Goal: Task Accomplishment & Management: Use online tool/utility

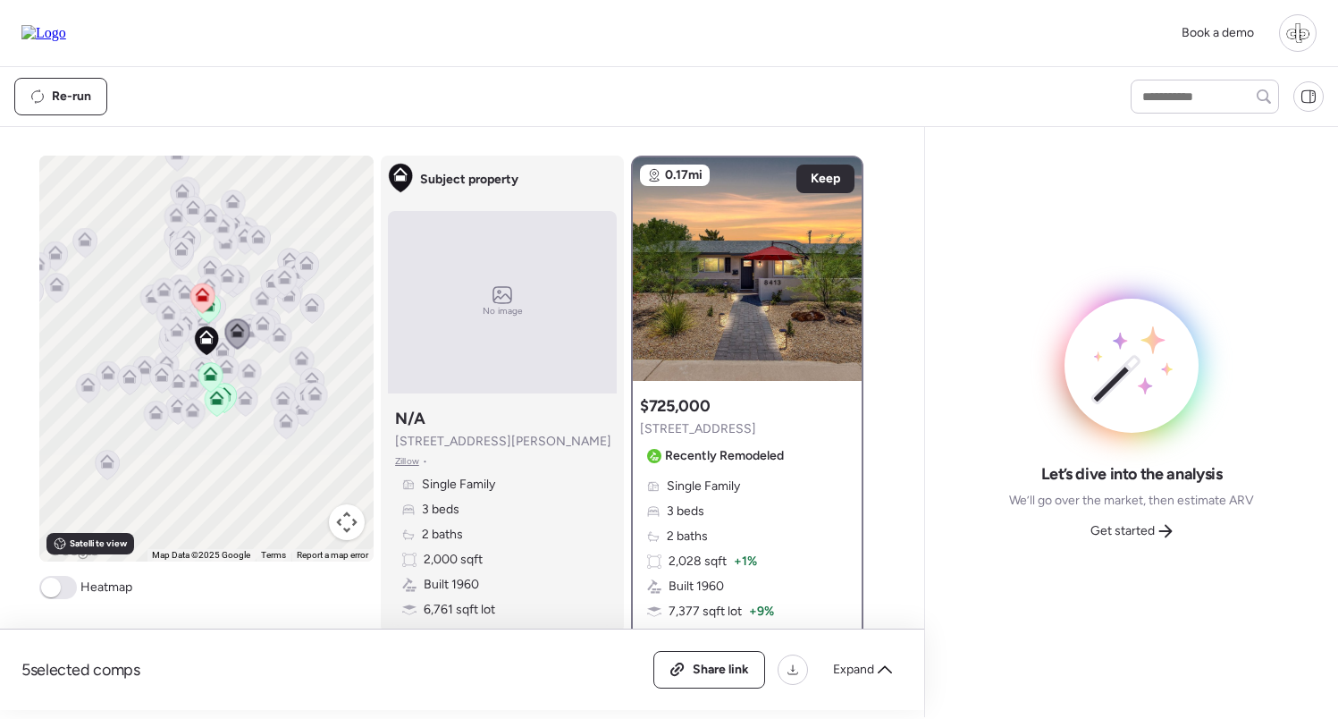
scroll to position [230, 0]
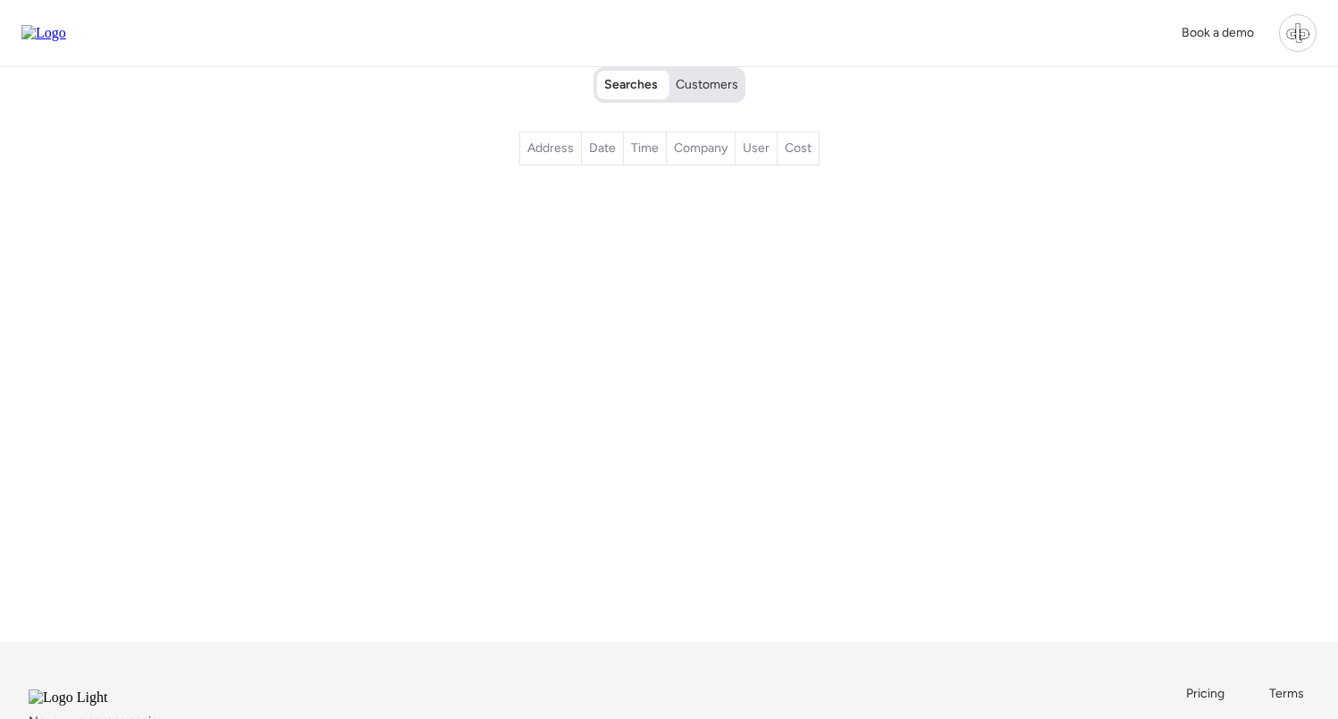
click at [713, 88] on span "Customers" at bounding box center [707, 85] width 63 height 18
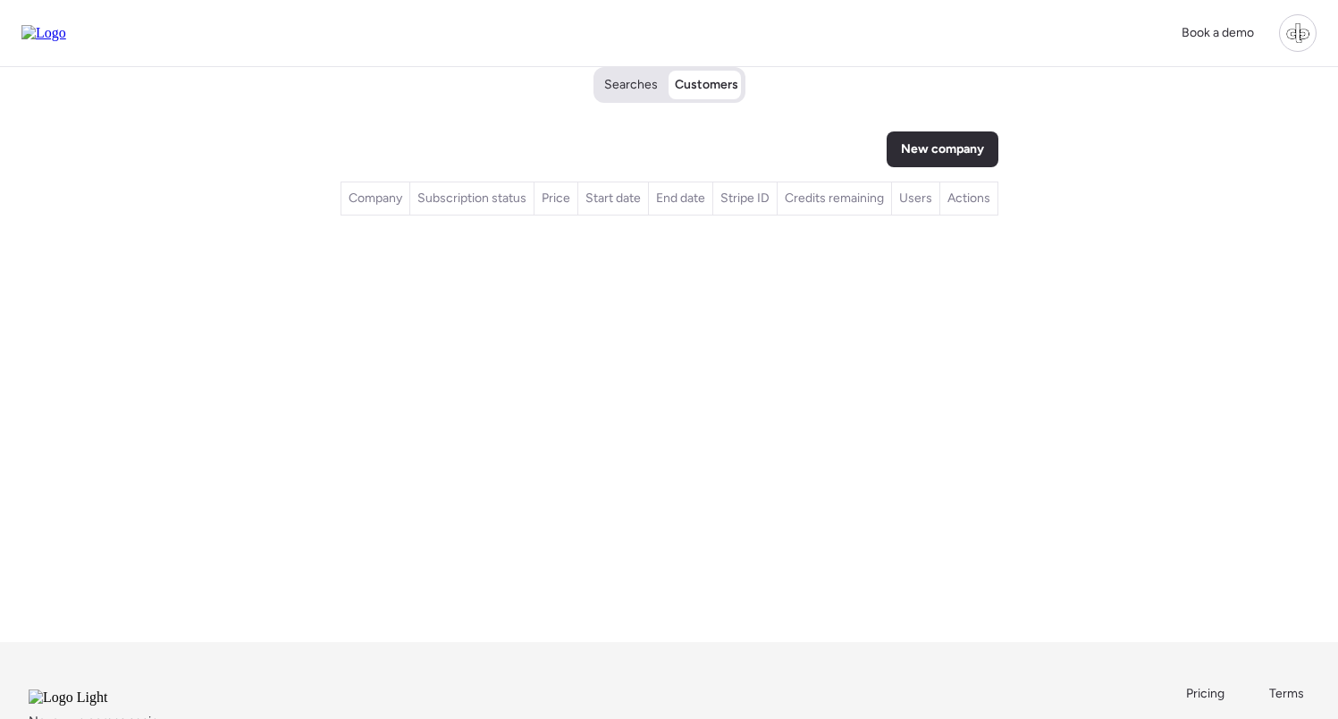
click at [640, 93] on span "Searches" at bounding box center [631, 85] width 54 height 18
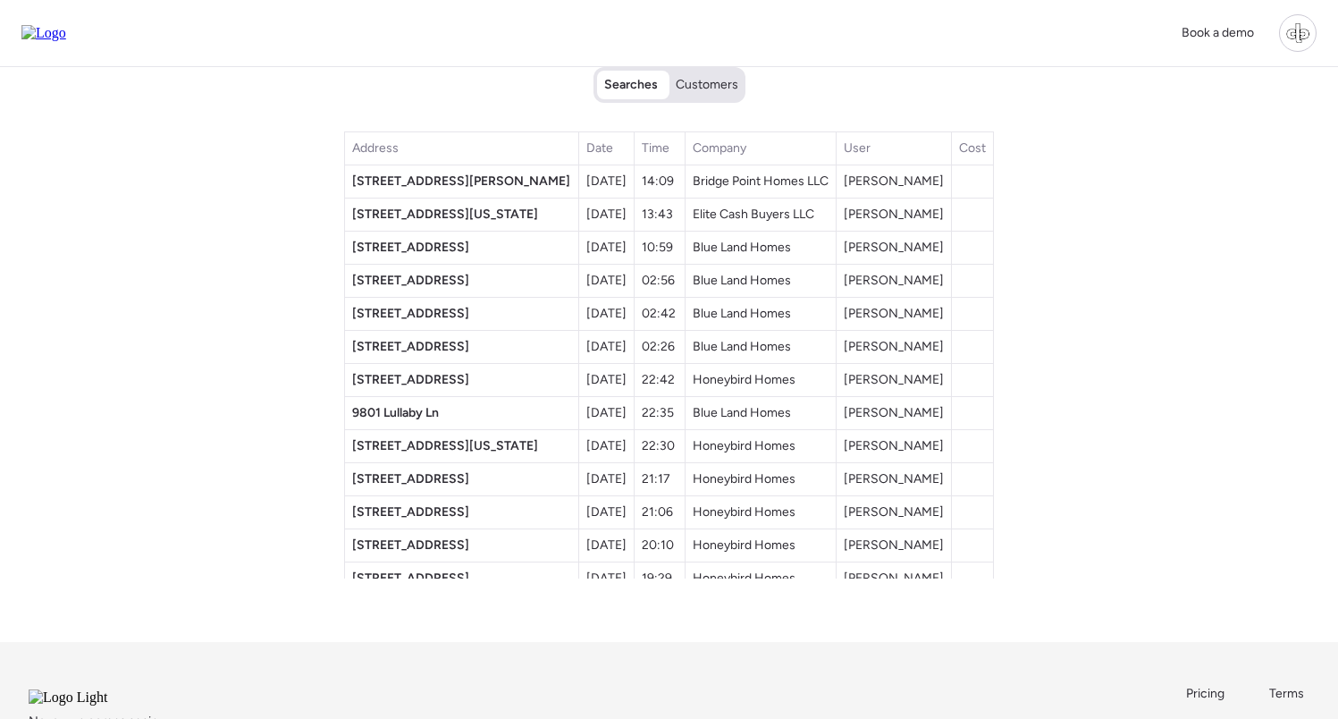
click at [893, 106] on div "Searches Customers Address Date Time Company User Cost 7121 Curtis Ave Sep 06, …" at bounding box center [670, 354] width 1252 height 575
click at [217, 301] on div "Searches Customers Address Date Time Company User Cost 7121 Curtis Ave Sep 06, …" at bounding box center [670, 354] width 1252 height 575
drag, startPoint x: 486, startPoint y: 180, endPoint x: 385, endPoint y: 180, distance: 101.0
click at [385, 180] on td "[STREET_ADDRESS][PERSON_NAME]" at bounding box center [462, 181] width 234 height 33
copy span "[STREET_ADDRESS][PERSON_NAME]"
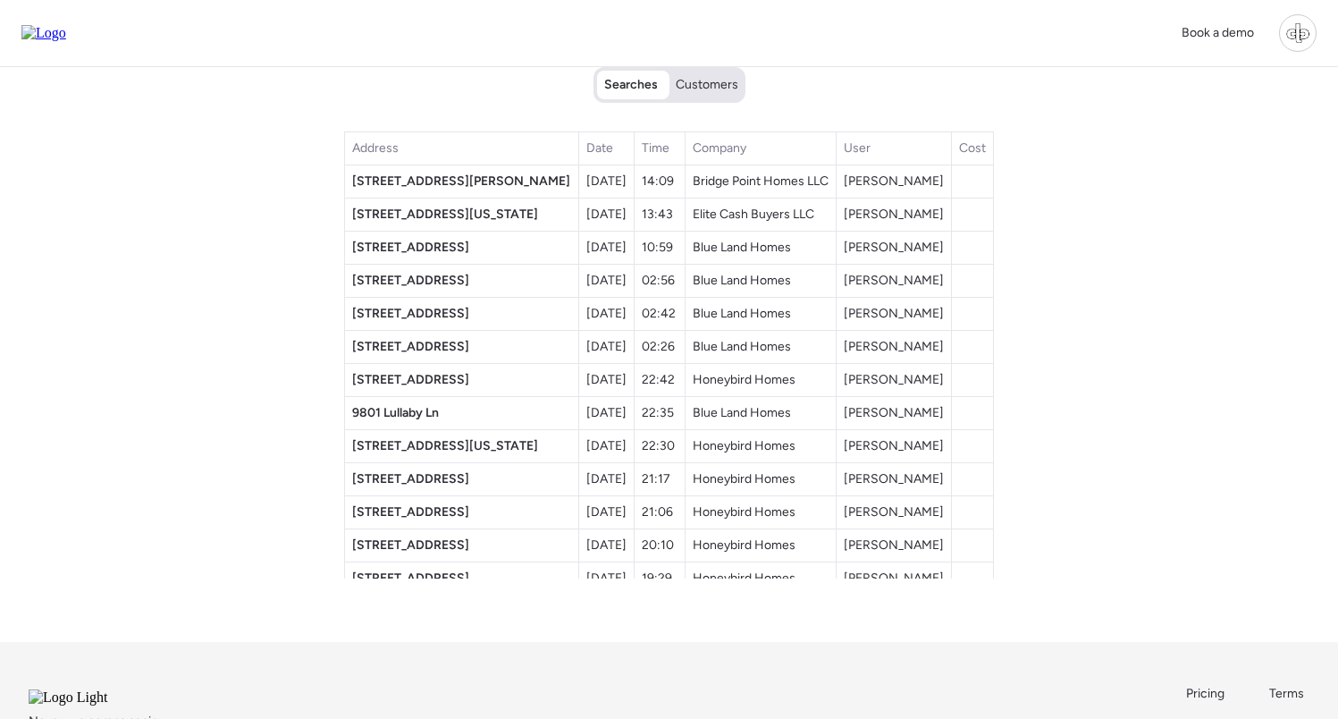
click at [305, 370] on div "Searches Customers Address Date Time Company User Cost 7121 Curtis Ave Sep 06, …" at bounding box center [670, 354] width 1252 height 575
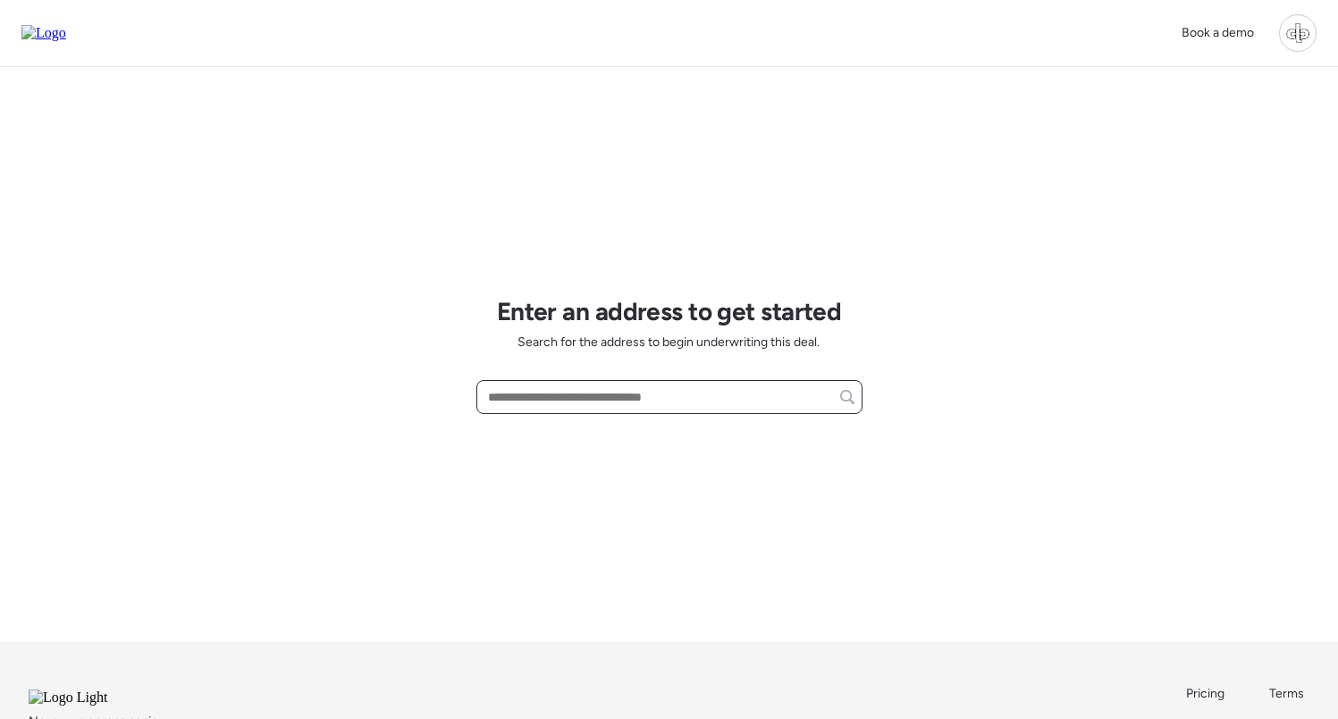
click at [583, 397] on input "text" at bounding box center [670, 396] width 370 height 25
paste input "**********"
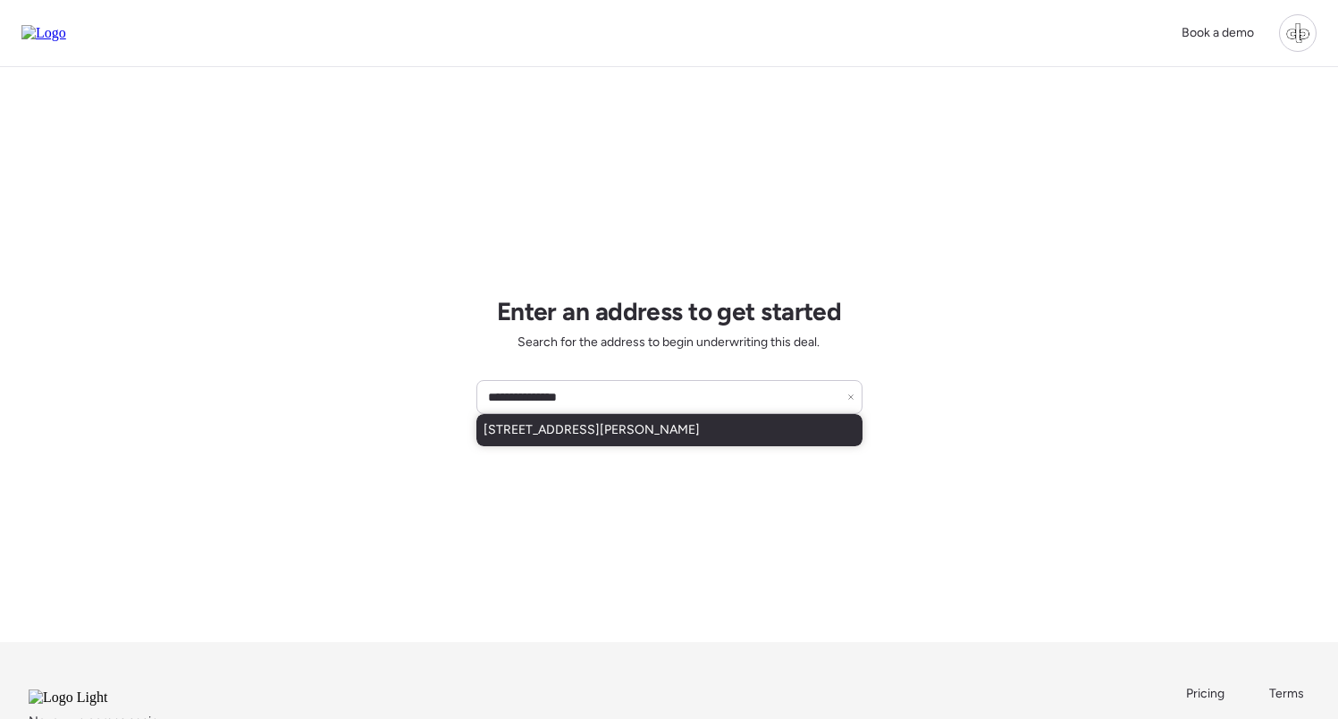
click at [598, 423] on span "[STREET_ADDRESS][PERSON_NAME]" at bounding box center [592, 430] width 216 height 18
type input "**********"
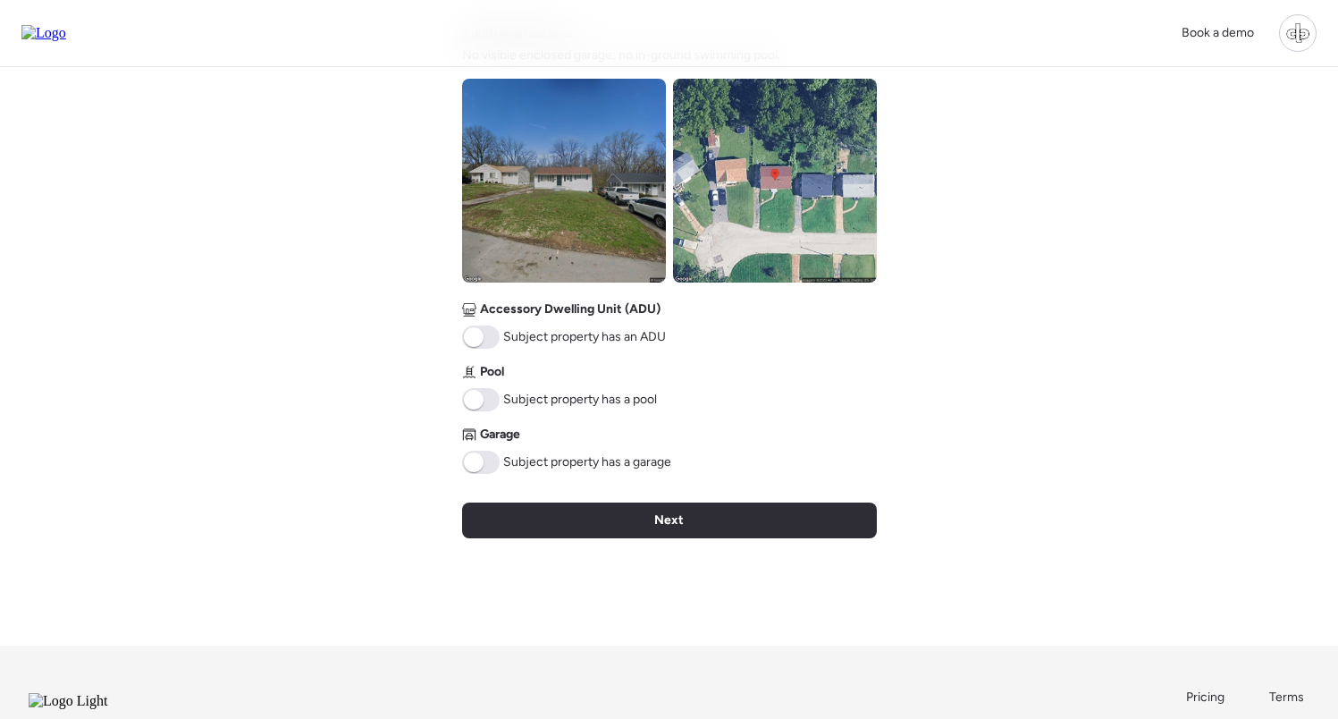
scroll to position [678, 0]
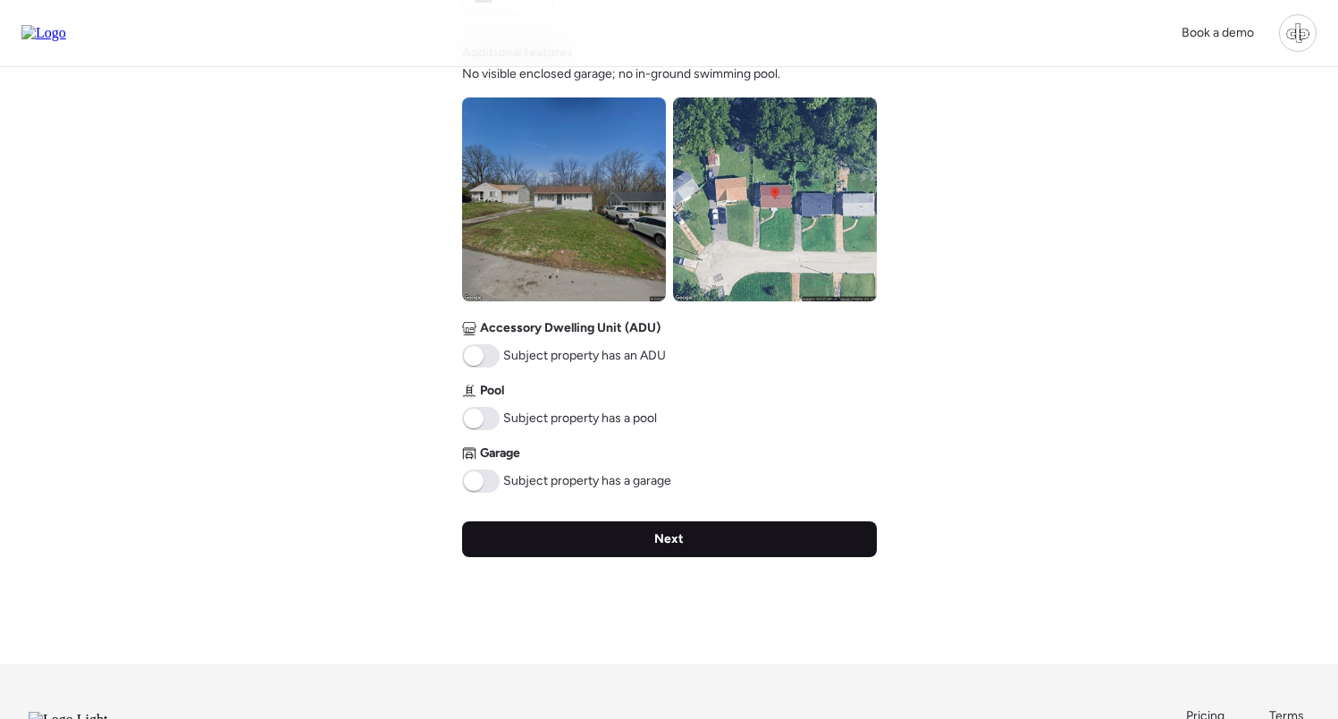
click at [713, 538] on div "Next" at bounding box center [669, 539] width 415 height 36
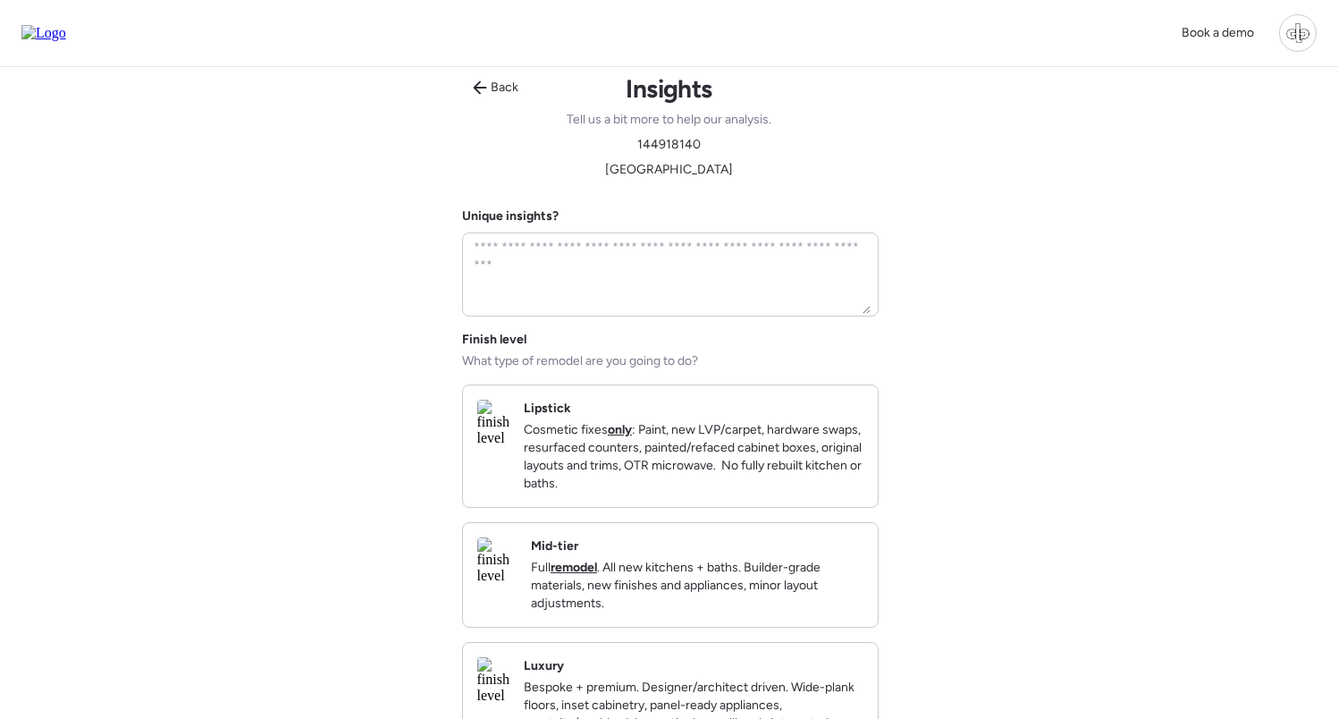
scroll to position [0, 0]
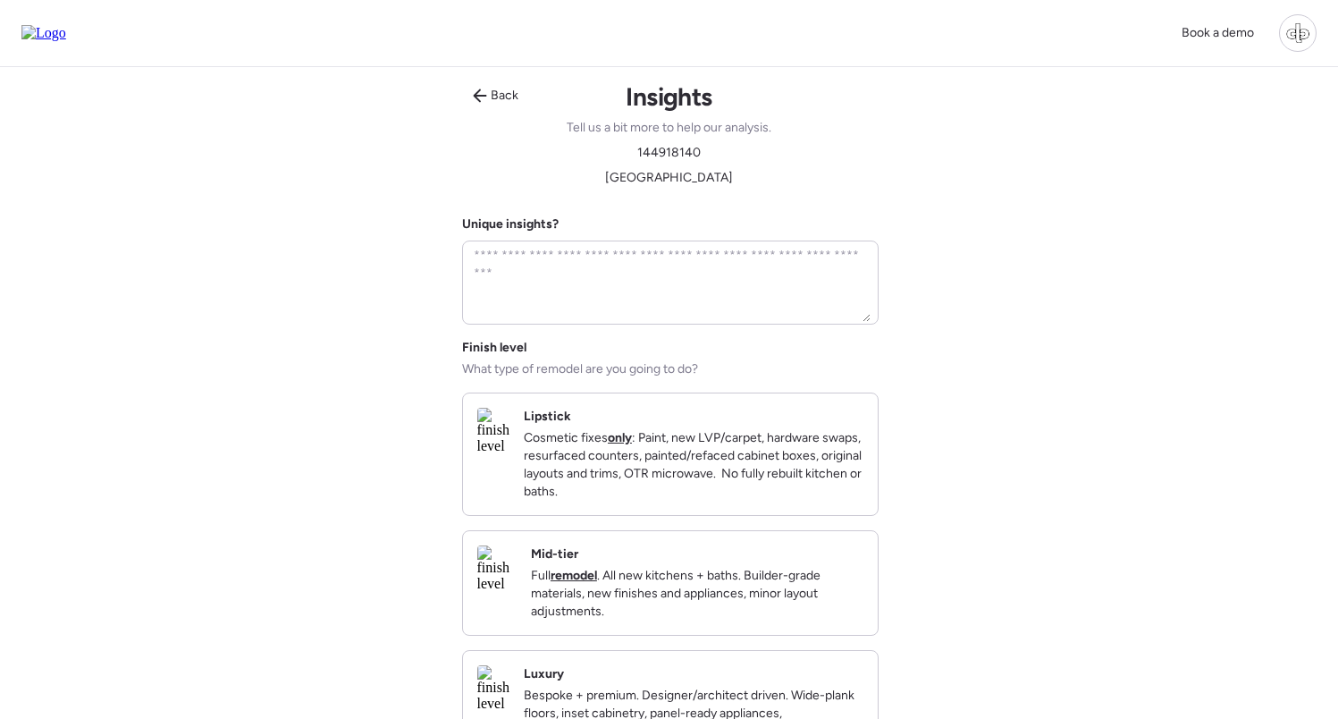
click at [664, 610] on p "Full remodel . All new kitchens + baths. Builder-grade materials, new finishes …" at bounding box center [697, 594] width 333 height 54
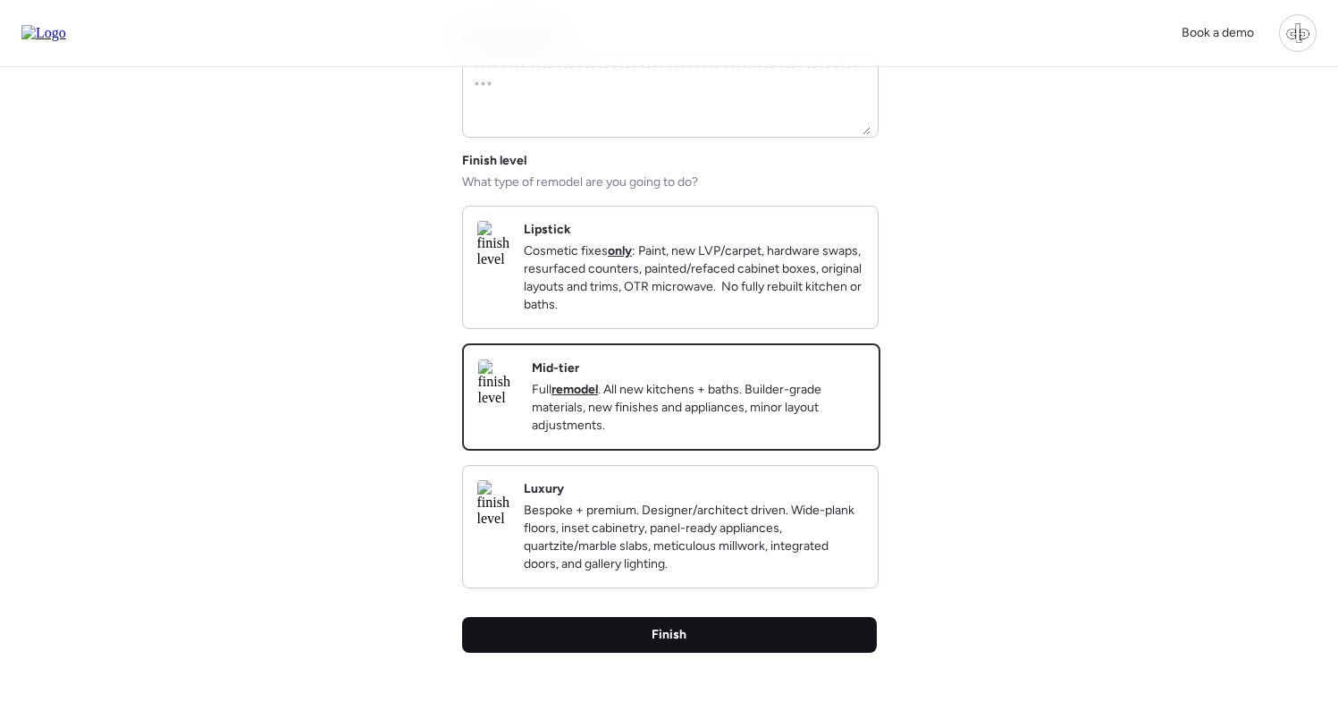
click at [646, 653] on div "Finish" at bounding box center [669, 635] width 415 height 36
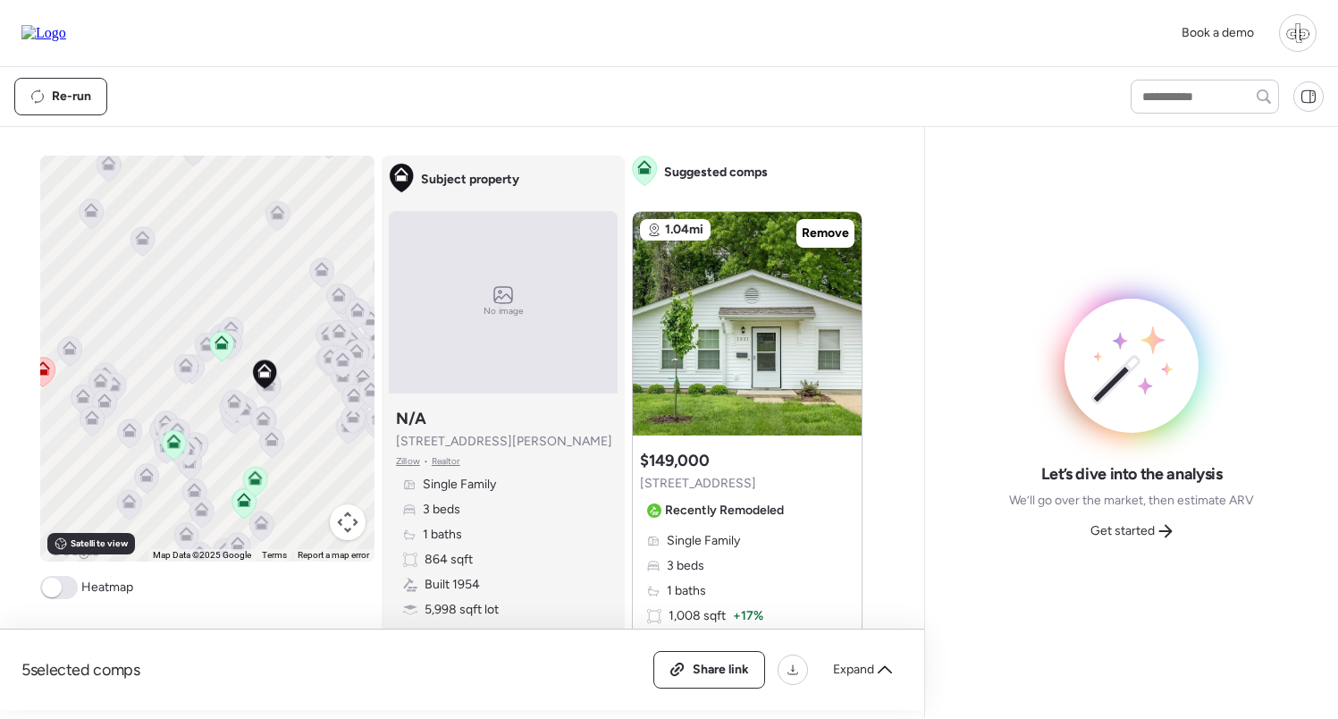
click at [48, 372] on icon at bounding box center [43, 368] width 14 height 14
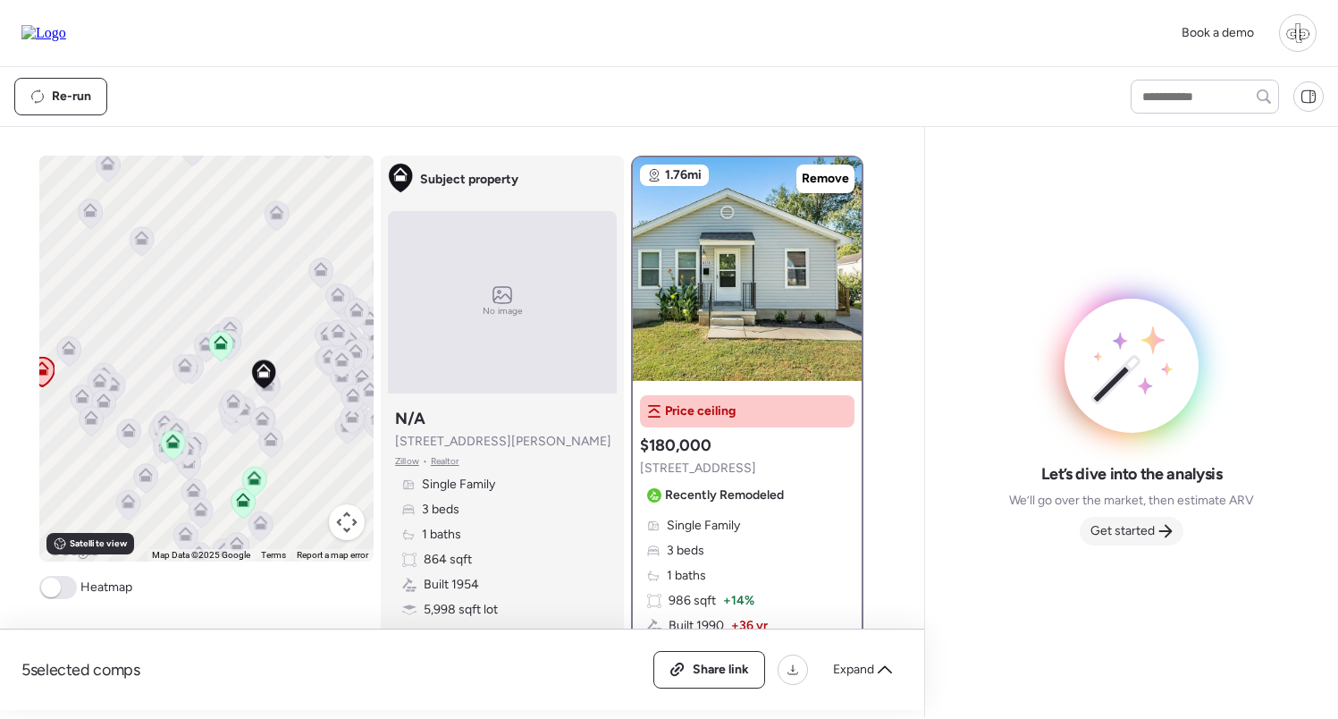
click at [1138, 527] on span "Get started" at bounding box center [1123, 531] width 64 height 18
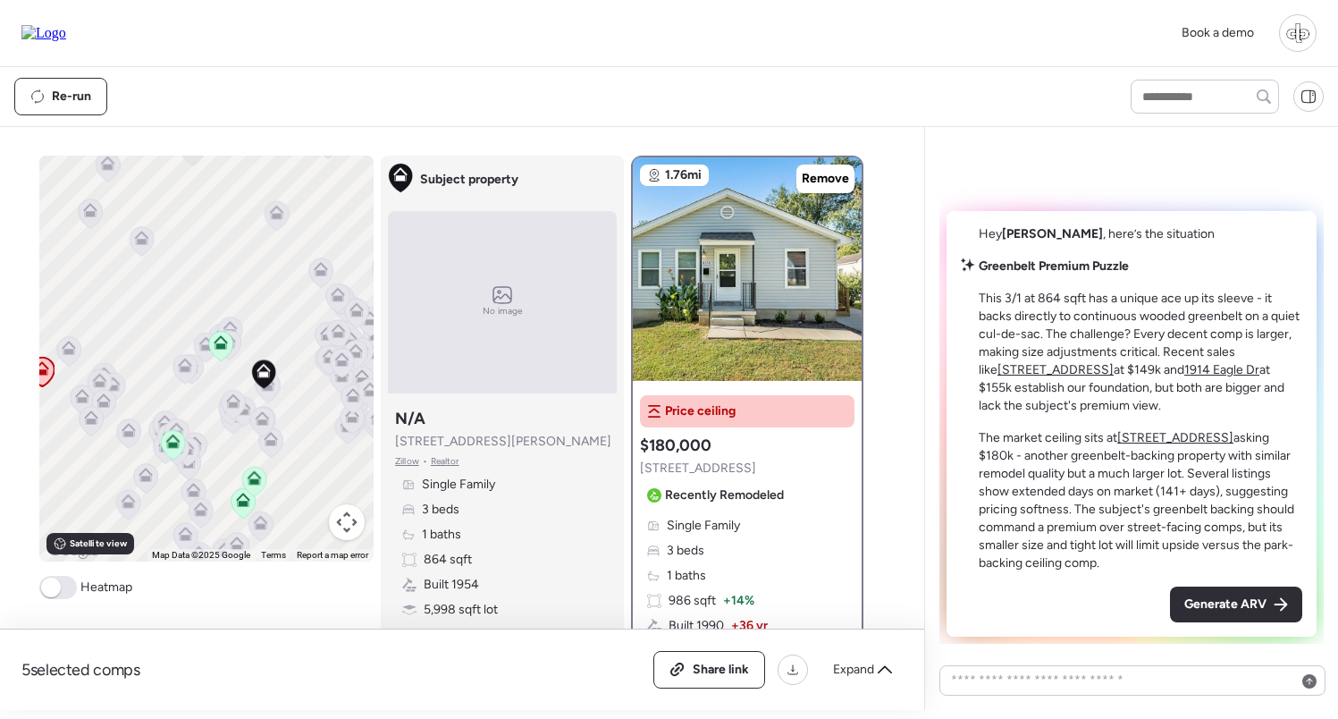
drag, startPoint x: 1030, startPoint y: 302, endPoint x: 1115, endPoint y: 362, distance: 103.9
click at [1117, 362] on p "This 3/1 at 864 sqft has a unique ace up its sleeve - it backs directly to cont…" at bounding box center [1141, 352] width 324 height 125
click at [1081, 333] on p "This 3/1 at 864 sqft has a unique ace up its sleeve - it backs directly to cont…" at bounding box center [1141, 352] width 324 height 125
drag, startPoint x: 1030, startPoint y: 350, endPoint x: 1118, endPoint y: 350, distance: 87.6
click at [1118, 350] on p "This 3/1 at 864 sqft has a unique ace up its sleeve - it backs directly to cont…" at bounding box center [1141, 352] width 324 height 125
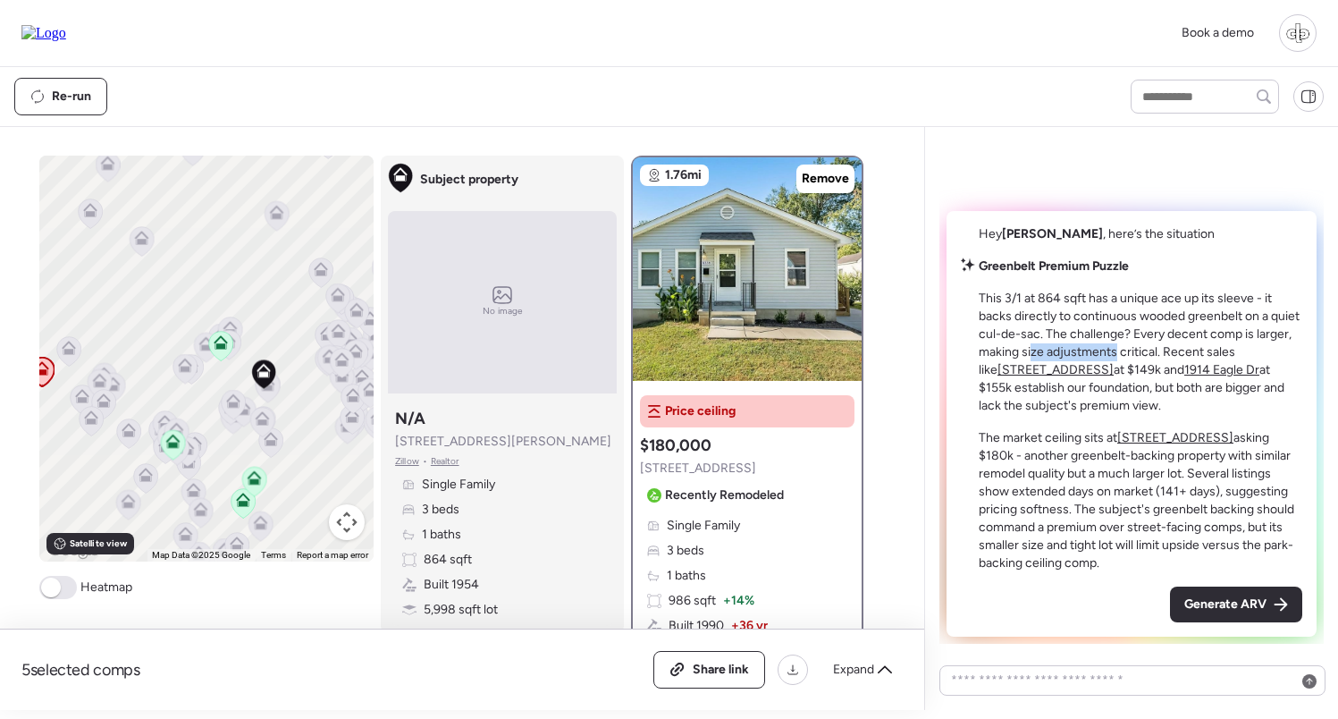
click at [1117, 350] on p "This 3/1 at 864 sqft has a unique ace up its sleeve - it backs directly to cont…" at bounding box center [1141, 352] width 324 height 125
drag, startPoint x: 1211, startPoint y: 332, endPoint x: 1238, endPoint y: 333, distance: 27.7
click at [1238, 333] on p "This 3/1 at 864 sqft has a unique ace up its sleeve - it backs directly to cont…" at bounding box center [1141, 352] width 324 height 125
drag, startPoint x: 1049, startPoint y: 356, endPoint x: 1101, endPoint y: 356, distance: 51.9
click at [1101, 356] on p "This 3/1 at 864 sqft has a unique ace up its sleeve - it backs directly to cont…" at bounding box center [1141, 352] width 324 height 125
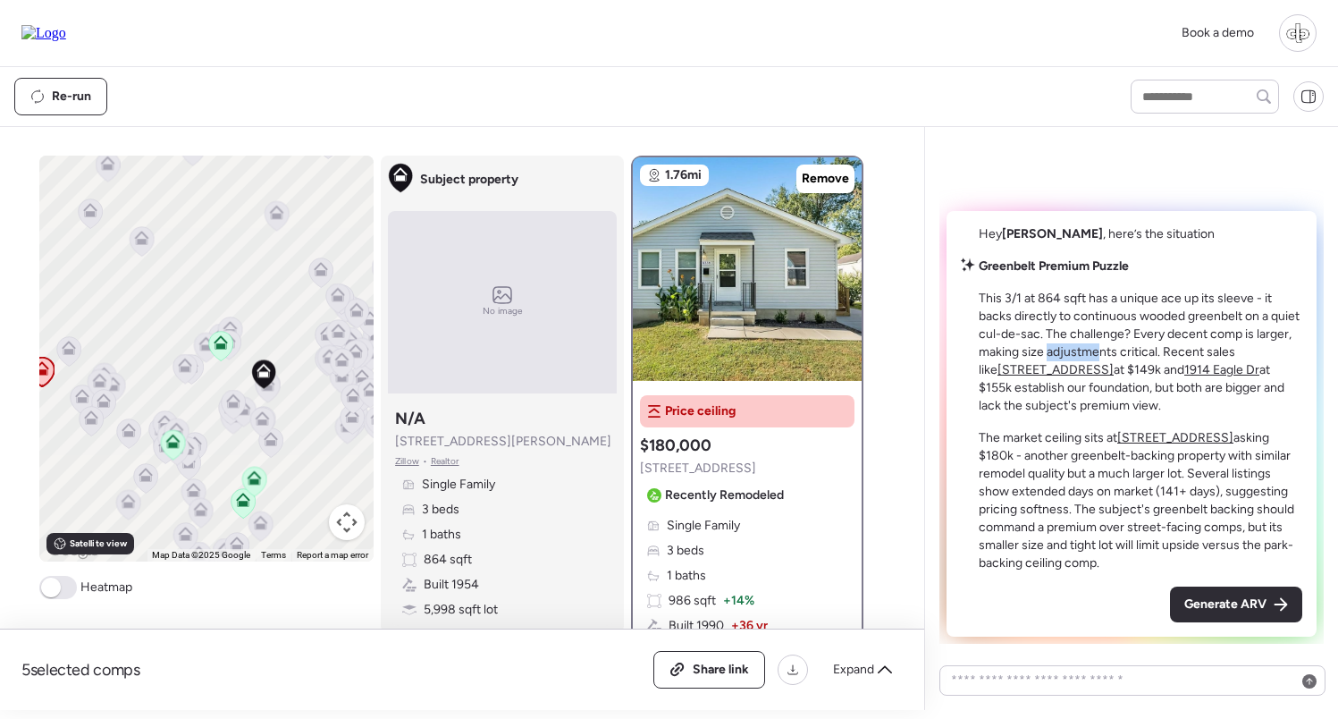
click at [1101, 356] on p "This 3/1 at 864 sqft has a unique ace up its sleeve - it backs directly to cont…" at bounding box center [1141, 352] width 324 height 125
click at [257, 477] on icon at bounding box center [255, 478] width 14 height 14
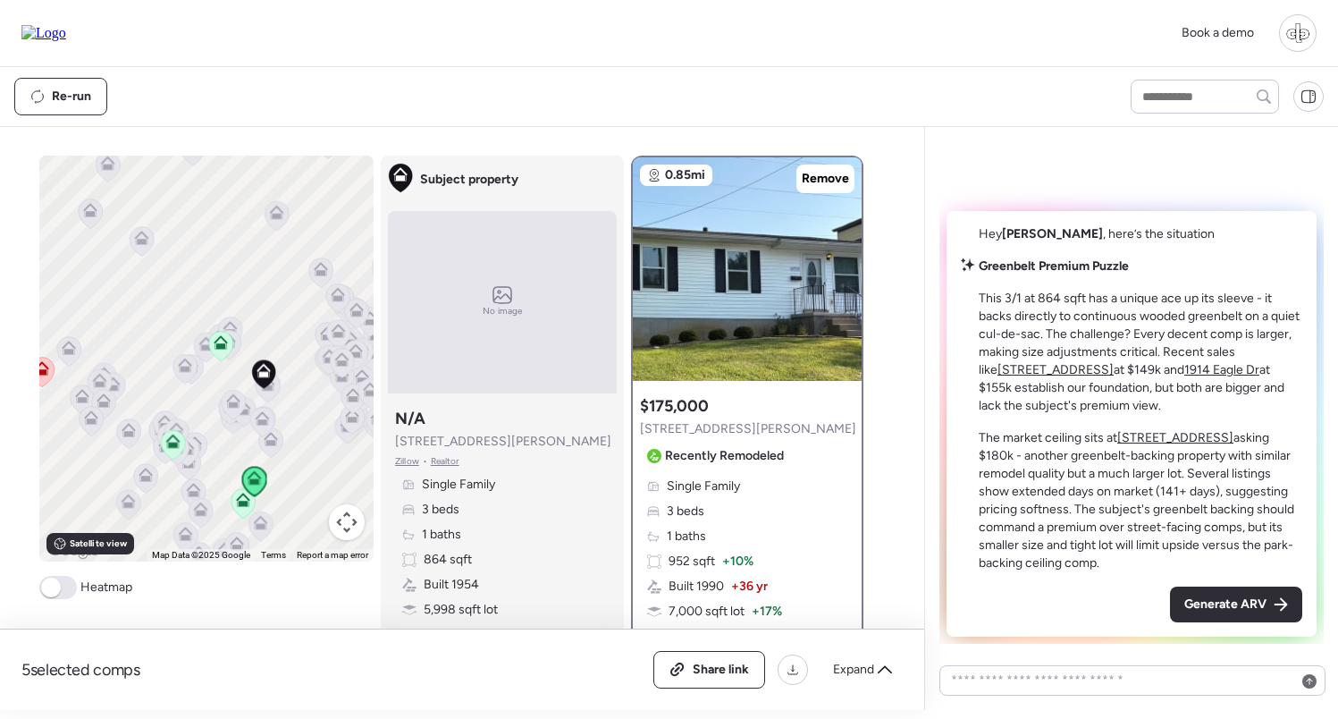
click at [246, 511] on icon at bounding box center [244, 504] width 24 height 30
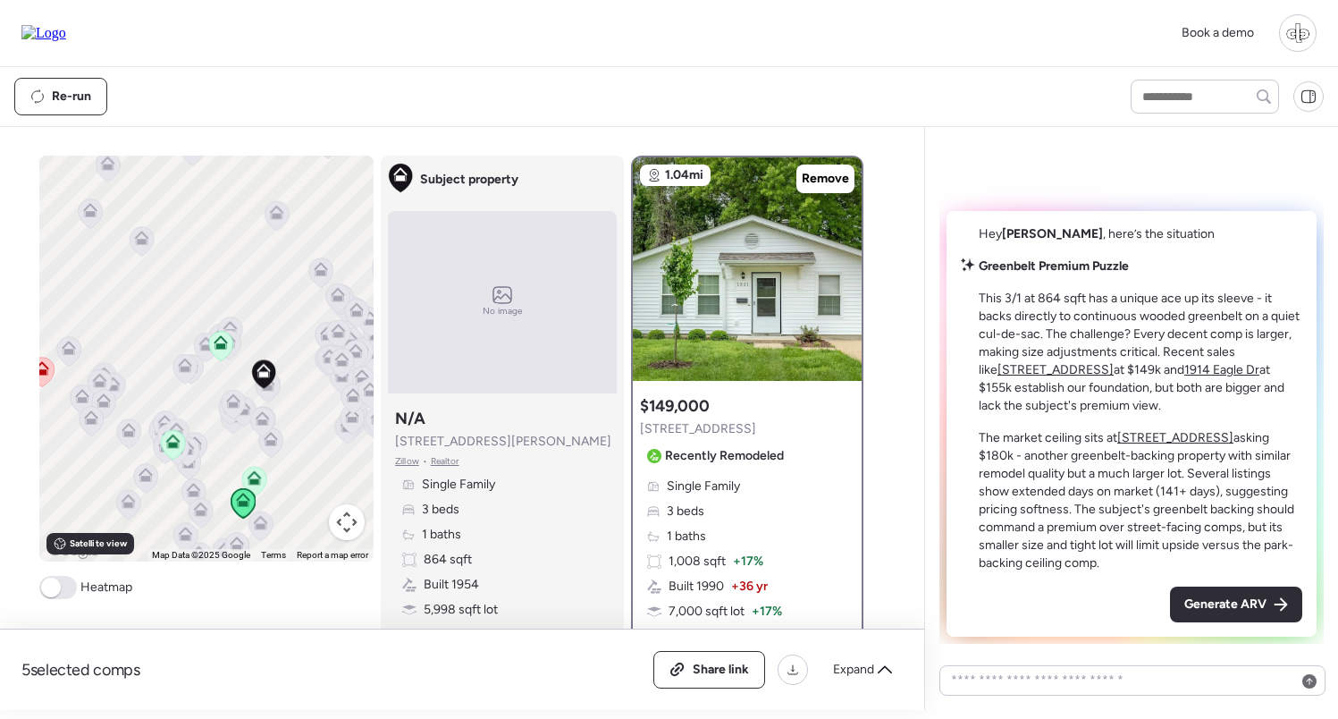
click at [163, 443] on icon at bounding box center [173, 445] width 24 height 30
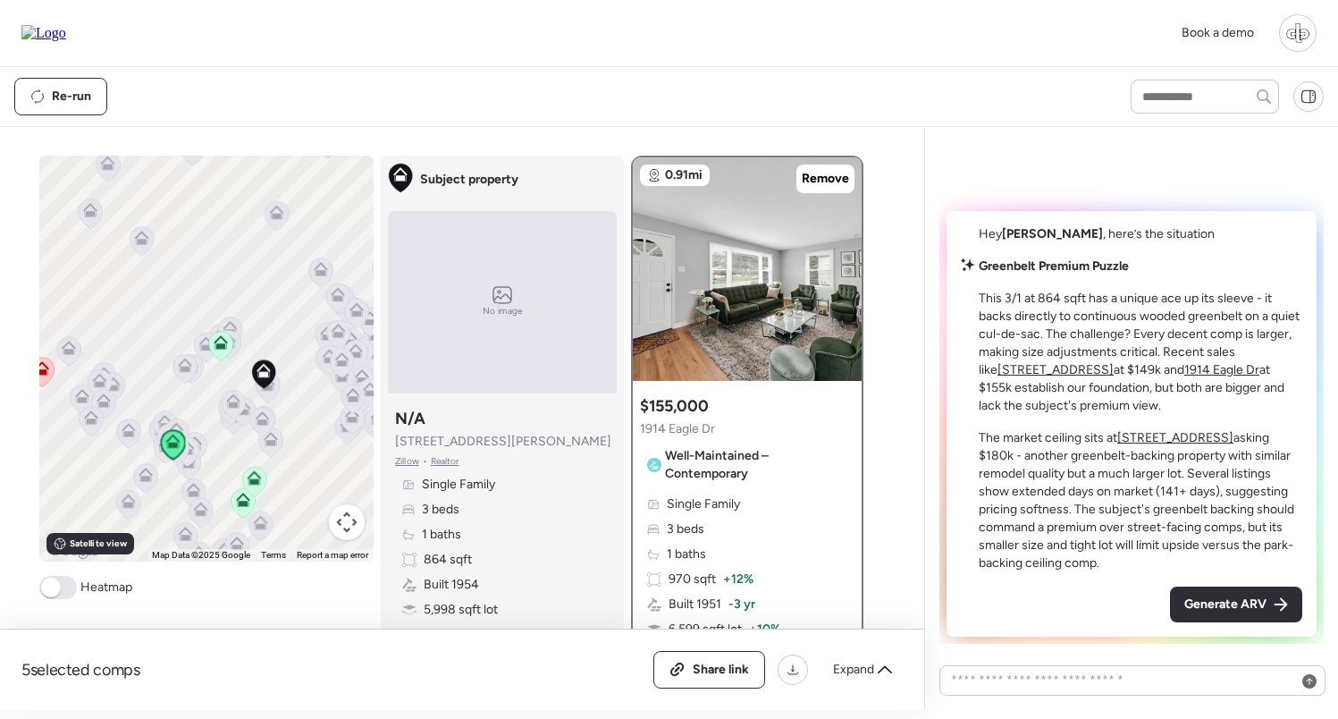
click at [217, 347] on icon at bounding box center [221, 345] width 12 height 5
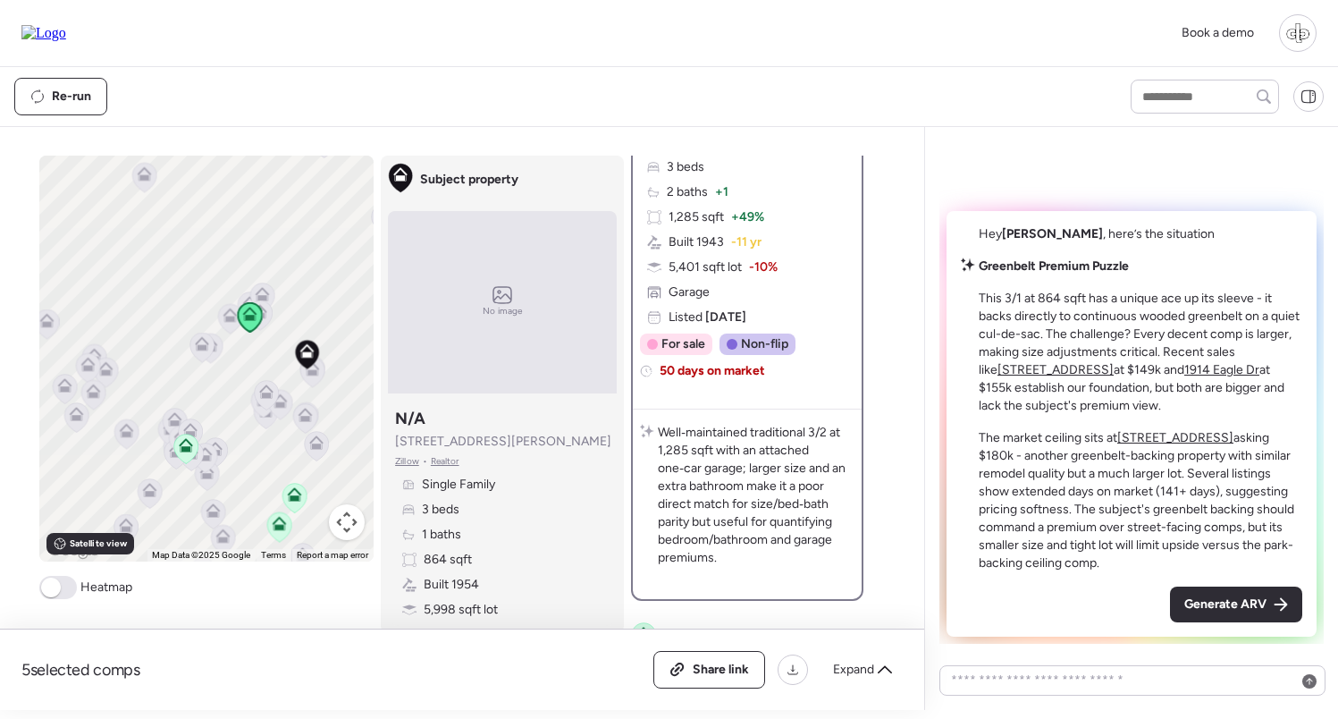
scroll to position [345, 0]
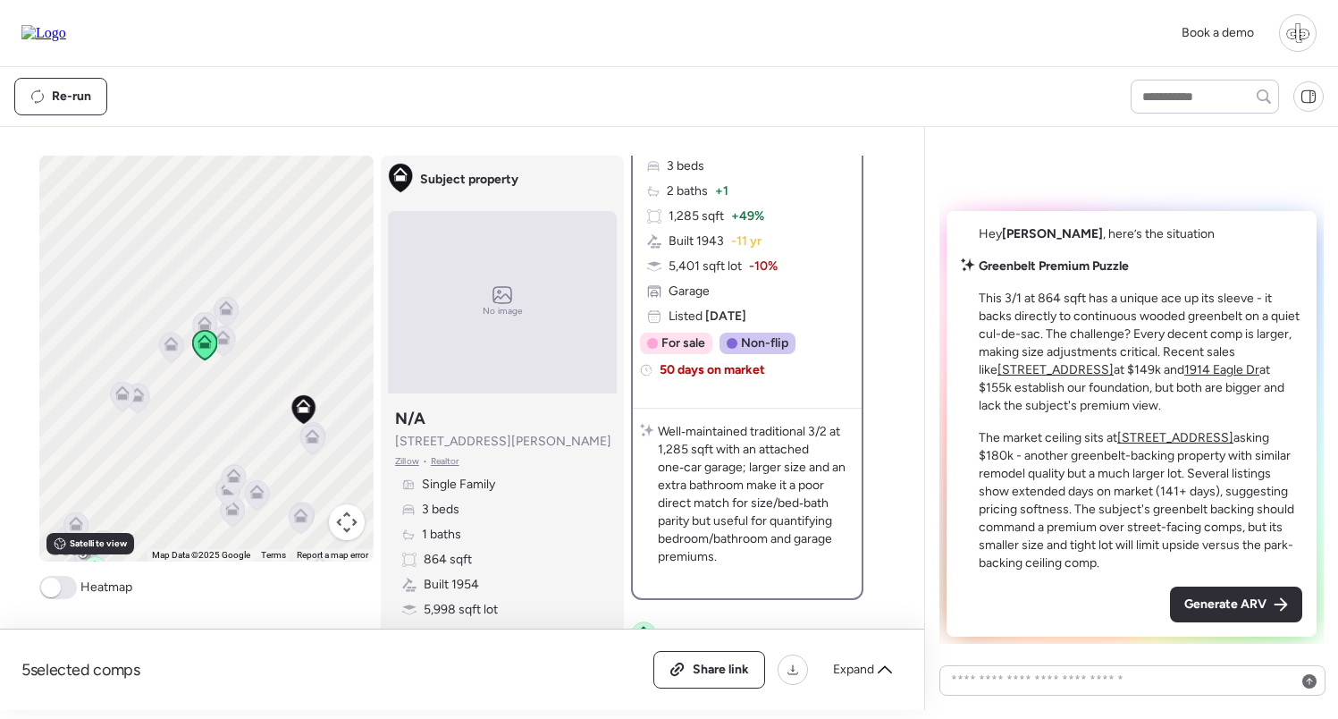
click at [263, 500] on icon at bounding box center [257, 496] width 24 height 30
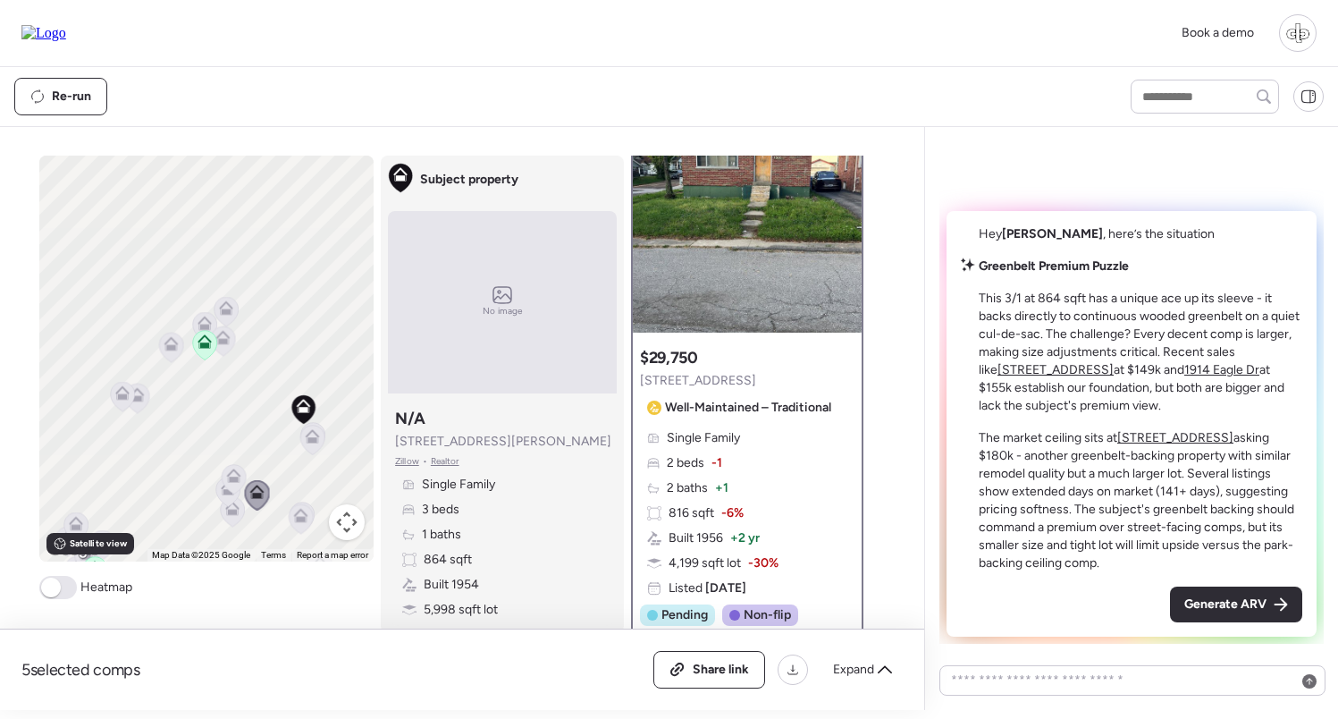
scroll to position [0, 0]
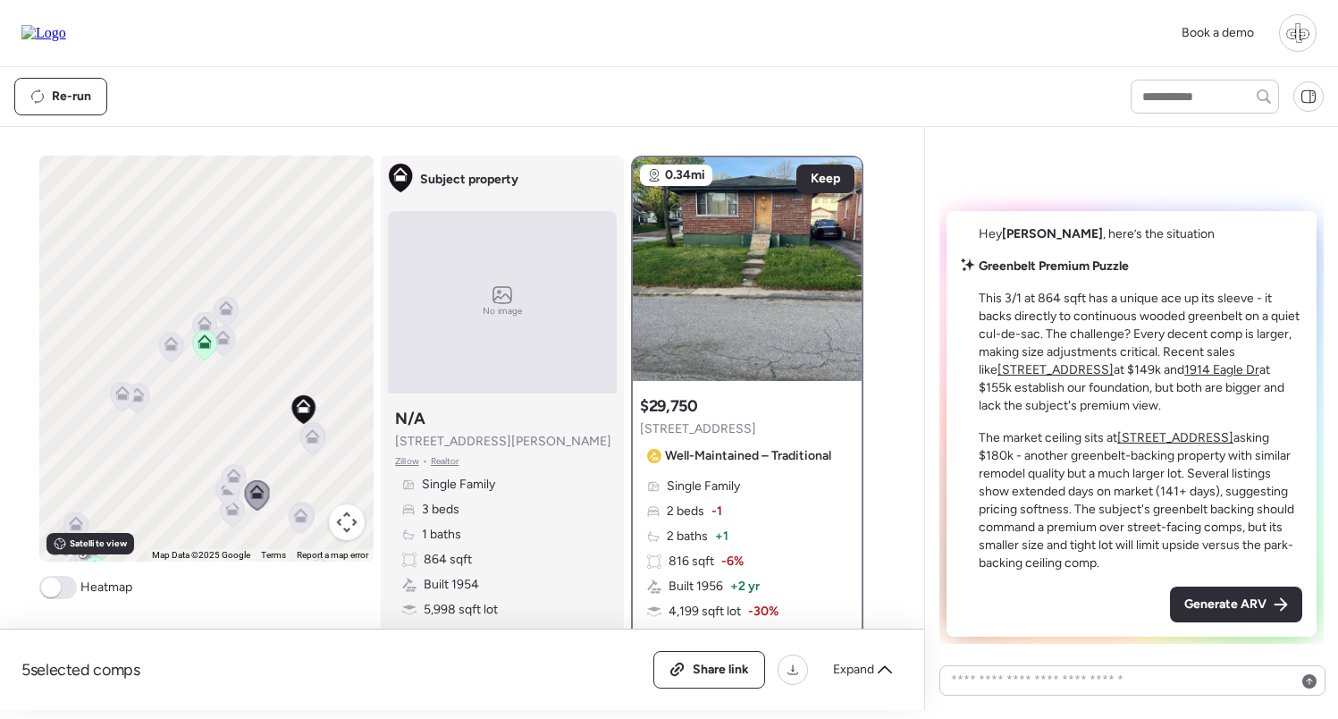
click at [317, 435] on icon at bounding box center [312, 433] width 13 height 8
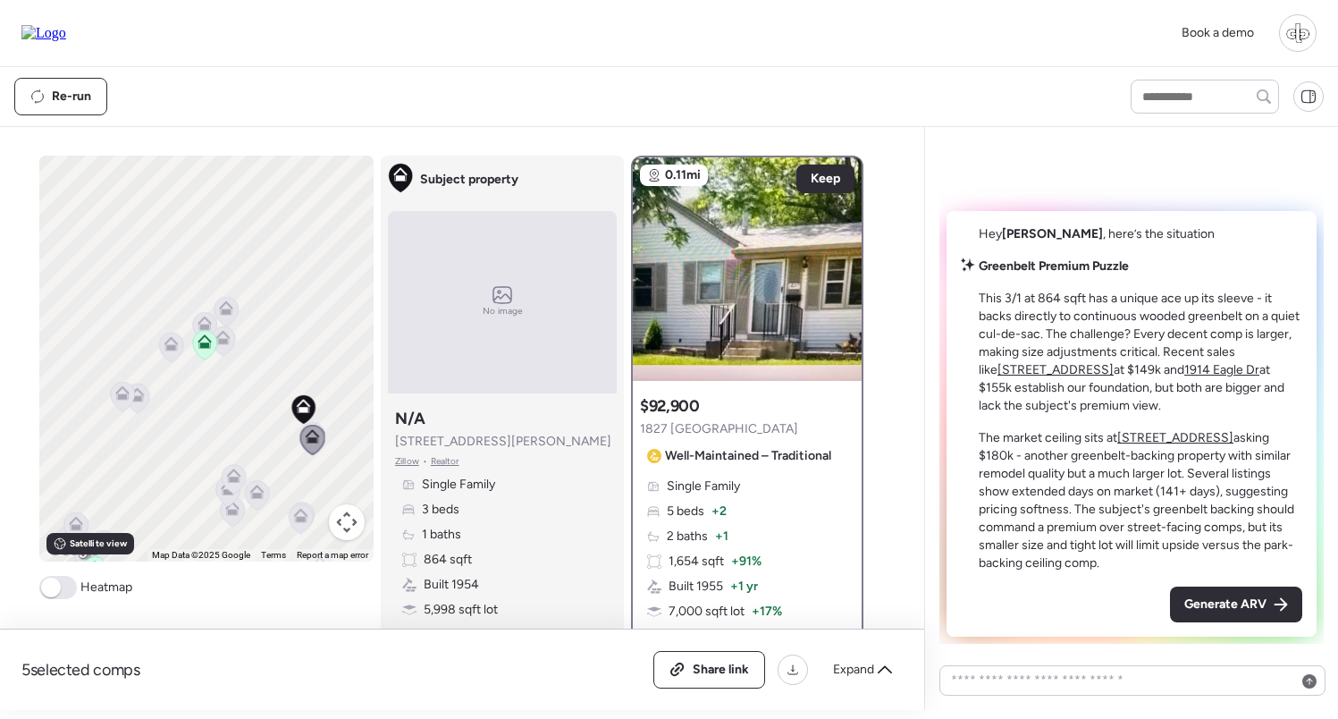
click at [223, 334] on icon at bounding box center [223, 338] width 14 height 14
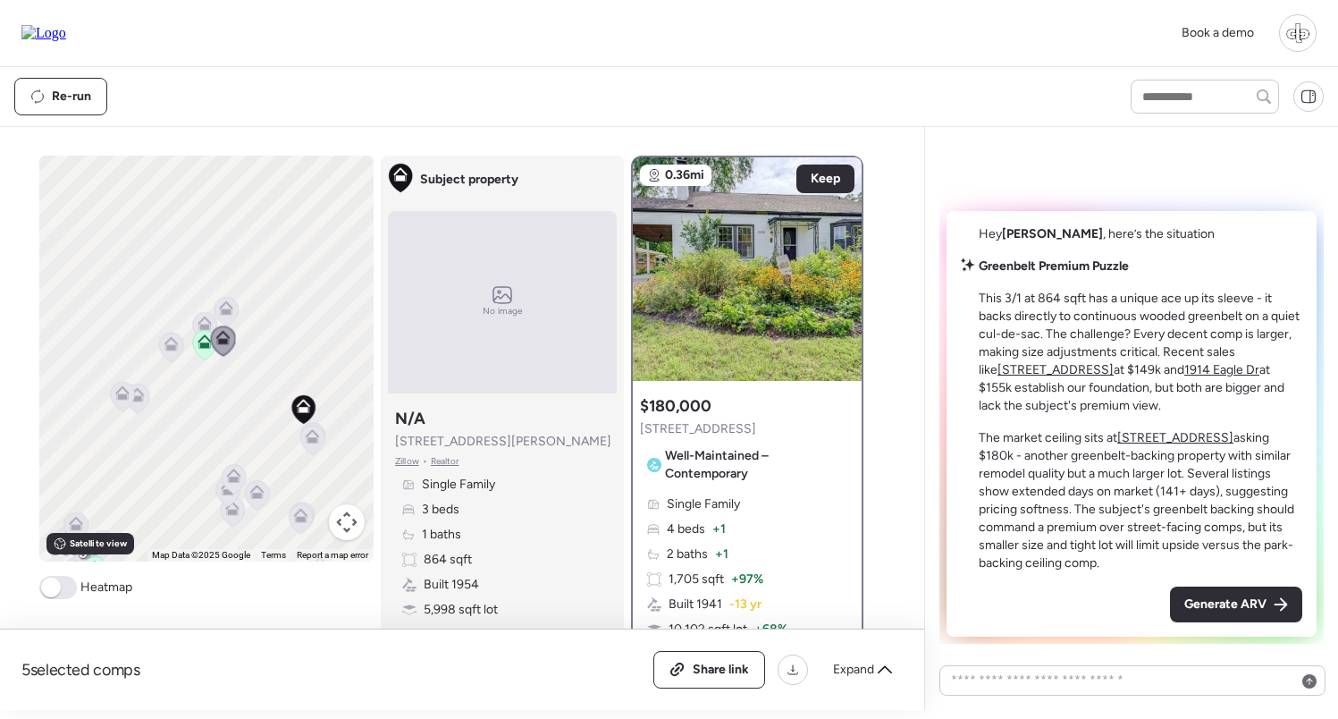
click at [226, 309] on icon at bounding box center [226, 308] width 14 height 14
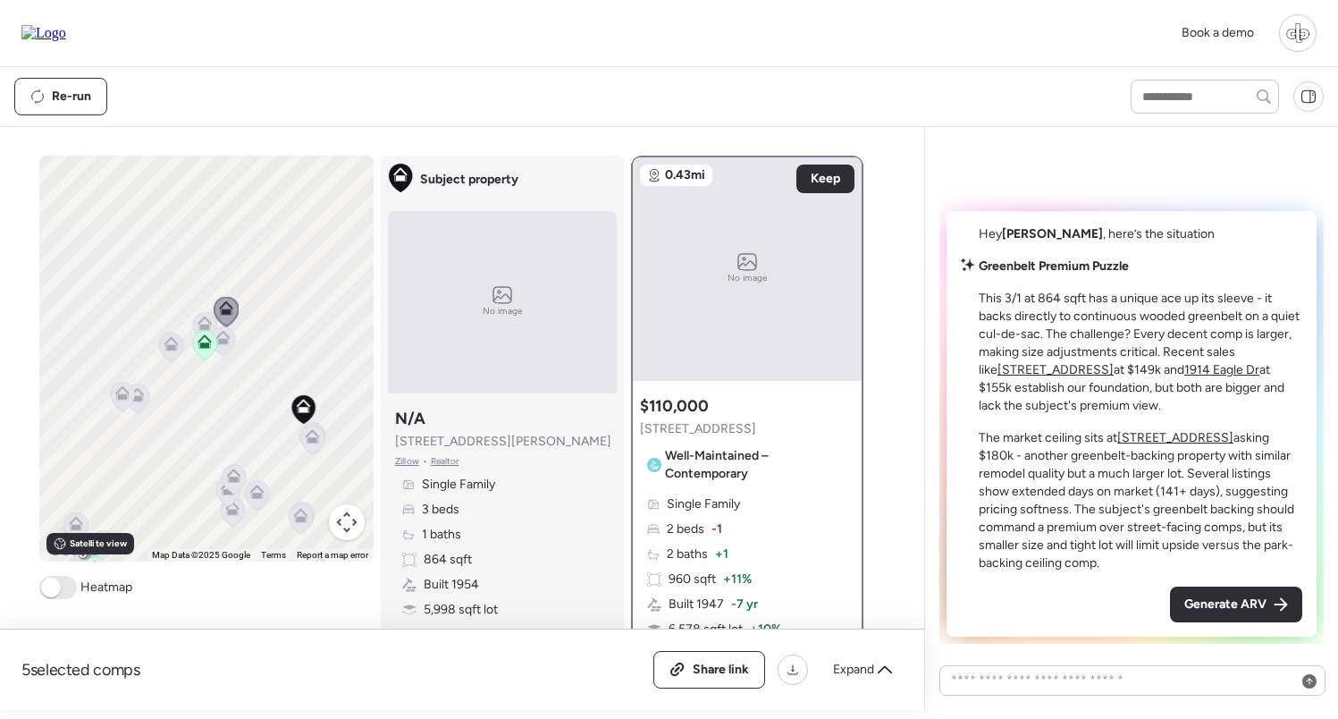
click at [210, 315] on icon at bounding box center [205, 327] width 24 height 30
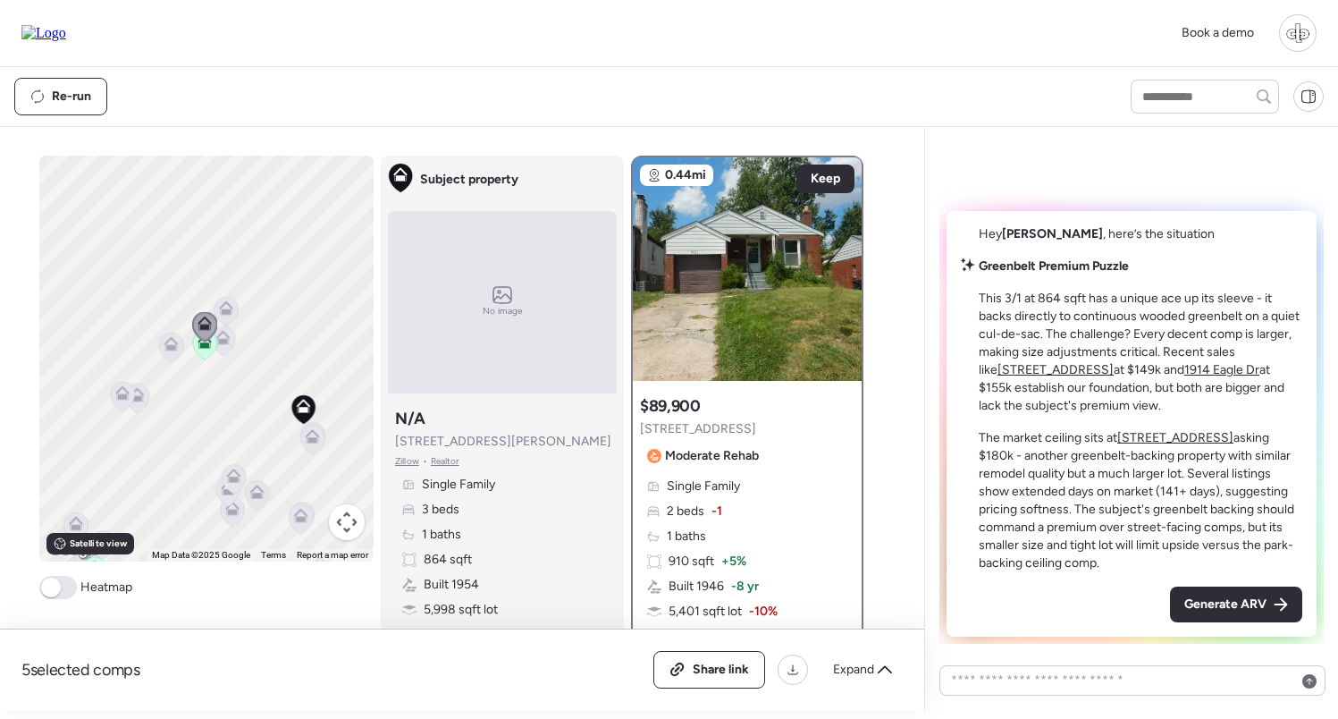
click at [166, 347] on icon at bounding box center [172, 344] width 14 height 14
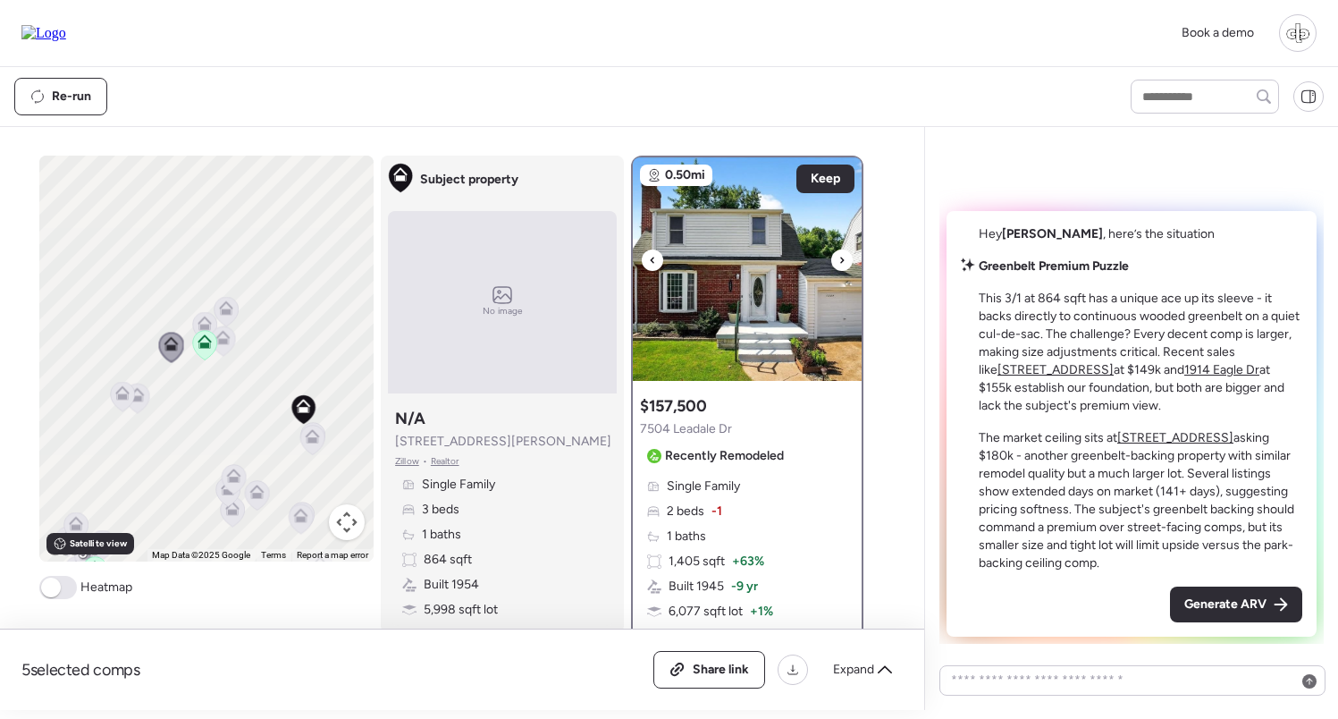
click at [726, 264] on img at bounding box center [747, 269] width 229 height 224
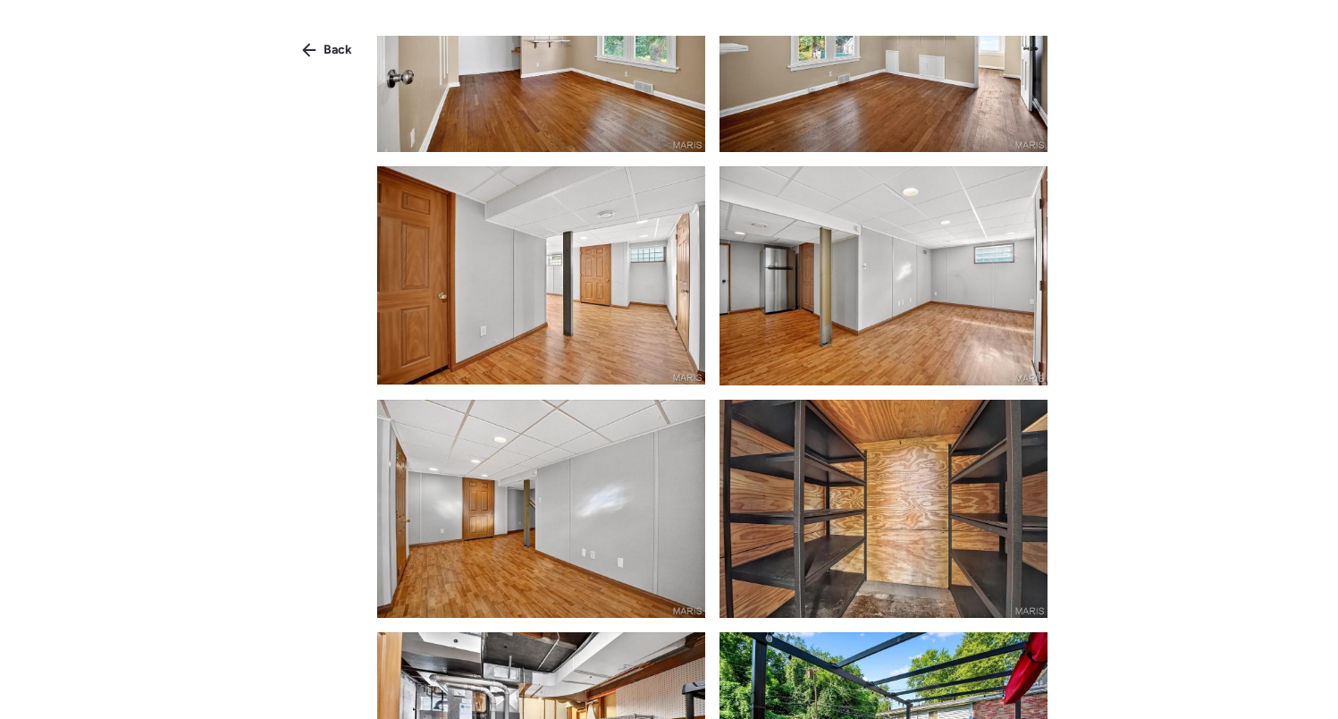
scroll to position [2046, 0]
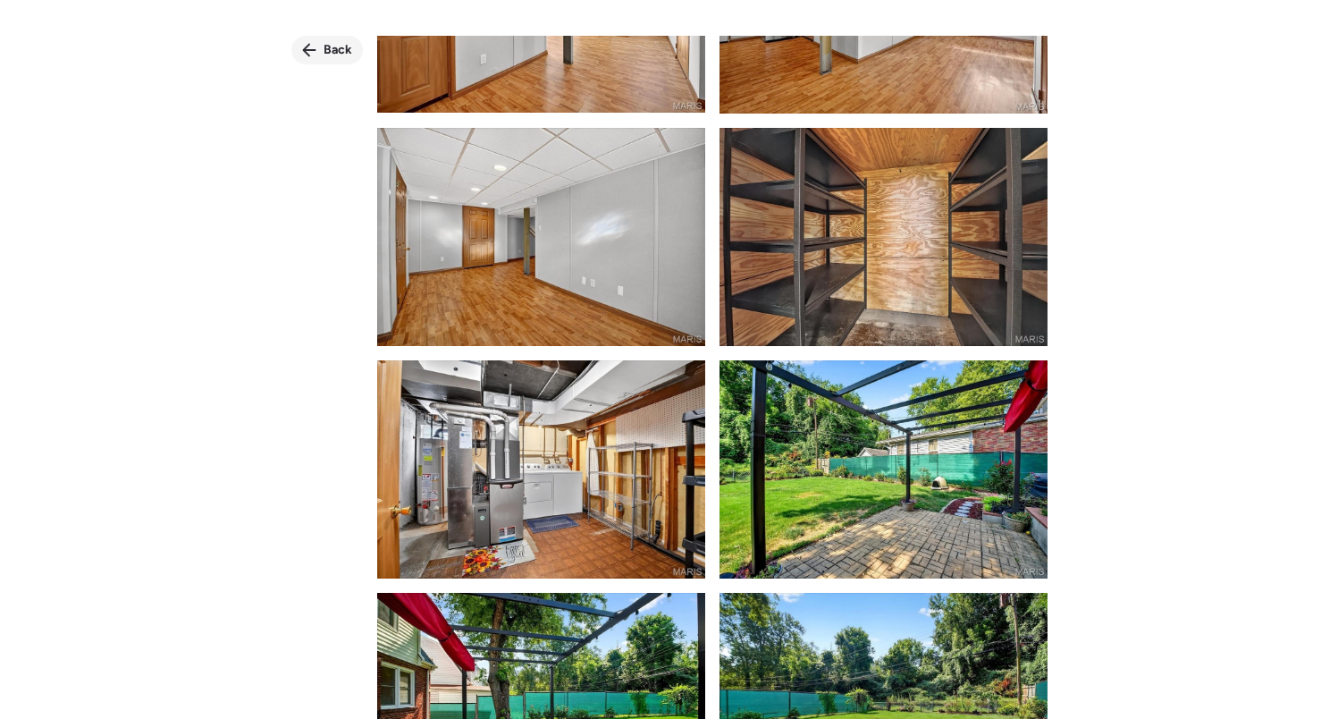
click at [356, 53] on div "Back" at bounding box center [327, 50] width 72 height 29
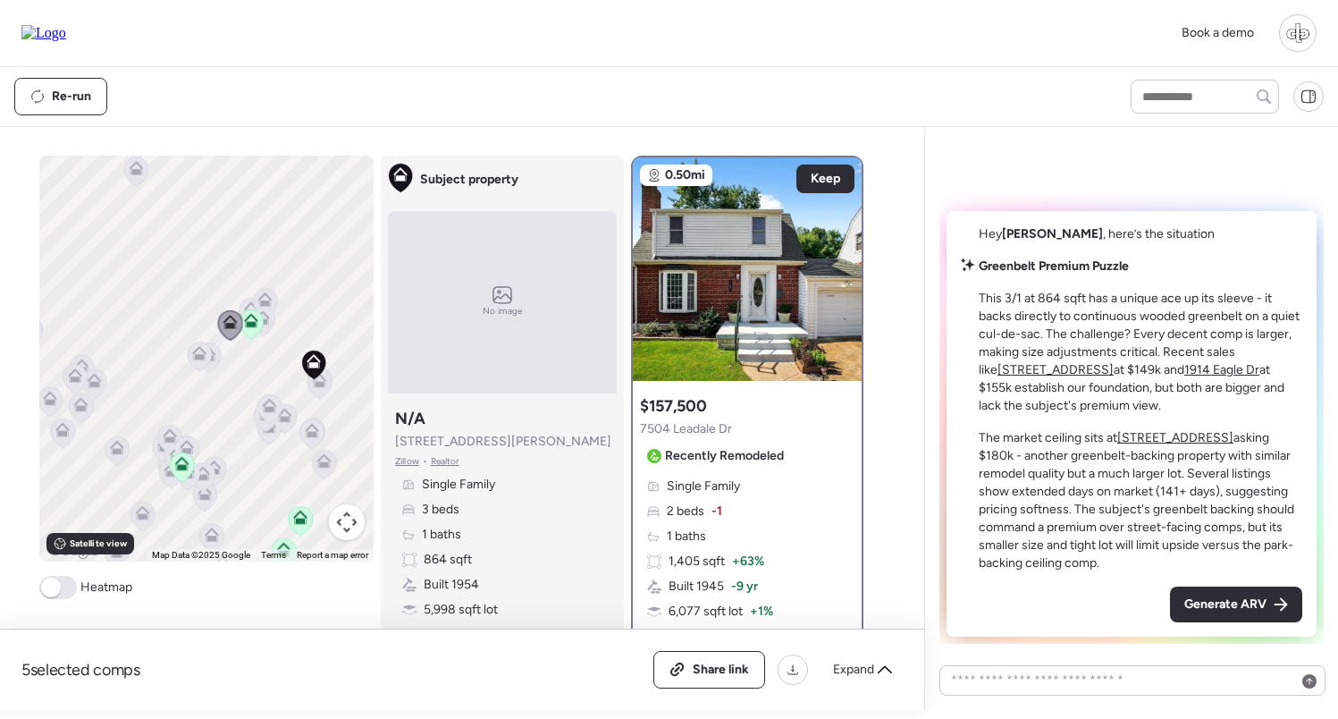
click at [292, 522] on icon at bounding box center [301, 521] width 24 height 30
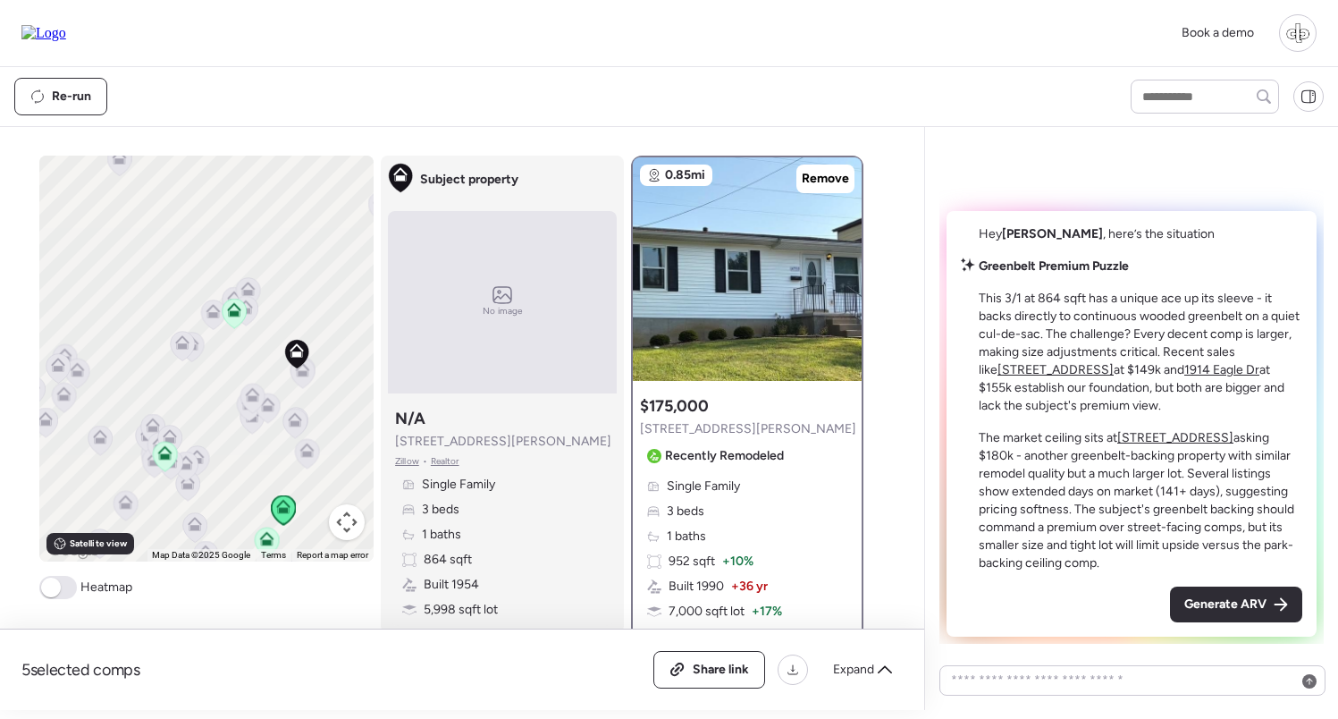
drag, startPoint x: 280, startPoint y: 426, endPoint x: 232, endPoint y: 394, distance: 57.5
click at [241, 394] on div at bounding box center [253, 400] width 25 height 33
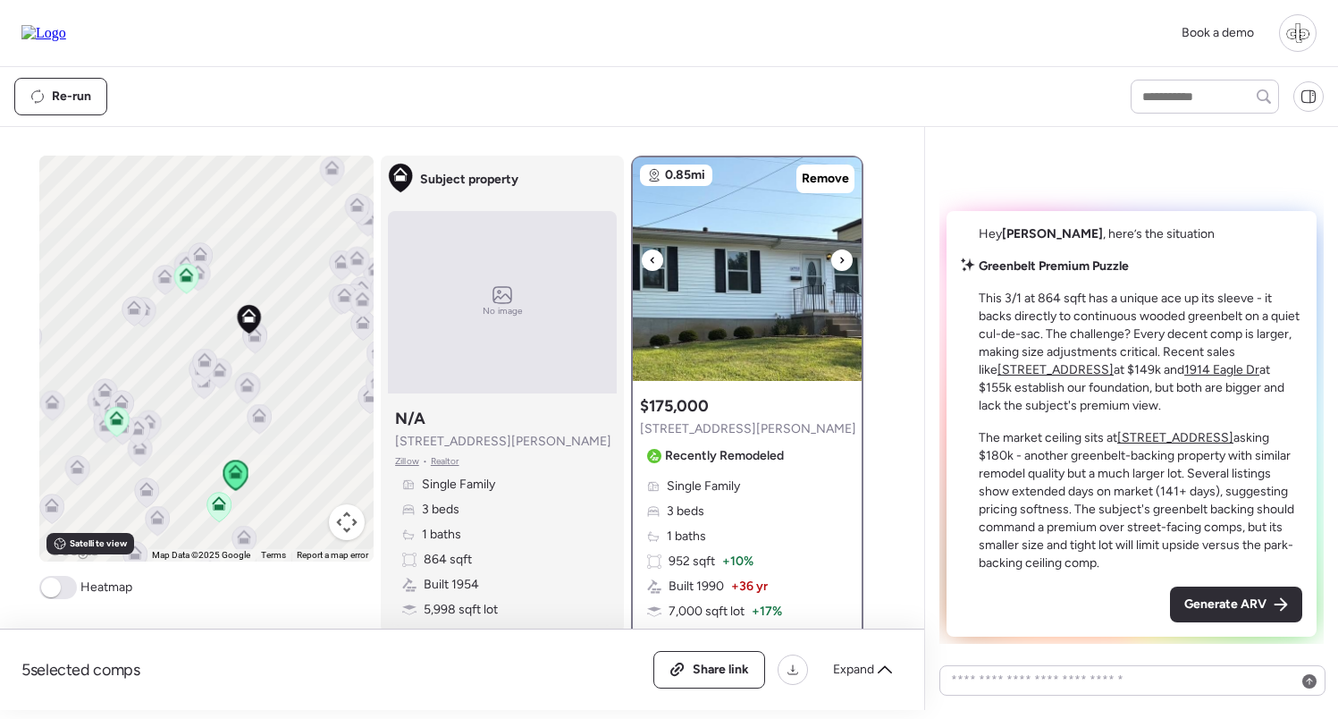
click at [739, 232] on img at bounding box center [747, 269] width 229 height 224
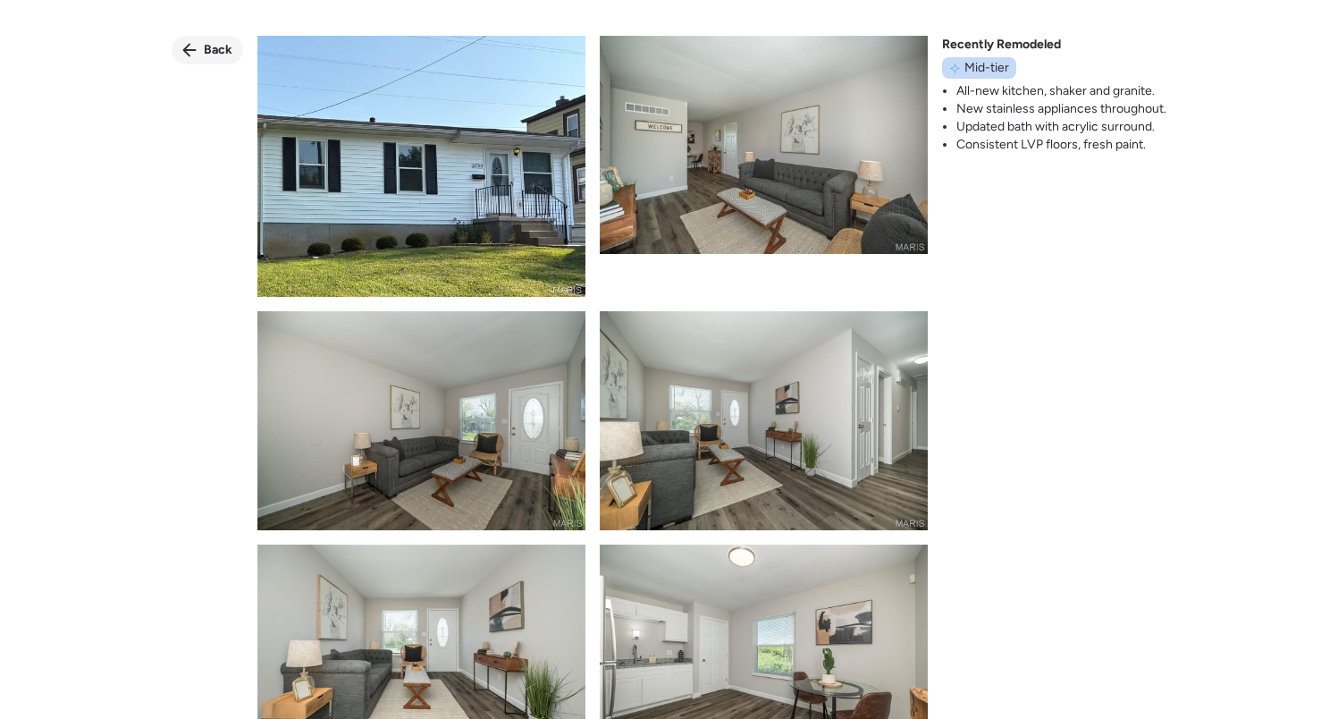
click at [190, 47] on icon at bounding box center [189, 50] width 14 height 14
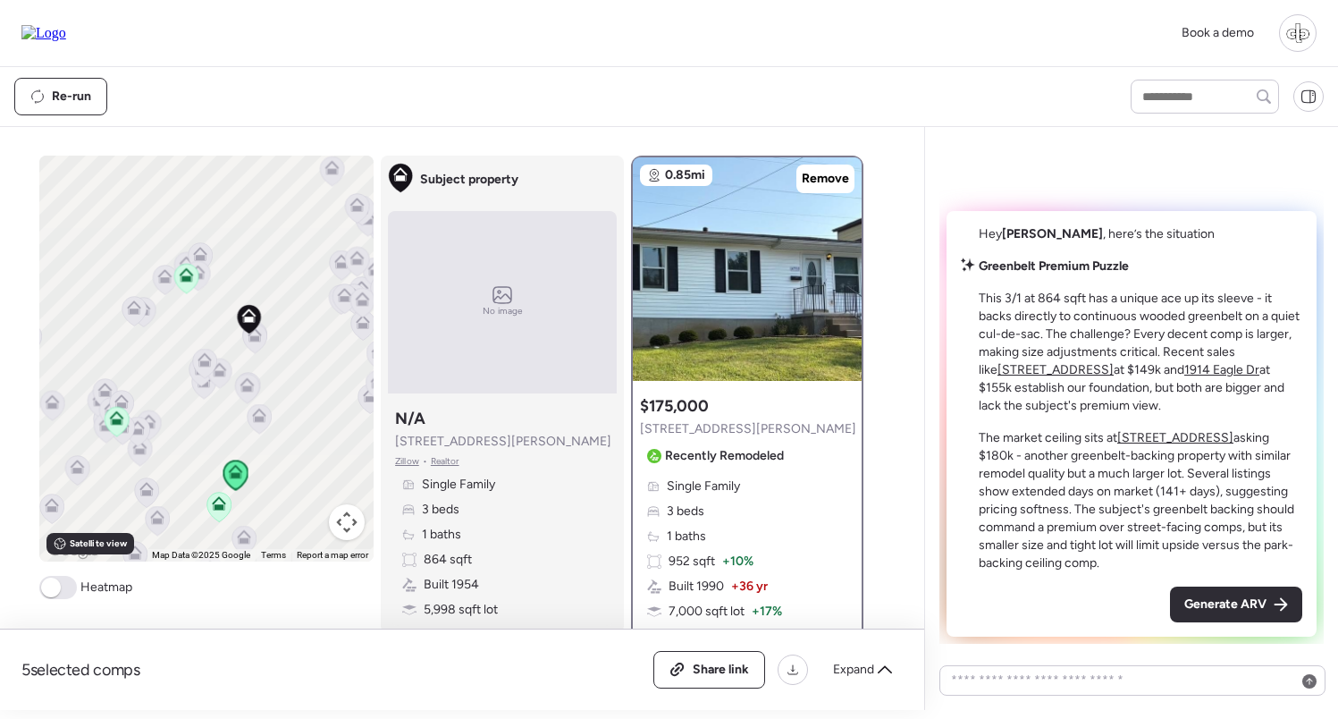
click at [213, 511] on icon at bounding box center [219, 503] width 14 height 14
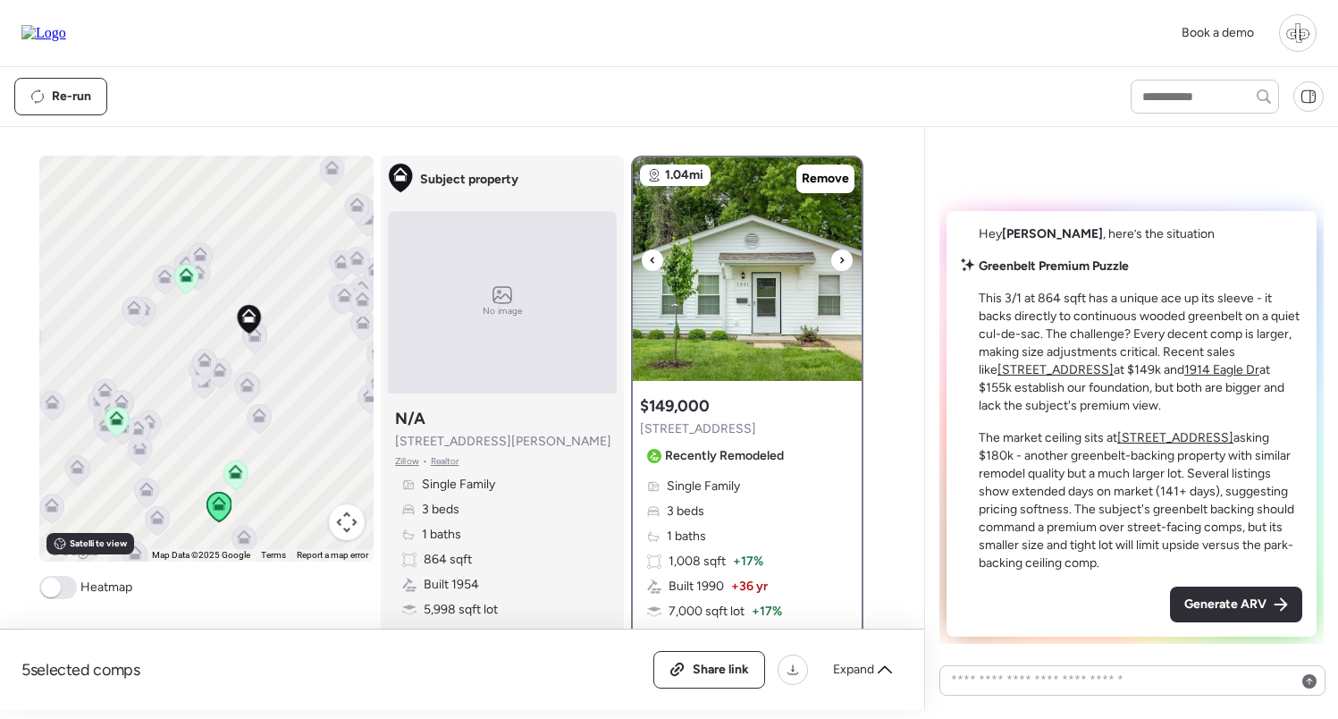
click at [728, 283] on img at bounding box center [747, 269] width 229 height 224
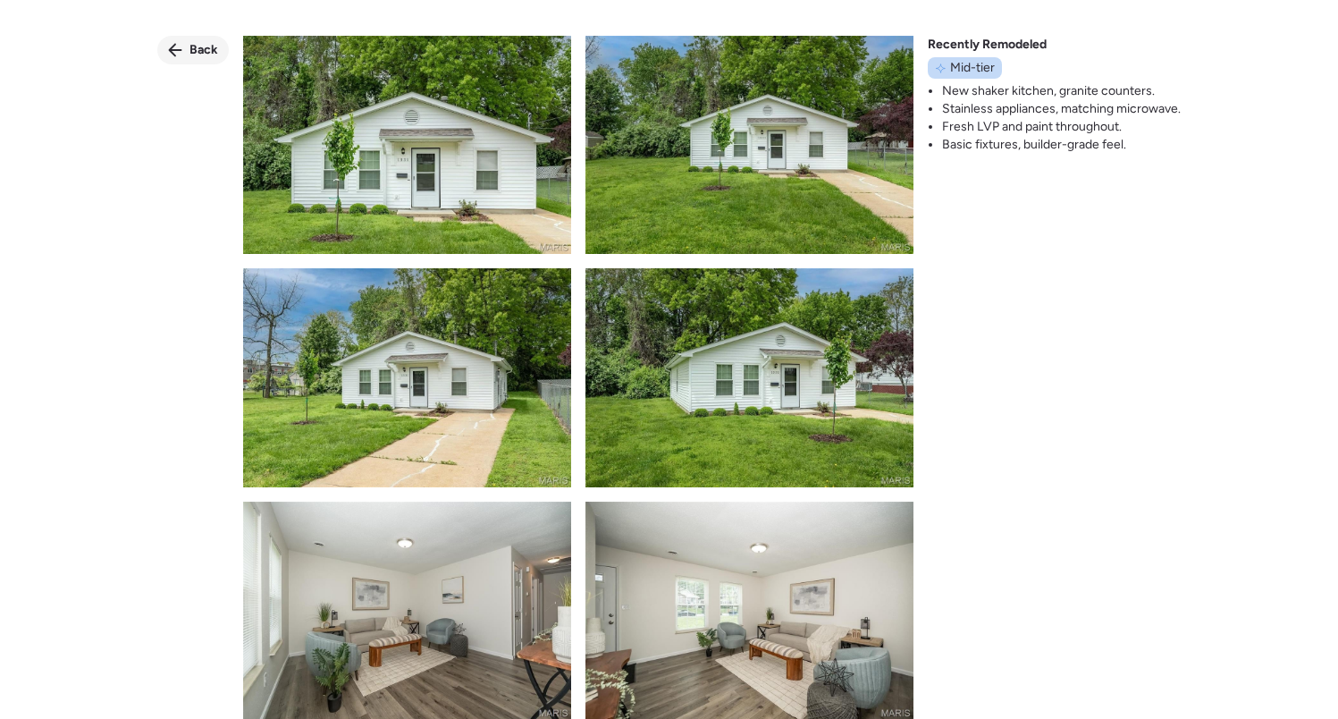
click at [187, 43] on div "Back" at bounding box center [193, 50] width 72 height 29
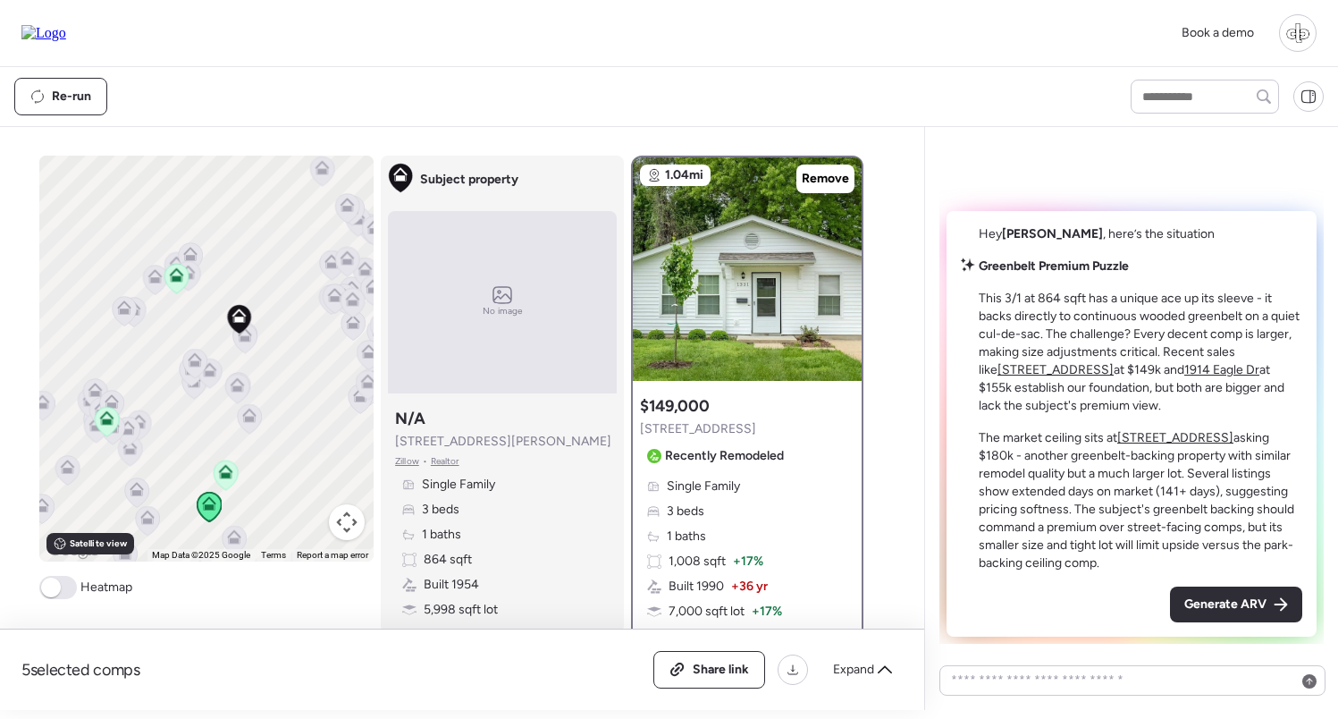
drag, startPoint x: 300, startPoint y: 412, endPoint x: 271, endPoint y: 412, distance: 28.6
click at [271, 412] on div "To navigate, press the arrow keys. To activate drag with keyboard, press Alt + …" at bounding box center [206, 359] width 334 height 406
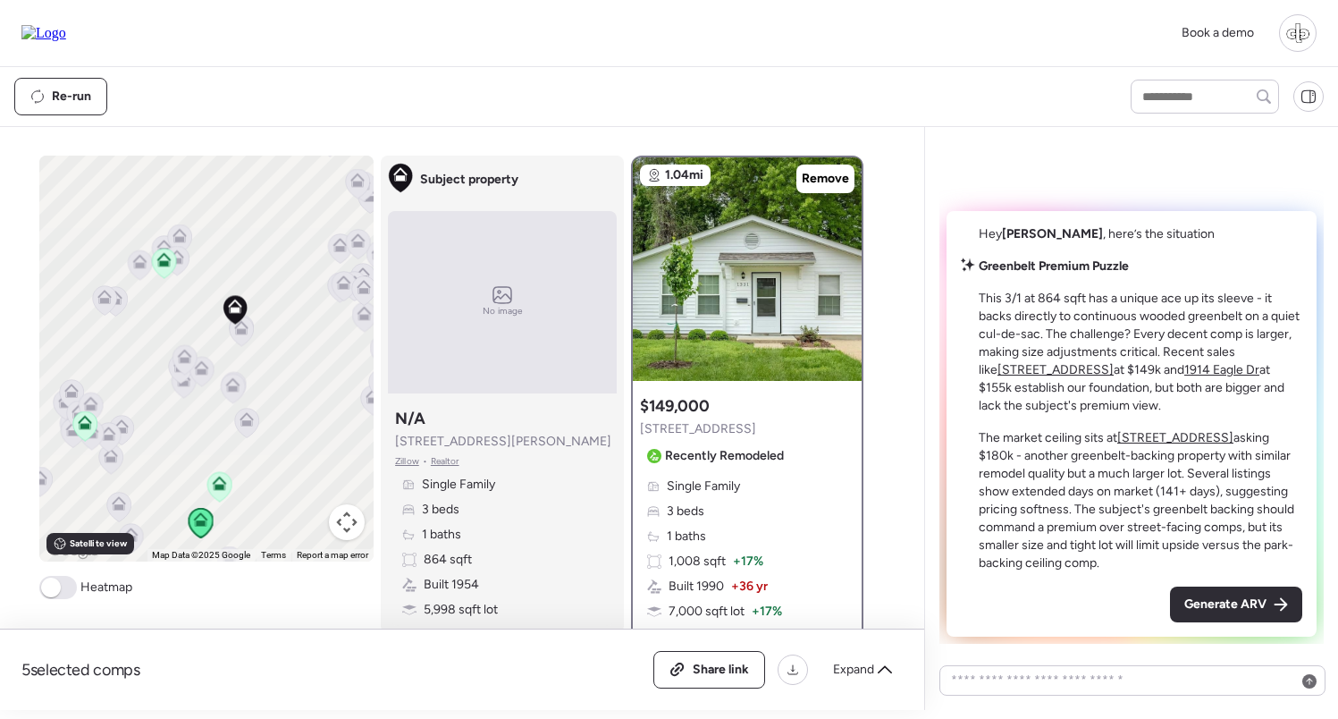
drag, startPoint x: 247, startPoint y: 345, endPoint x: 285, endPoint y: 345, distance: 38.4
click at [285, 345] on div "To navigate, press the arrow keys. To activate drag with keyboard, press Alt + …" at bounding box center [206, 359] width 334 height 406
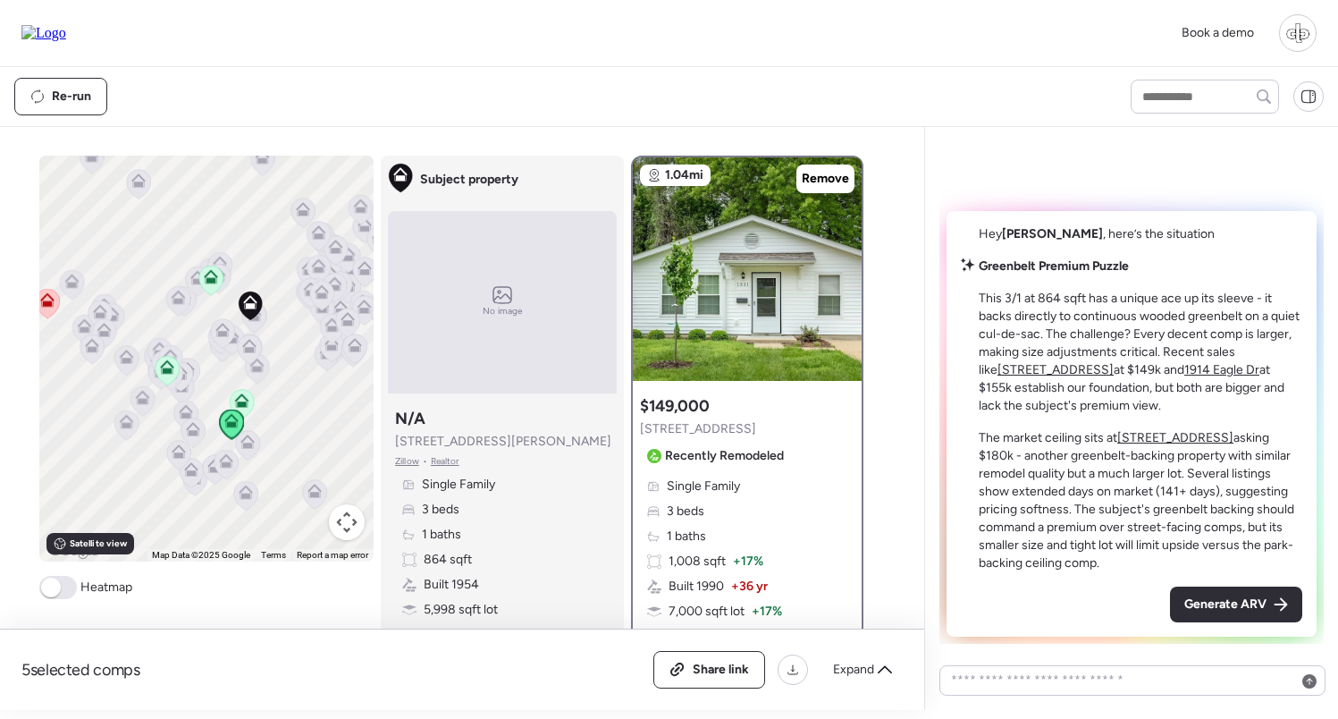
click at [904, 442] on div "5 selected comps All (5) ARV (5) As-is (0) Share link Expand Comps list To navi…" at bounding box center [458, 418] width 917 height 583
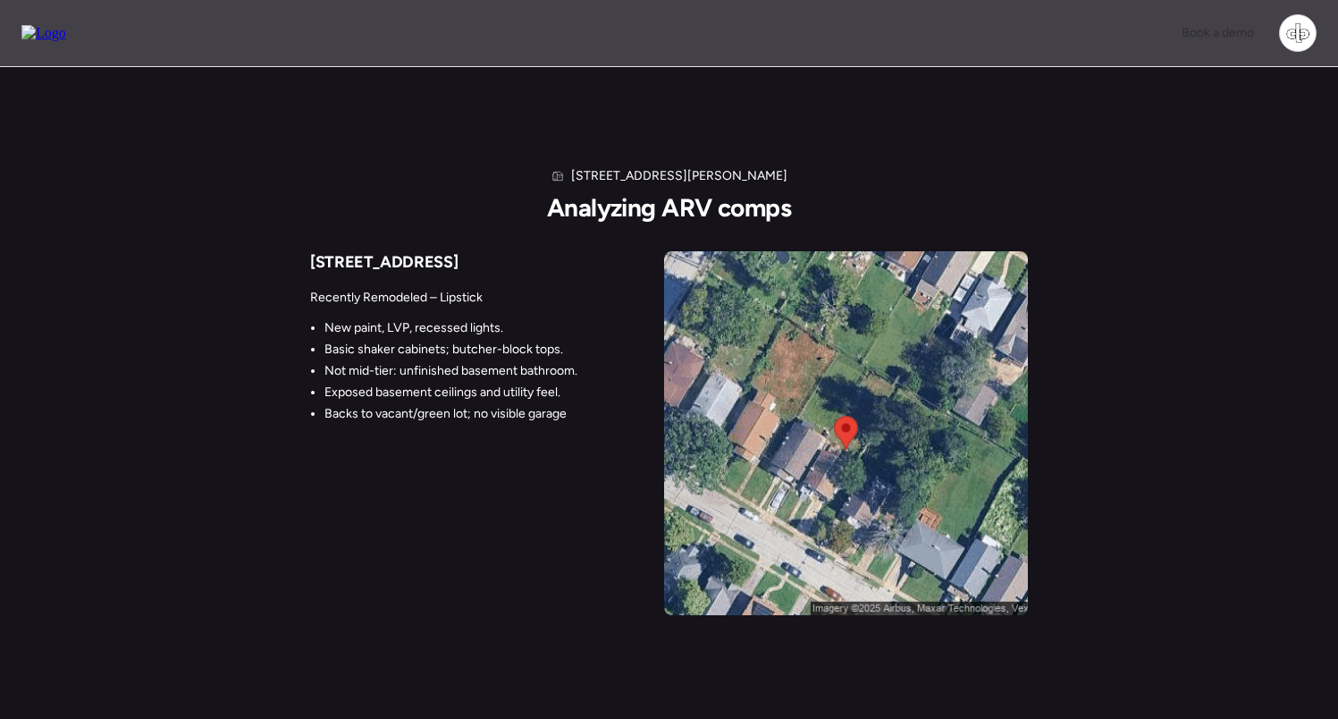
click at [1181, 199] on div "[STREET_ADDRESS][PERSON_NAME] Analyzing ARV comps [STREET_ADDRESS] Recently Rem…" at bounding box center [669, 355] width 1338 height 577
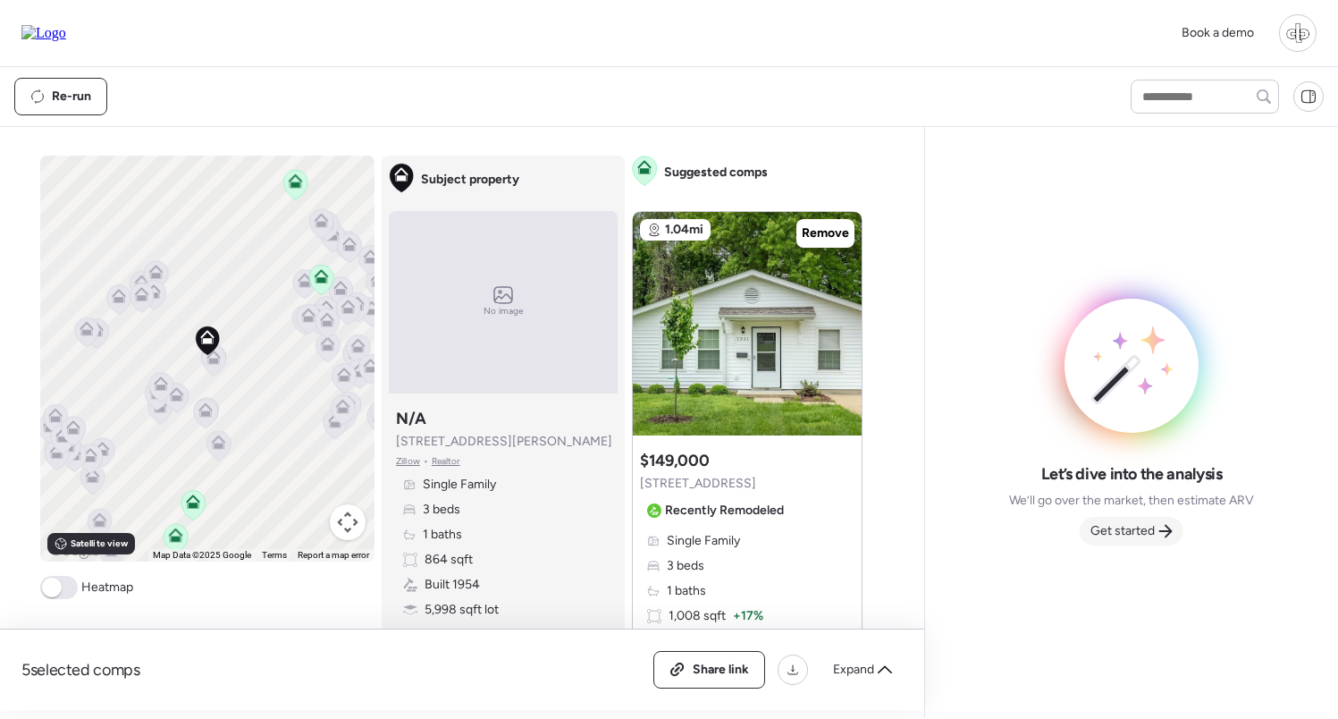
click at [1103, 532] on span "Get started" at bounding box center [1123, 531] width 64 height 18
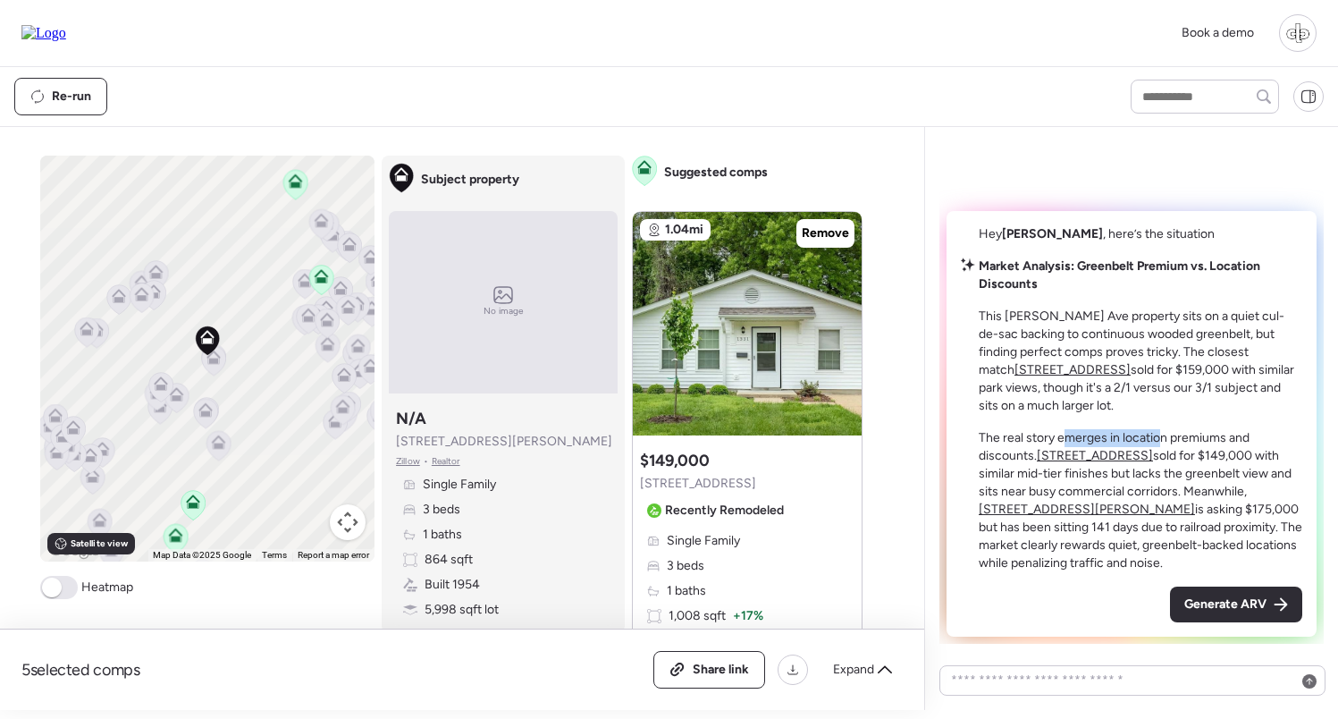
drag, startPoint x: 1063, startPoint y: 435, endPoint x: 1167, endPoint y: 436, distance: 103.7
click at [1166, 436] on p "The real story emerges in location premiums and discounts. 1331 Belrue Ave sold…" at bounding box center [1141, 500] width 324 height 143
click at [1167, 436] on p "The real story emerges in location premiums and discounts. 1331 Belrue Ave sold…" at bounding box center [1141, 500] width 324 height 143
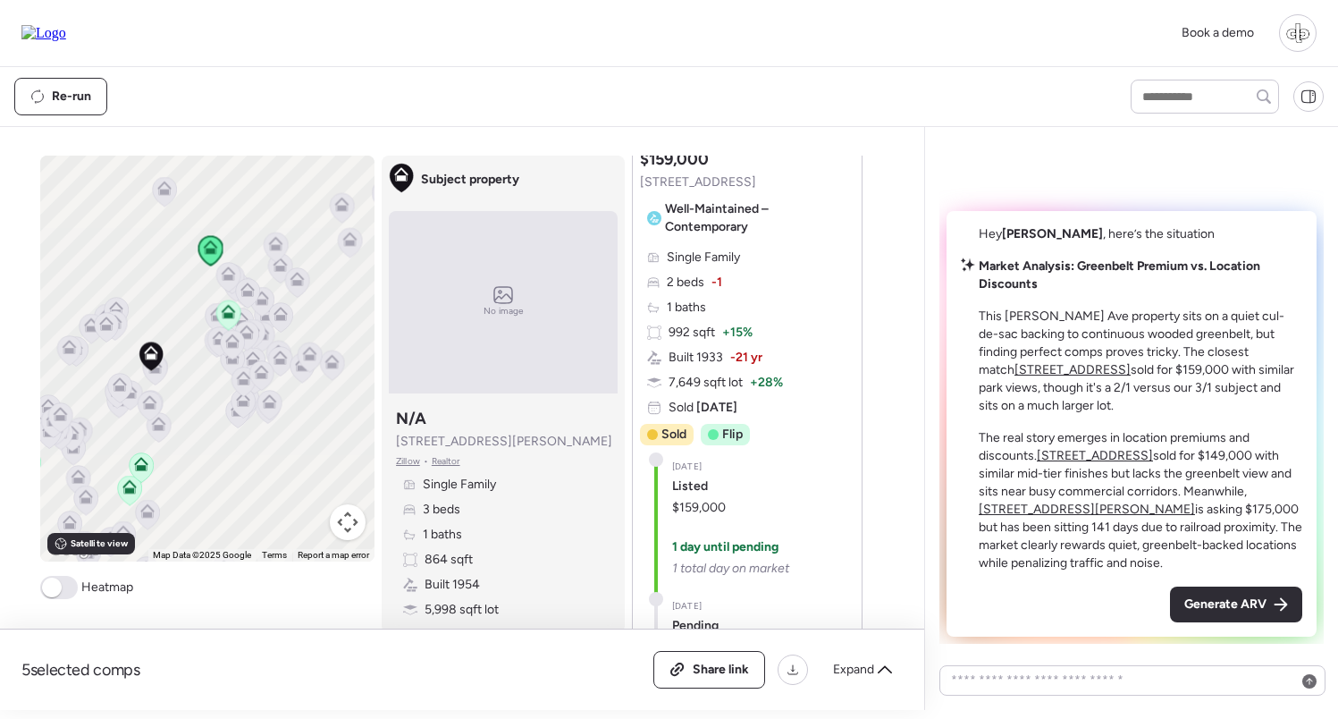
scroll to position [767, 0]
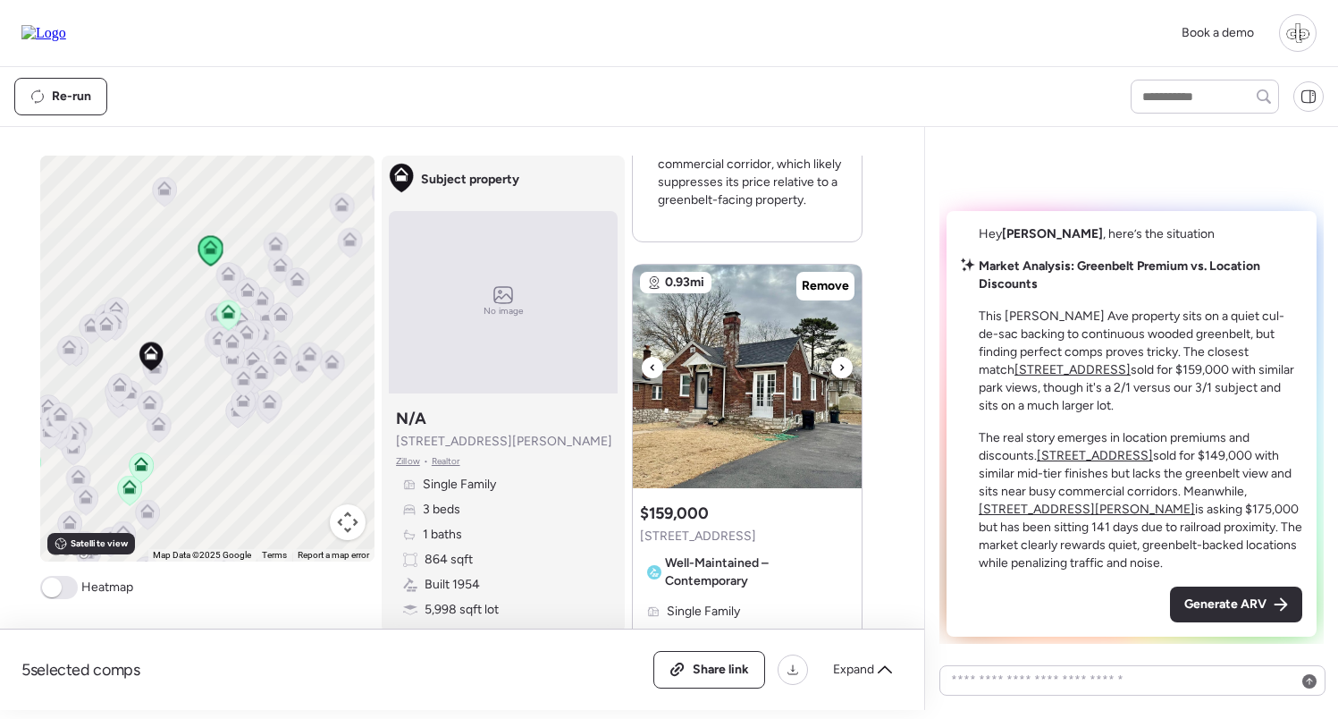
click at [725, 330] on img at bounding box center [747, 377] width 229 height 224
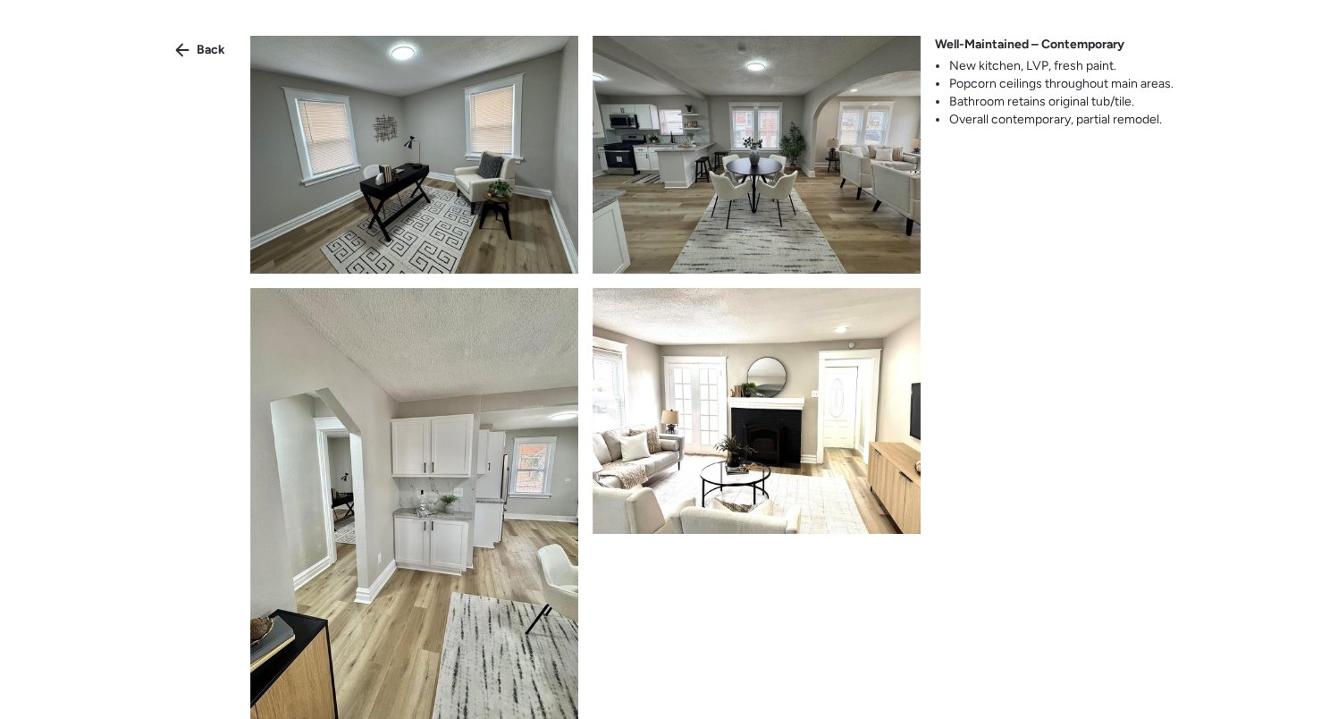
scroll to position [341, 0]
click at [482, 444] on img at bounding box center [414, 507] width 328 height 437
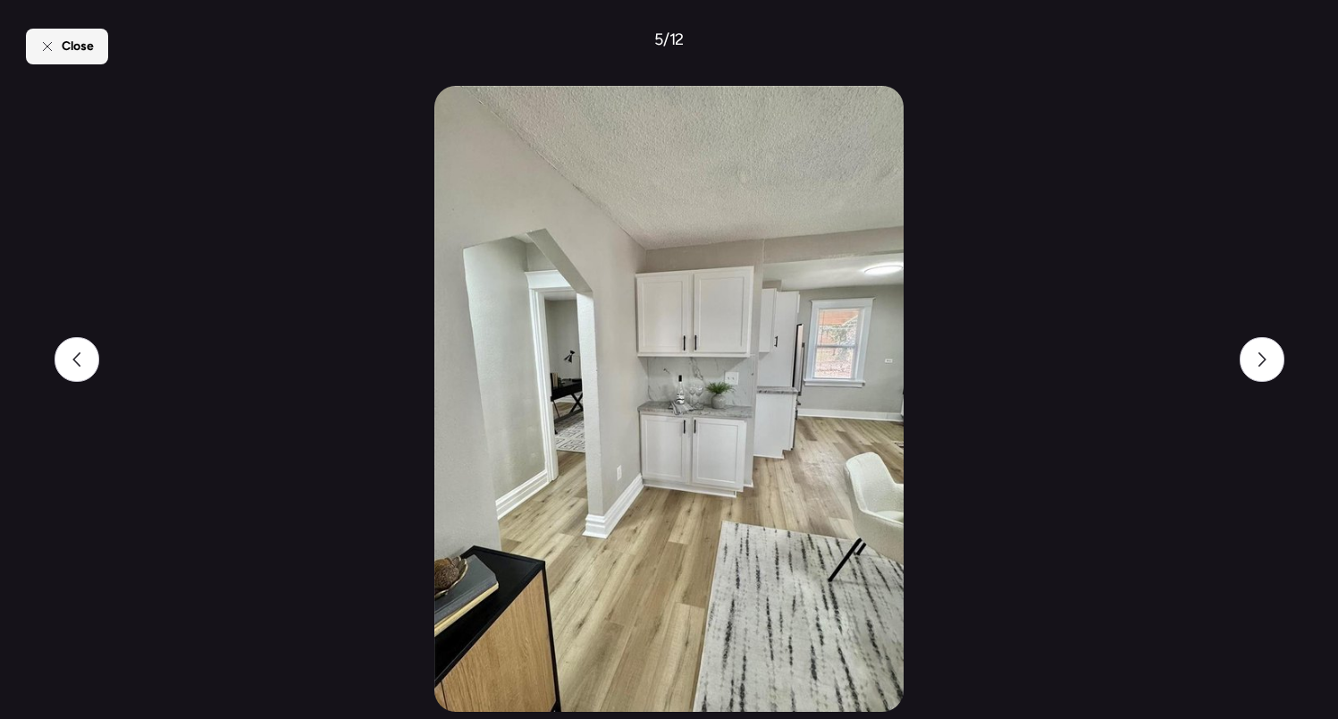
click at [55, 46] on div "Close" at bounding box center [67, 47] width 82 height 36
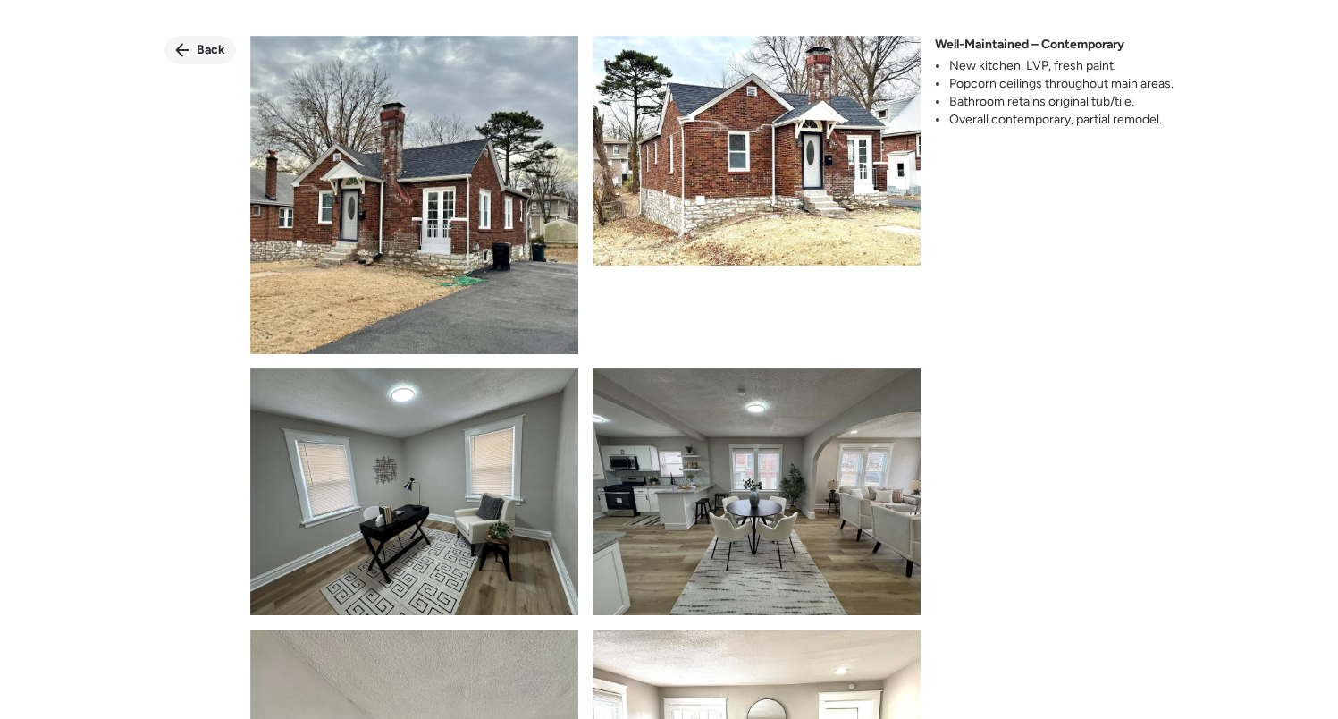
click at [212, 42] on span "Back" at bounding box center [211, 50] width 29 height 18
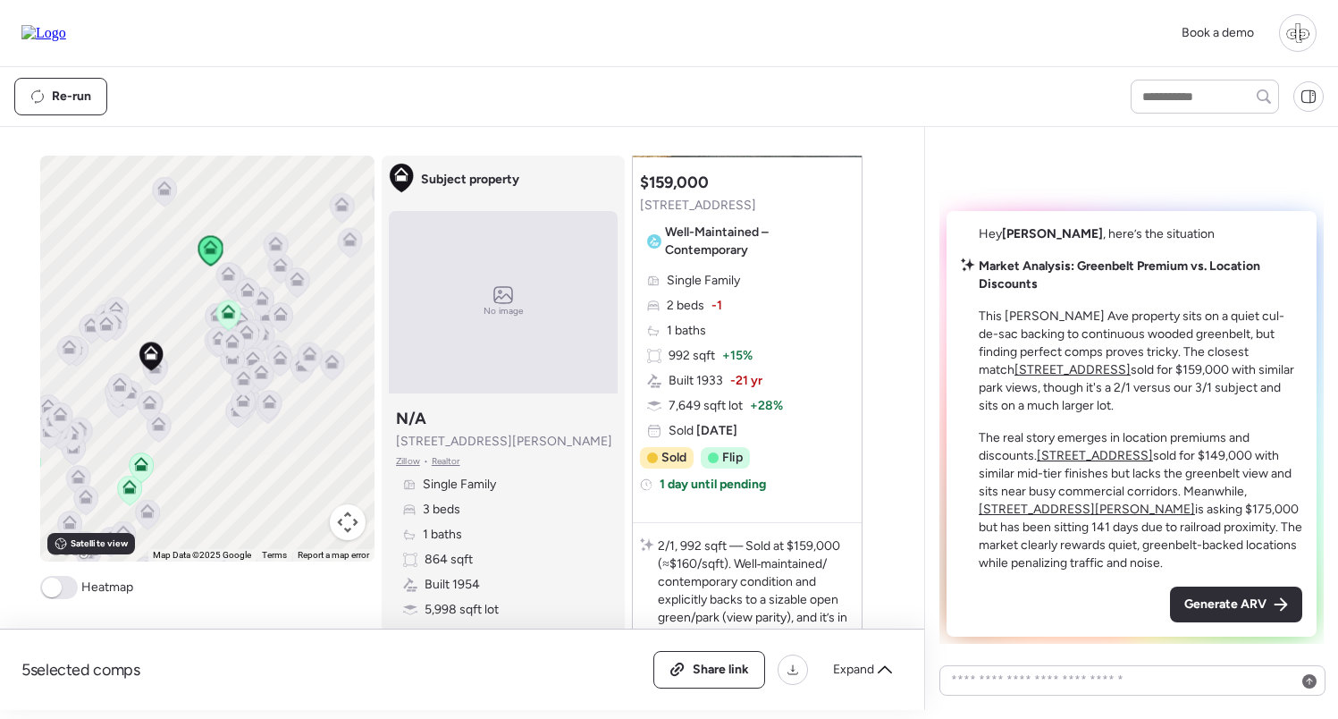
scroll to position [924, 0]
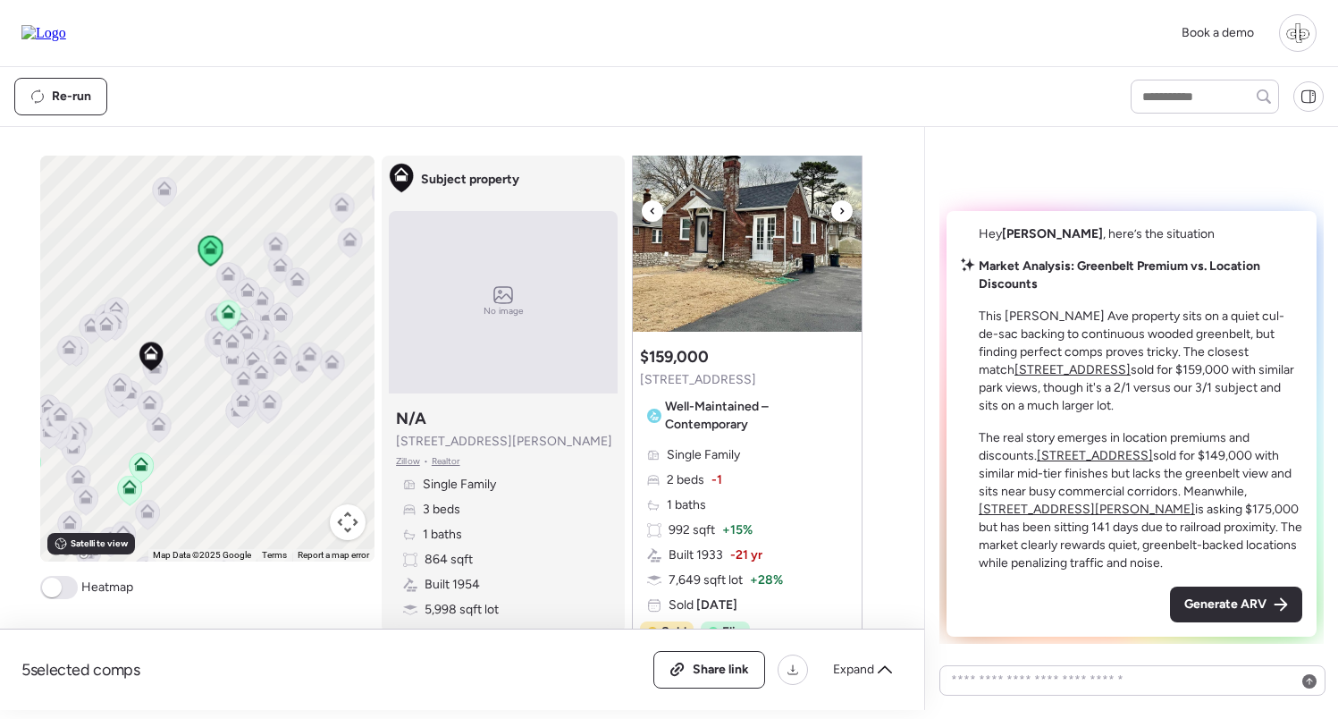
click at [757, 281] on img at bounding box center [747, 220] width 229 height 224
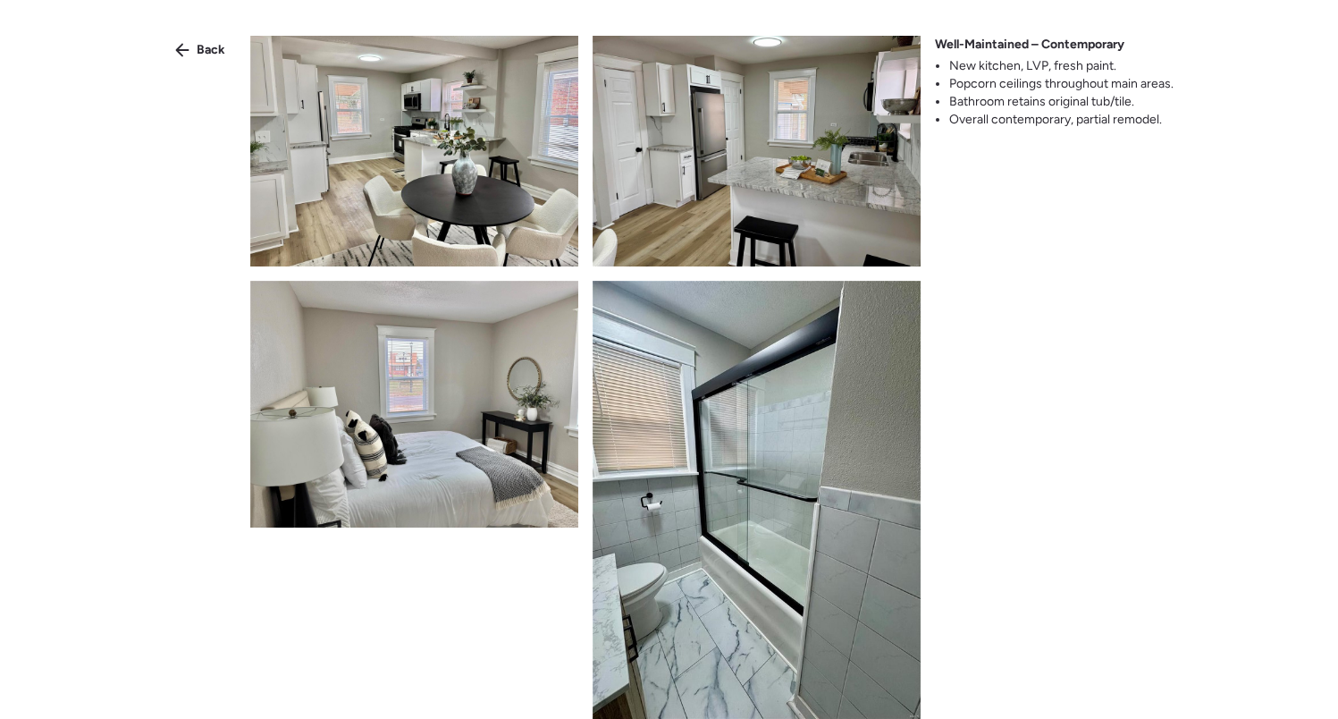
scroll to position [1321, 0]
click at [650, 402] on img at bounding box center [757, 499] width 328 height 437
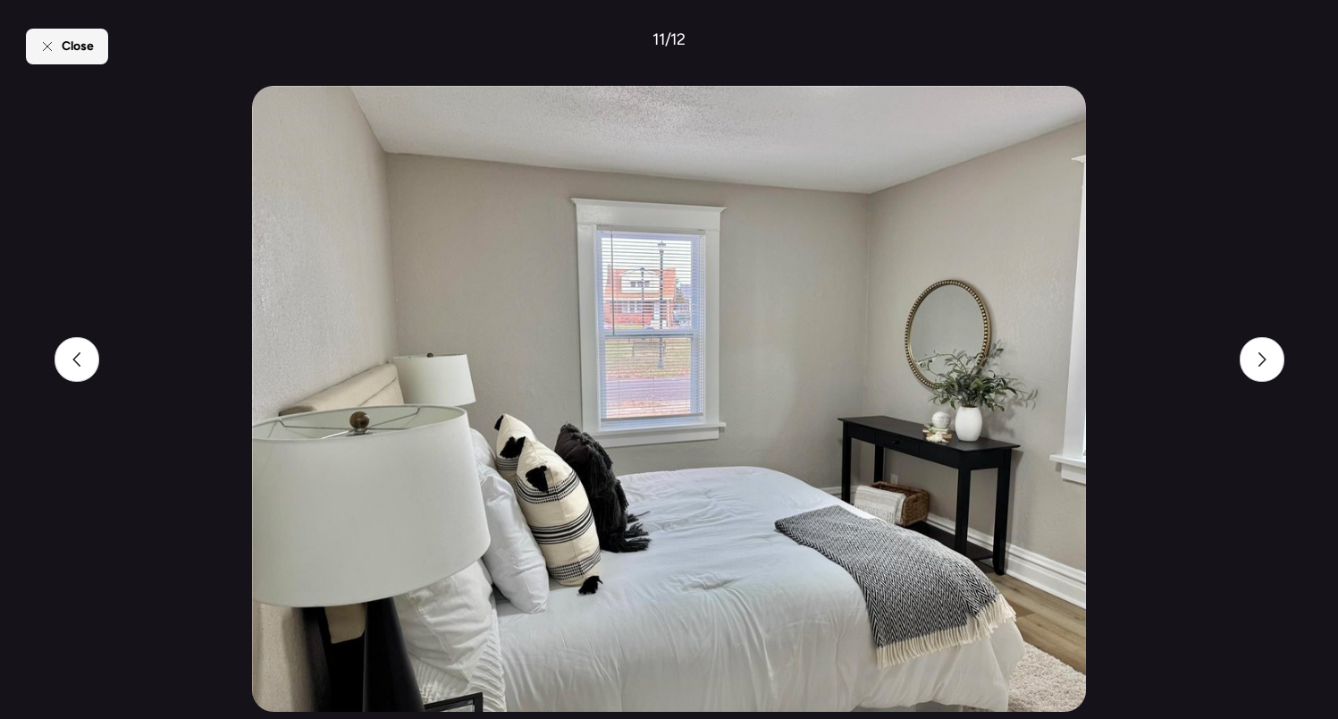
click at [31, 45] on div "Close" at bounding box center [67, 47] width 82 height 36
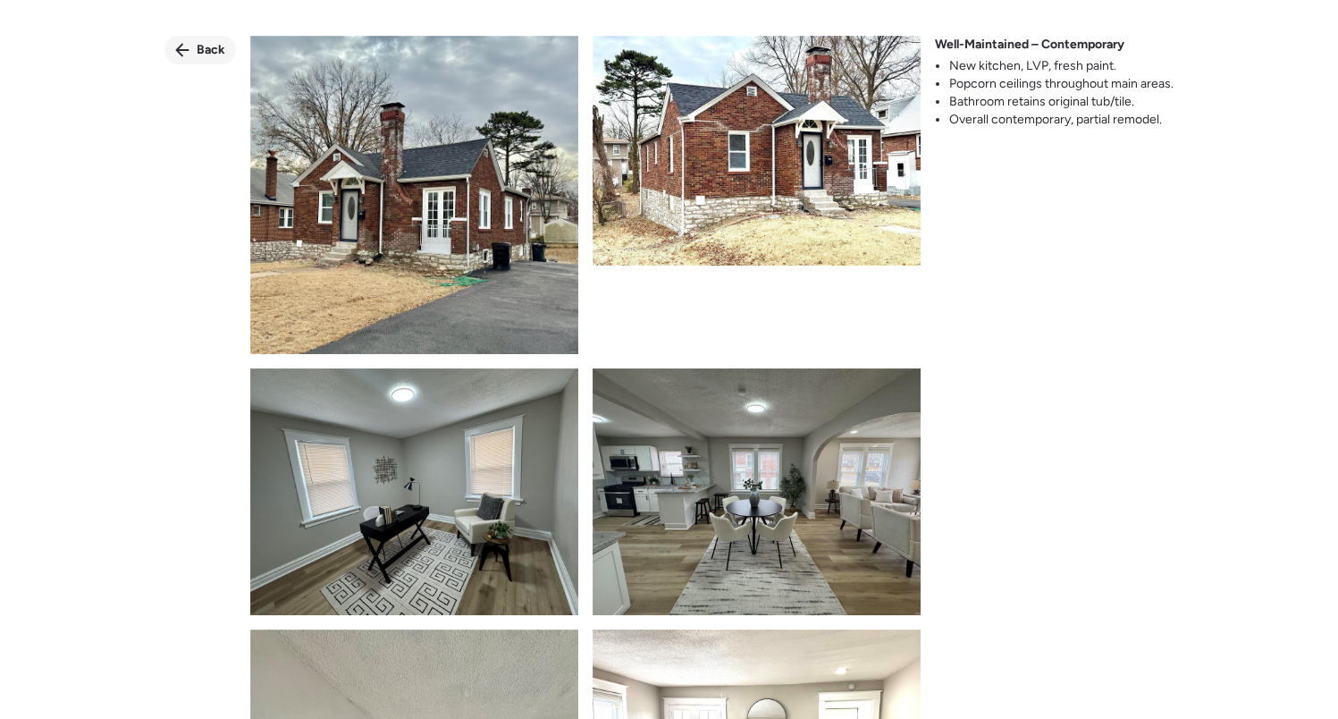
click at [199, 55] on span "Back" at bounding box center [211, 50] width 29 height 18
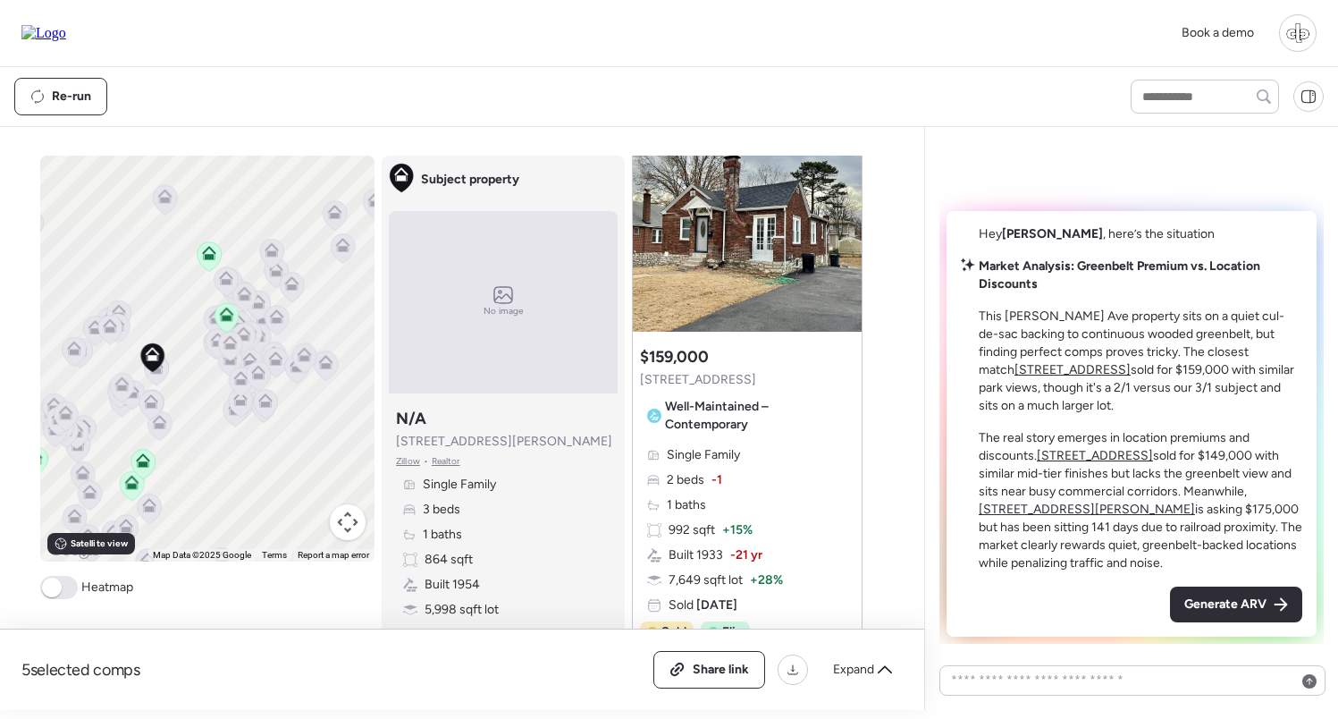
click at [153, 408] on icon at bounding box center [151, 404] width 12 height 5
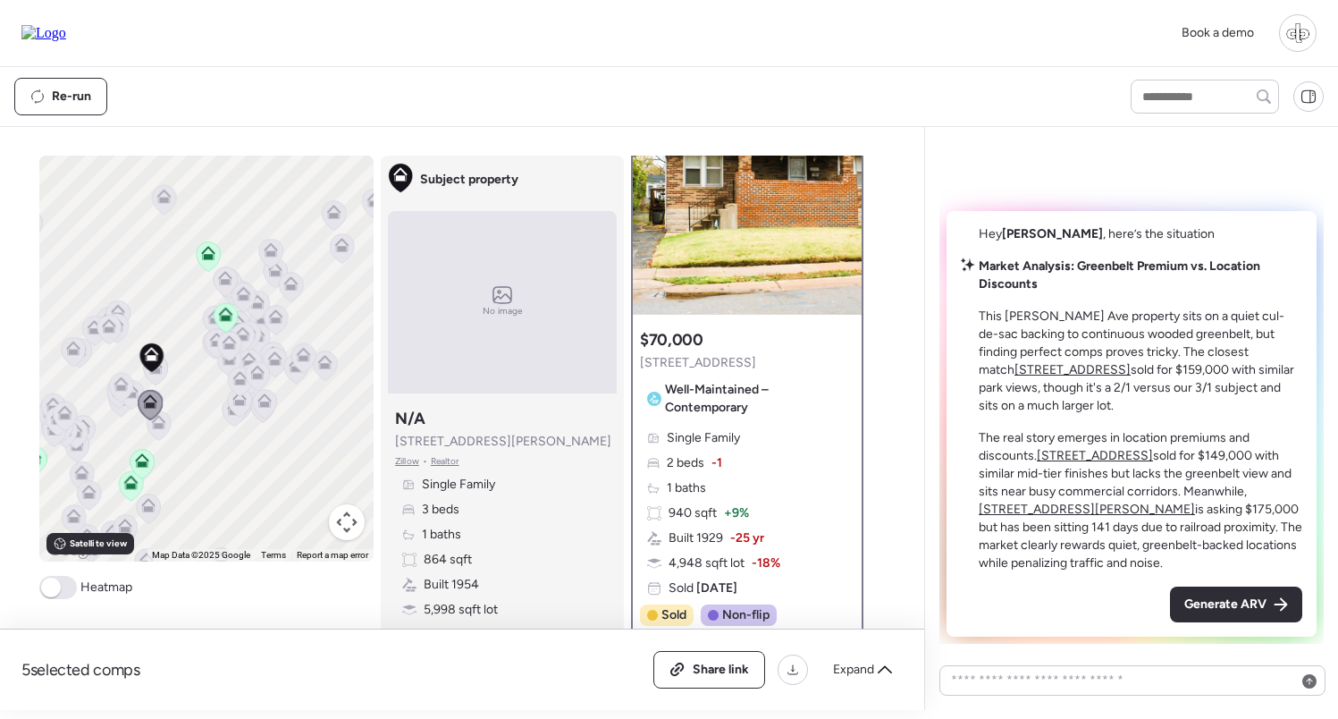
scroll to position [0, 0]
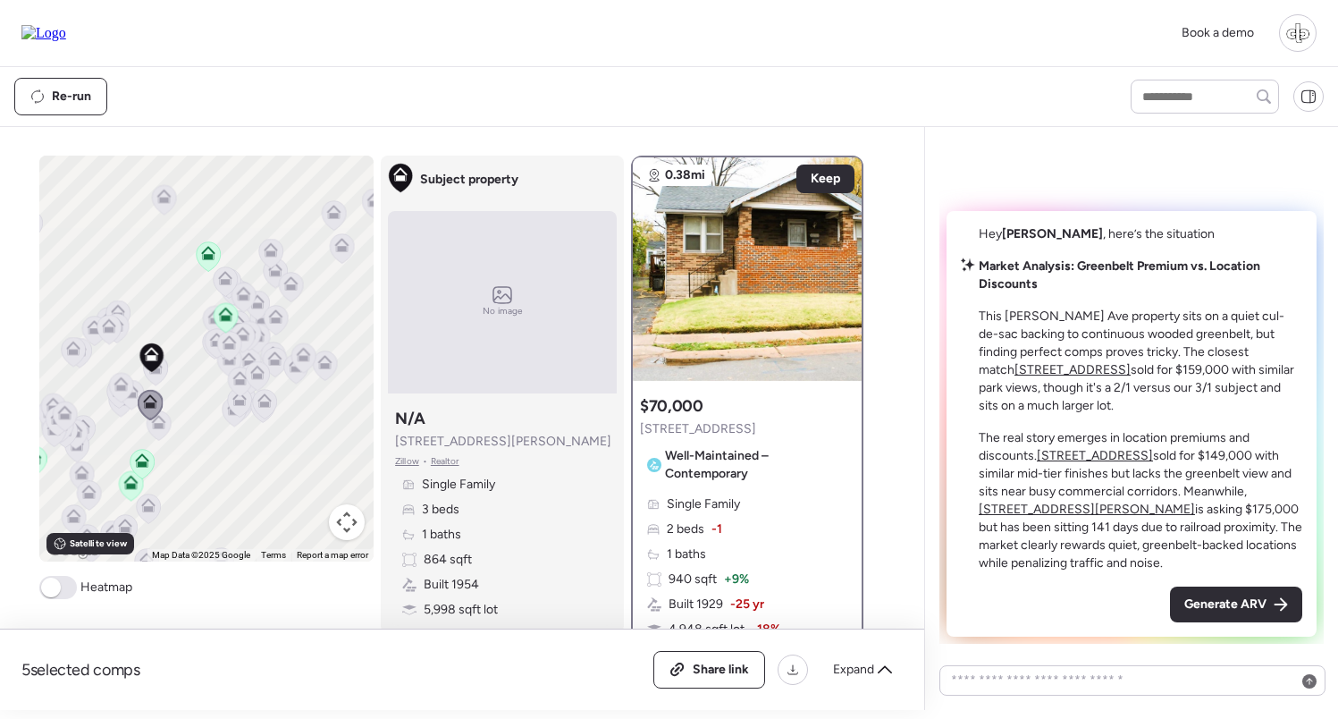
click at [165, 427] on icon at bounding box center [159, 425] width 12 height 5
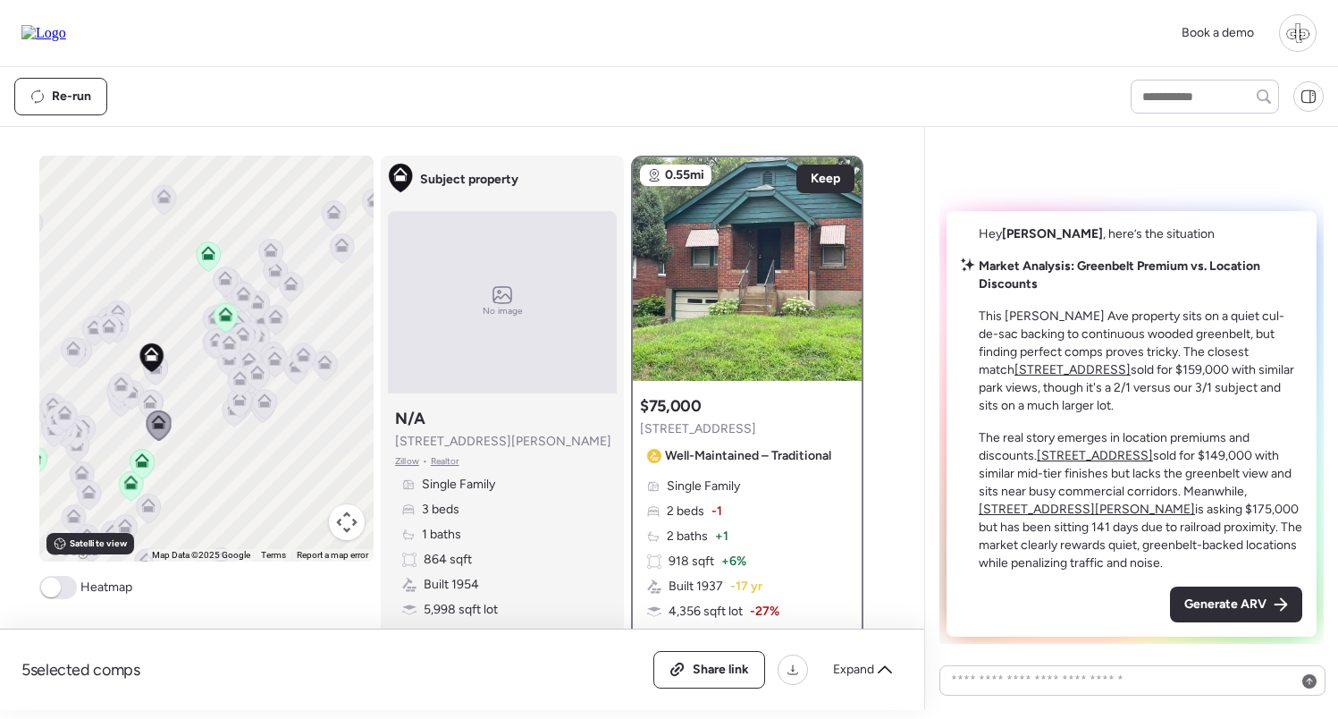
click at [160, 376] on div at bounding box center [151, 358] width 25 height 33
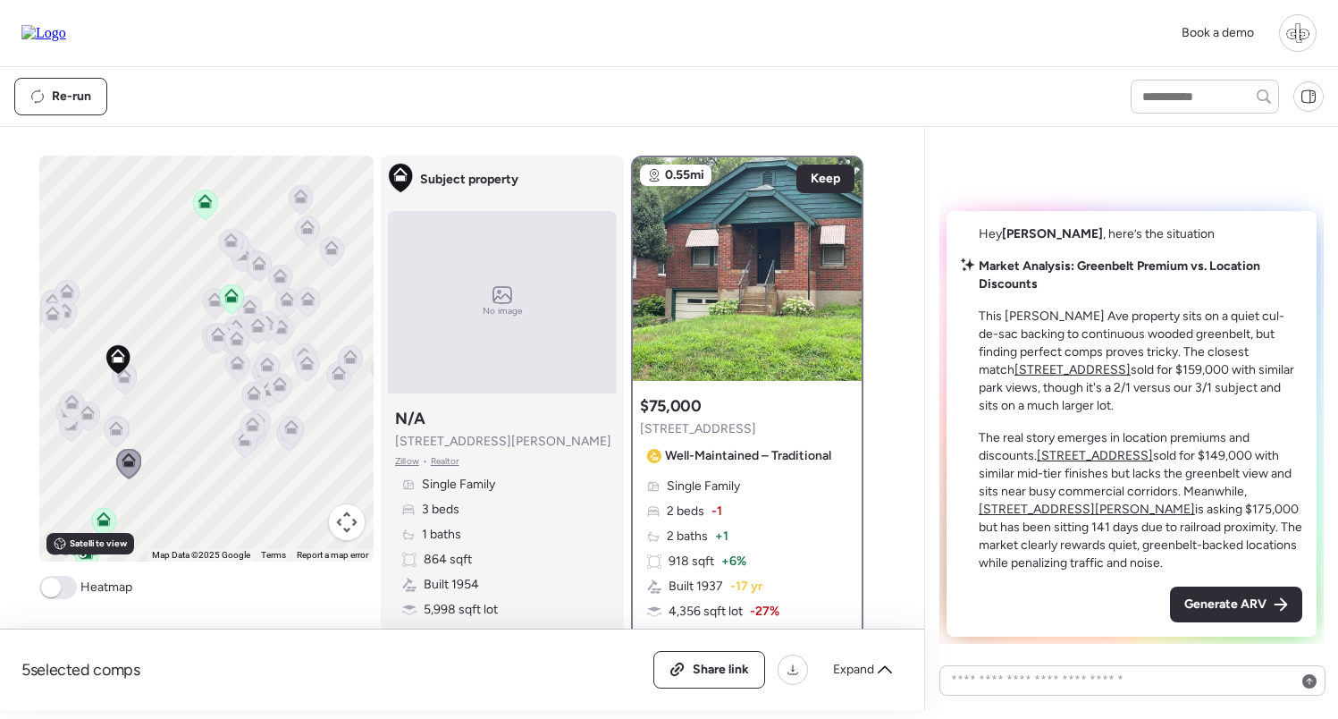
click at [129, 381] on icon at bounding box center [124, 379] width 12 height 5
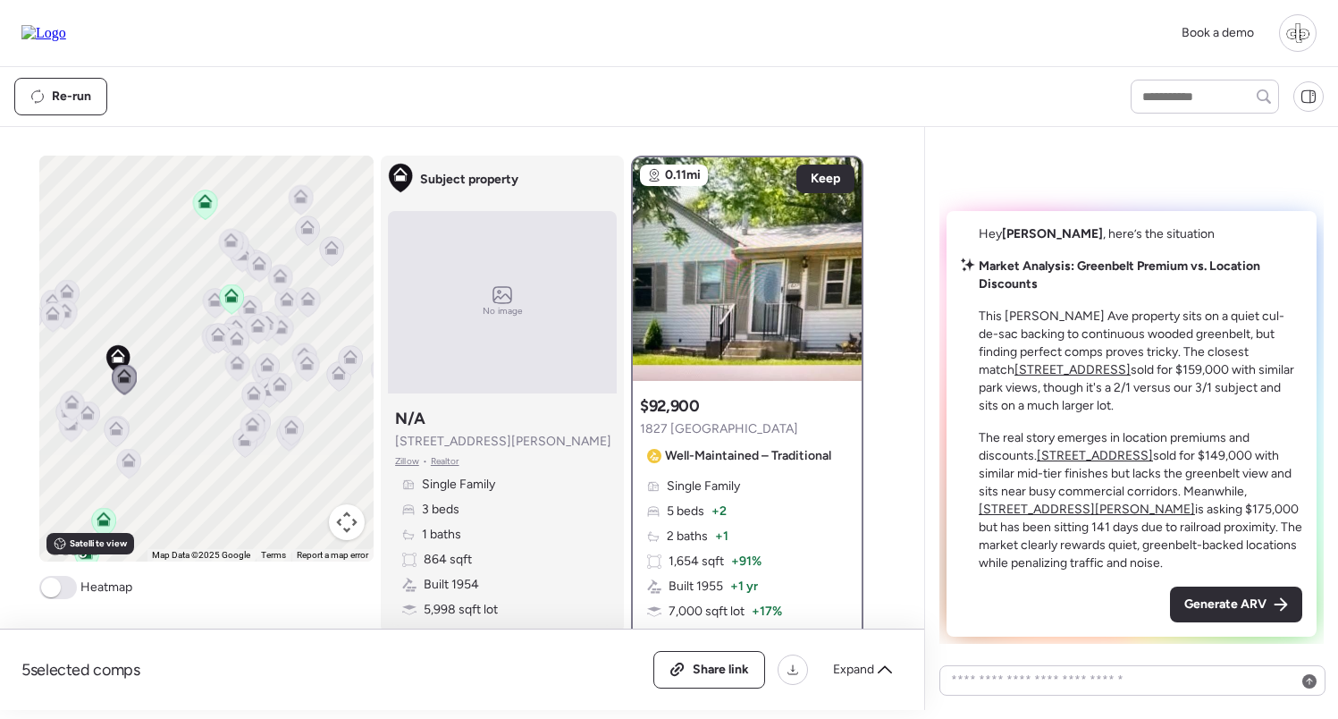
click at [118, 419] on icon at bounding box center [117, 433] width 24 height 30
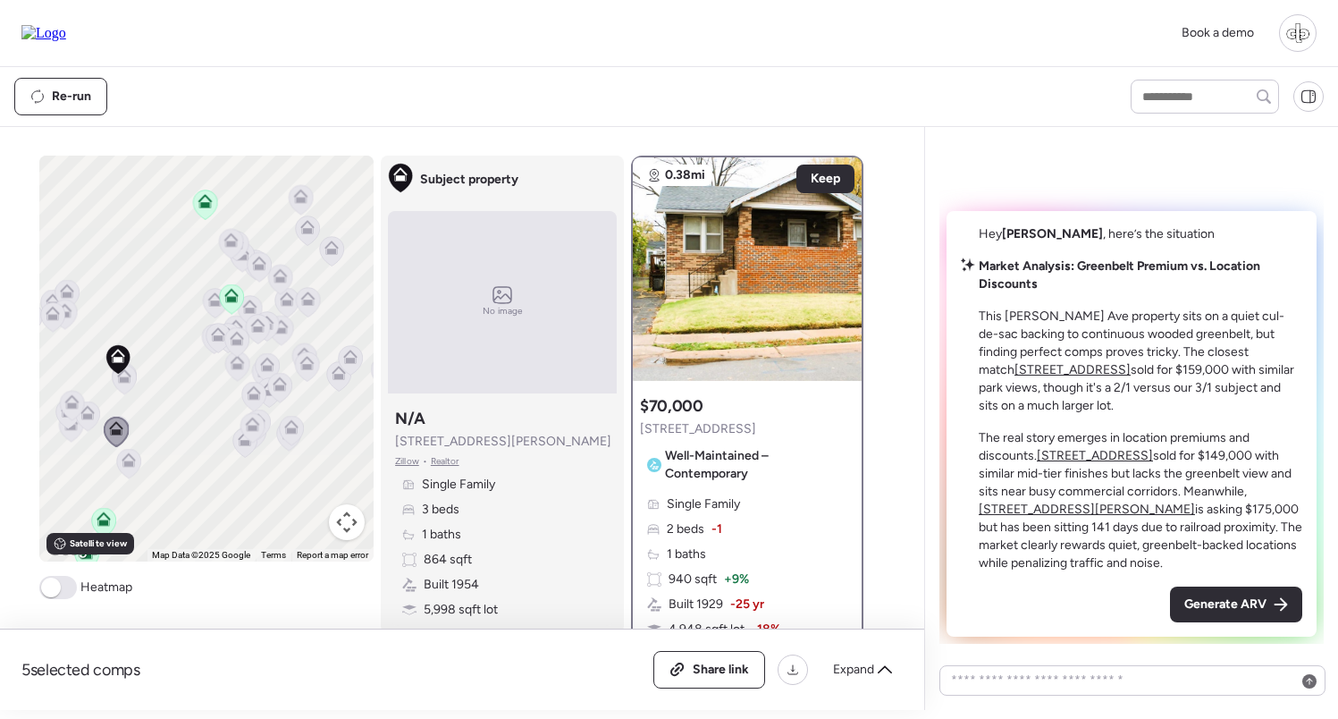
click at [91, 418] on icon at bounding box center [87, 416] width 12 height 5
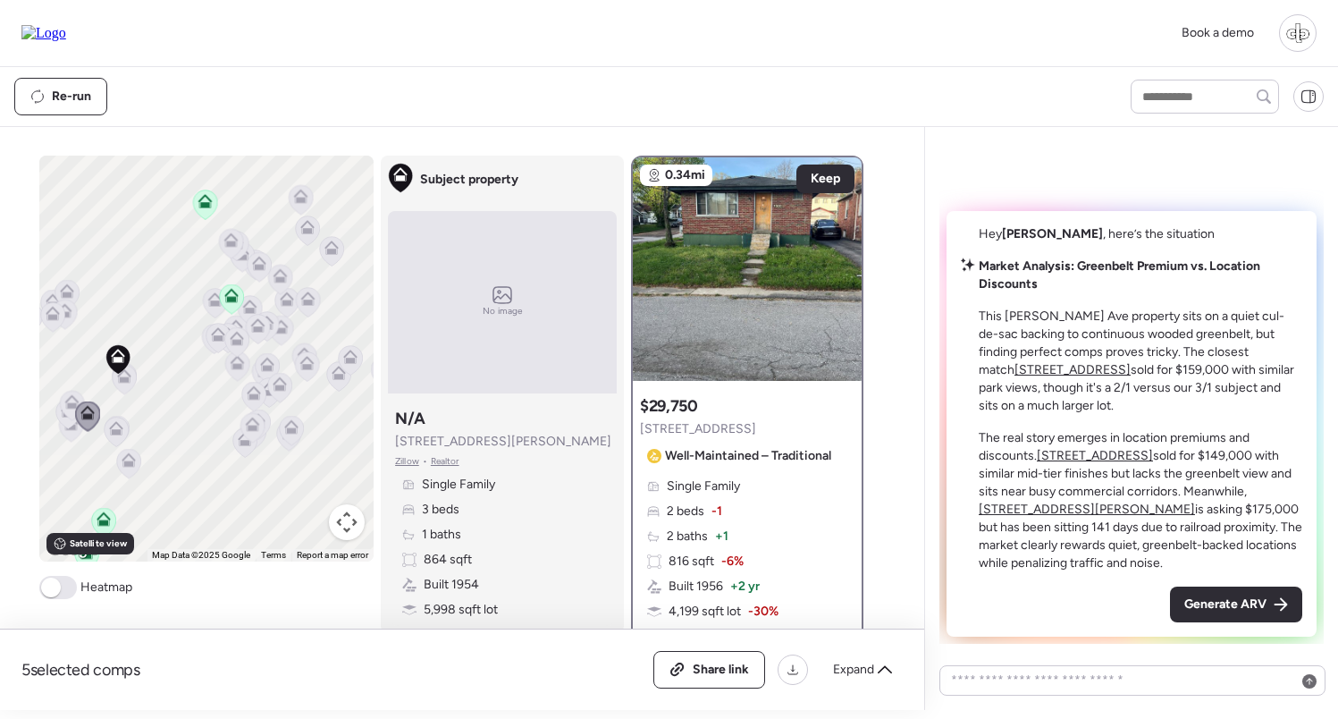
click at [68, 410] on icon at bounding box center [72, 406] width 24 height 30
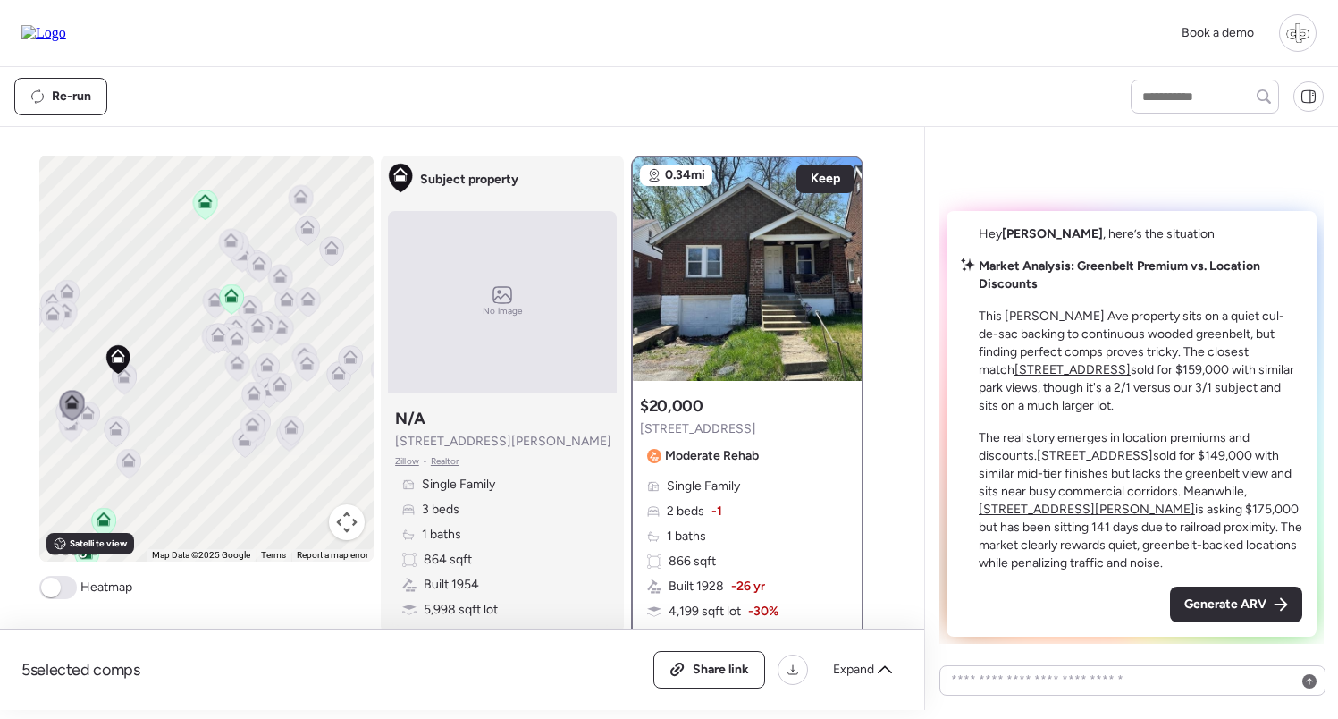
click at [210, 340] on icon at bounding box center [219, 339] width 24 height 30
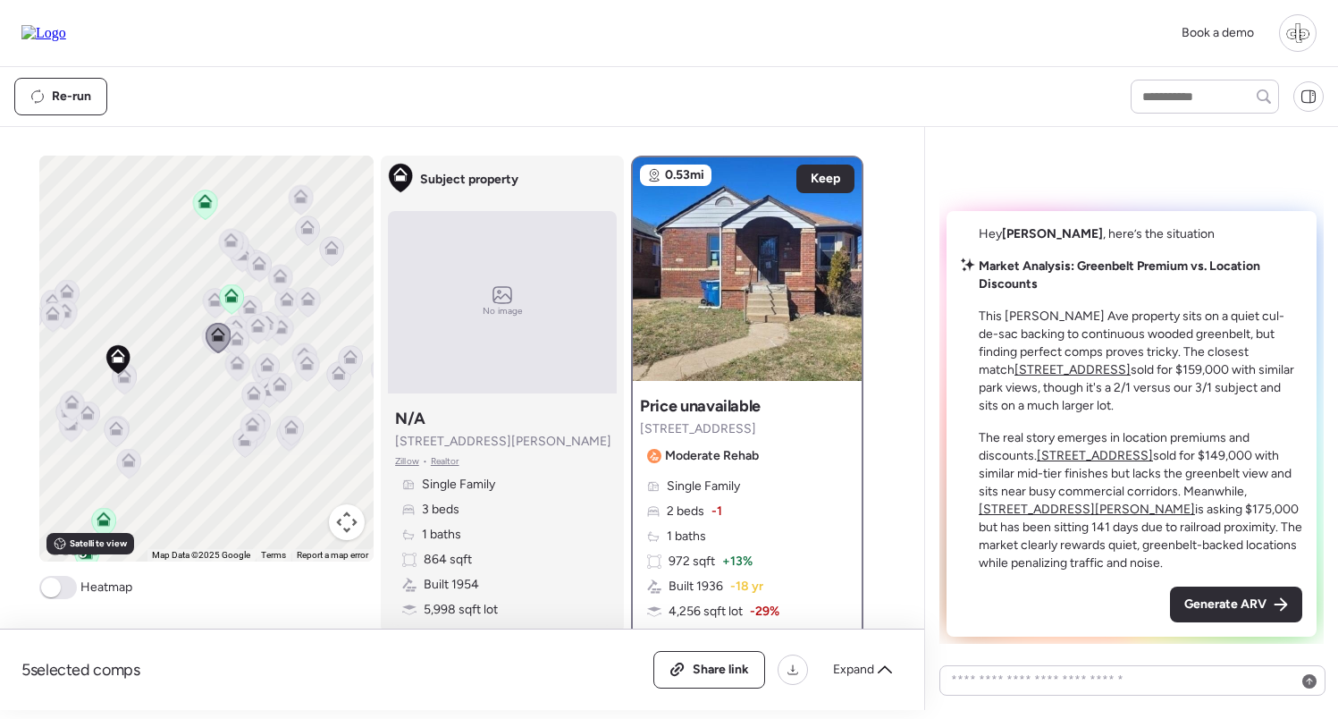
click at [68, 291] on icon at bounding box center [67, 291] width 14 height 14
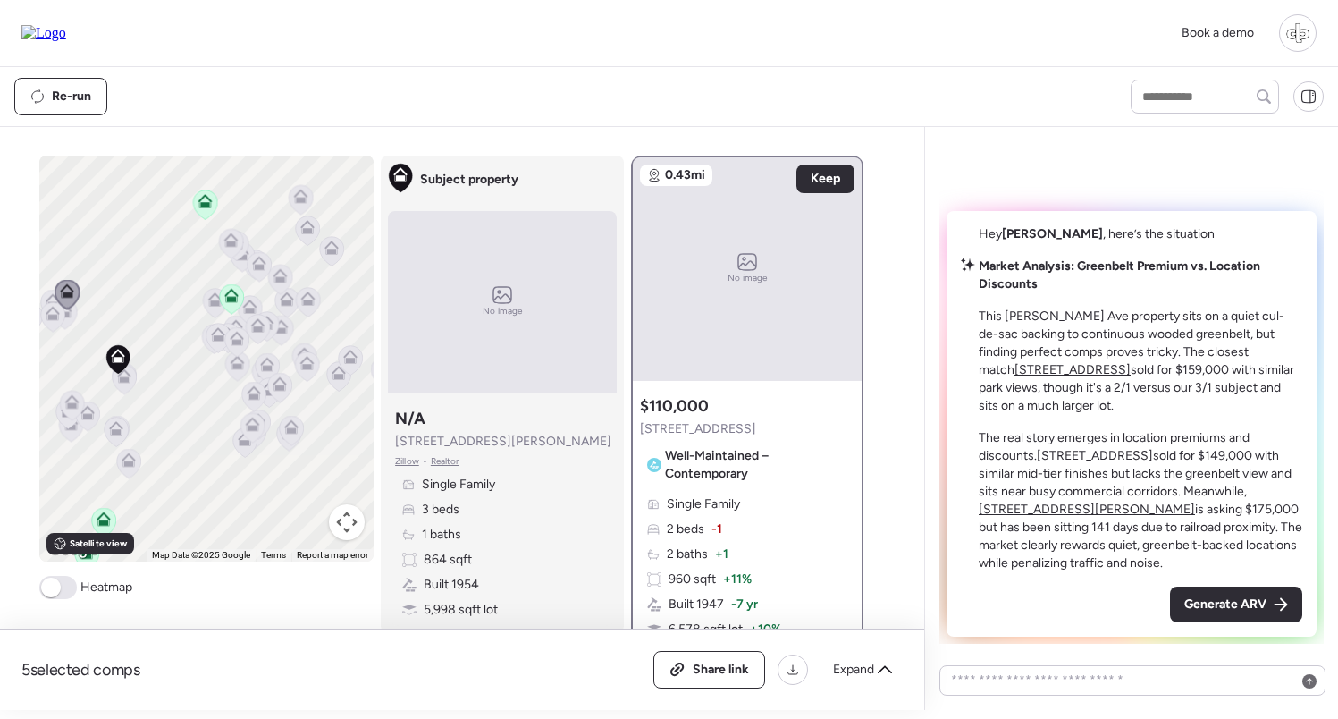
click at [68, 316] on icon at bounding box center [65, 314] width 12 height 5
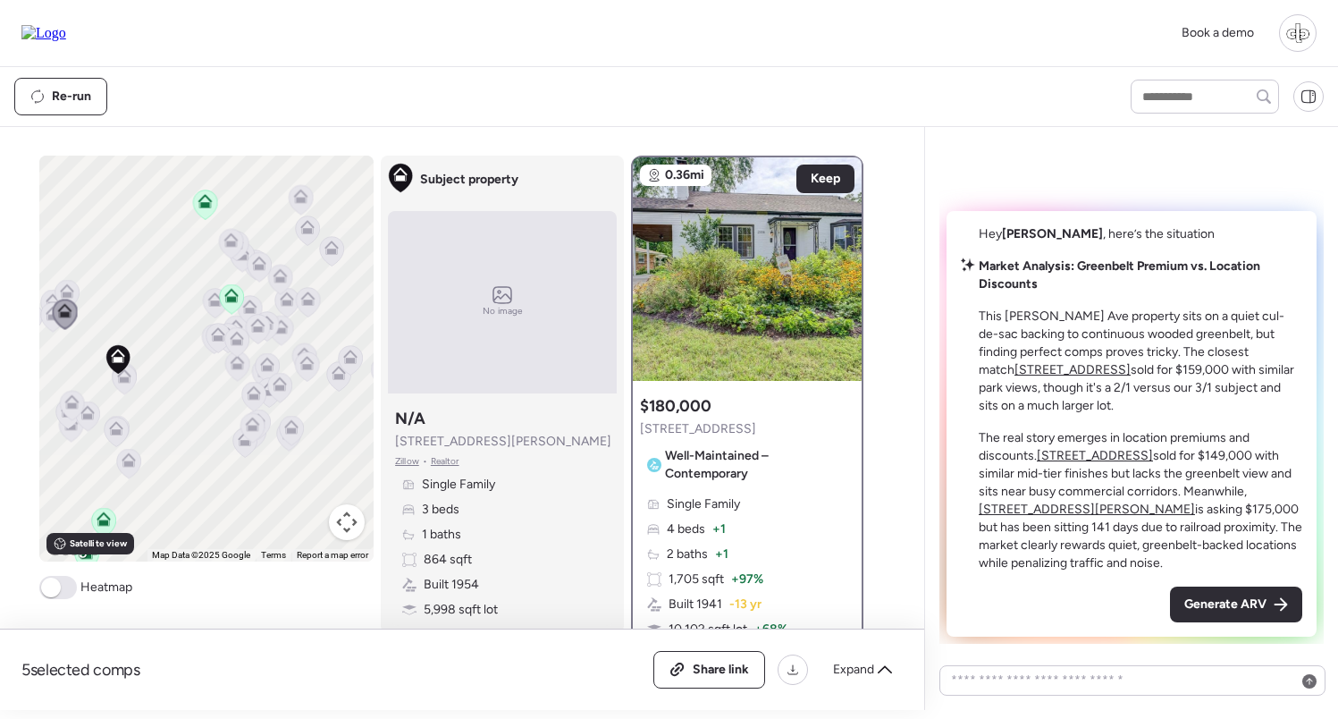
click at [50, 325] on icon at bounding box center [53, 317] width 24 height 30
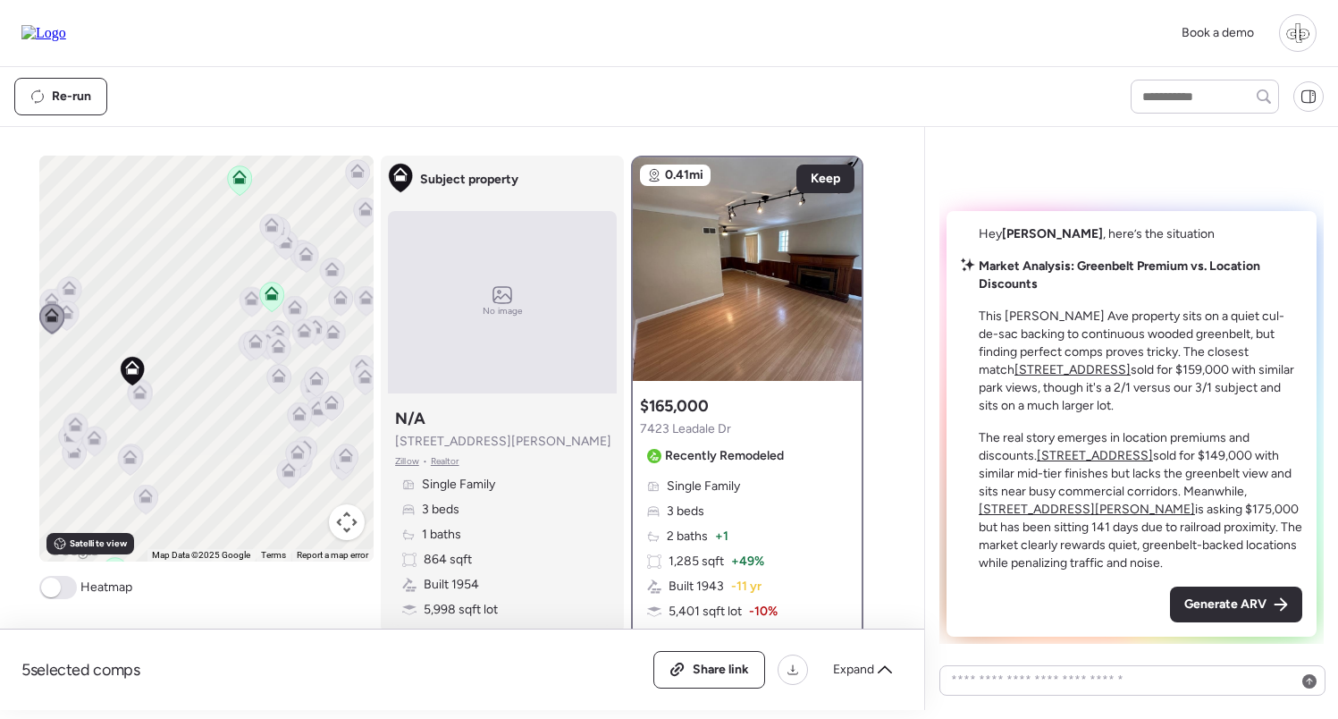
drag, startPoint x: 71, startPoint y: 322, endPoint x: 152, endPoint y: 320, distance: 81.4
click at [79, 320] on icon at bounding box center [67, 316] width 24 height 30
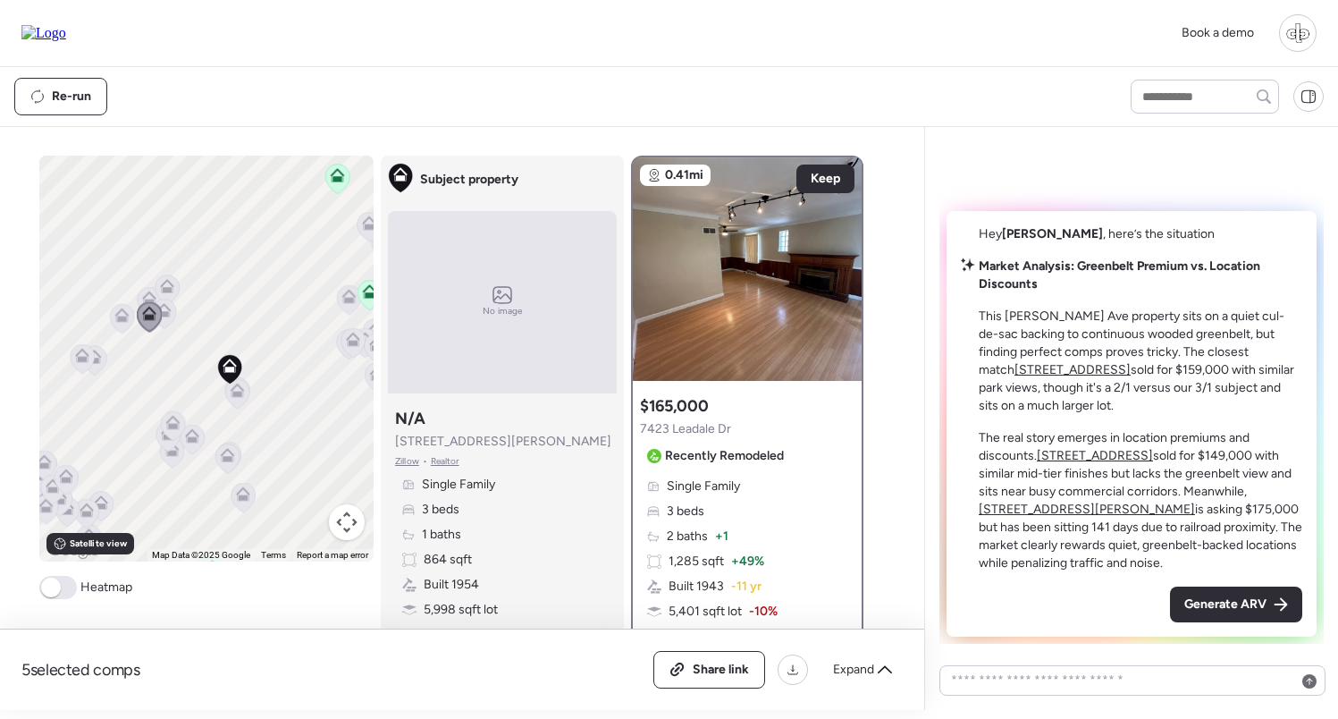
click at [124, 318] on icon at bounding box center [122, 319] width 12 height 5
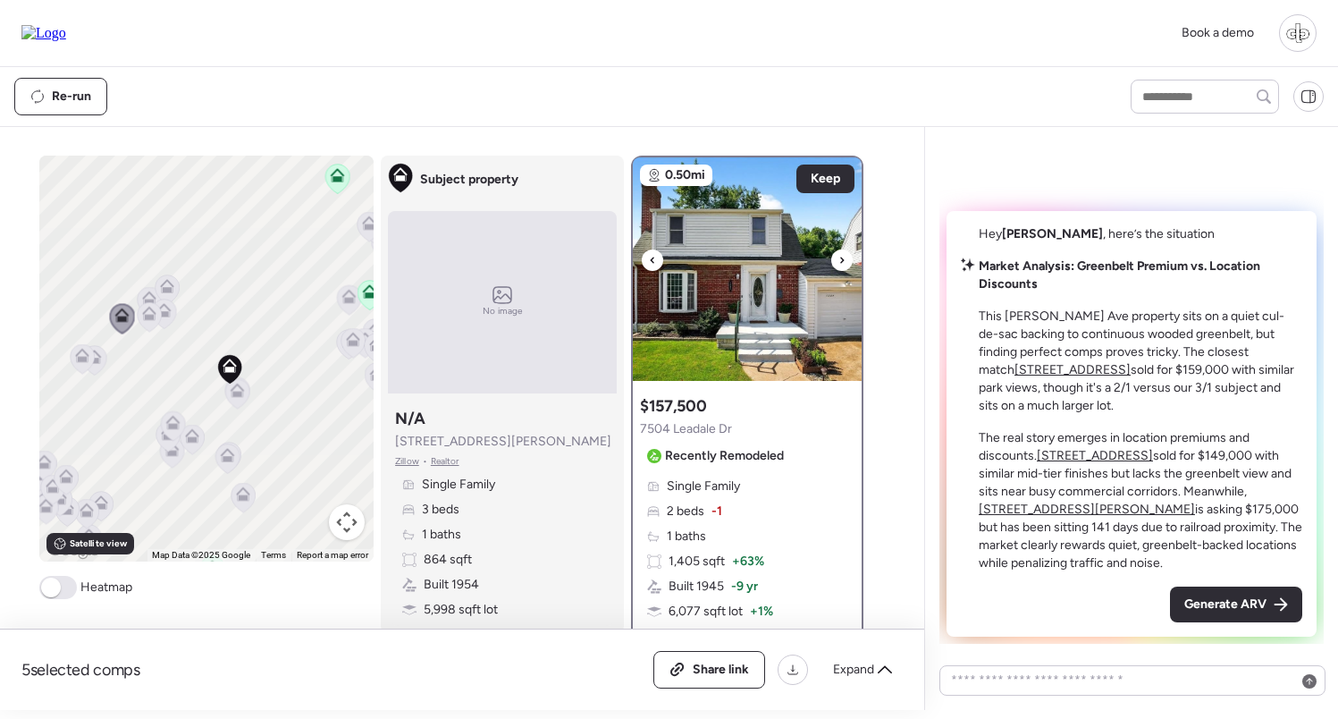
scroll to position [-1, 0]
click at [749, 304] on img at bounding box center [747, 269] width 229 height 224
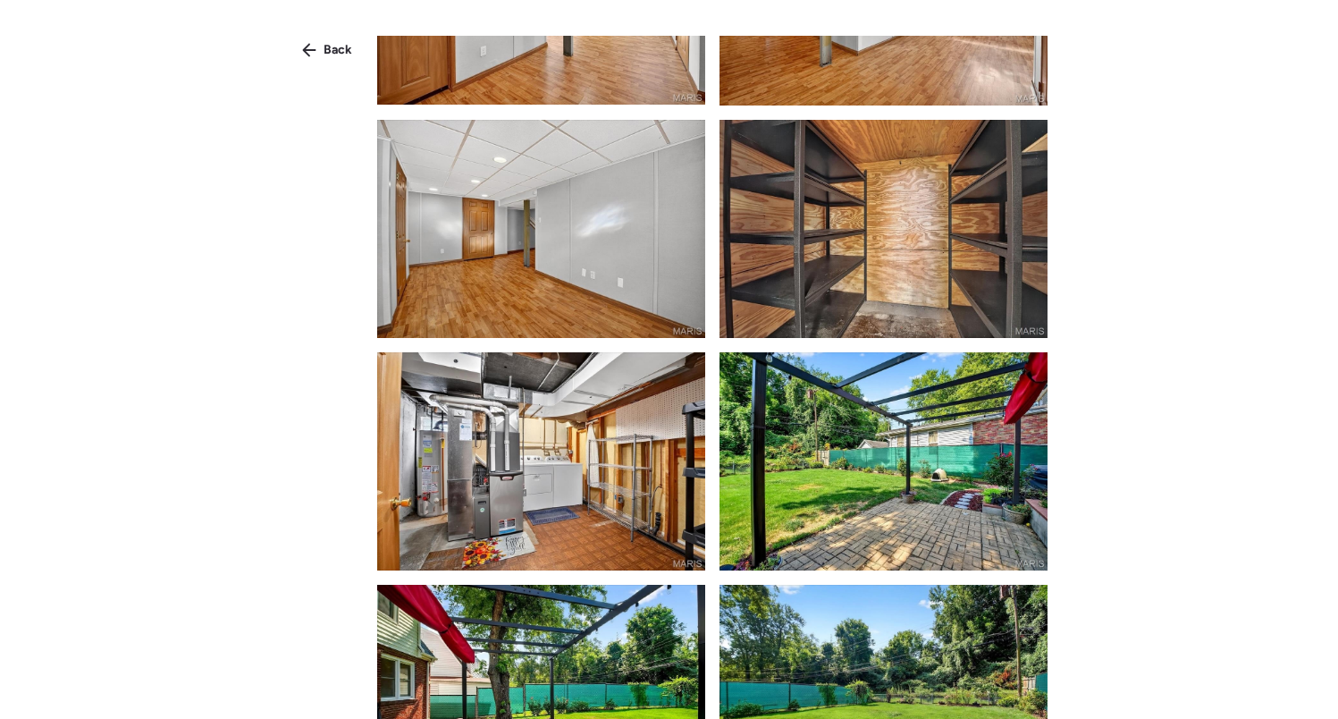
scroll to position [2091, 0]
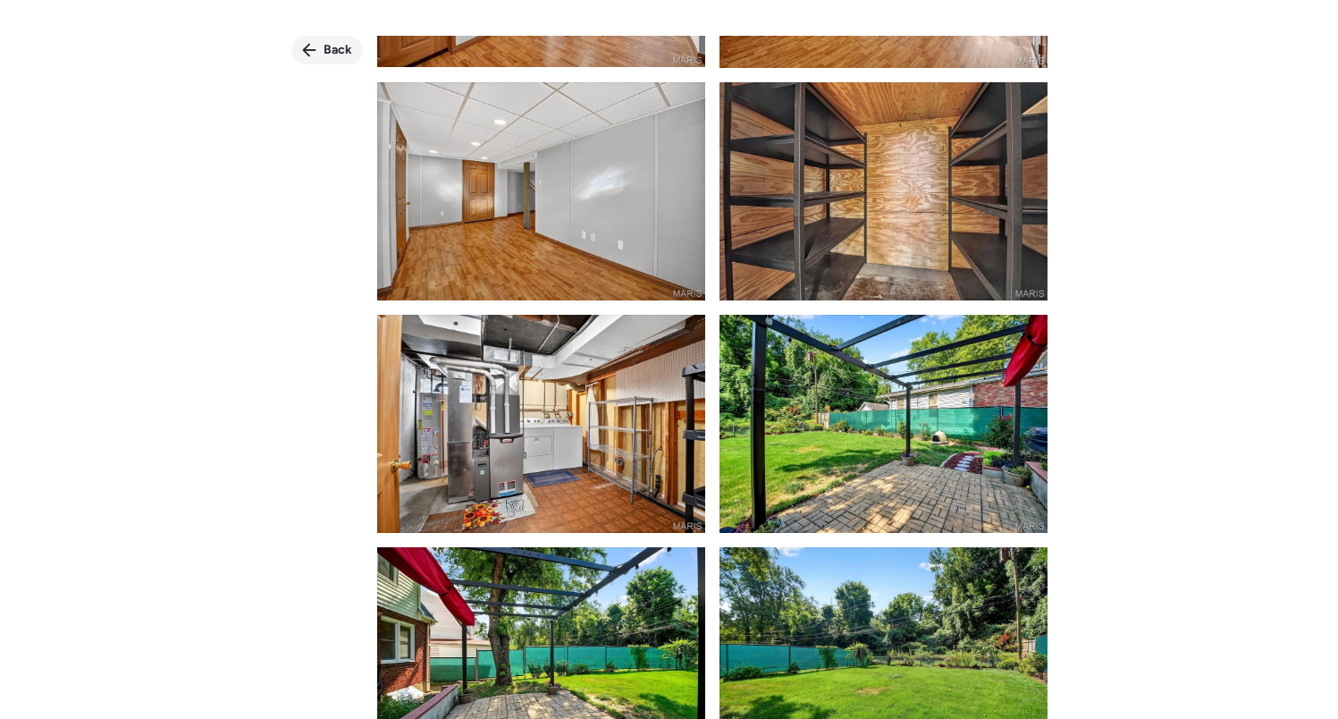
click at [334, 60] on div "Back" at bounding box center [327, 50] width 72 height 29
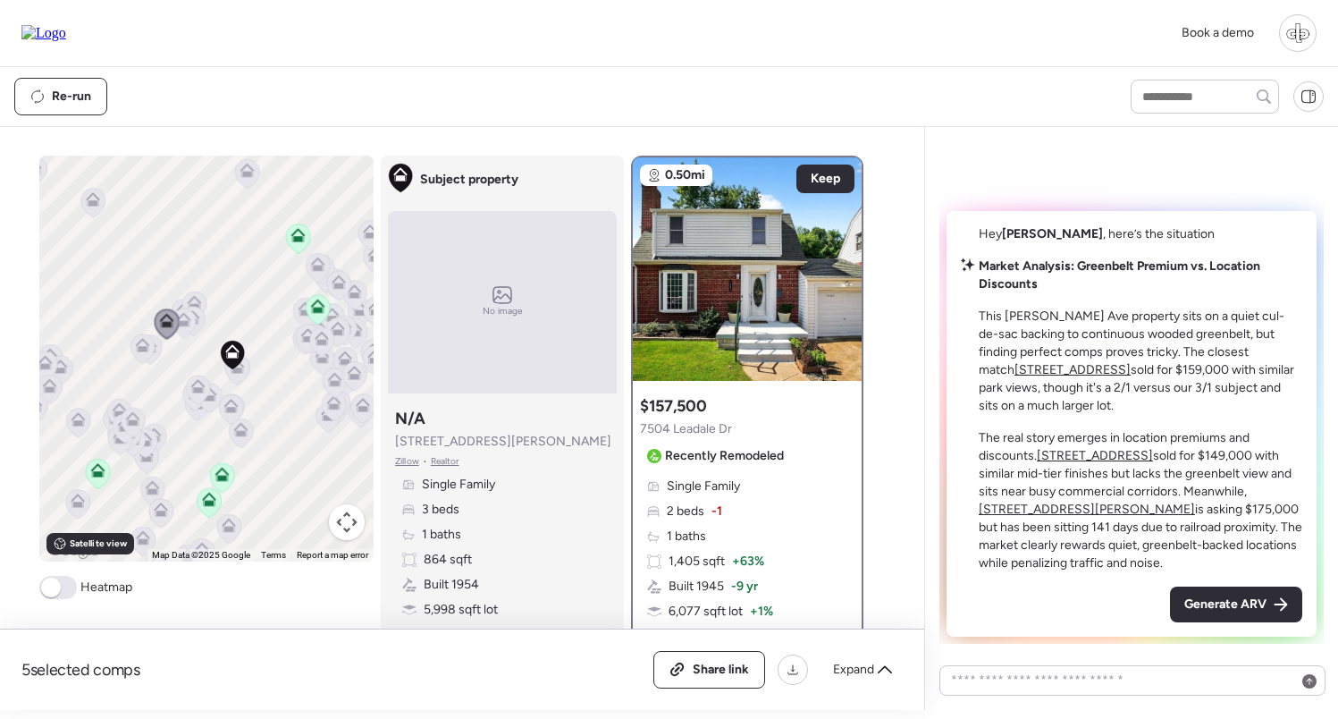
click at [244, 382] on icon at bounding box center [237, 370] width 25 height 30
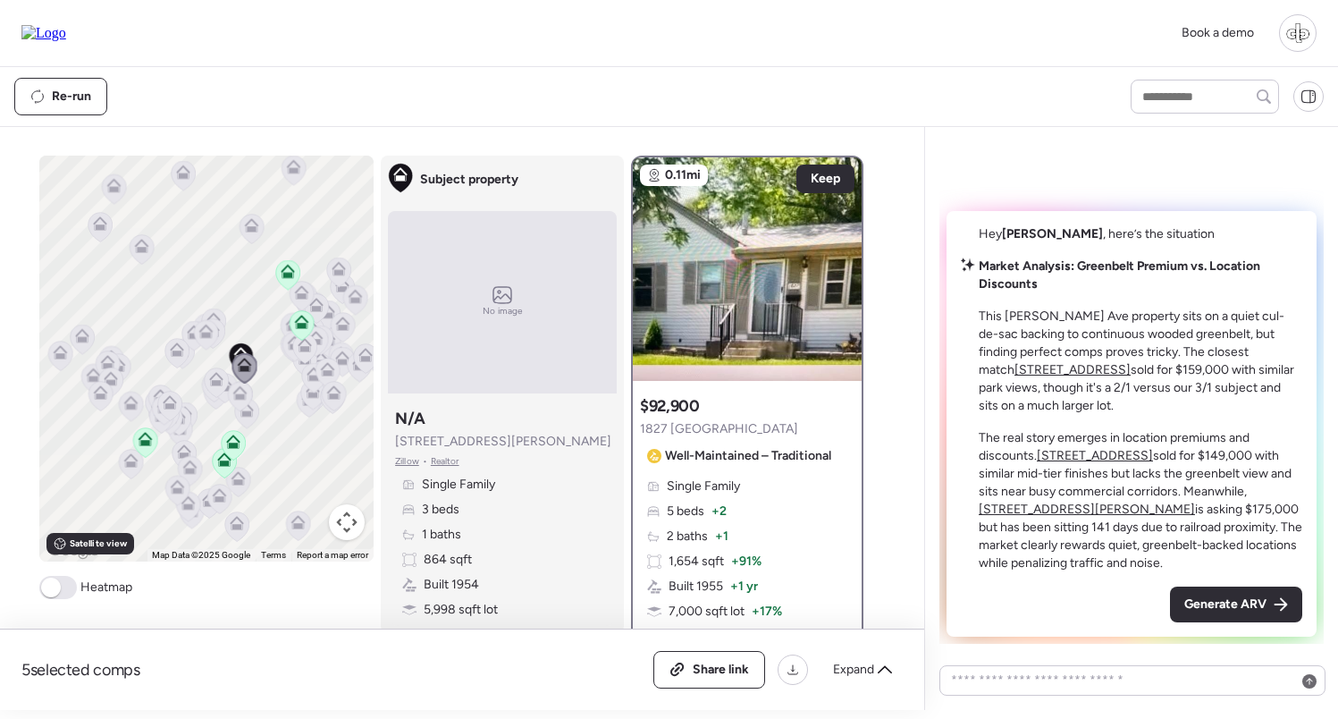
scroll to position [608, 0]
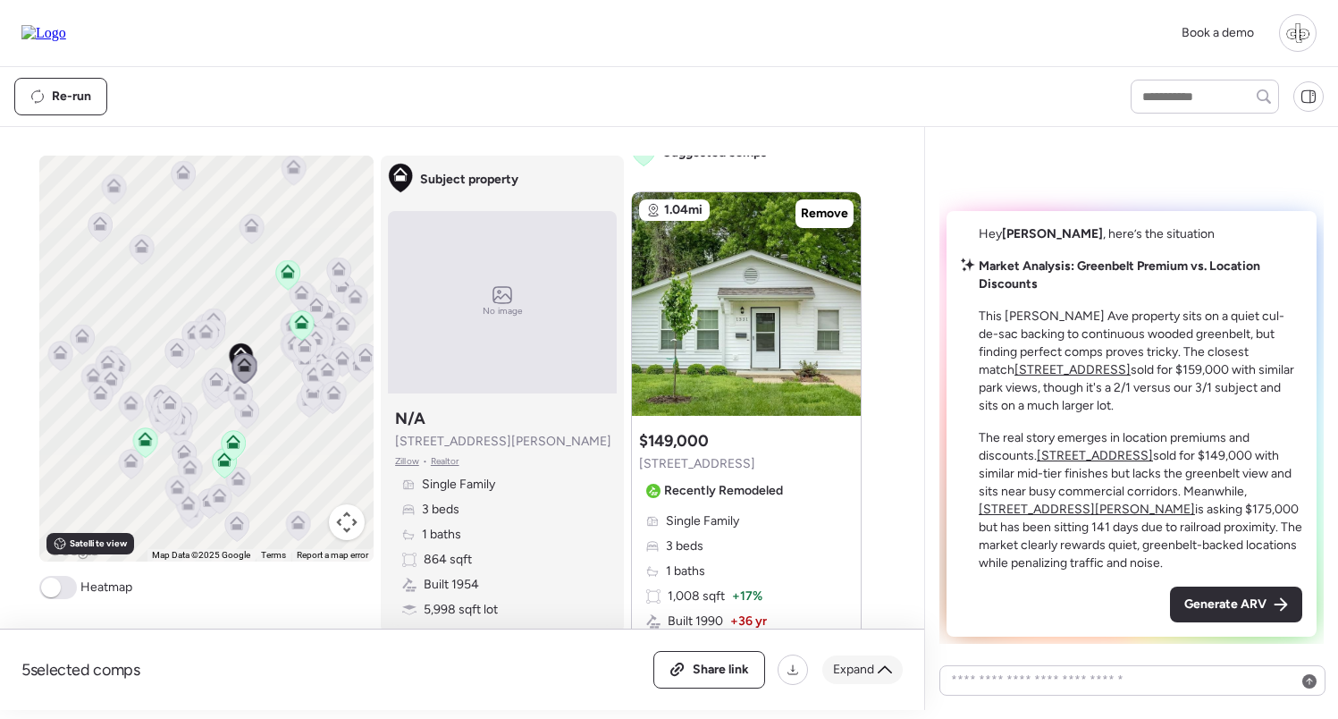
click at [855, 671] on span "Expand" at bounding box center [853, 670] width 41 height 18
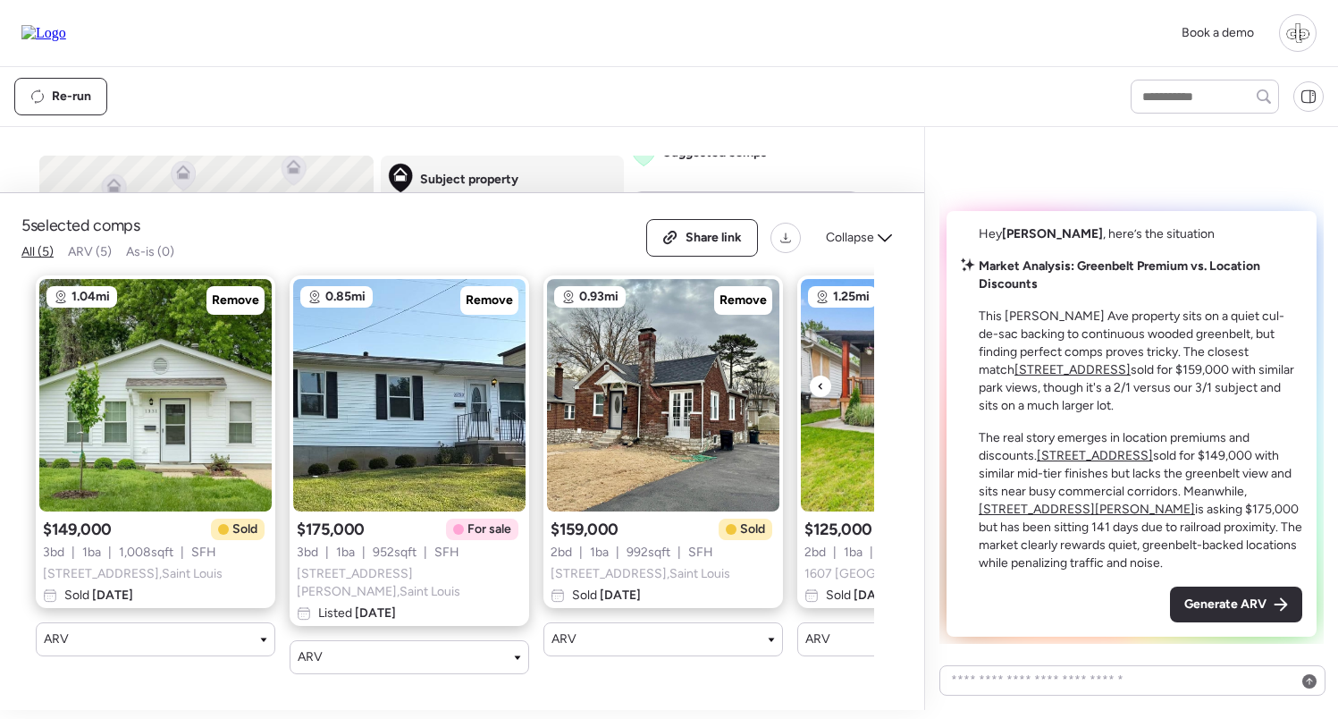
scroll to position [0, 0]
click at [853, 247] on span "Collapse" at bounding box center [850, 238] width 48 height 18
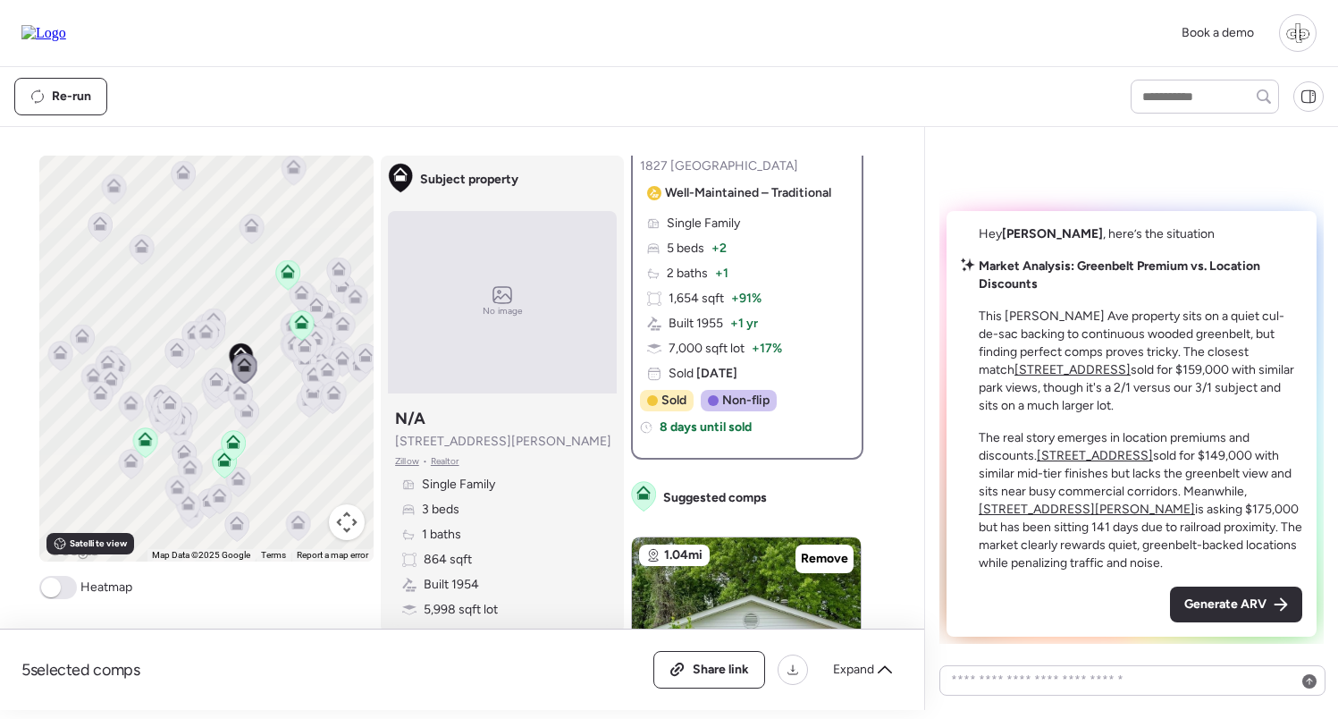
scroll to position [519, 0]
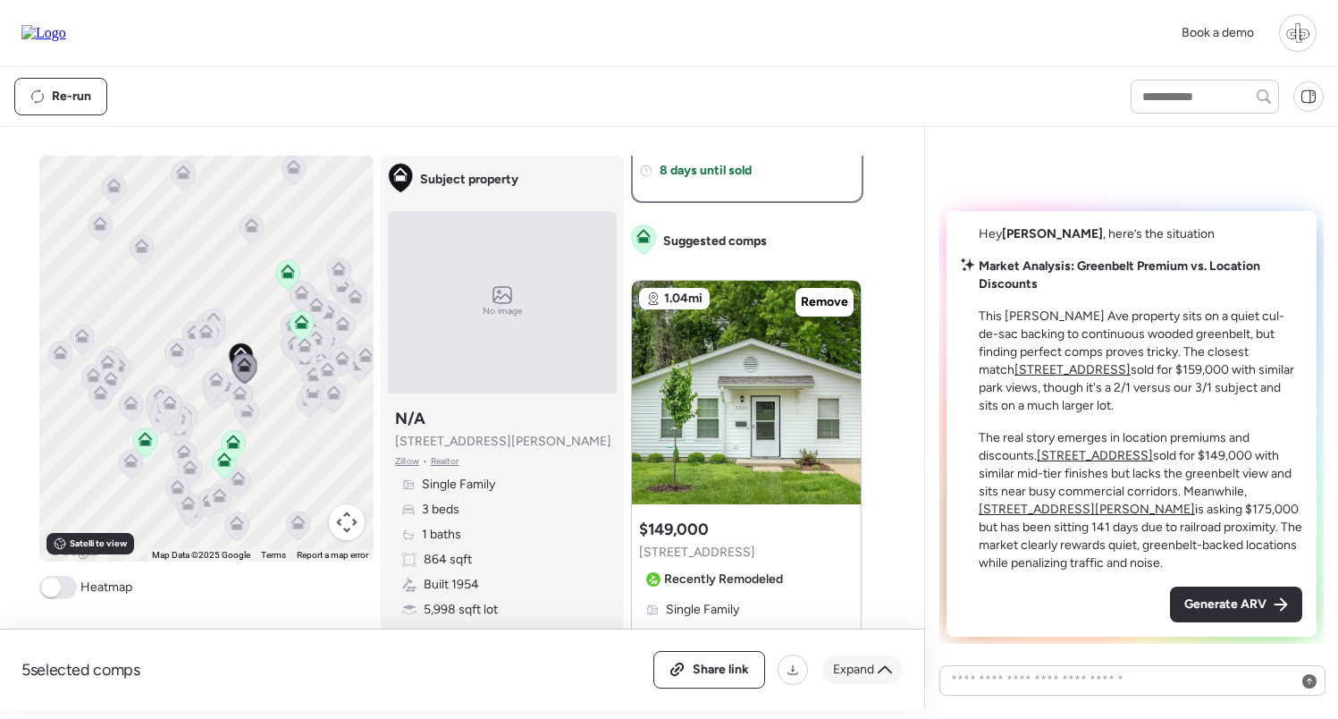
click at [857, 665] on span "Expand" at bounding box center [853, 670] width 41 height 18
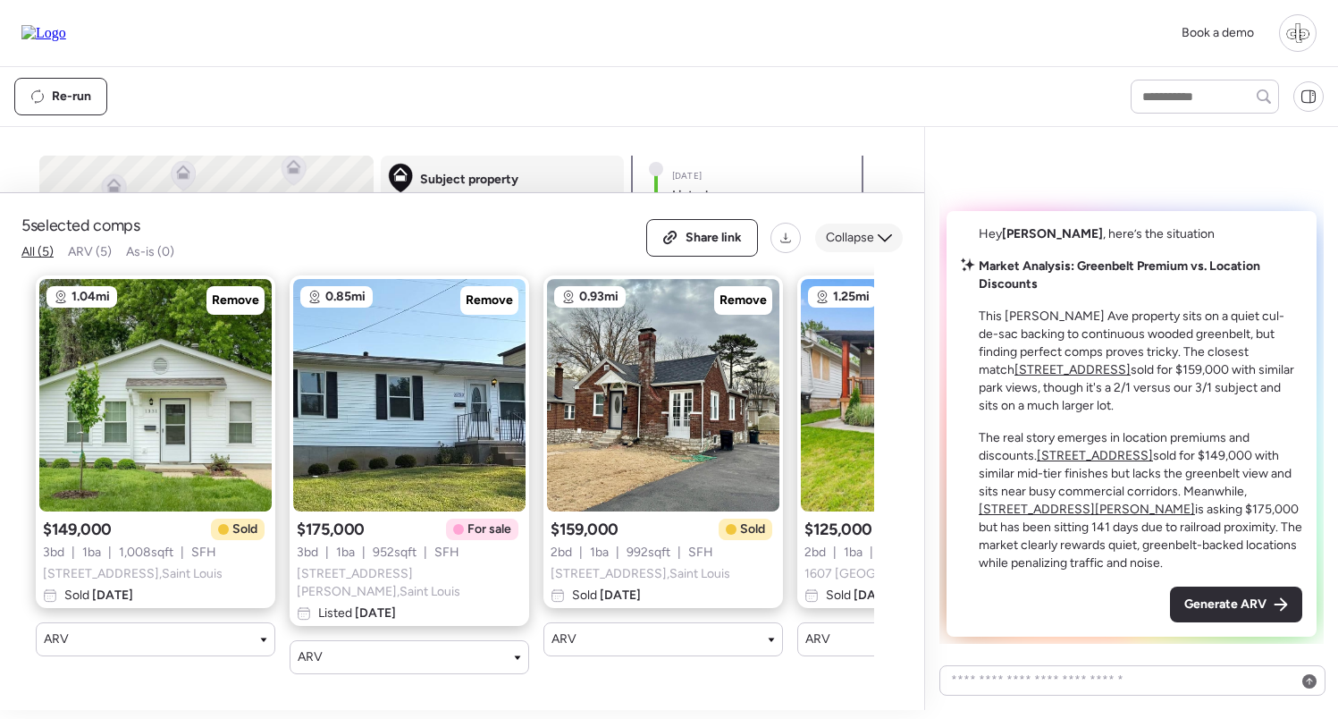
click at [835, 247] on span "Collapse" at bounding box center [850, 238] width 48 height 18
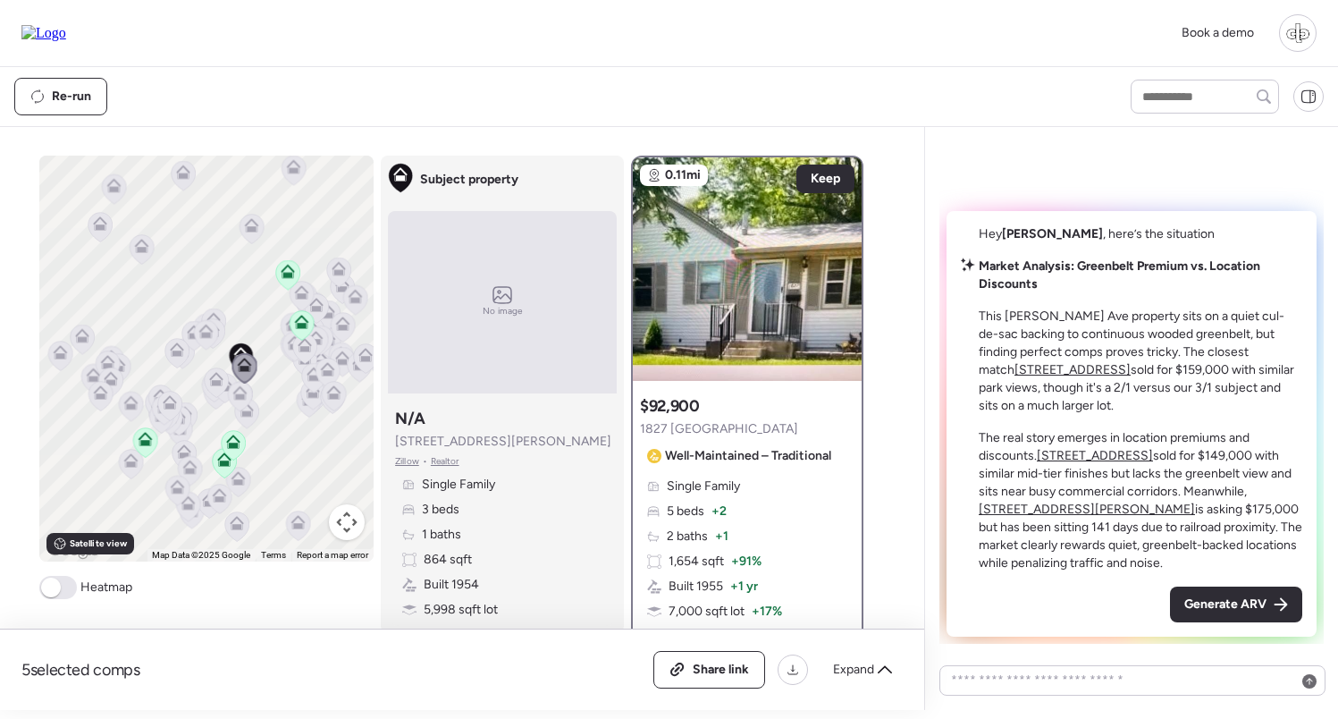
scroll to position [0, 0]
click at [828, 179] on span "Keep" at bounding box center [826, 179] width 30 height 18
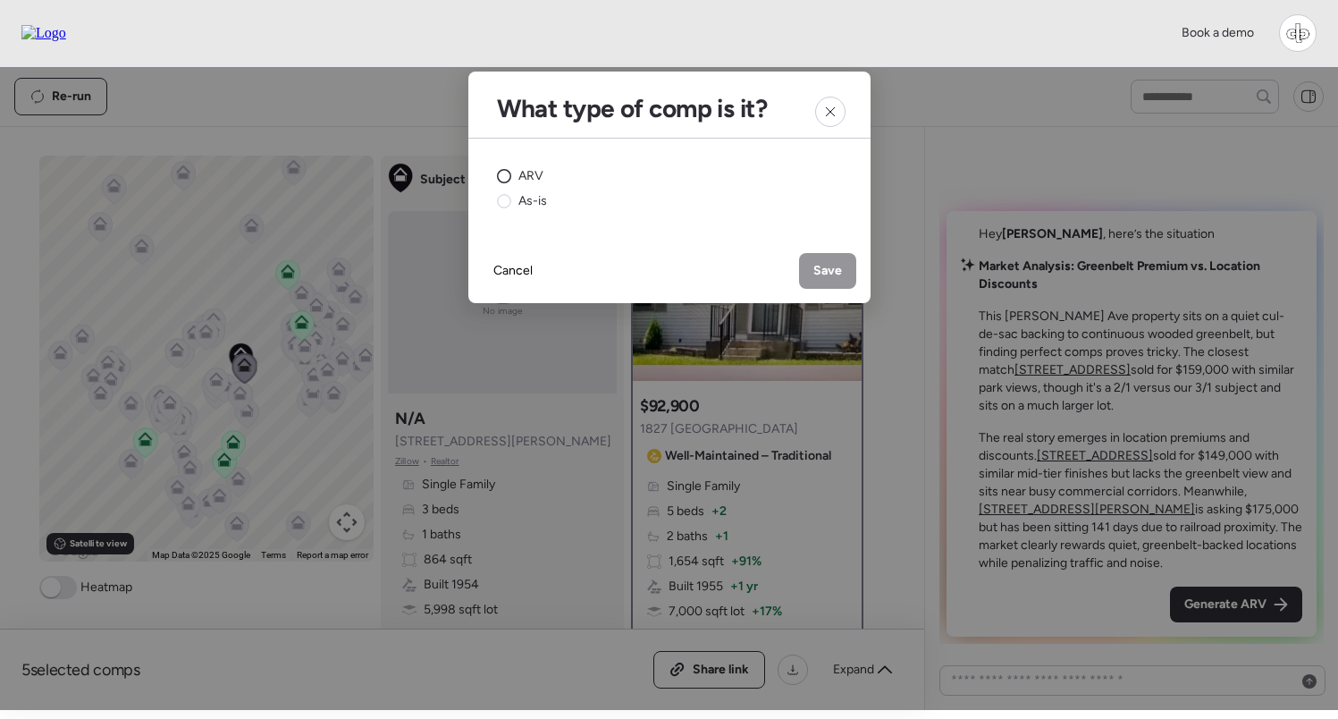
click at [519, 171] on span "ARV" at bounding box center [531, 176] width 25 height 18
click at [817, 274] on span "Save" at bounding box center [828, 271] width 29 height 18
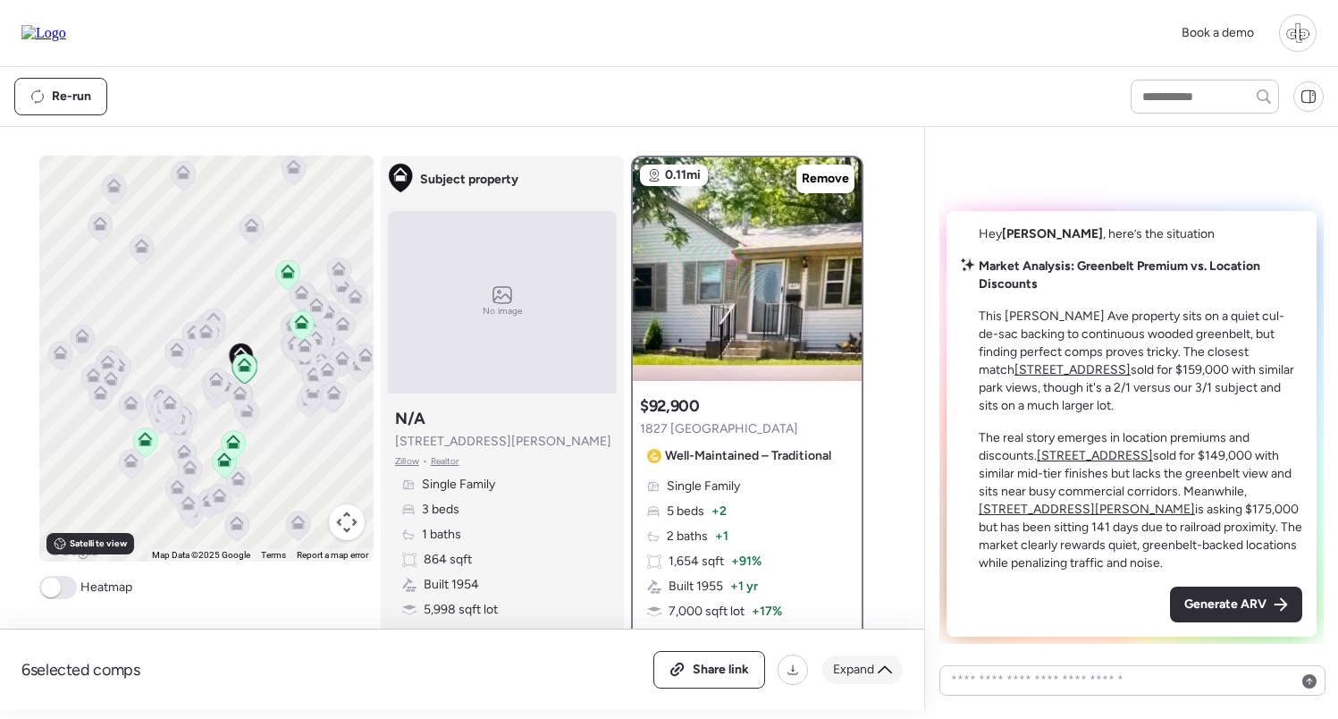
click at [862, 665] on span "Expand" at bounding box center [853, 670] width 41 height 18
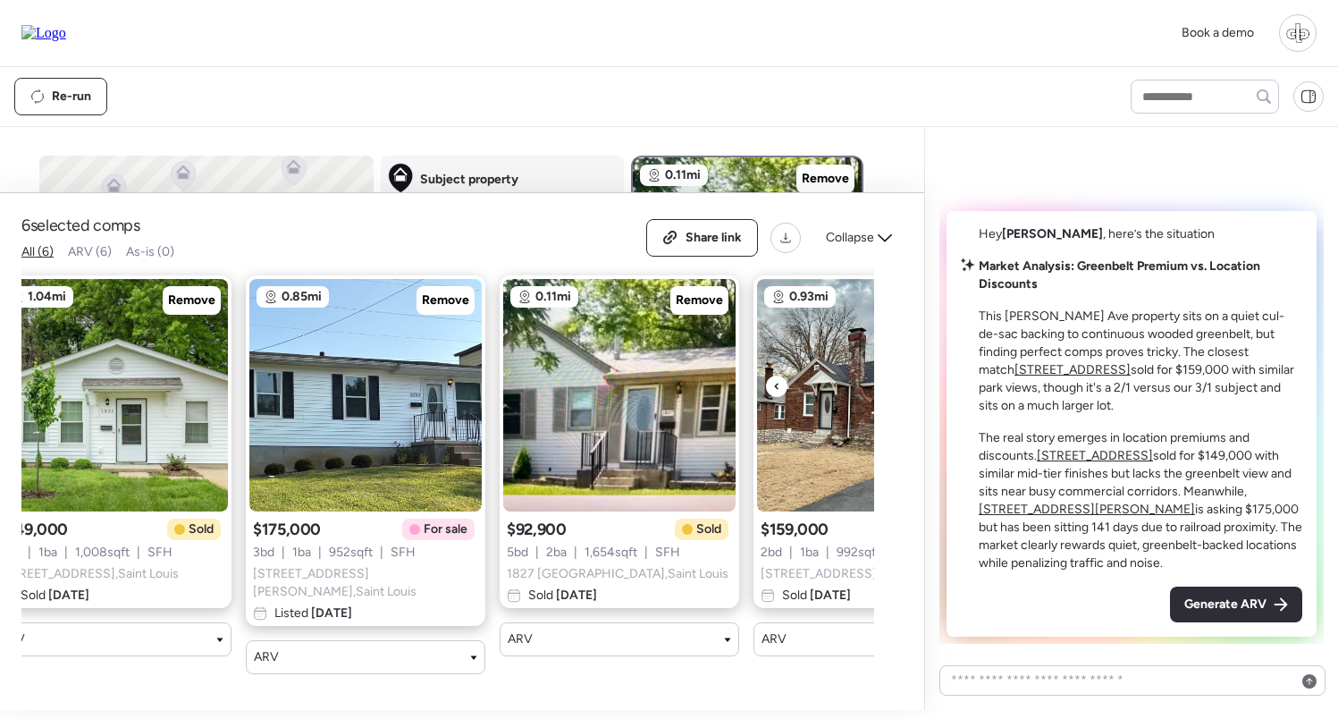
scroll to position [0, 12]
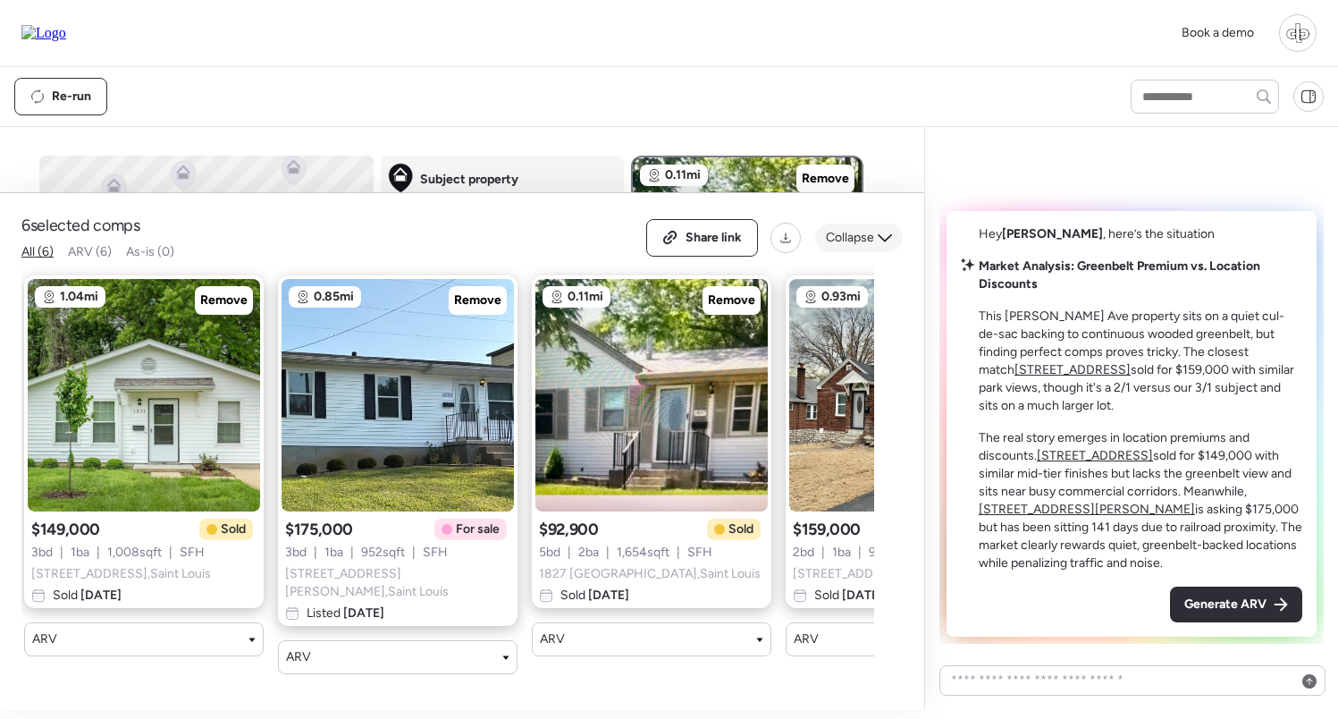
click at [853, 247] on span "Collapse" at bounding box center [850, 238] width 48 height 18
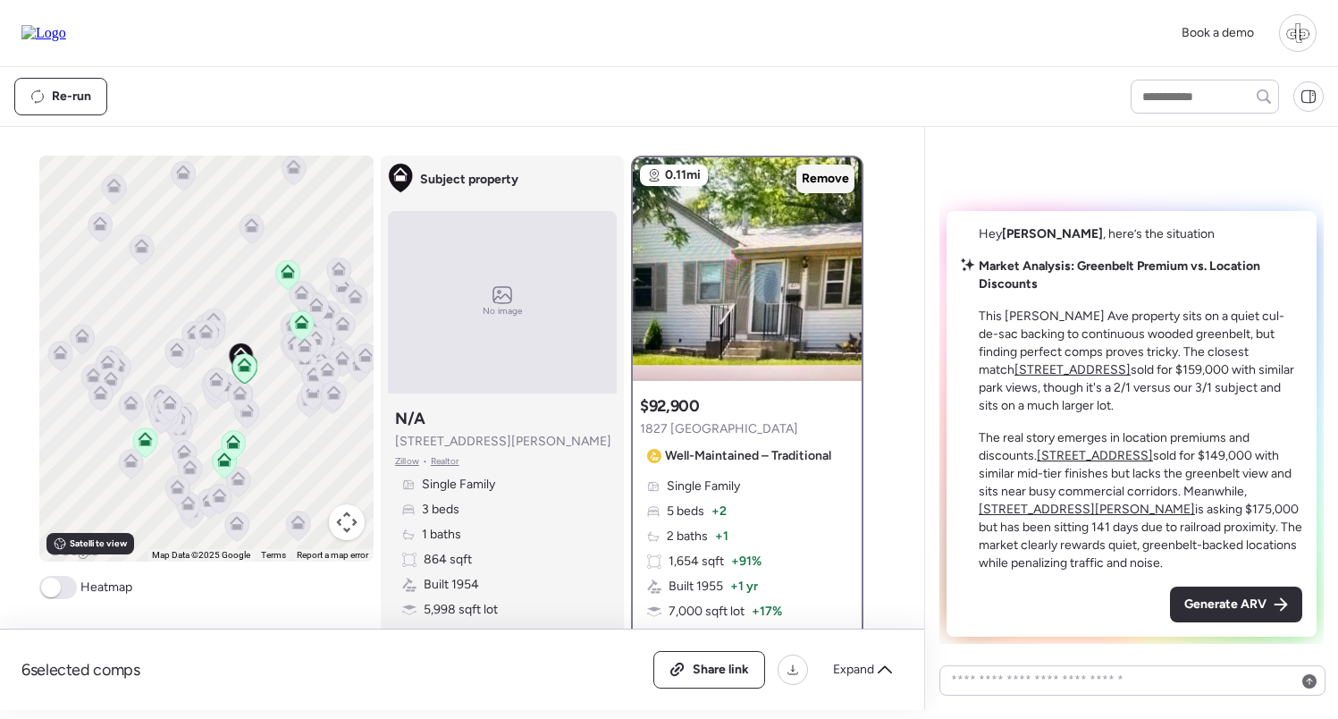
click at [819, 176] on span "Remove" at bounding box center [825, 179] width 47 height 18
click at [1210, 597] on span "Generate ARV" at bounding box center [1226, 604] width 82 height 18
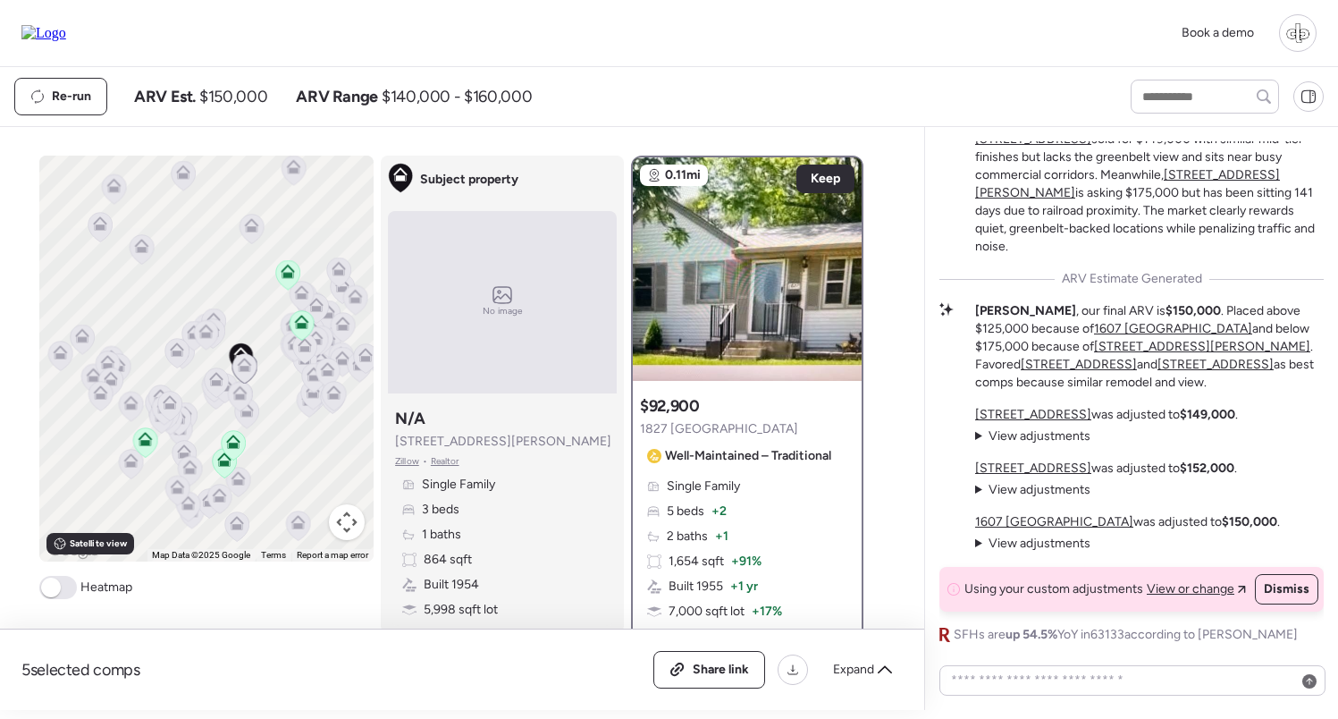
scroll to position [0, 0]
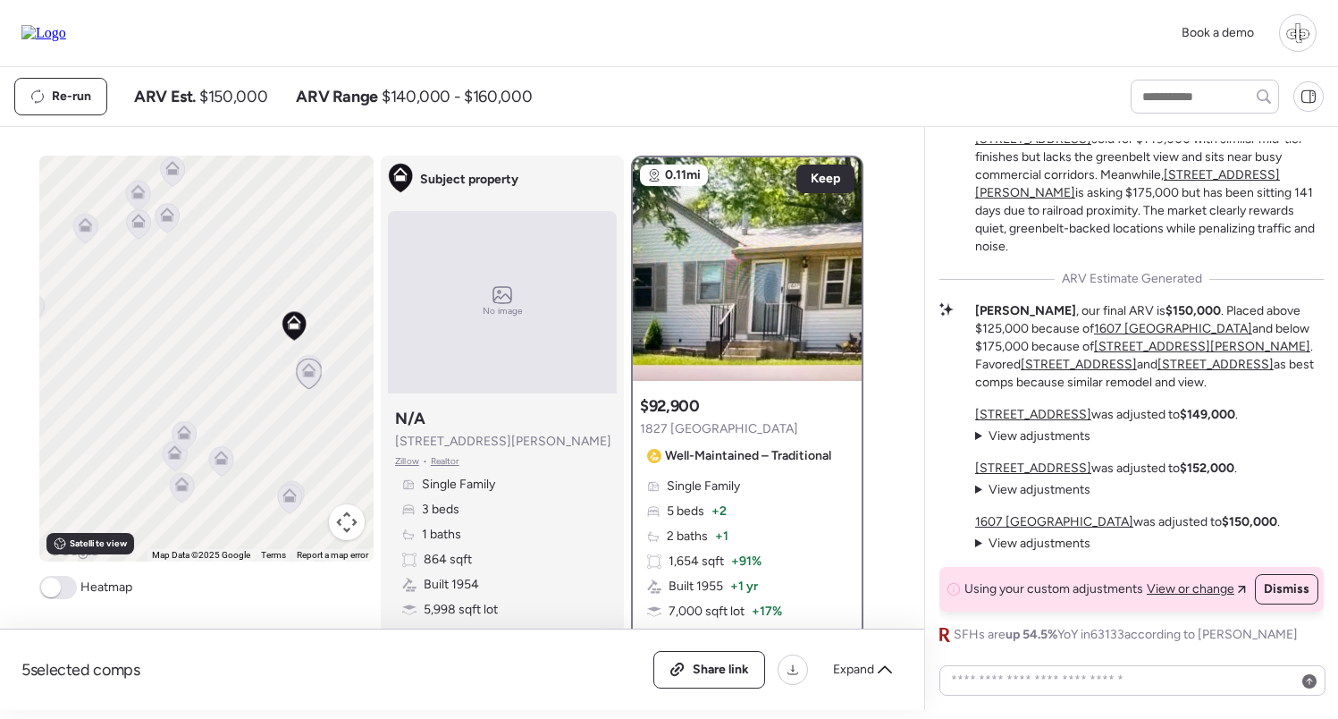
click at [313, 382] on icon at bounding box center [309, 374] width 24 height 30
click at [291, 494] on icon at bounding box center [290, 495] width 14 height 14
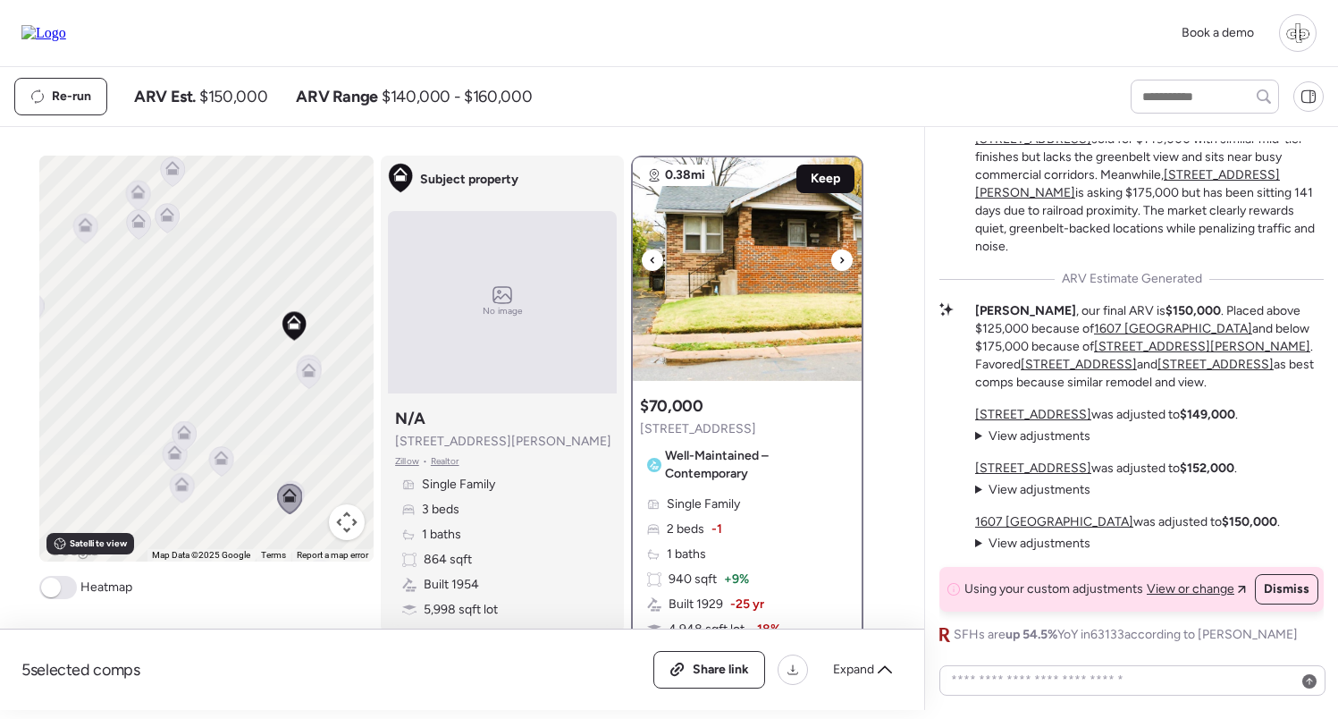
click at [820, 190] on div "Keep" at bounding box center [826, 179] width 58 height 29
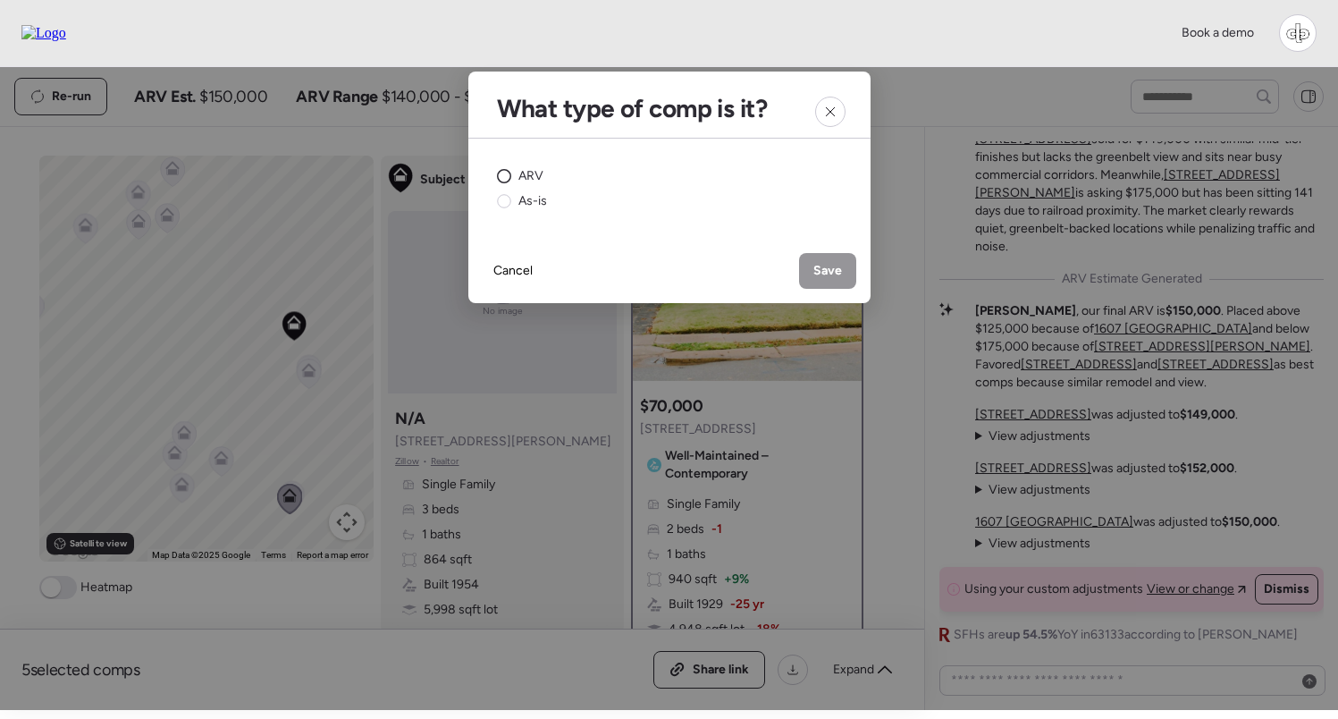
click at [515, 170] on div "ARV" at bounding box center [520, 176] width 46 height 18
click at [841, 267] on span "Save" at bounding box center [828, 271] width 29 height 18
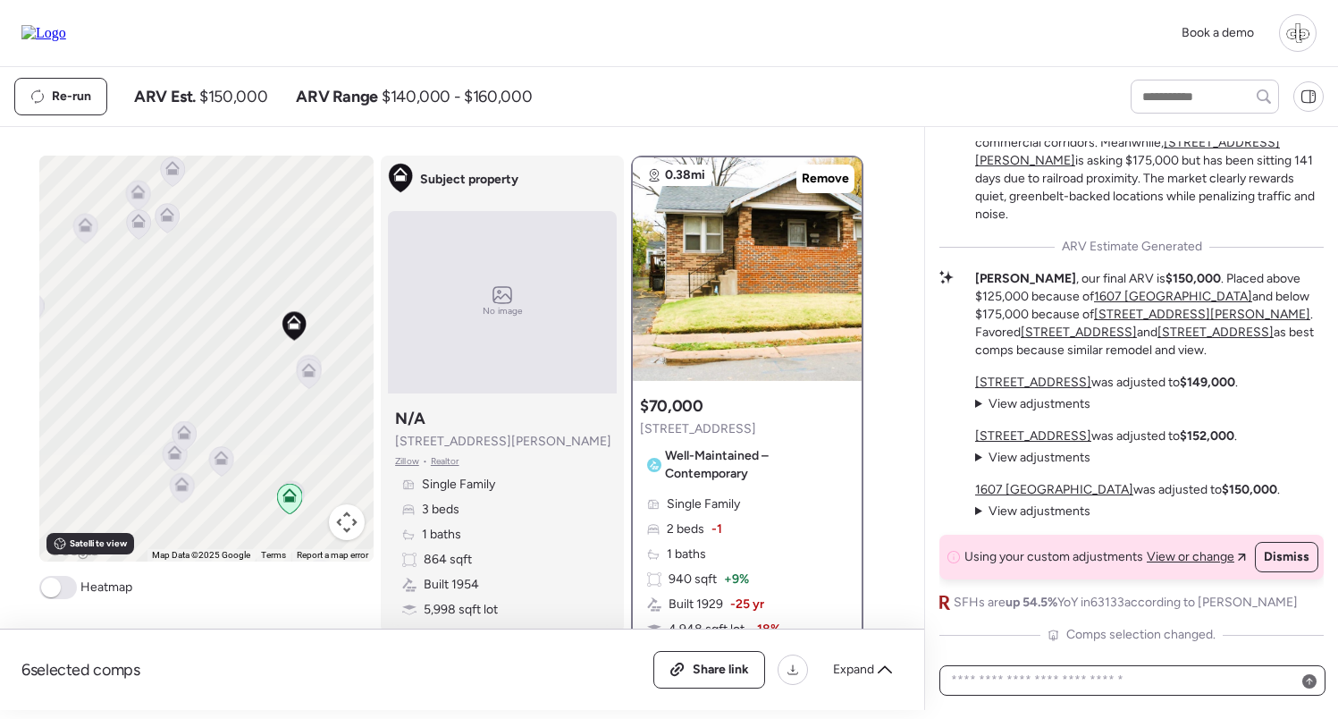
click at [1088, 687] on textarea at bounding box center [1133, 680] width 370 height 25
click at [1274, 374] on div "Market Analysis: Greenbelt Premium vs. Location Discounts This Curtis Ave prope…" at bounding box center [1132, 285] width 384 height 717
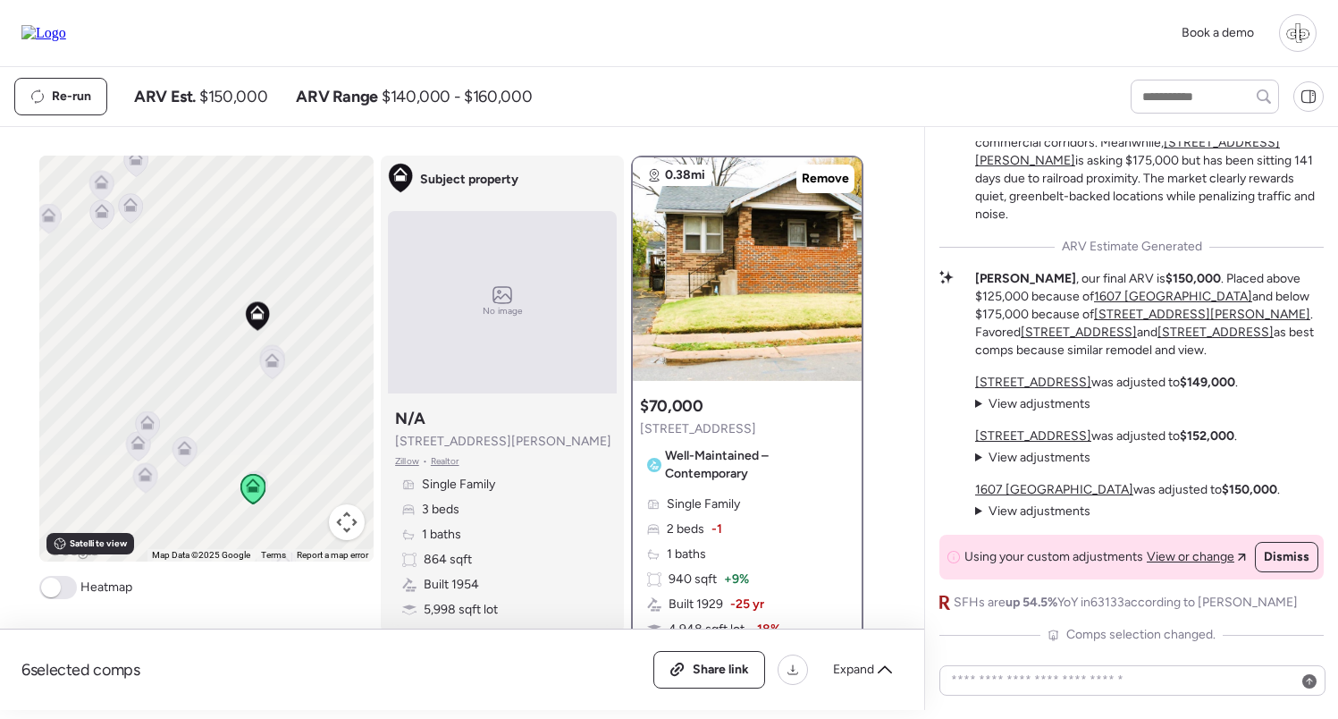
drag, startPoint x: 257, startPoint y: 410, endPoint x: 214, endPoint y: 400, distance: 44.2
click at [214, 400] on div "To navigate, press the arrow keys. To activate drag with keyboard, press Alt + …" at bounding box center [206, 359] width 334 height 406
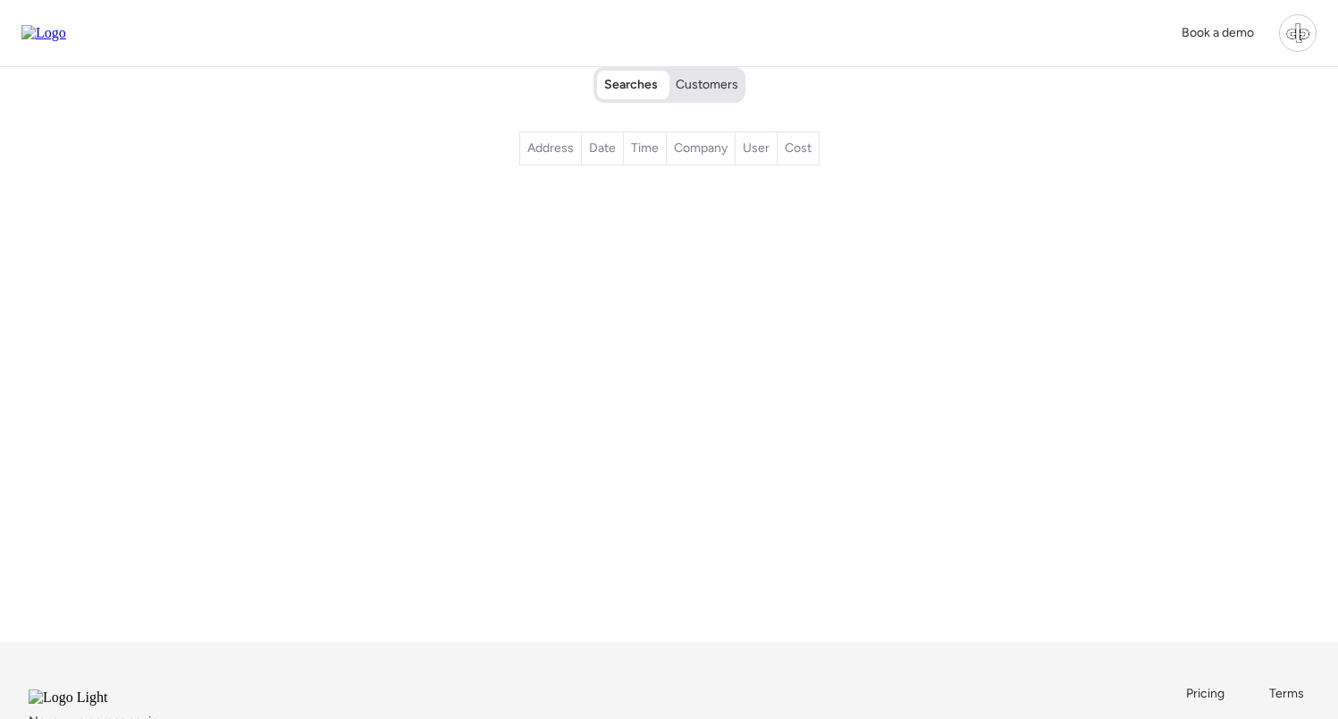
click at [715, 92] on span "Customers" at bounding box center [707, 85] width 63 height 18
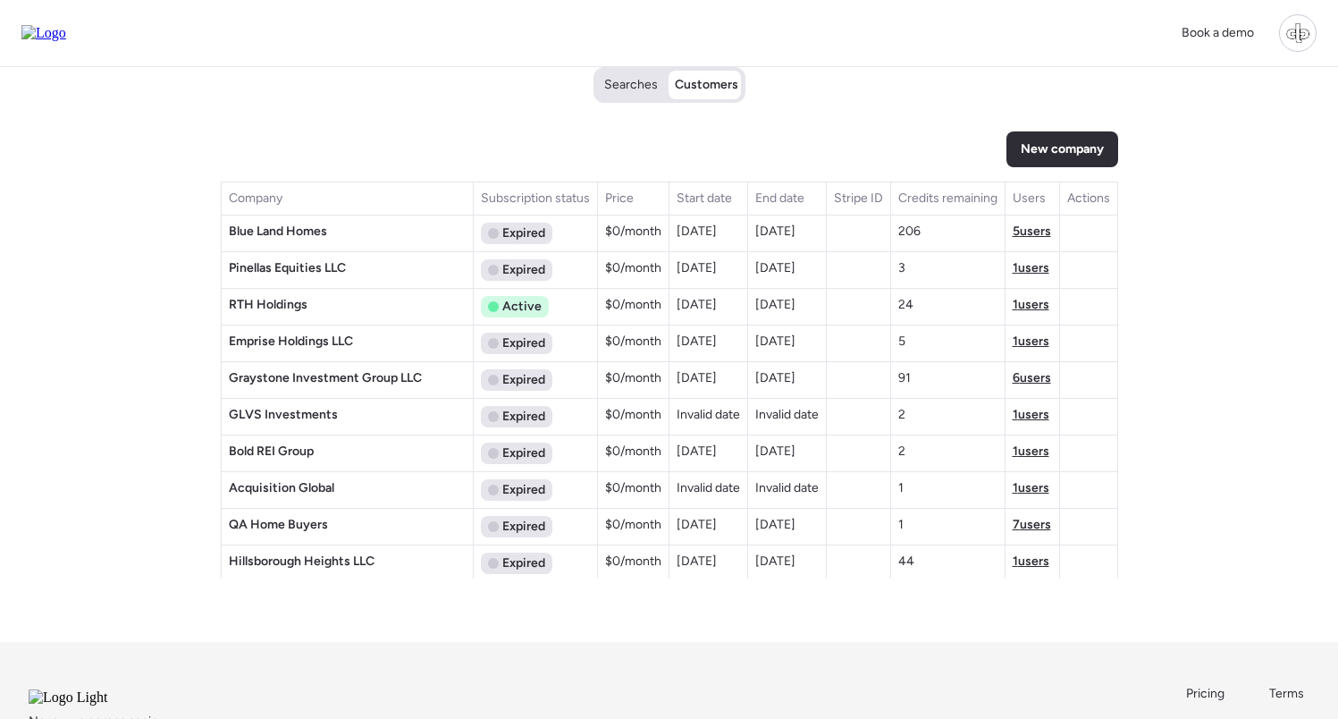
click at [653, 88] on span "Searches" at bounding box center [631, 85] width 54 height 18
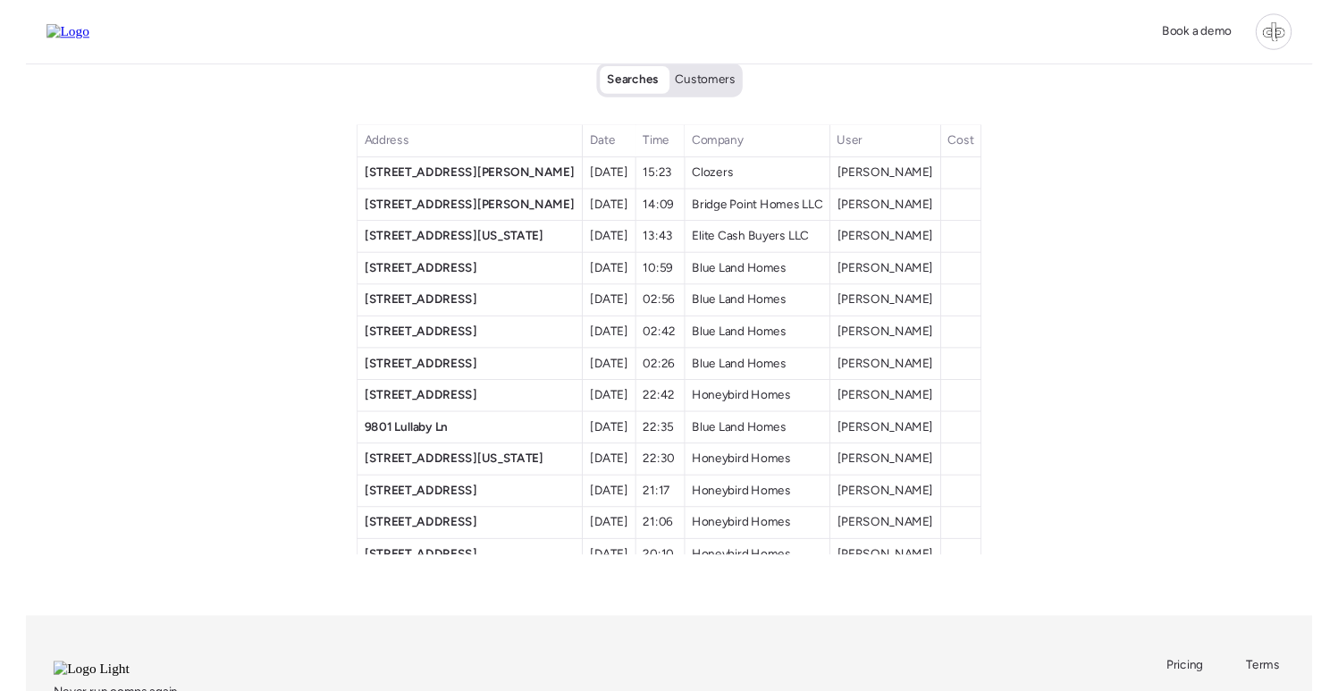
scroll to position [2, 0]
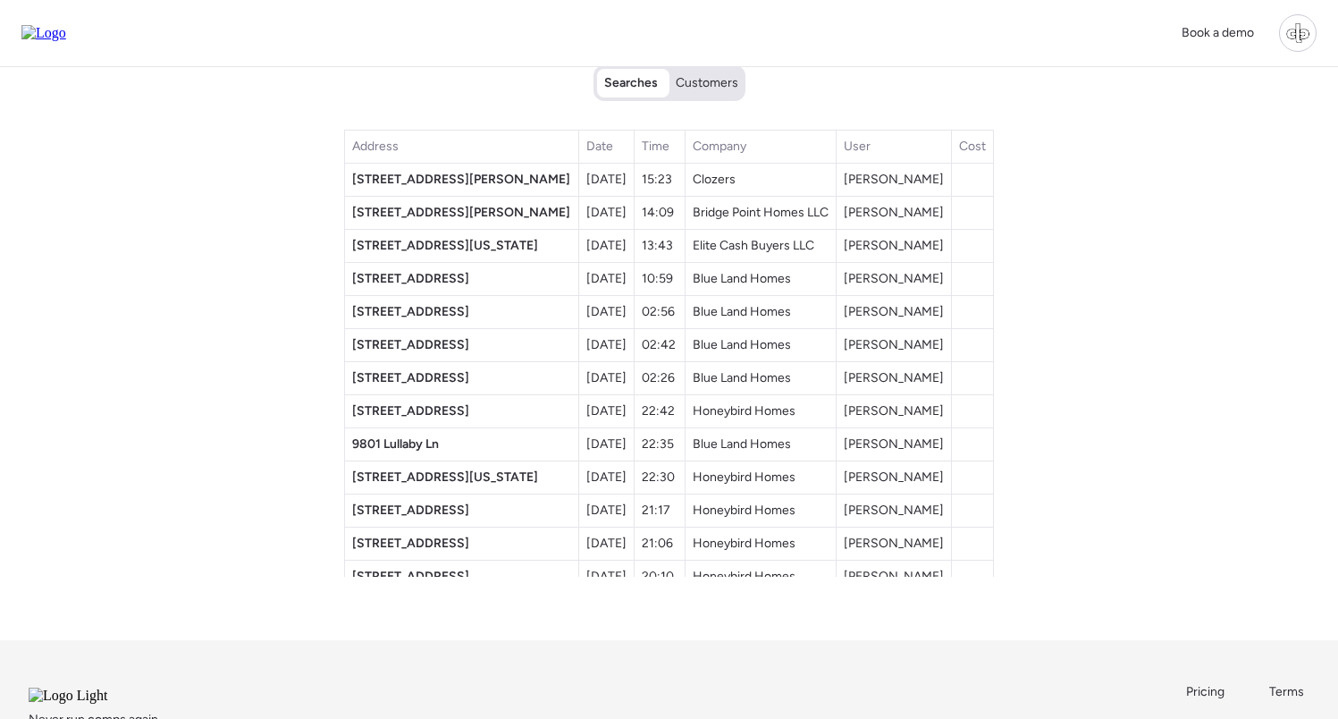
click at [714, 89] on span "Customers" at bounding box center [707, 83] width 63 height 18
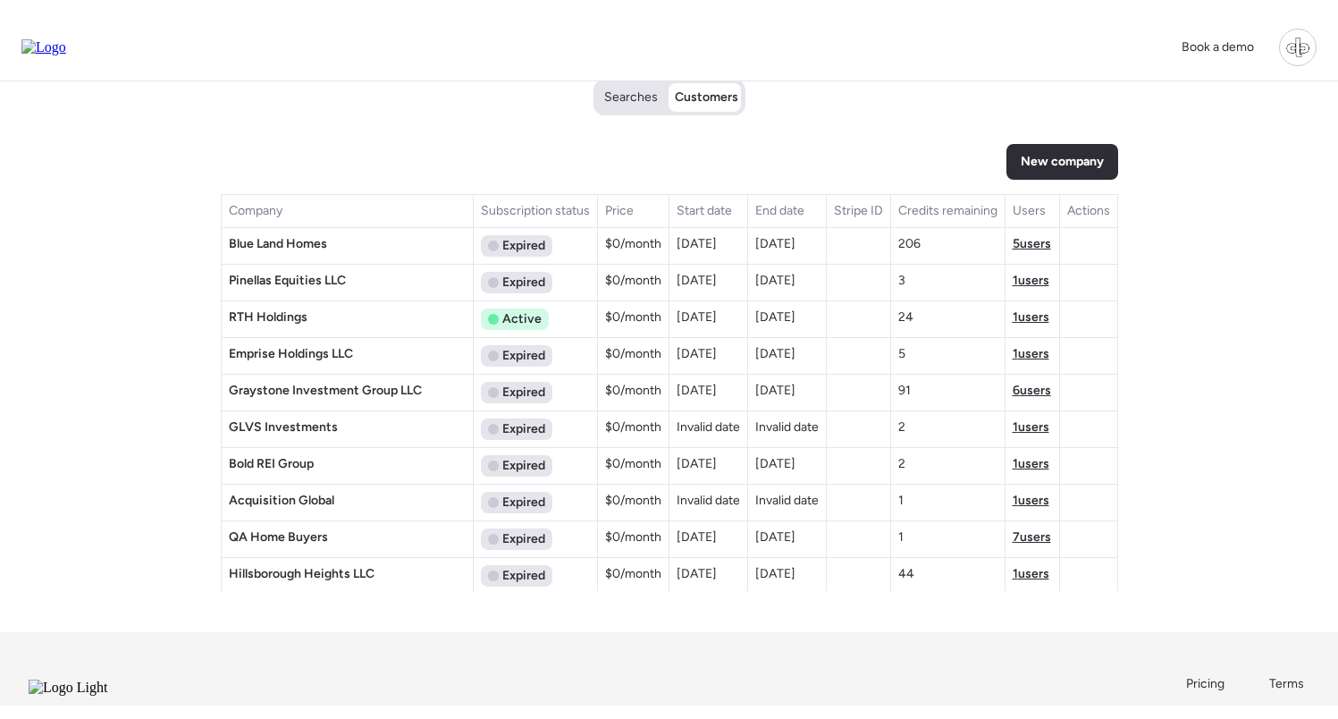
scroll to position [1746, 0]
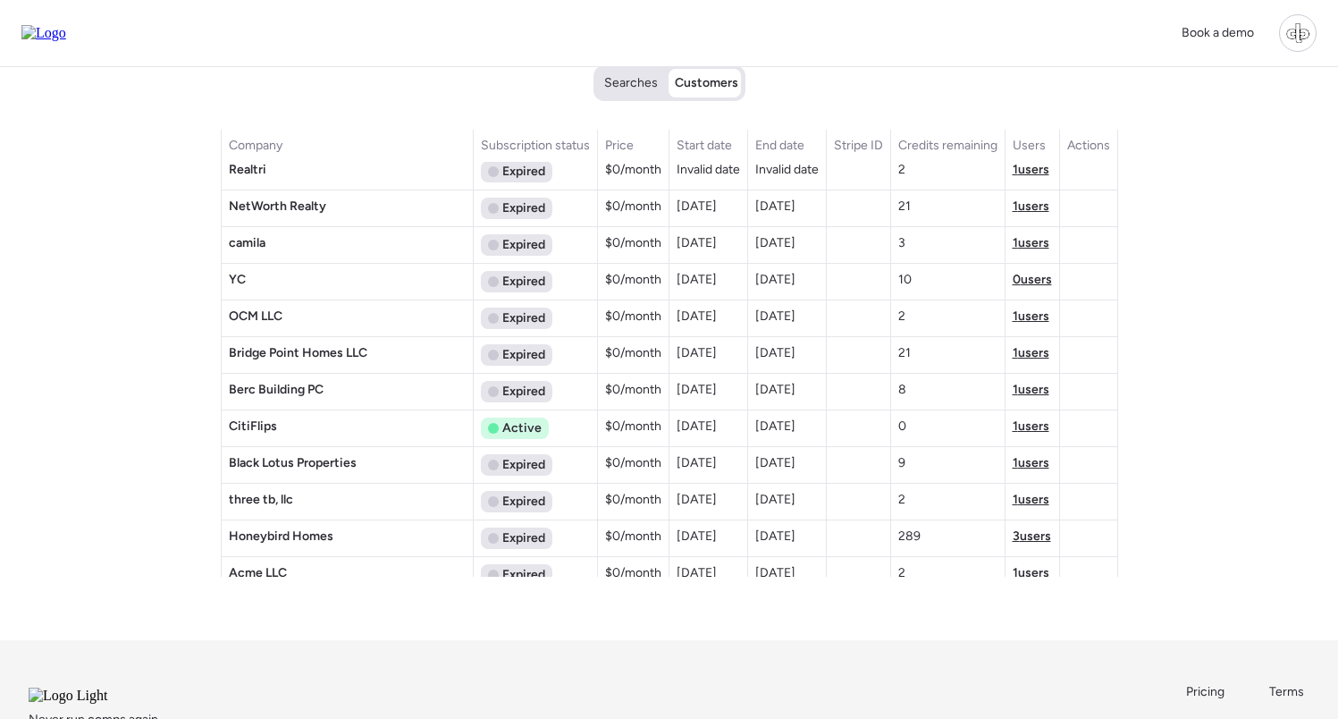
click at [1021, 348] on span "1 users" at bounding box center [1031, 352] width 37 height 15
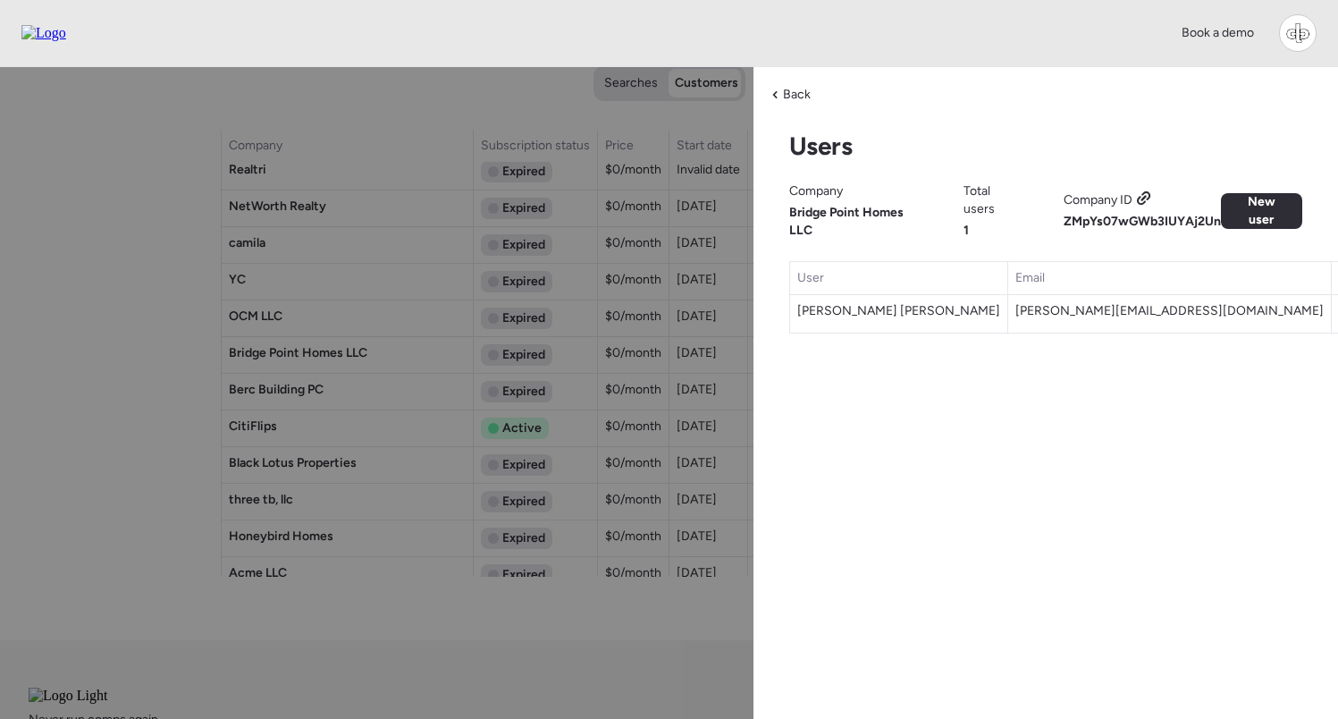
click at [1136, 196] on div "Company ID" at bounding box center [1108, 200] width 89 height 18
click at [1147, 198] on icon at bounding box center [1144, 198] width 16 height 14
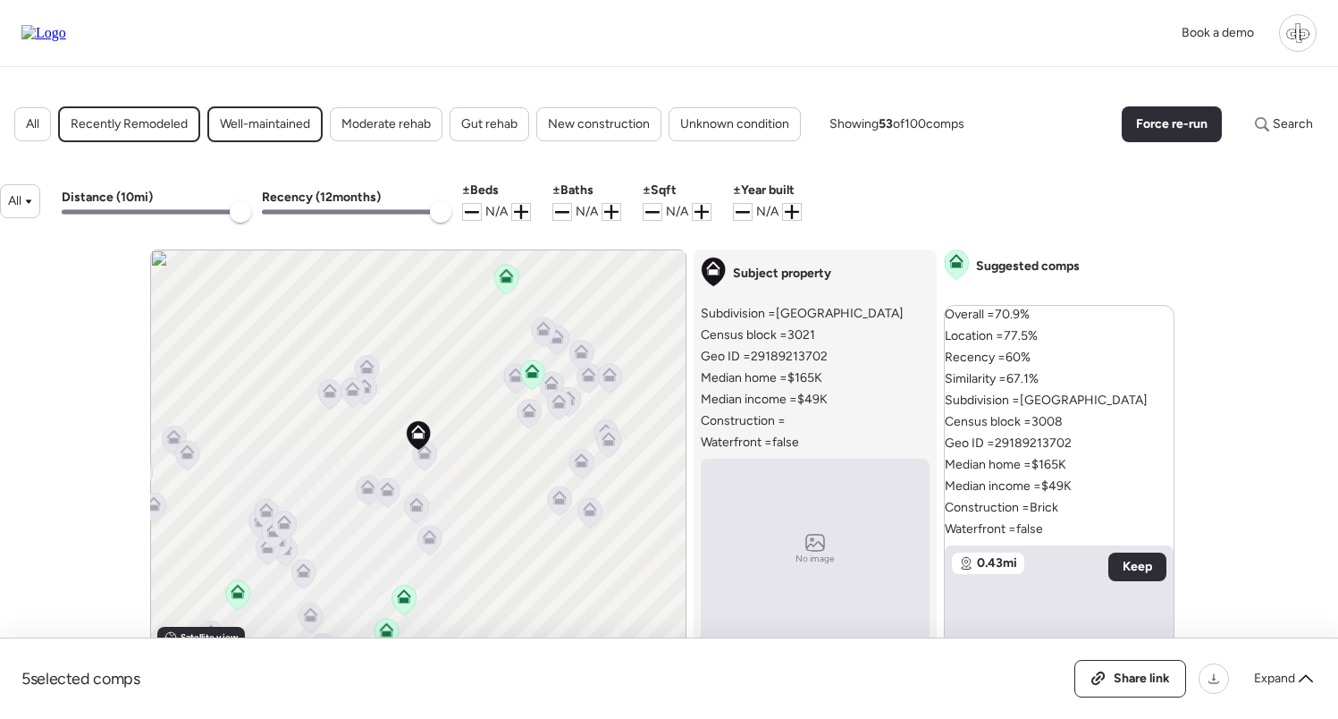
scroll to position [0, 1]
click at [1278, 117] on span "Search" at bounding box center [1293, 124] width 40 height 18
click at [1205, 132] on input "text" at bounding box center [1251, 124] width 130 height 25
paste input "*******"
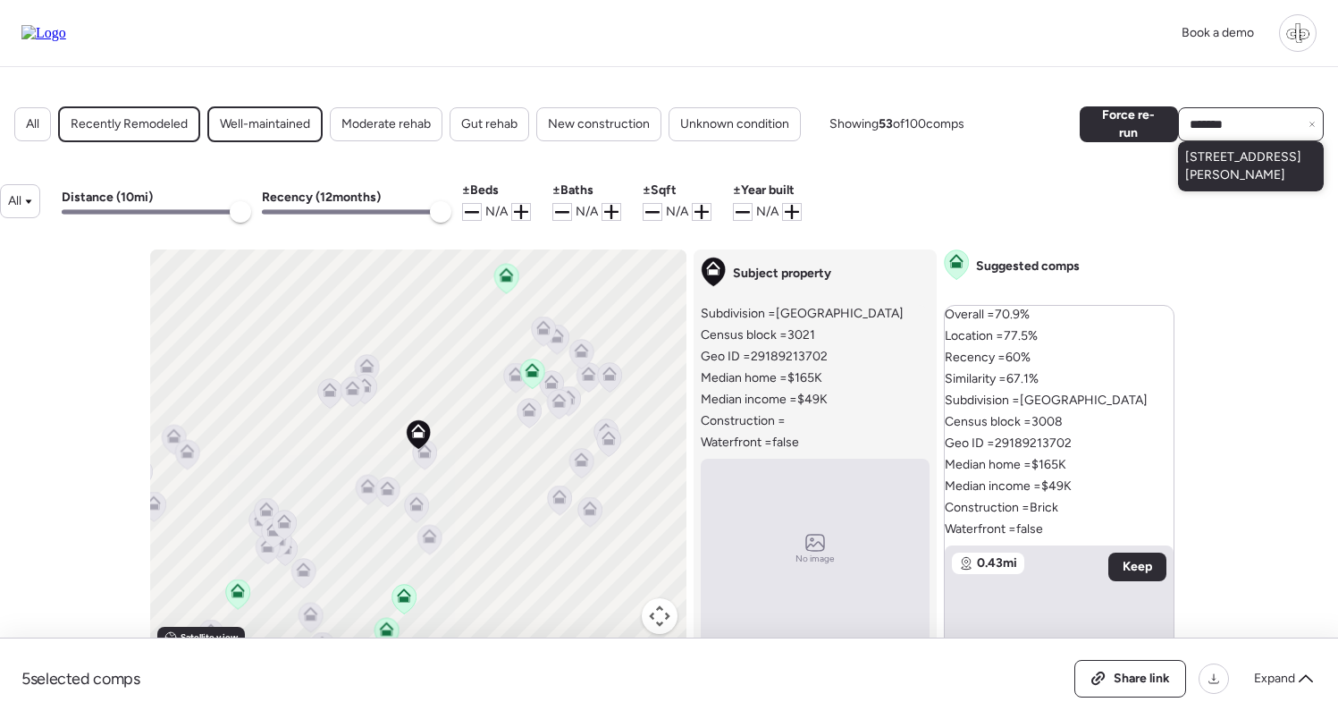
type input "*******"
click at [1213, 179] on span "[STREET_ADDRESS][PERSON_NAME]" at bounding box center [1251, 166] width 131 height 36
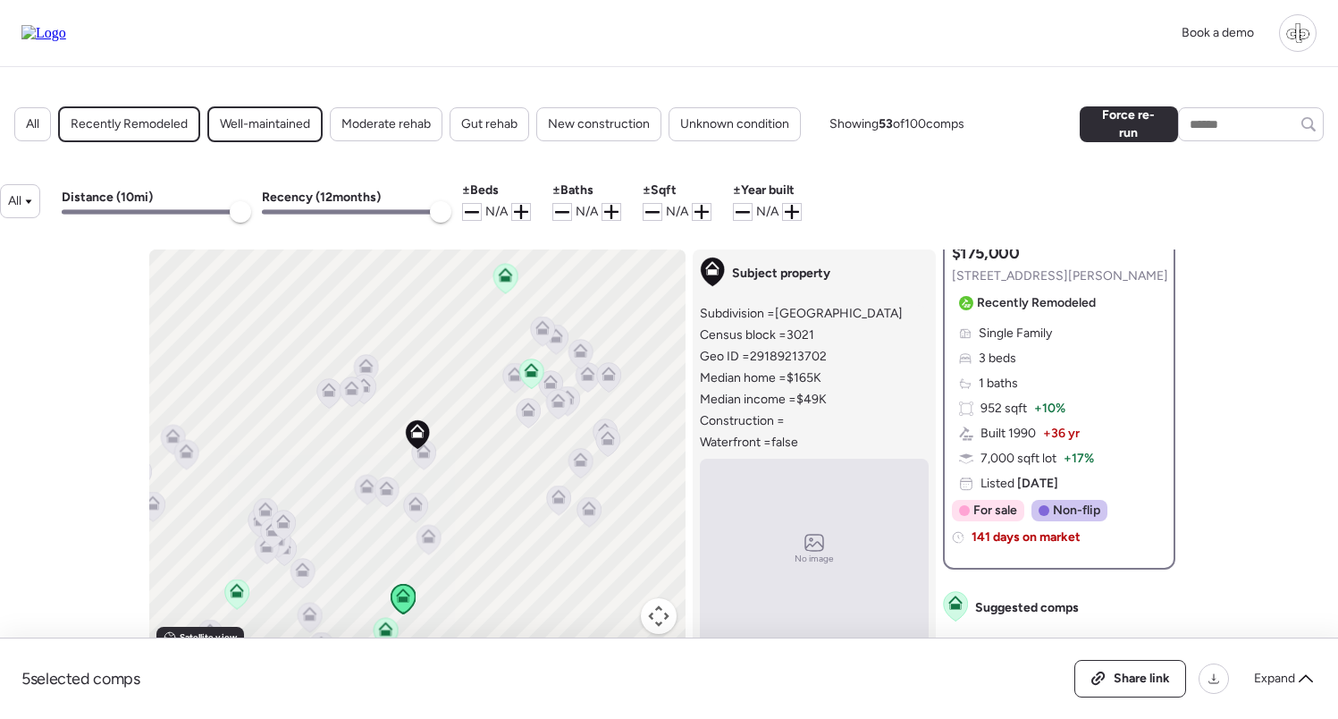
scroll to position [485, 0]
click at [760, 353] on span "Geo ID = 29189213702" at bounding box center [763, 357] width 127 height 18
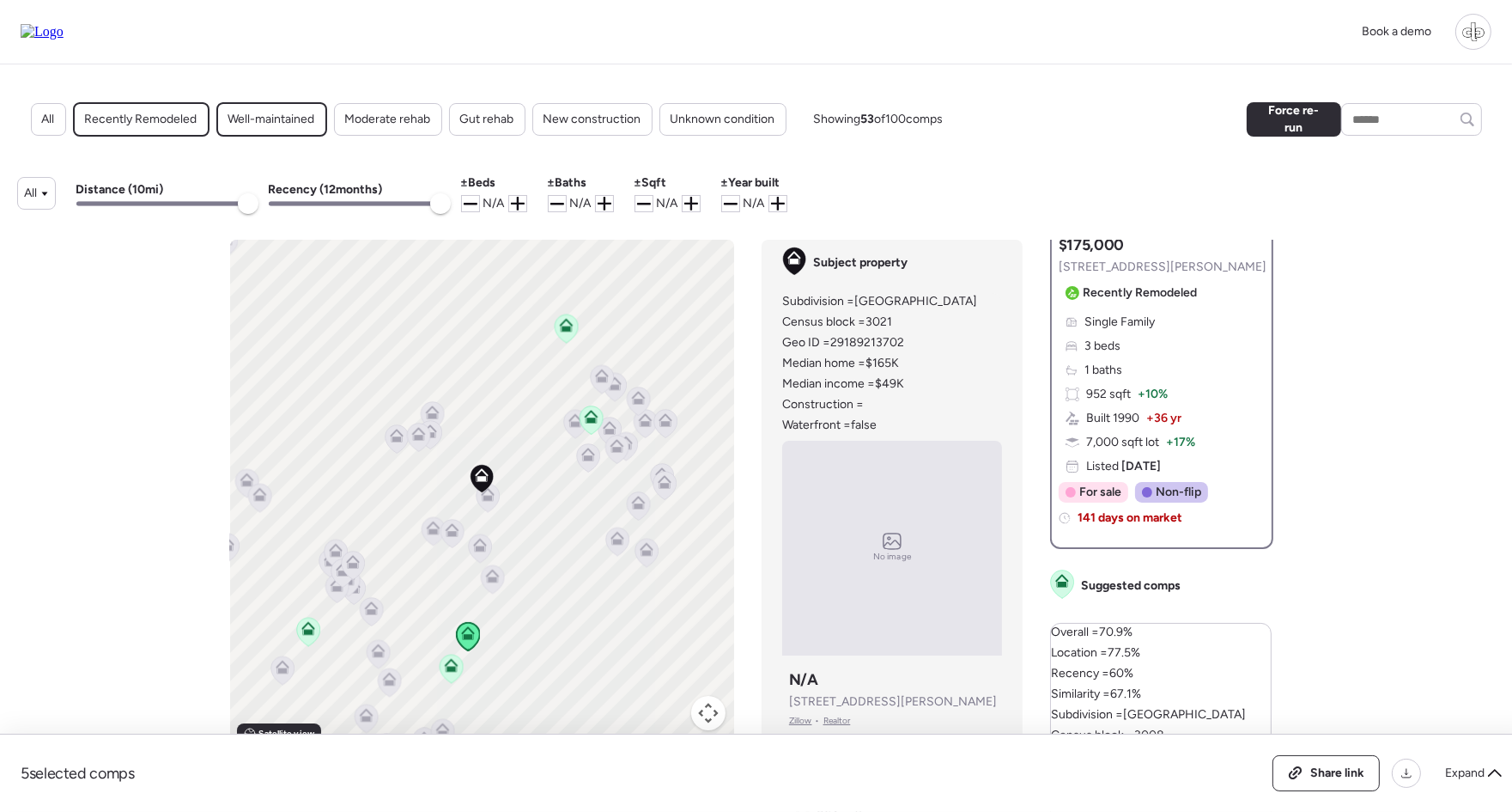
click at [799, 690] on span "Zillow" at bounding box center [801, 721] width 23 height 13
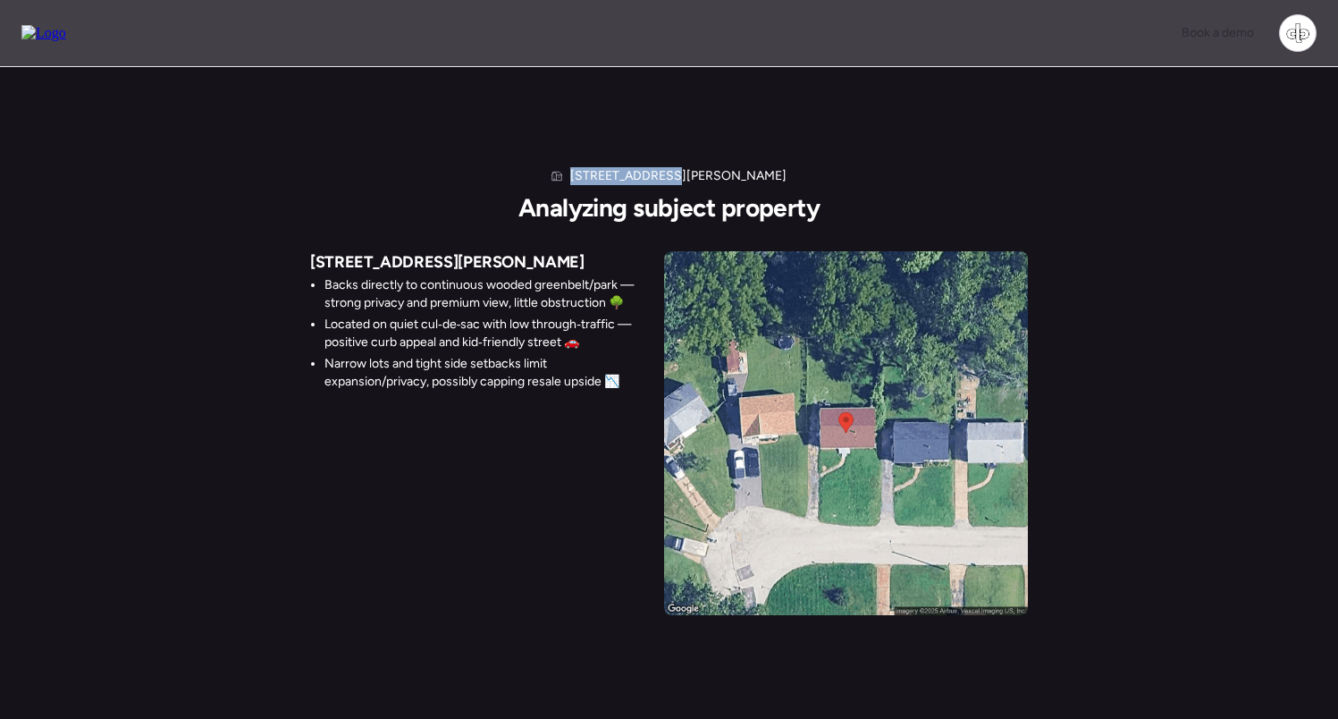
drag, startPoint x: 636, startPoint y: 178, endPoint x: 730, endPoint y: 178, distance: 93.9
click at [730, 178] on div "[STREET_ADDRESS][PERSON_NAME] Analyzing subject property" at bounding box center [669, 194] width 301 height 55
copy h1 "[STREET_ADDRESS][PERSON_NAME]"
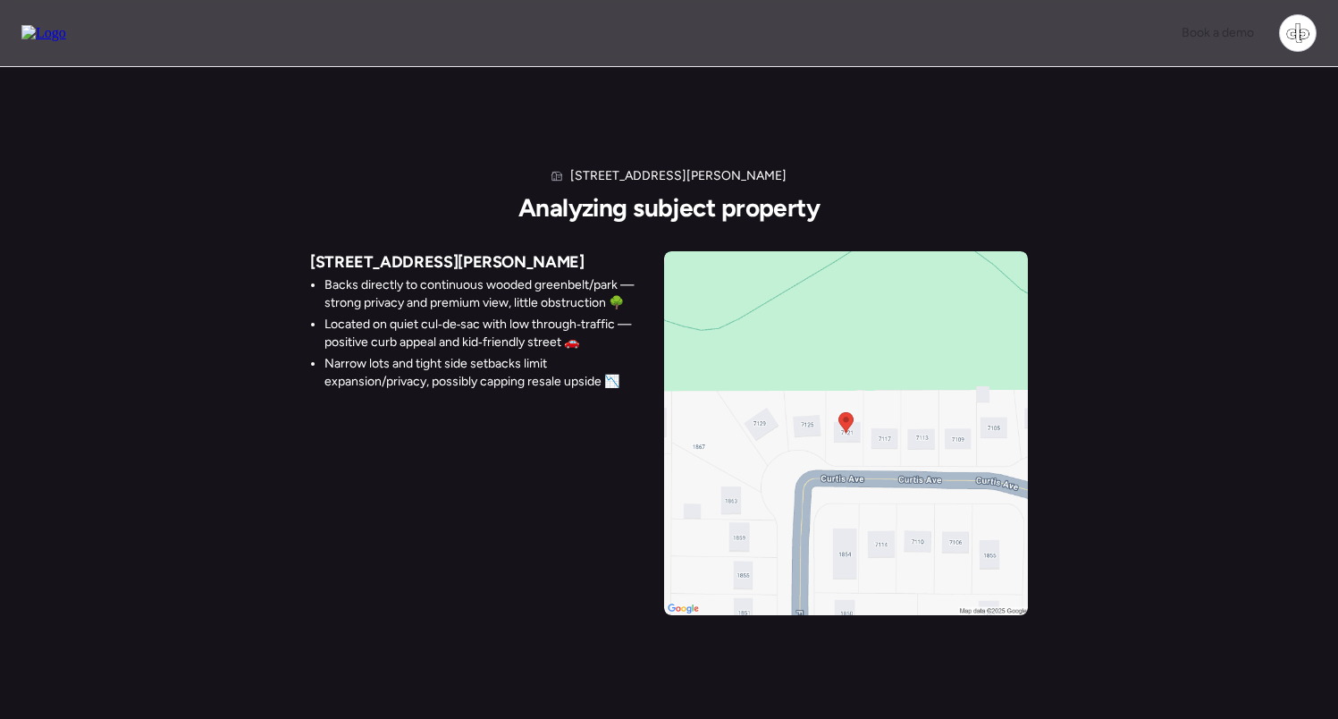
click at [1053, 89] on div "7121 Curtis Ave Analyzing subject property 7121 Curtis Ave Backs directly to co…" at bounding box center [669, 355] width 1338 height 577
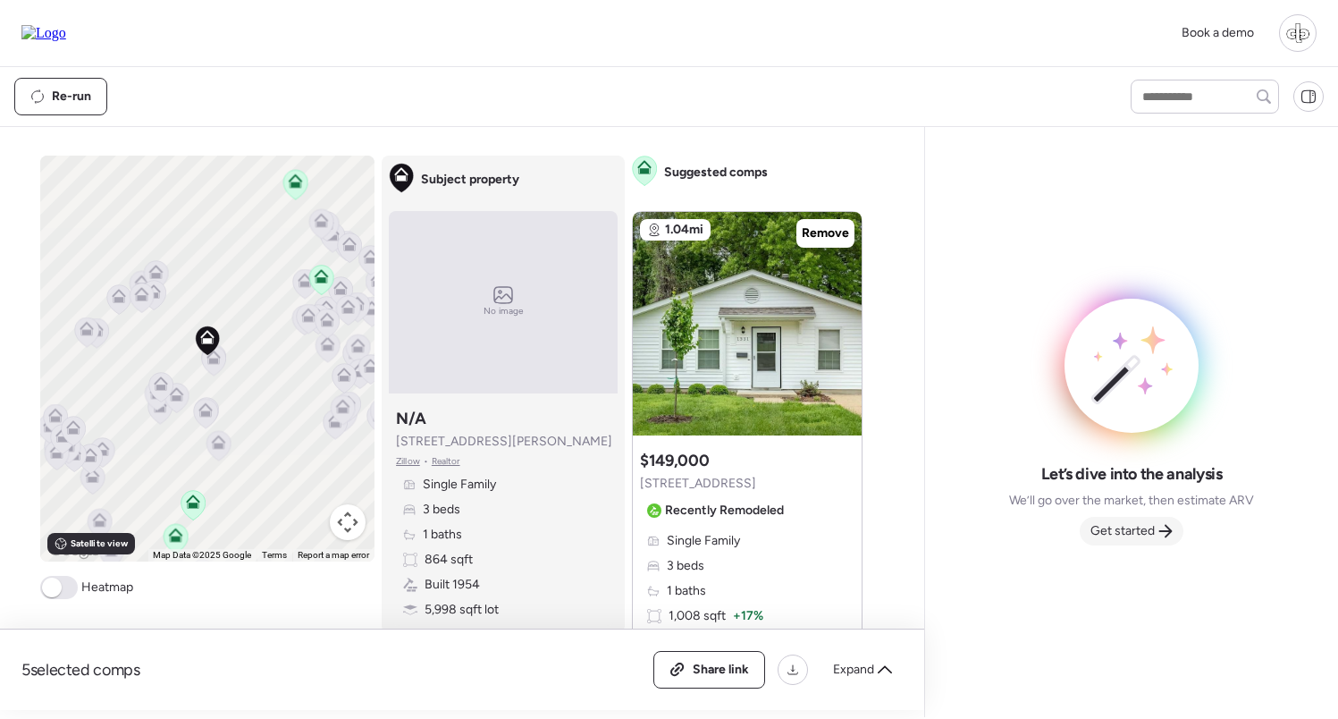
click at [1130, 535] on span "Get started" at bounding box center [1123, 531] width 64 height 18
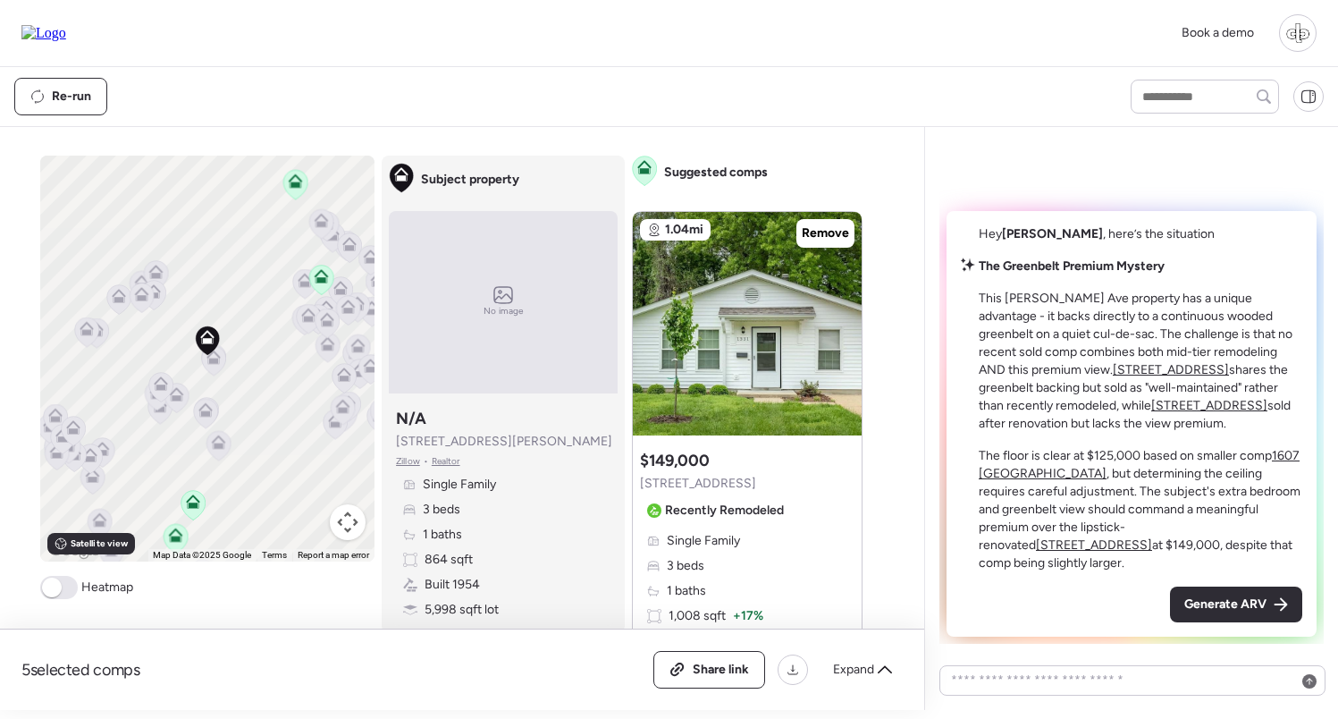
click at [335, 2] on div "Book a demo" at bounding box center [669, 33] width 1338 height 67
click at [156, 273] on icon at bounding box center [156, 272] width 14 height 14
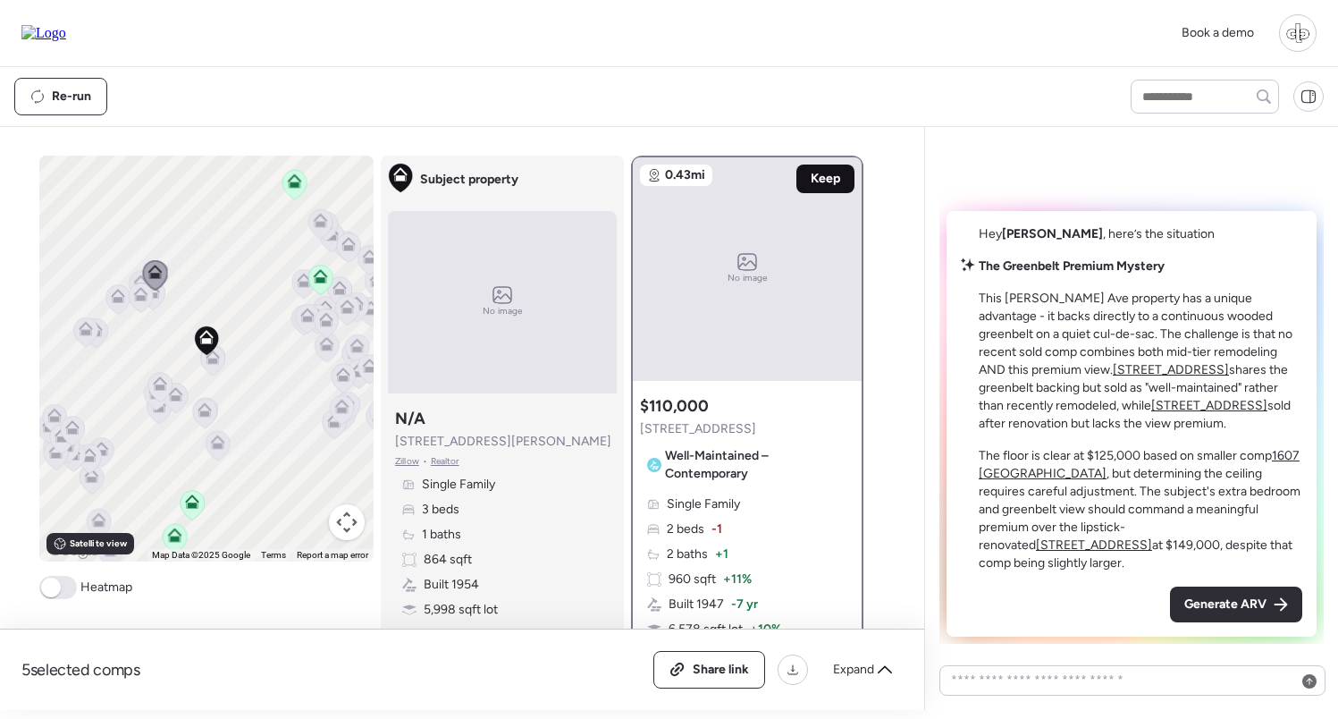
click at [828, 181] on span "Keep" at bounding box center [826, 179] width 30 height 18
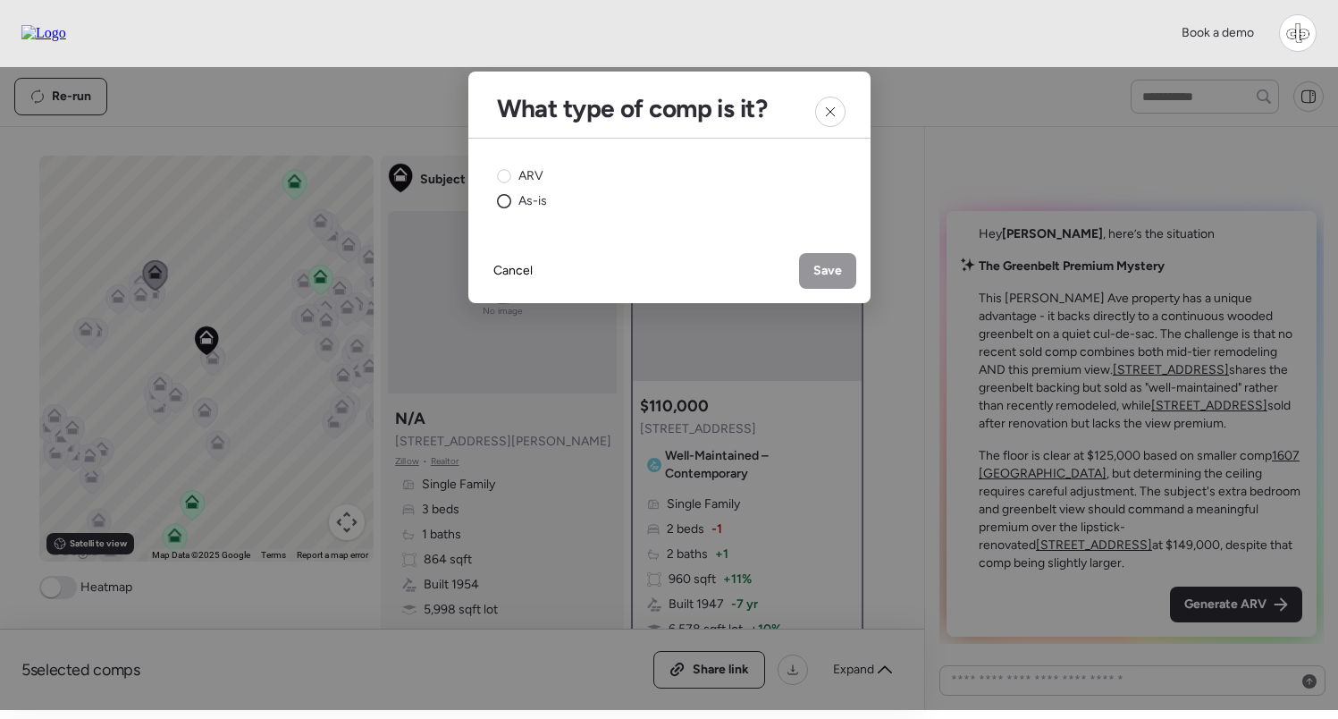
click at [528, 206] on span "As-is" at bounding box center [533, 201] width 29 height 18
click at [835, 276] on span "Save" at bounding box center [828, 271] width 29 height 18
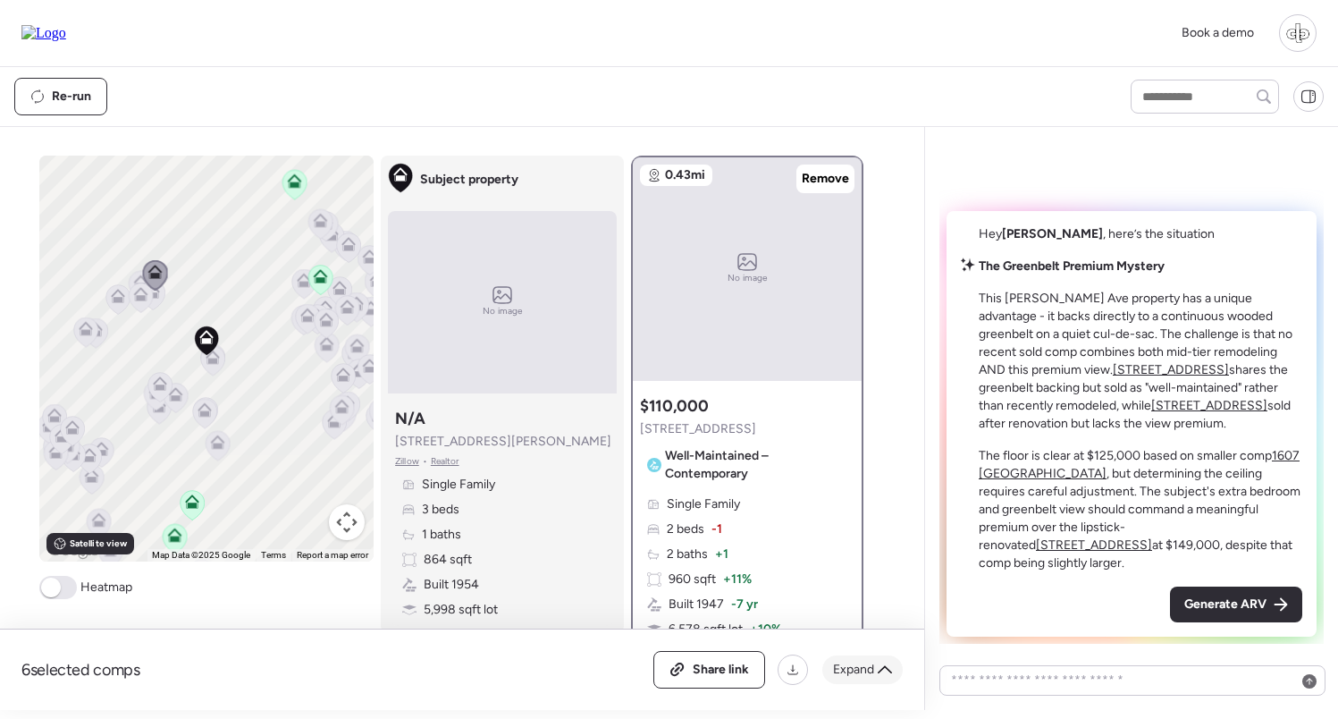
click at [872, 675] on span "Expand" at bounding box center [853, 670] width 41 height 18
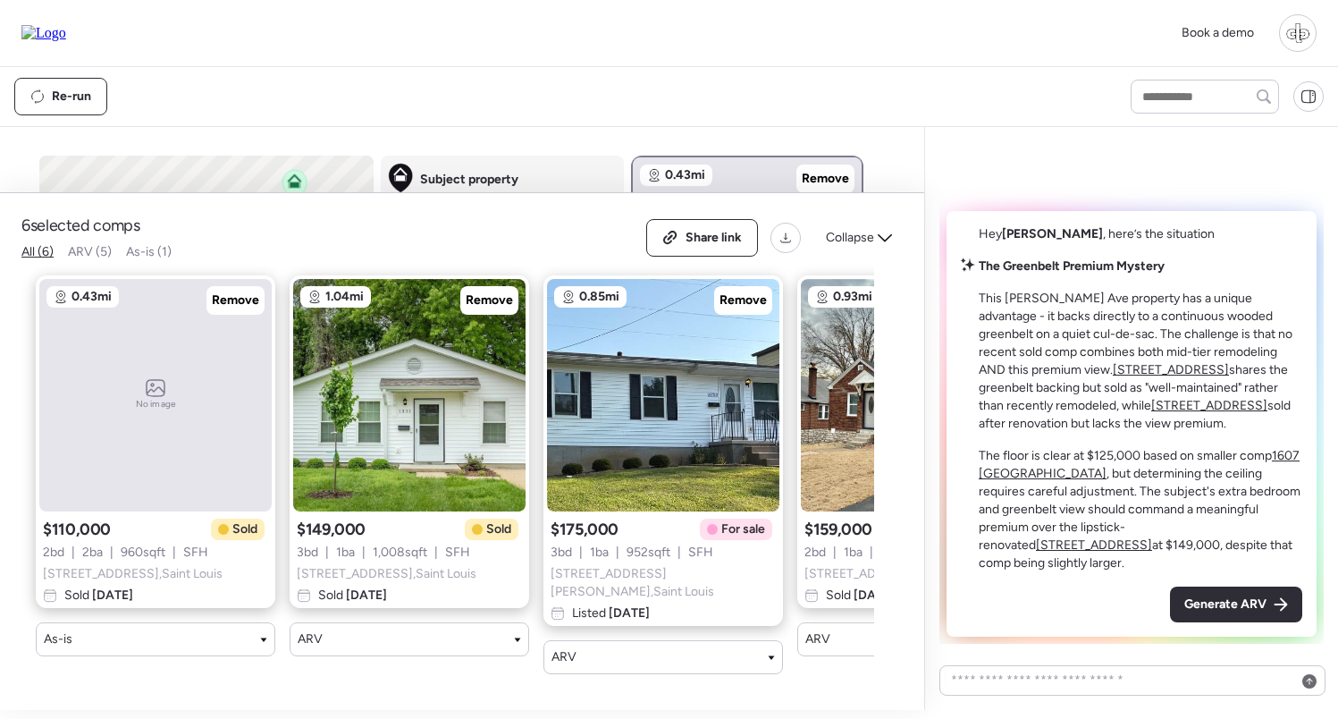
click at [173, 261] on div "6 selected comps All (6) ARV (5) As-is (1) Share link Collapse" at bounding box center [462, 238] width 882 height 46
click at [160, 259] on span "As-is (1)" at bounding box center [149, 251] width 46 height 15
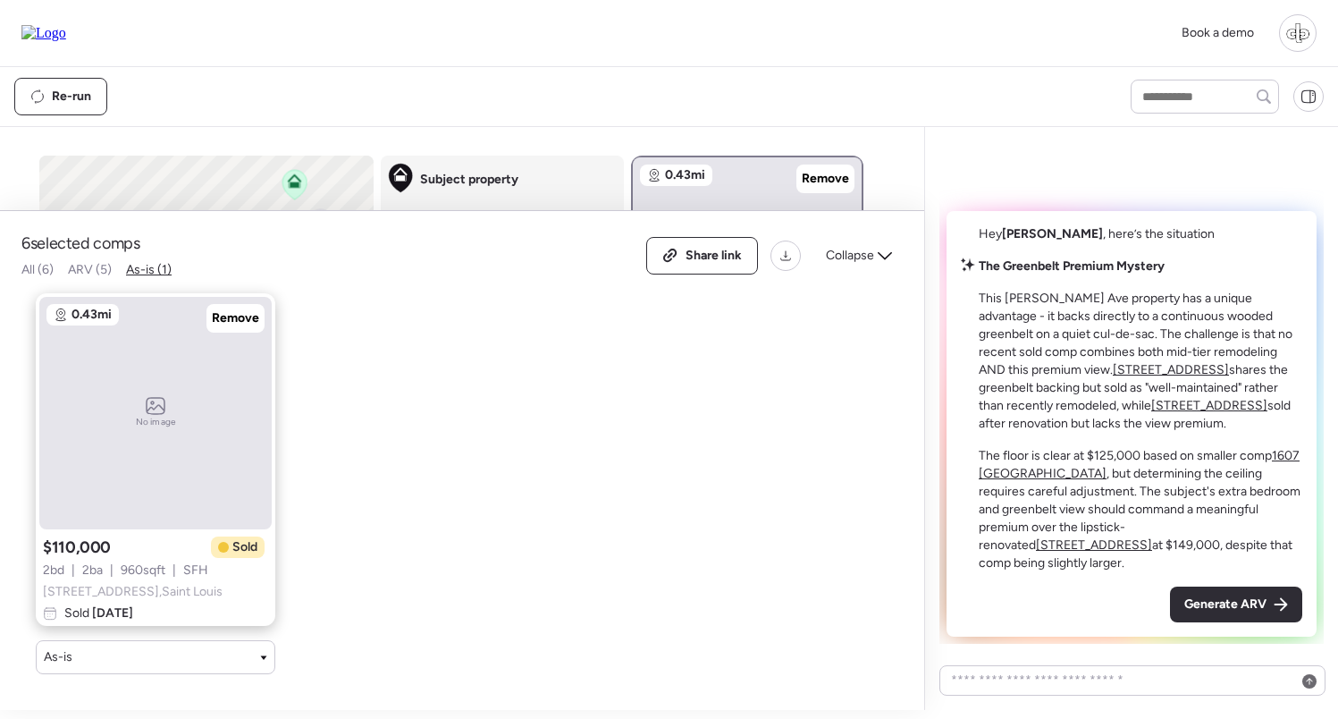
click at [98, 268] on span "ARV (5)" at bounding box center [90, 269] width 44 height 15
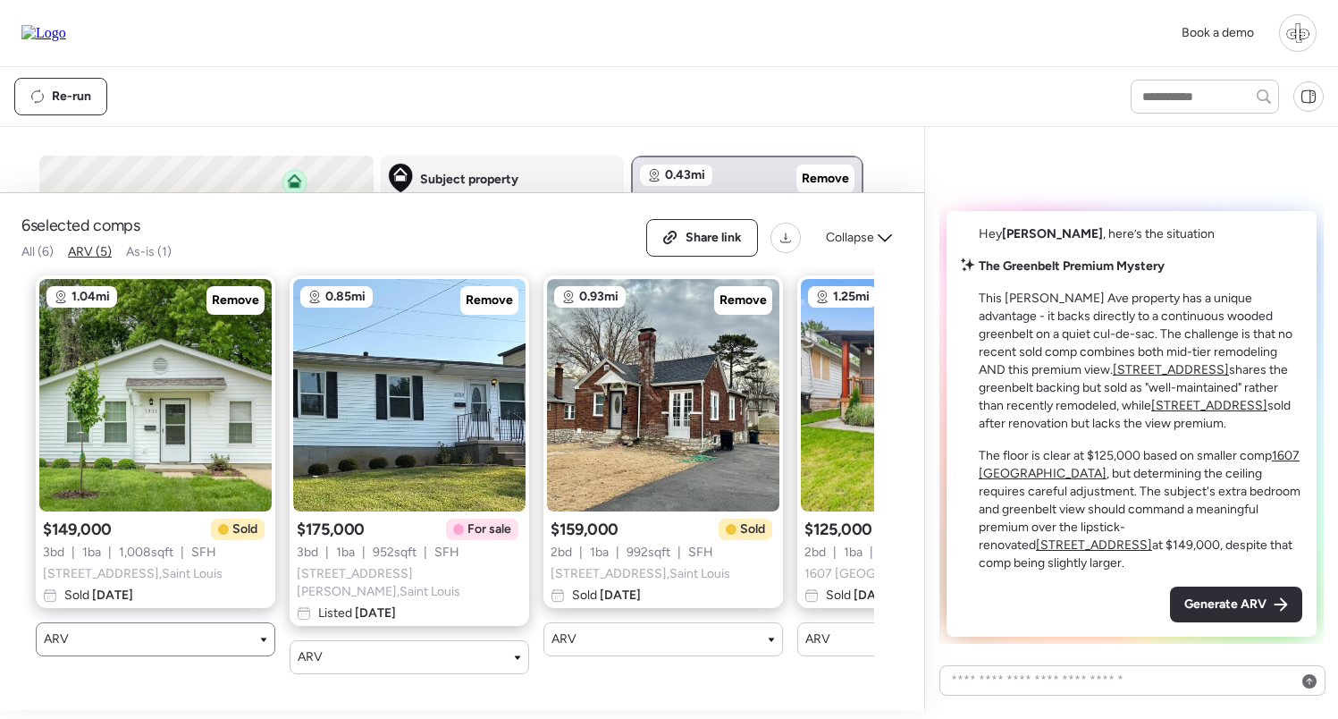
click at [114, 648] on div "ARV" at bounding box center [156, 639] width 224 height 18
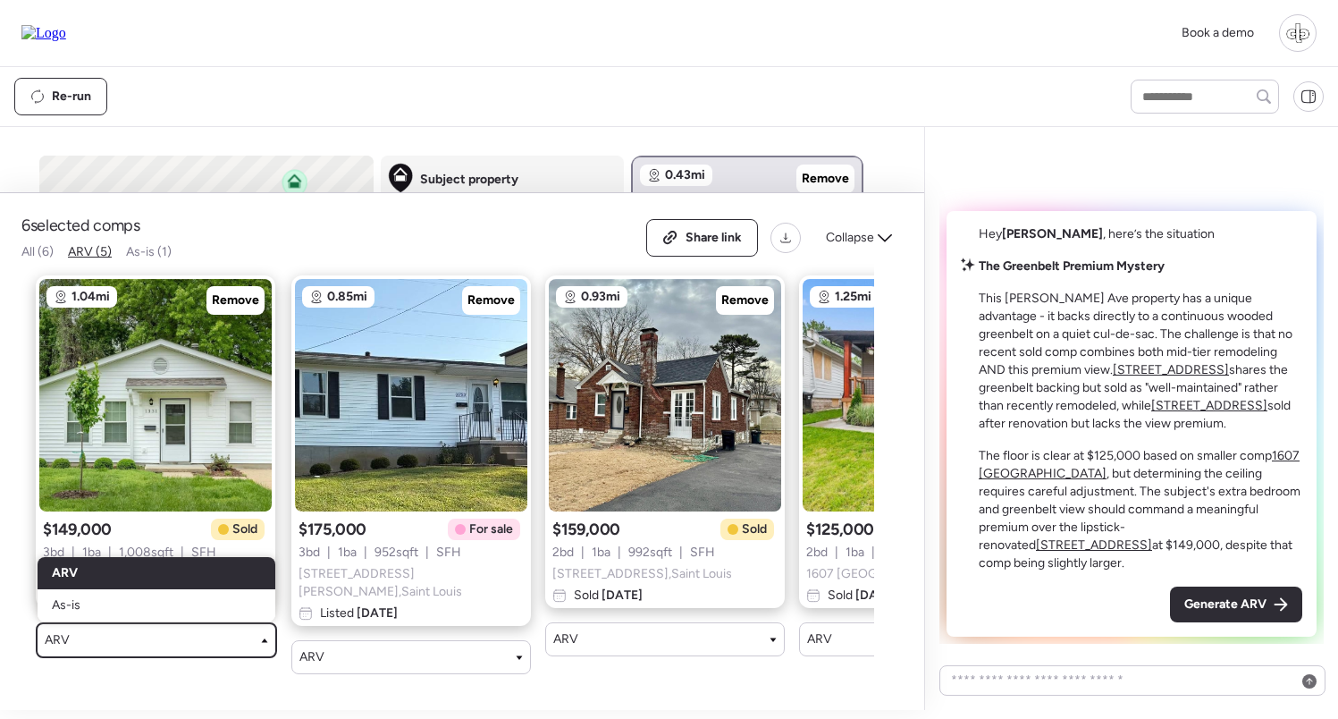
click at [283, 250] on div at bounding box center [669, 401] width 1338 height 517
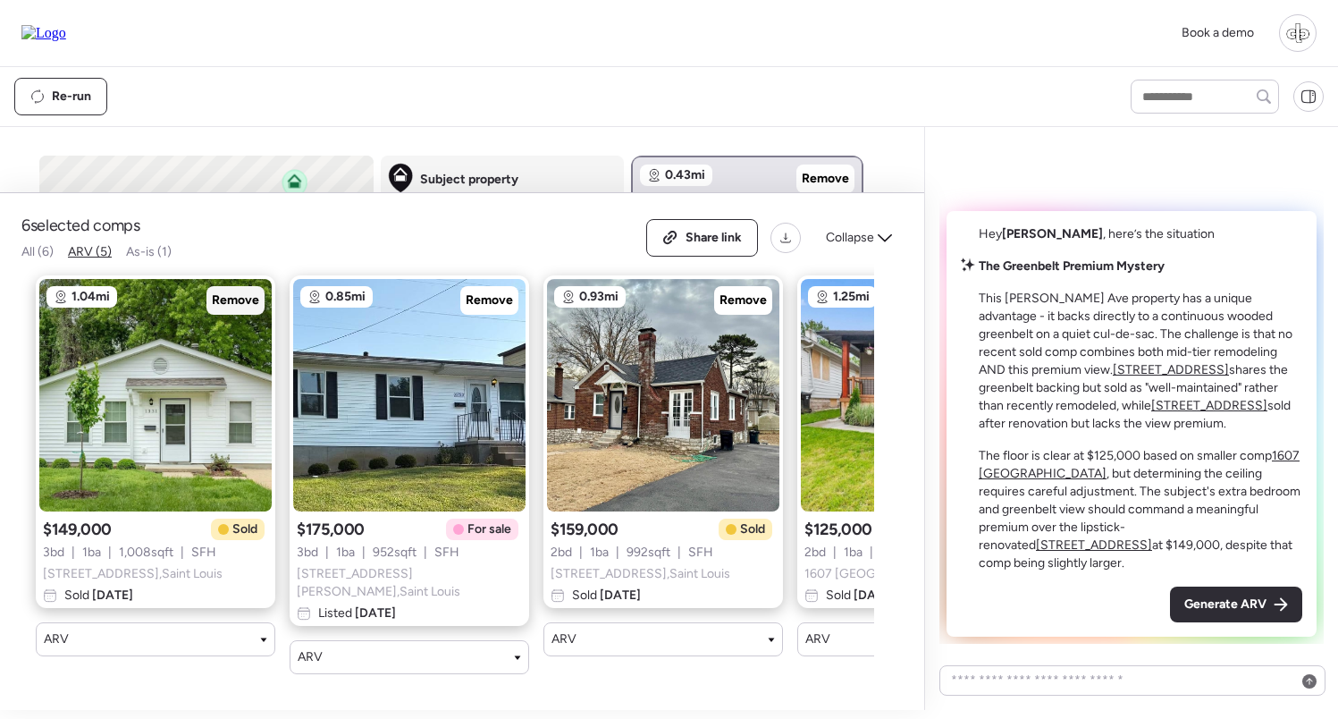
click at [235, 309] on span "Remove" at bounding box center [235, 300] width 47 height 18
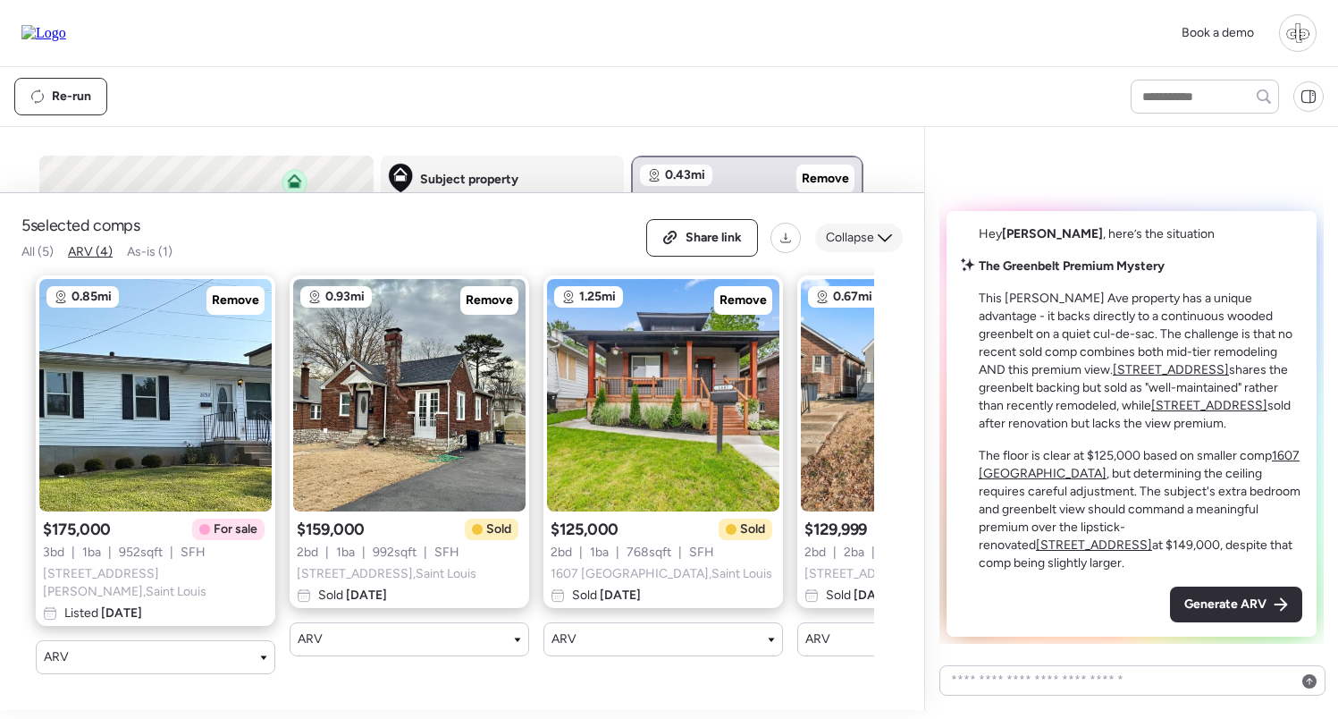
click at [856, 247] on span "Collapse" at bounding box center [850, 238] width 48 height 18
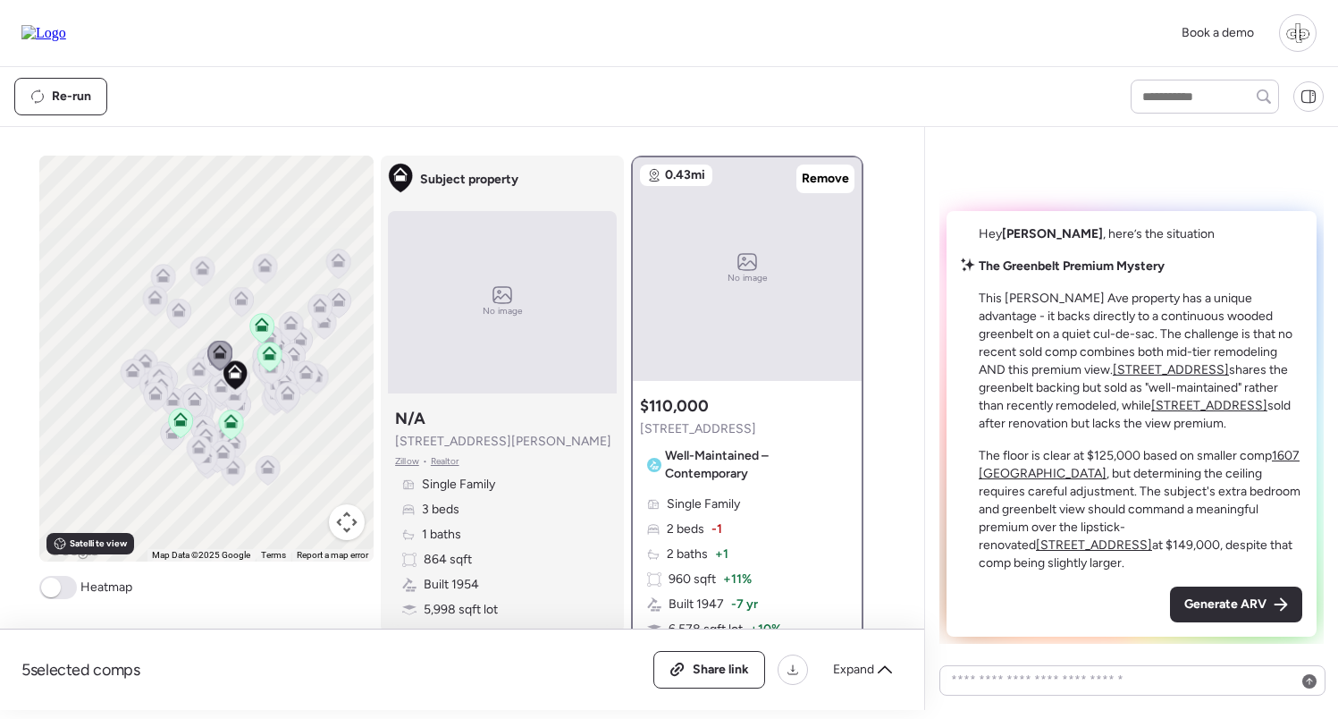
click at [841, 647] on div "5 selected comps All (5) ARV (4) As-is (1) Share link Expand" at bounding box center [462, 669] width 924 height 80
click at [841, 667] on span "Expand" at bounding box center [853, 670] width 41 height 18
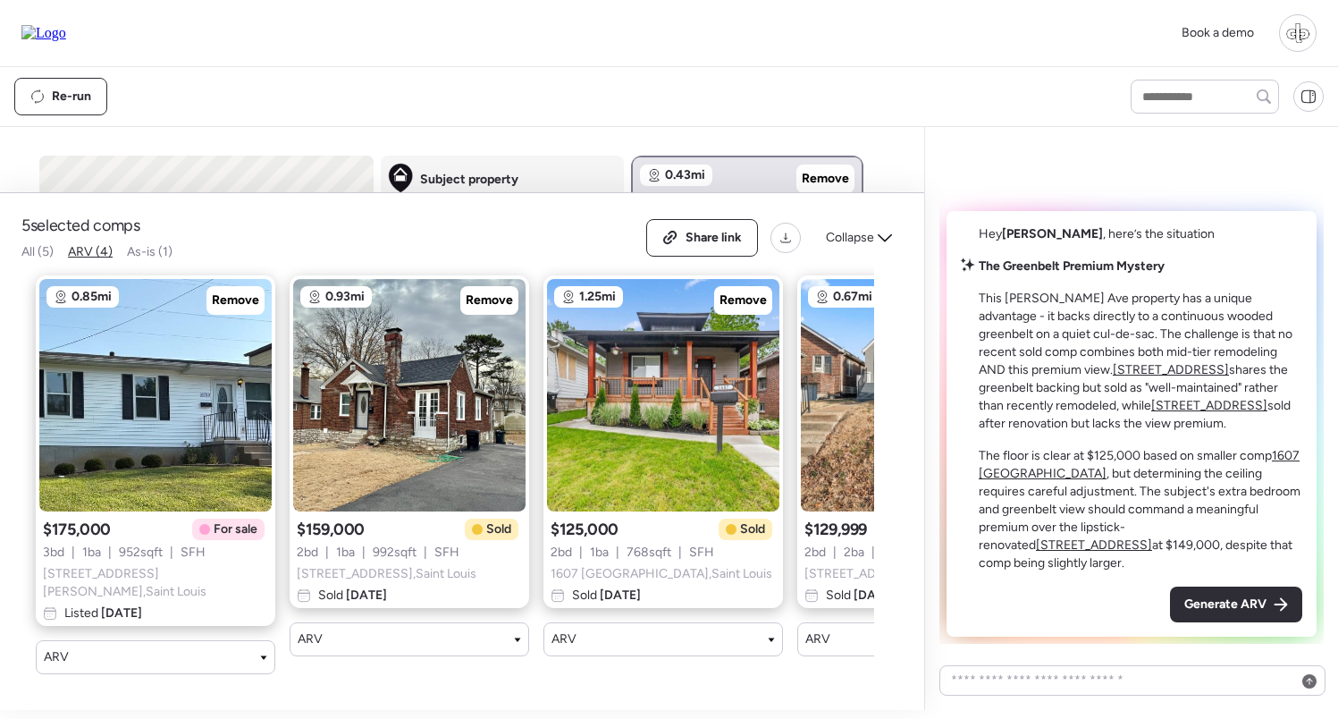
click at [149, 259] on span "As-is (1)" at bounding box center [150, 251] width 46 height 15
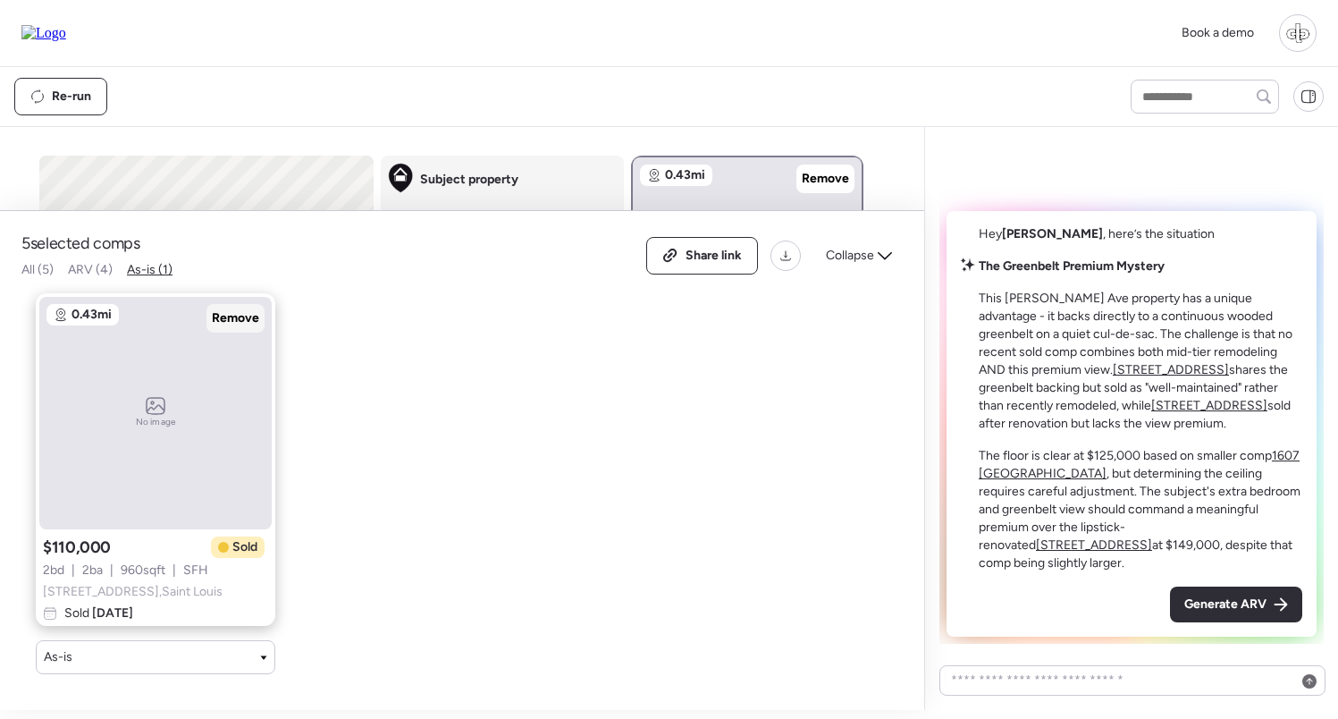
click at [241, 317] on span "Remove" at bounding box center [235, 318] width 47 height 18
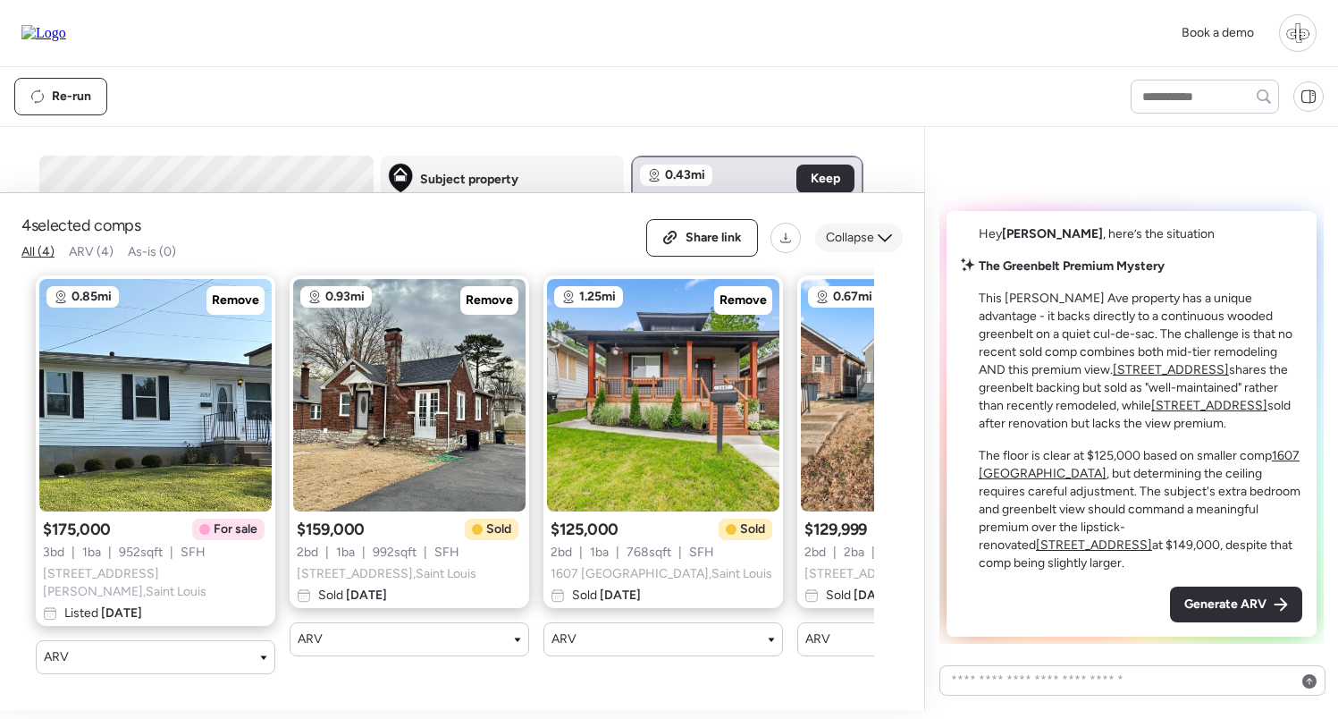
click at [872, 247] on span "Collapse" at bounding box center [850, 238] width 48 height 18
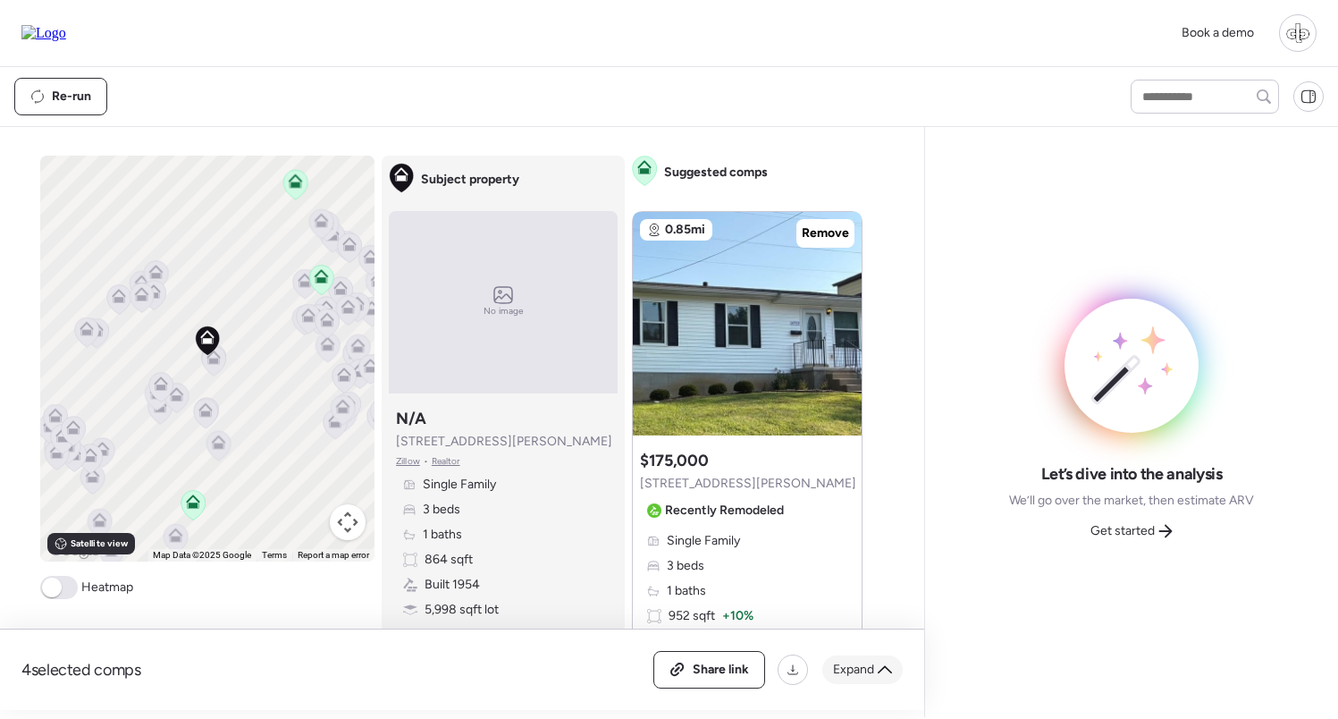
click at [868, 673] on span "Expand" at bounding box center [853, 670] width 41 height 18
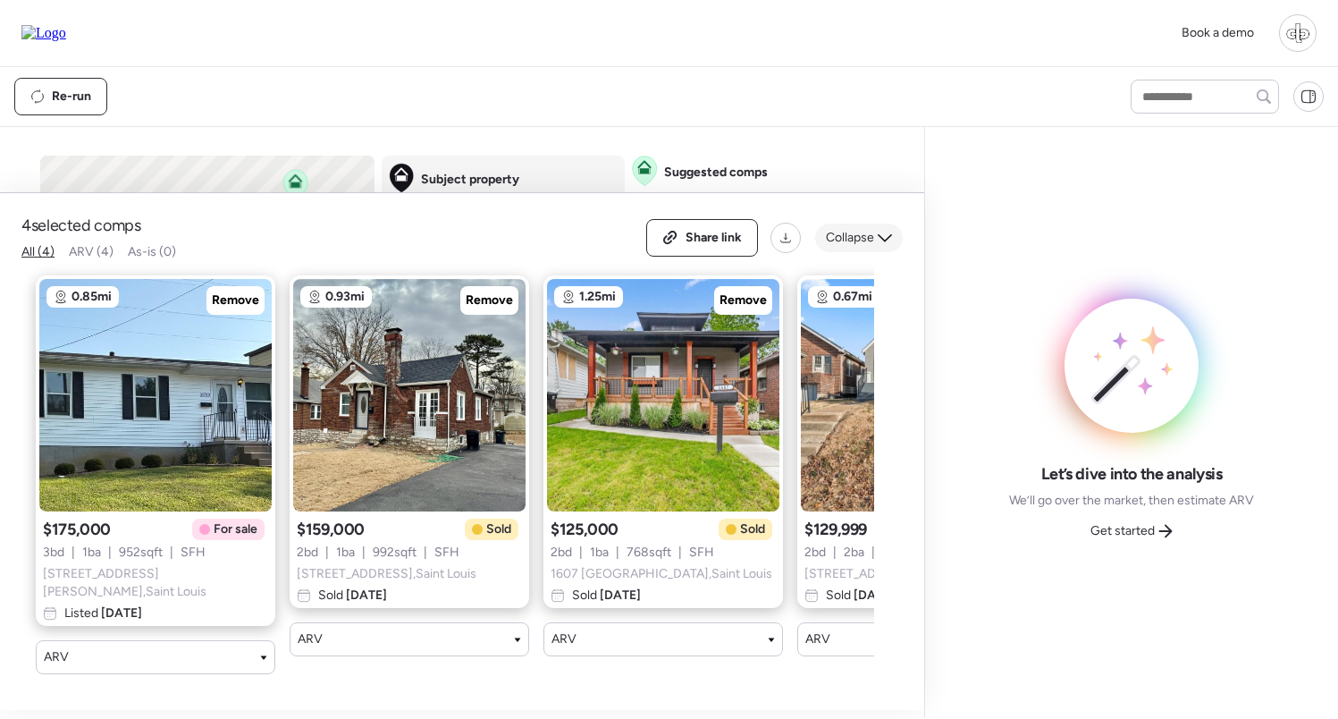
click at [872, 247] on span "Collapse" at bounding box center [850, 238] width 48 height 18
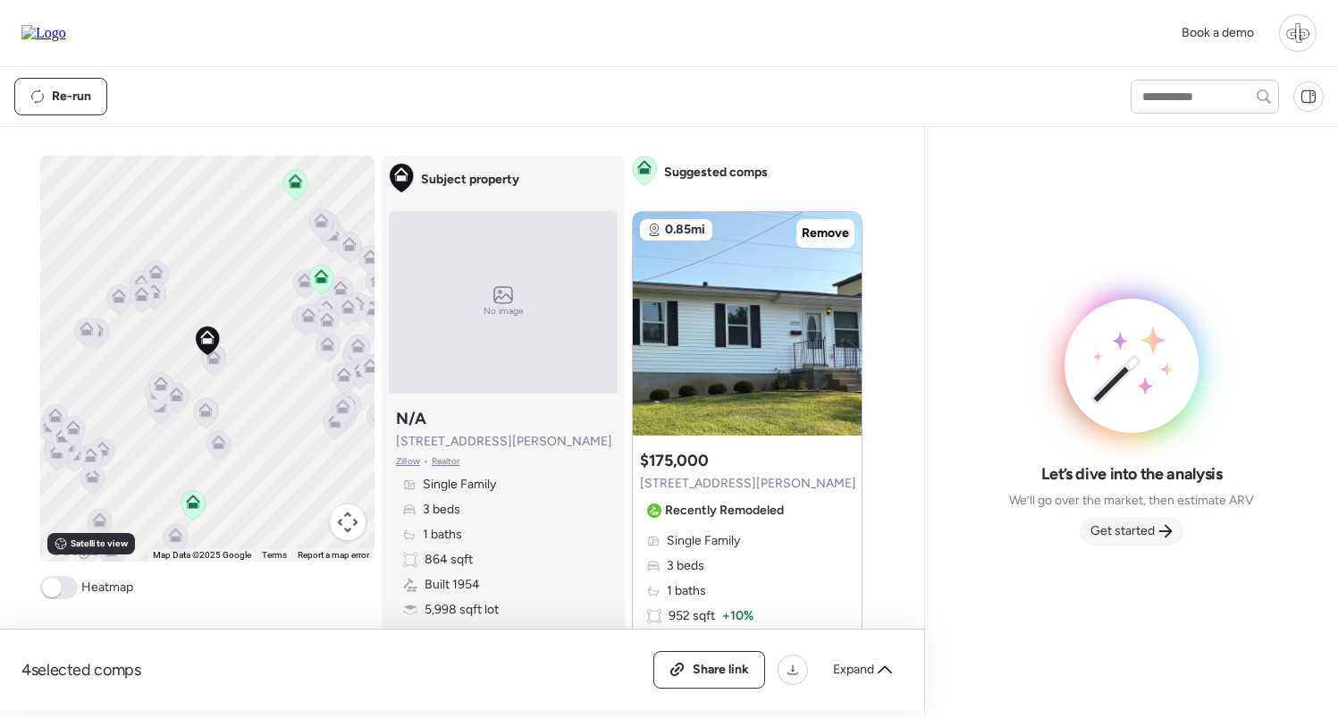
click at [1126, 536] on span "Get started" at bounding box center [1123, 531] width 64 height 18
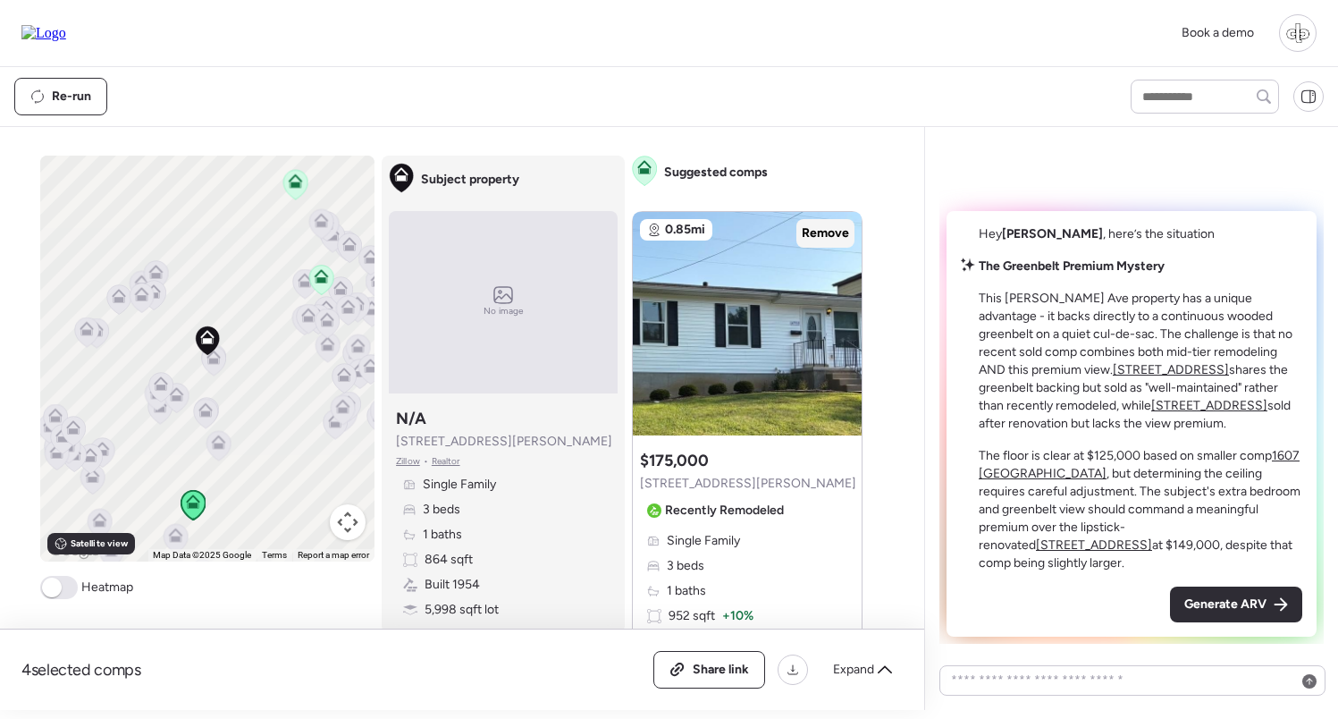
click at [834, 236] on span "Remove" at bounding box center [825, 233] width 47 height 18
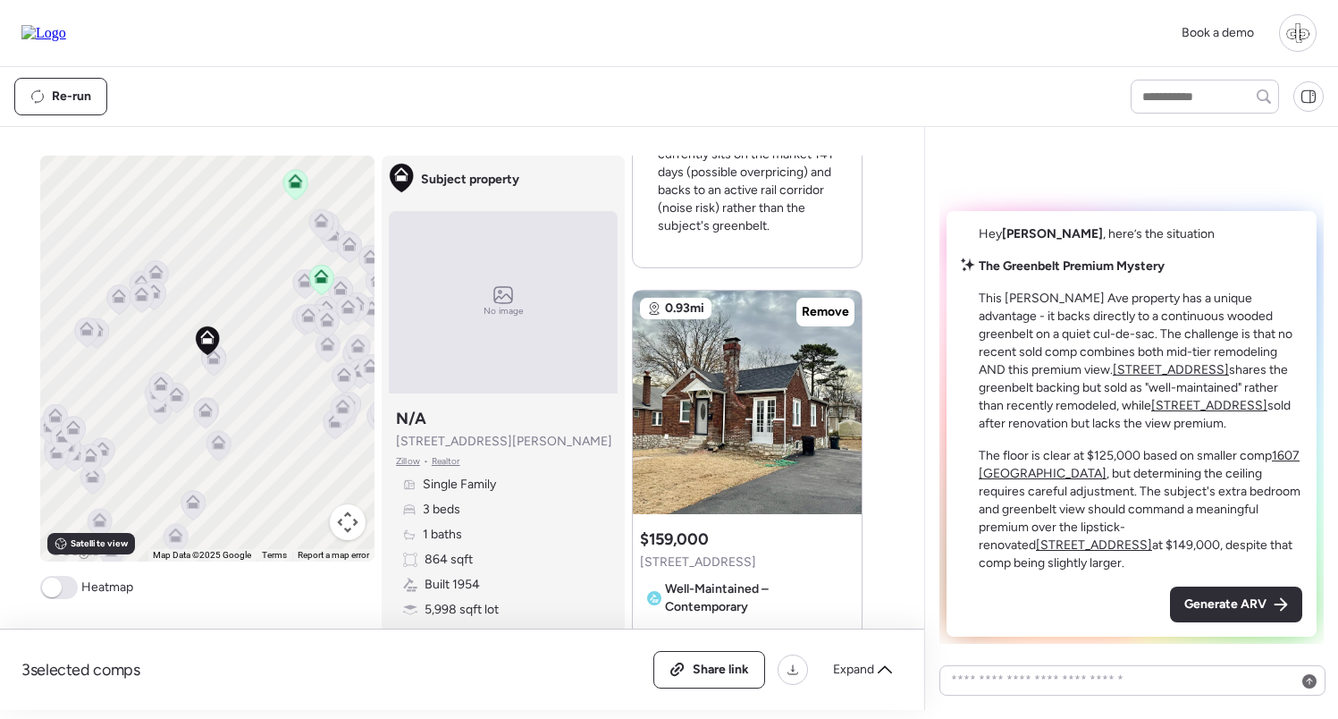
scroll to position [840, 0]
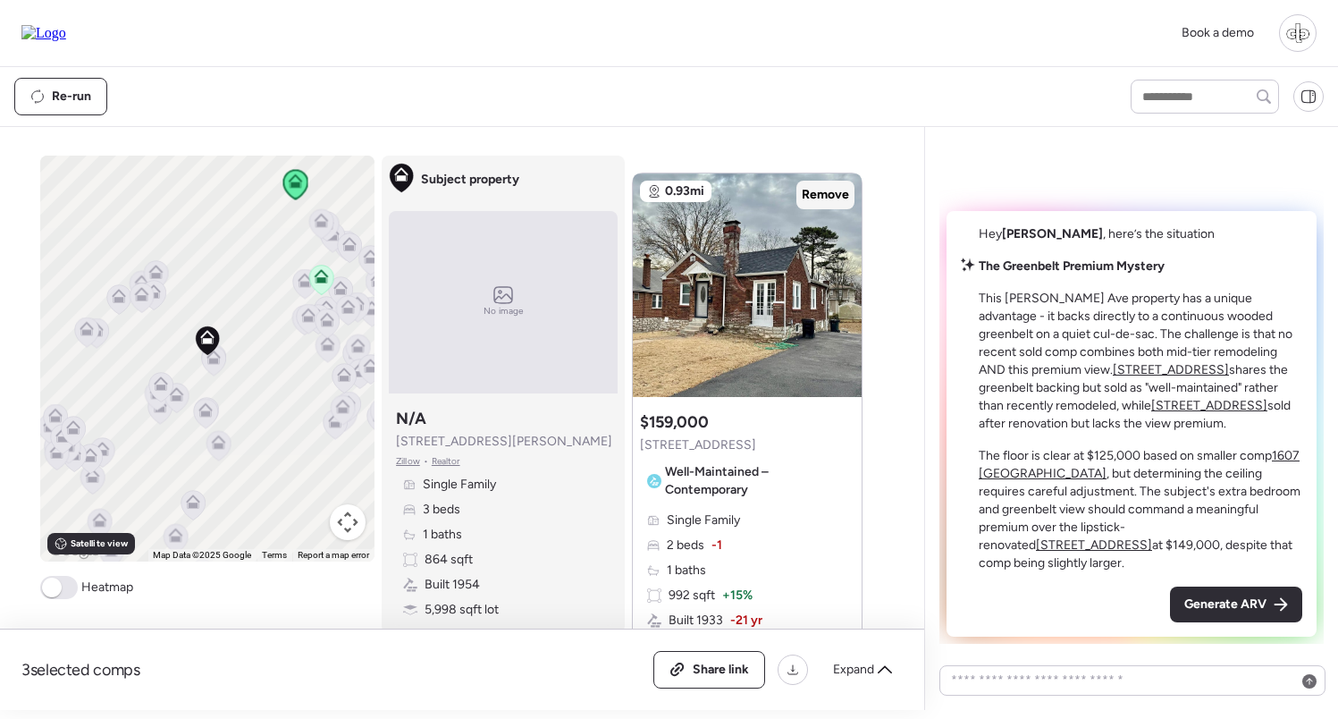
click at [830, 197] on span "Remove" at bounding box center [825, 195] width 47 height 18
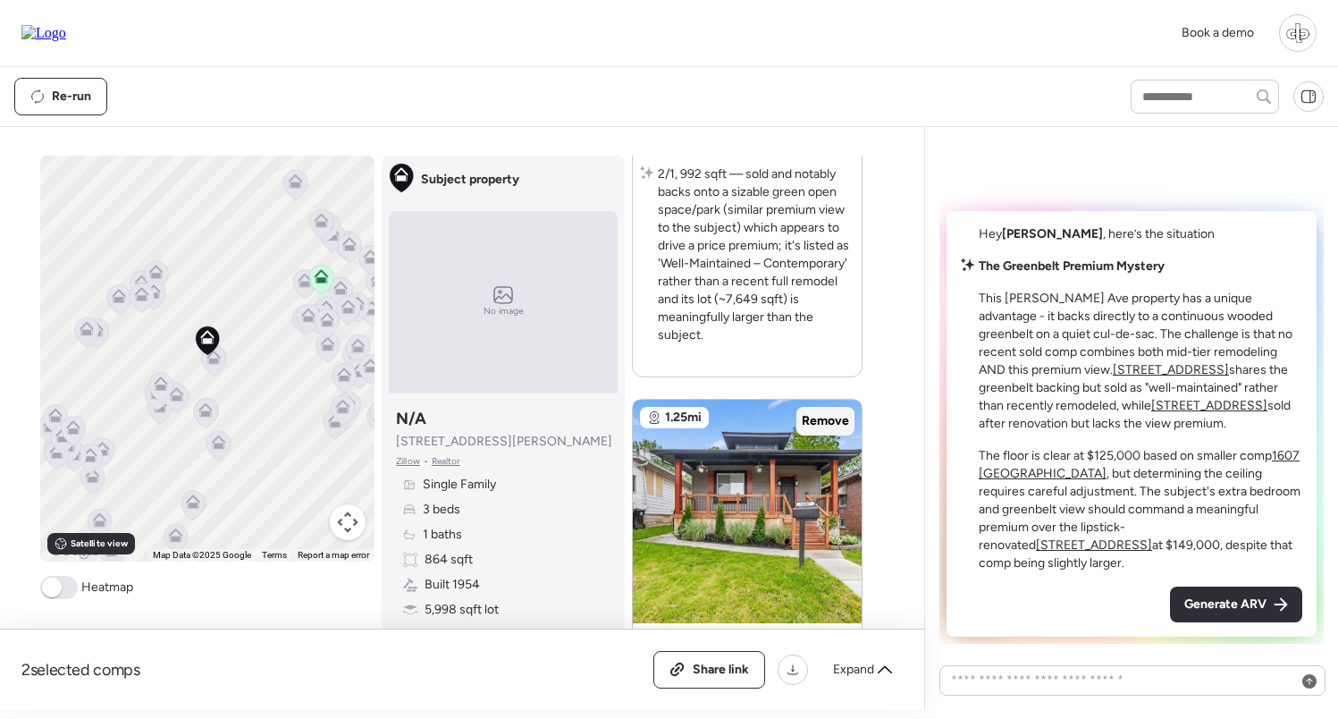
click at [832, 414] on span "Remove" at bounding box center [825, 421] width 47 height 18
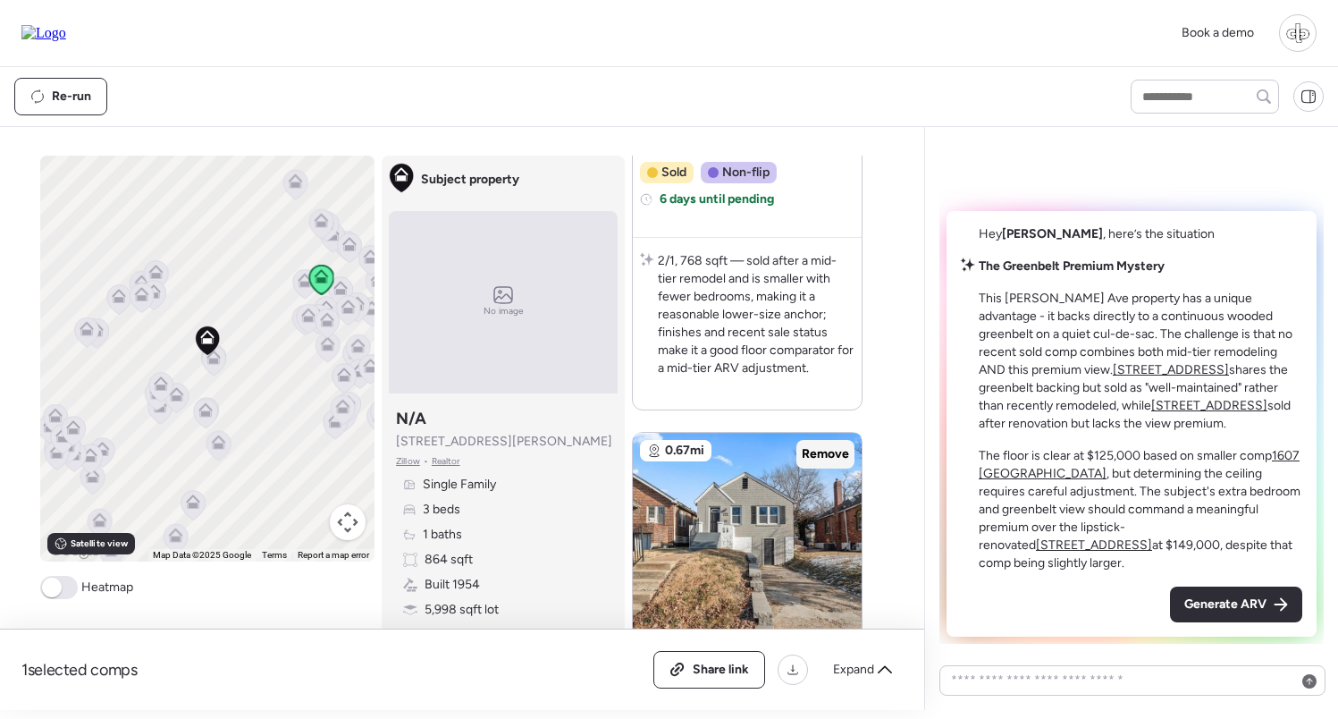
click at [818, 452] on span "Remove" at bounding box center [825, 454] width 47 height 18
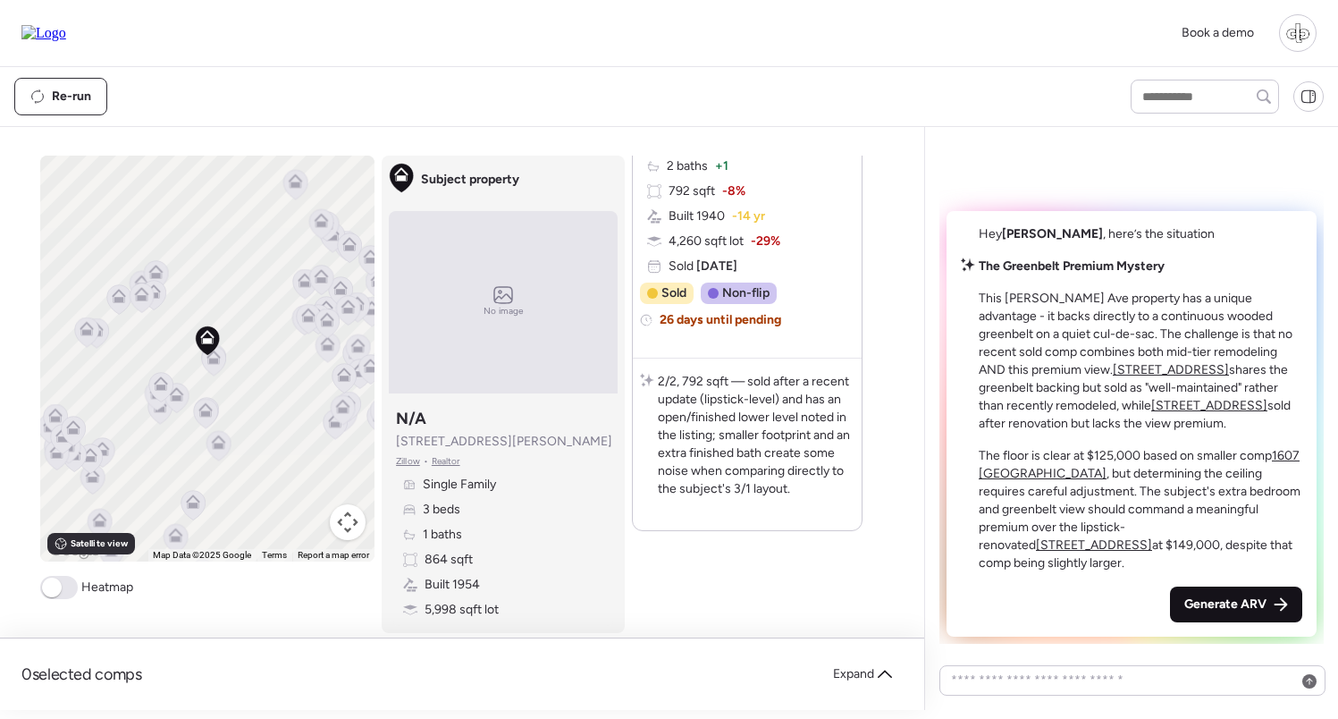
scroll to position [2831, 0]
click at [1219, 598] on span "Generate ARV" at bounding box center [1226, 604] width 82 height 18
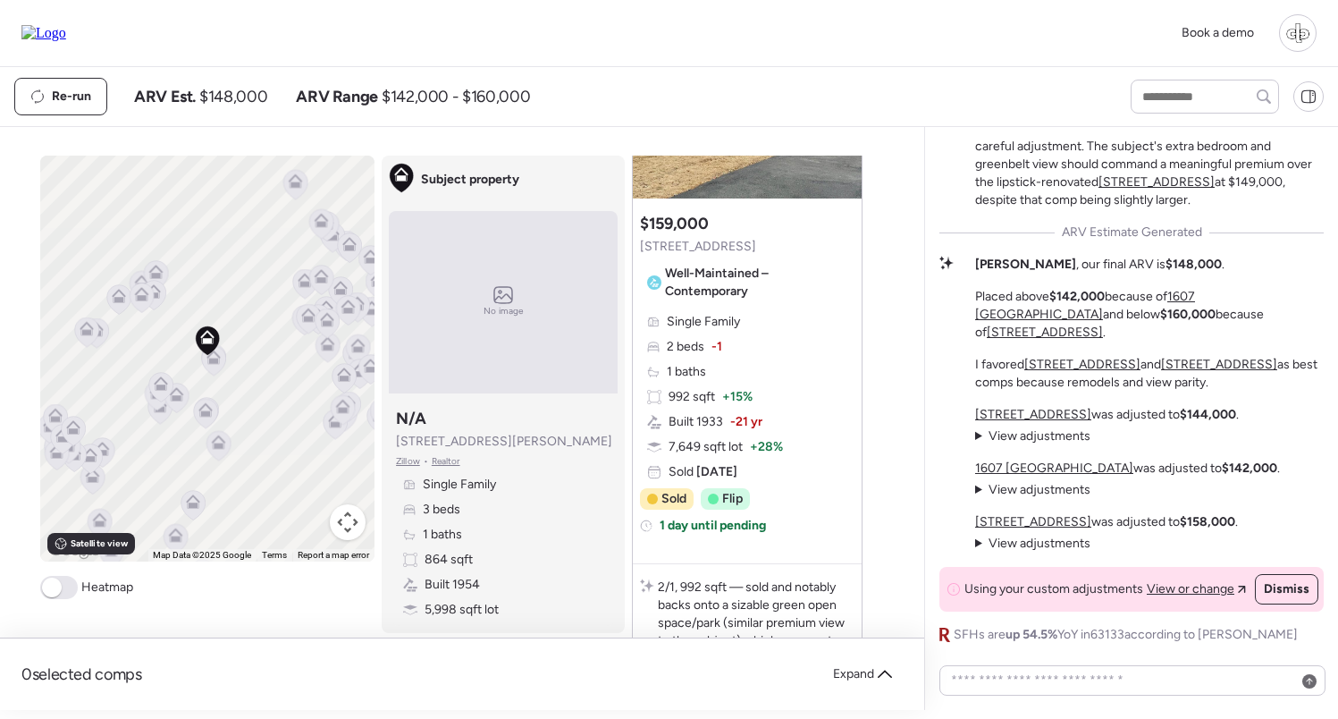
scroll to position [833, 0]
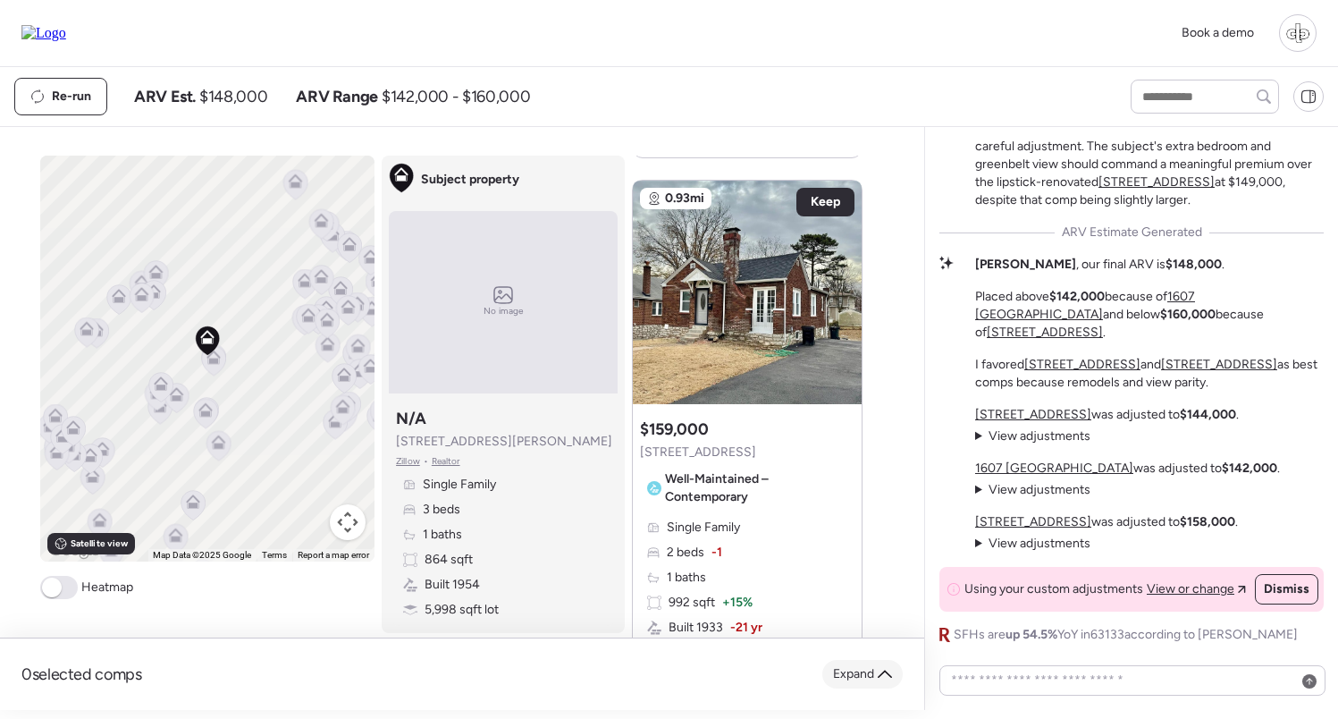
click at [866, 677] on span "Expand" at bounding box center [853, 674] width 41 height 18
click at [865, 664] on span "Collapse" at bounding box center [850, 665] width 48 height 18
click at [1017, 674] on textarea at bounding box center [1133, 680] width 370 height 25
type textarea "****"
click at [91, 473] on icon at bounding box center [91, 459] width 24 height 30
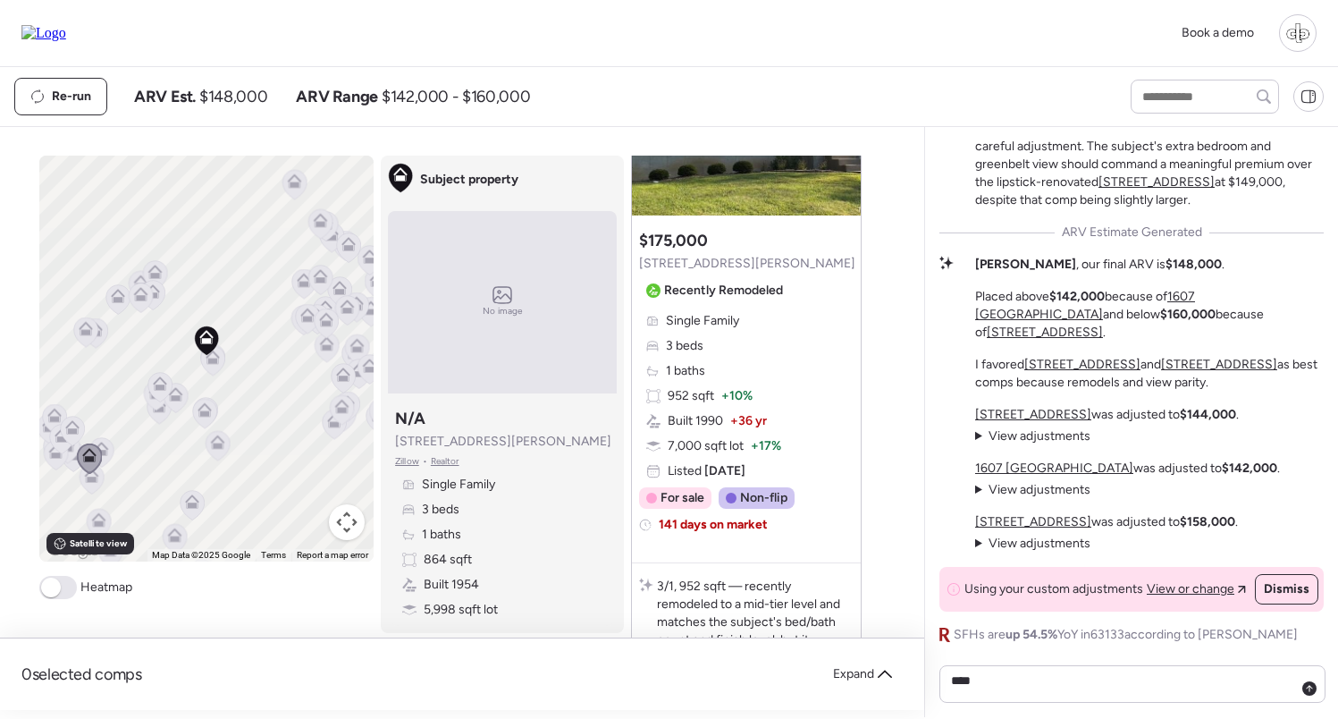
scroll to position [0, 0]
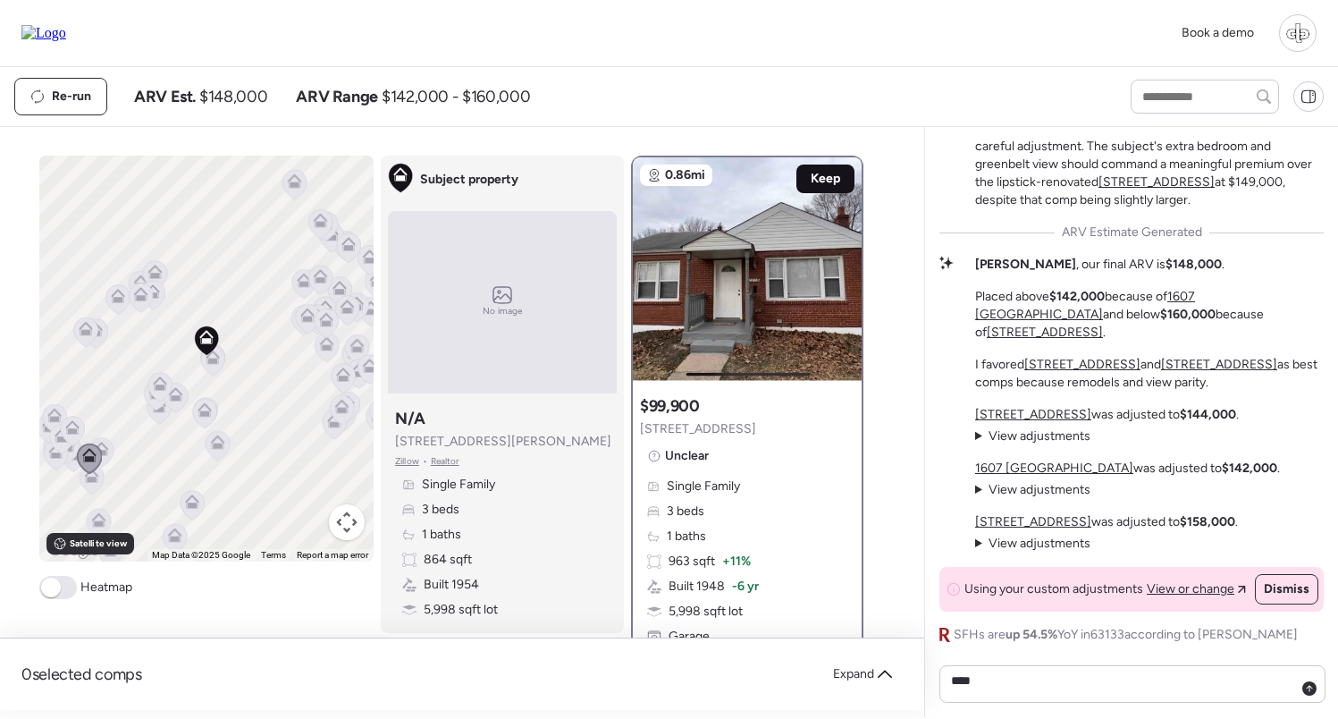
click at [838, 182] on span "Keep" at bounding box center [826, 179] width 30 height 18
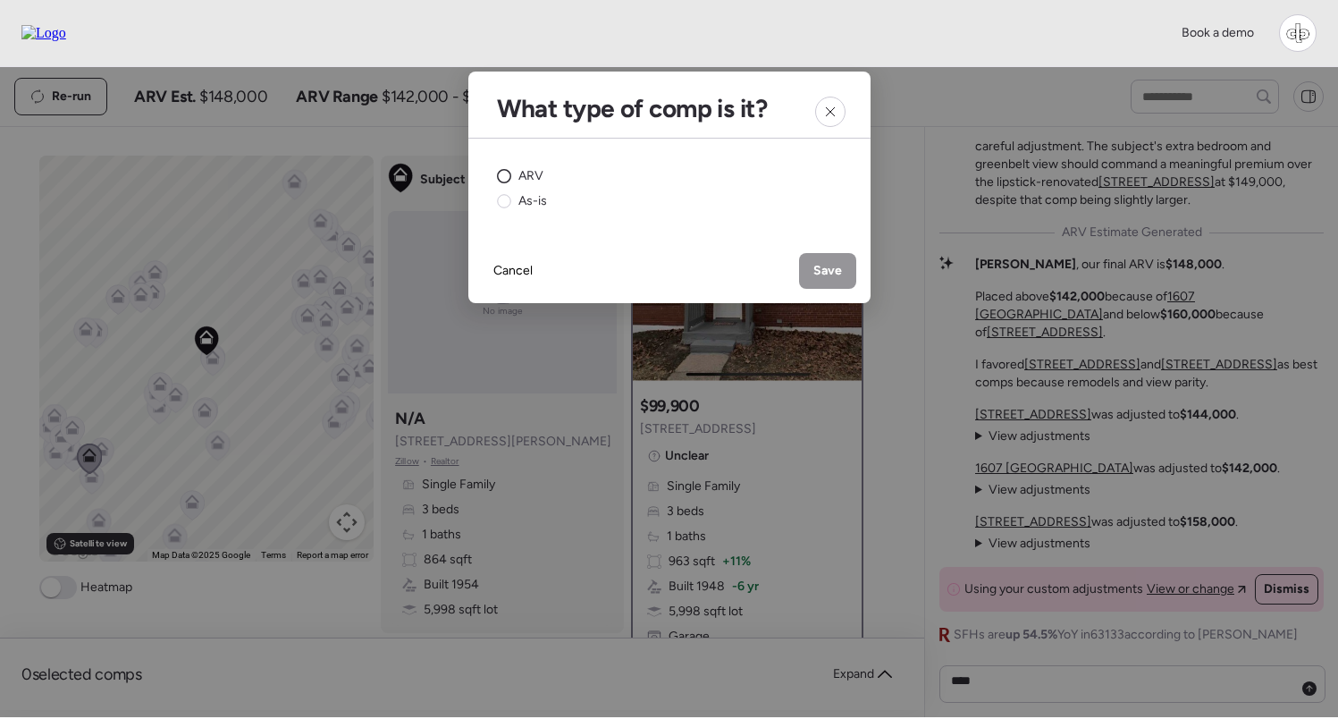
click at [521, 173] on span "ARV" at bounding box center [531, 176] width 25 height 18
click at [833, 266] on span "Save" at bounding box center [828, 271] width 29 height 18
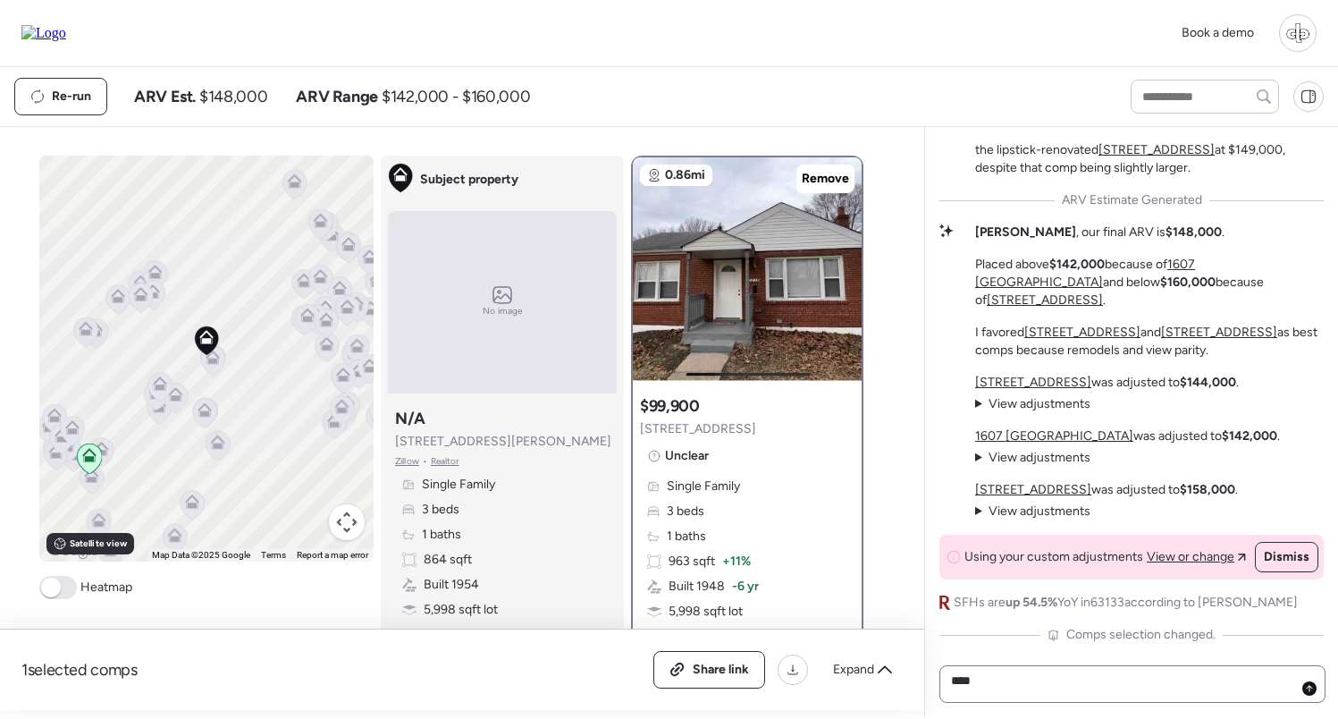
click at [1310, 686] on icon at bounding box center [1309, 688] width 7 height 7
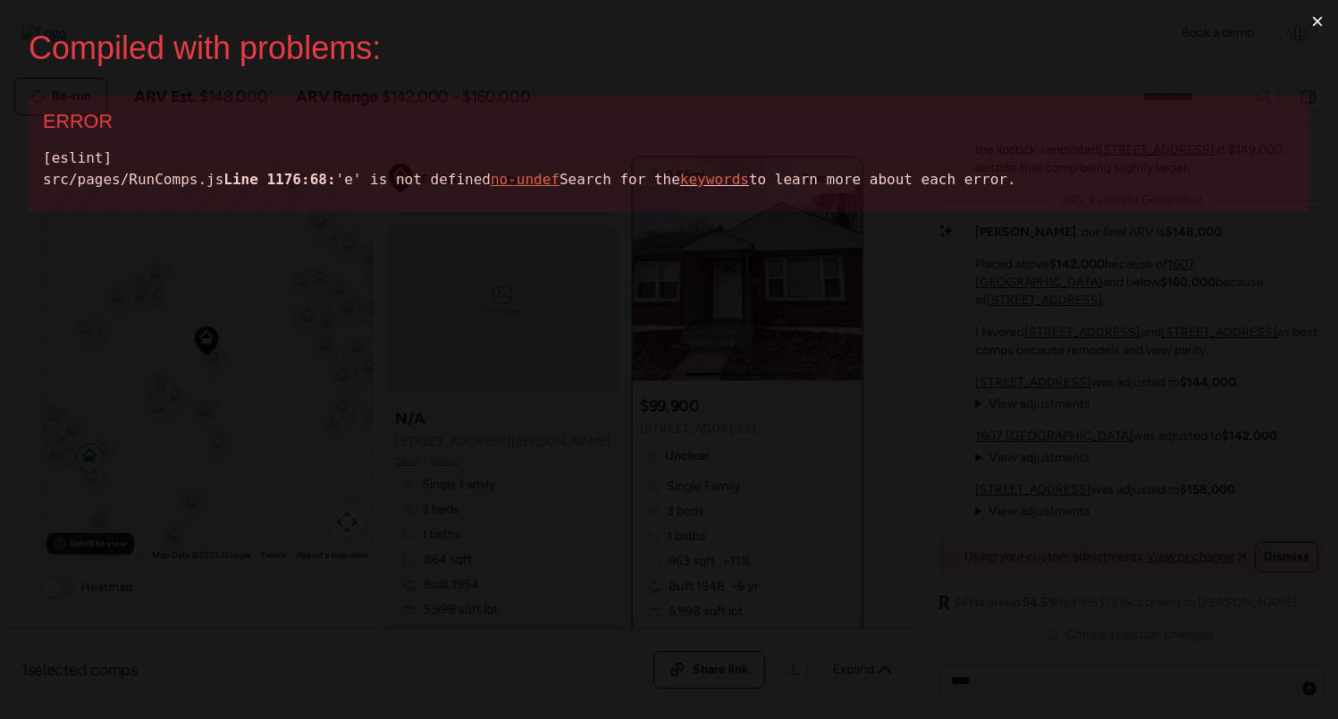
click at [1318, 30] on button "×" at bounding box center [1317, 21] width 41 height 43
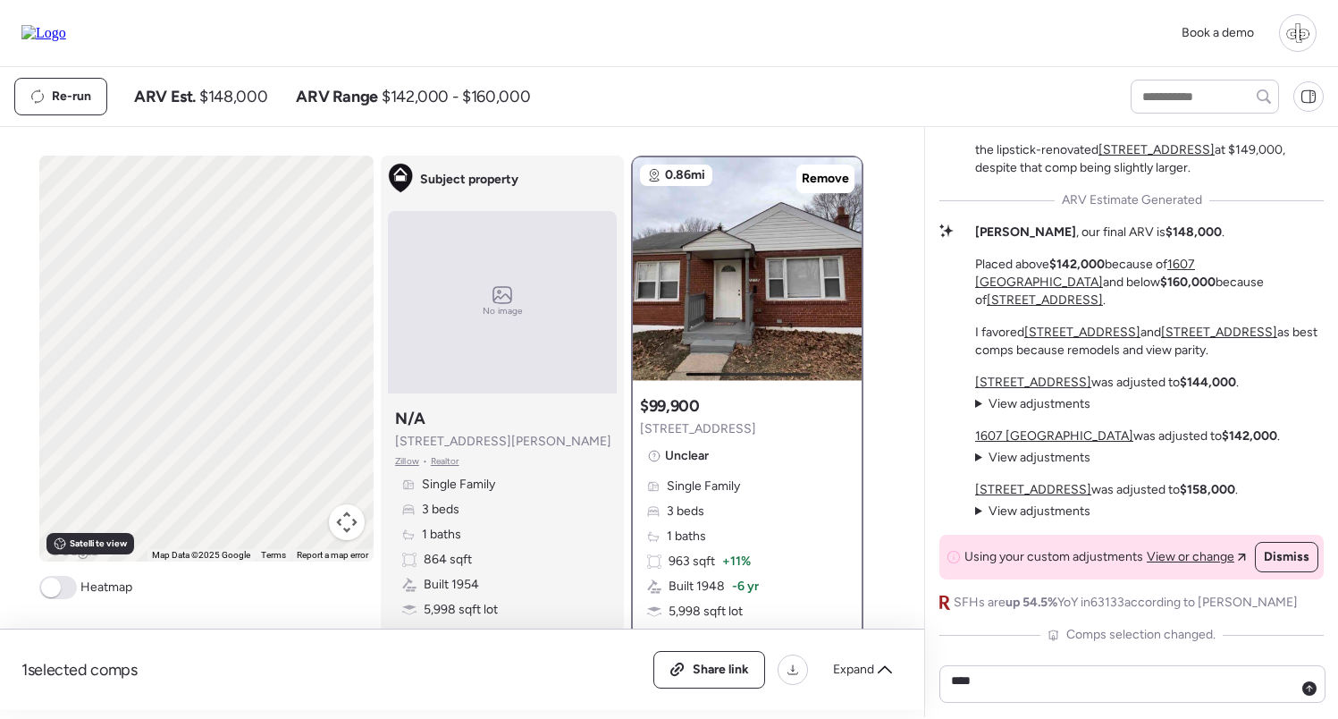
click at [1066, 409] on span "View adjustments" at bounding box center [1040, 403] width 102 height 15
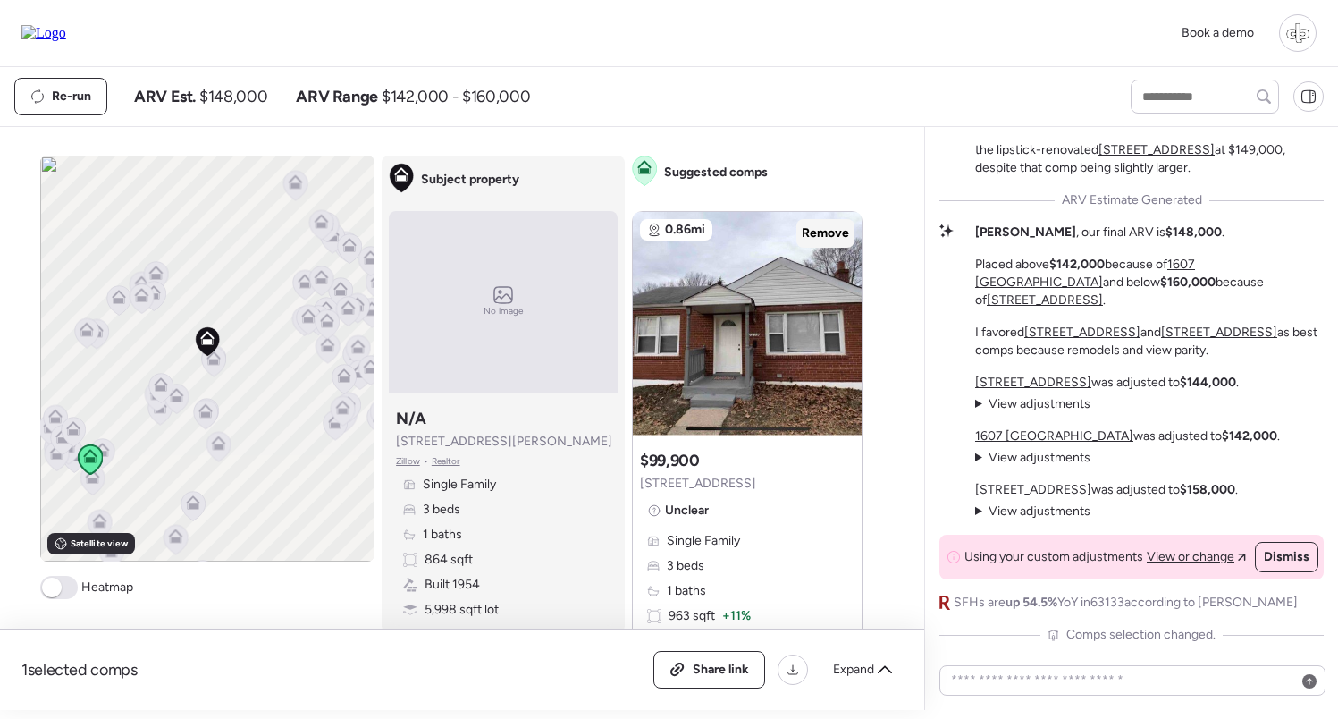
click at [812, 232] on span "Remove" at bounding box center [825, 233] width 47 height 18
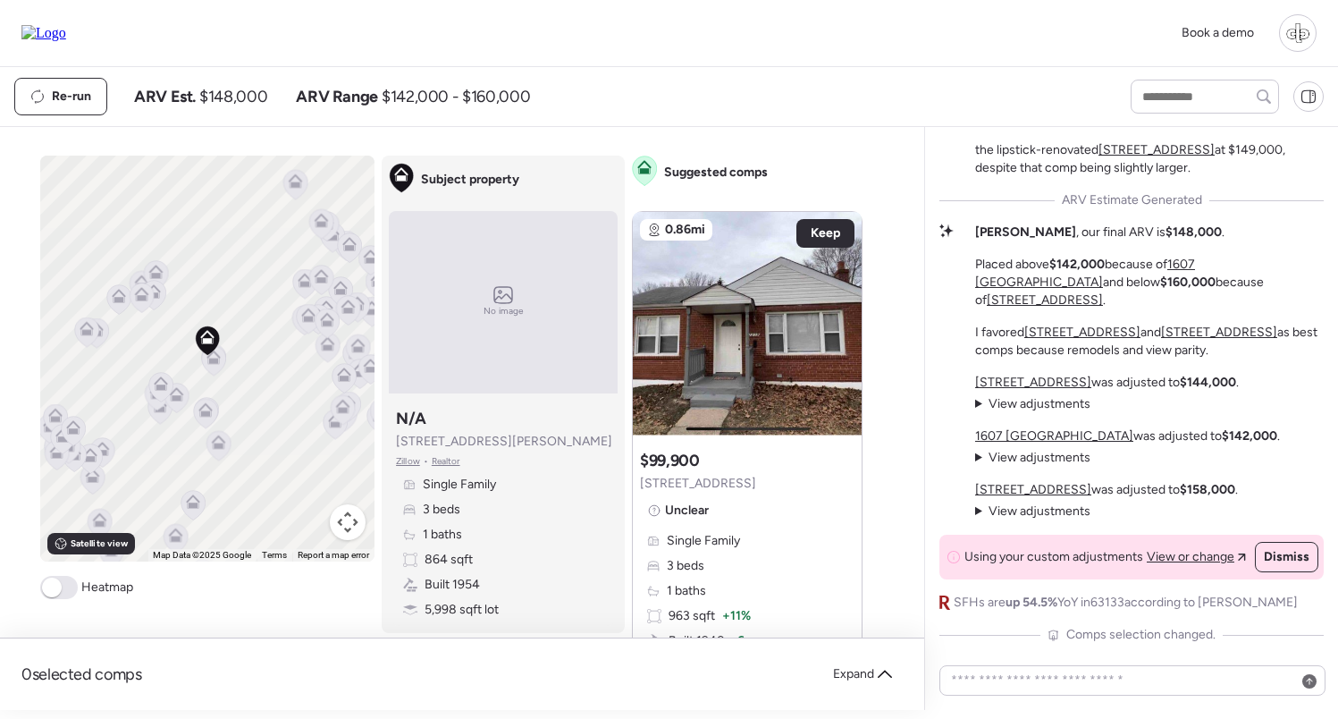
click at [97, 466] on icon at bounding box center [91, 459] width 24 height 30
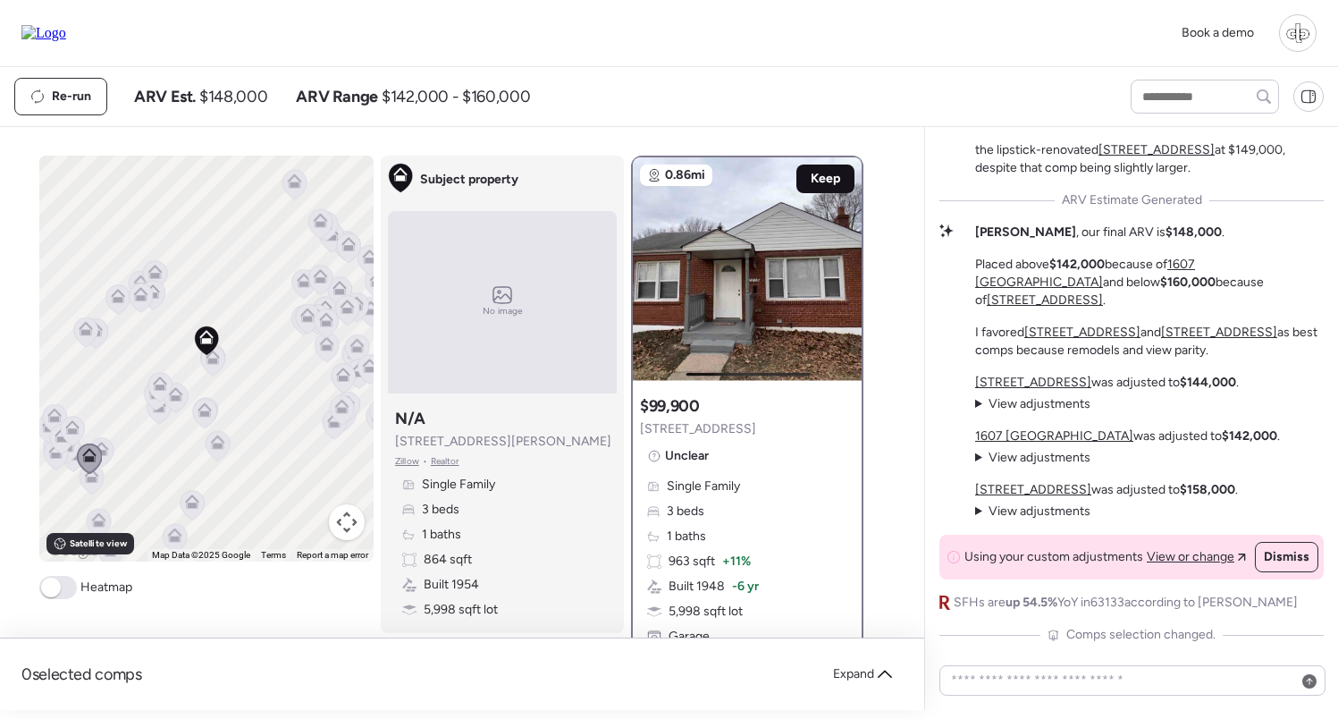
click at [825, 173] on span "Keep" at bounding box center [826, 179] width 30 height 18
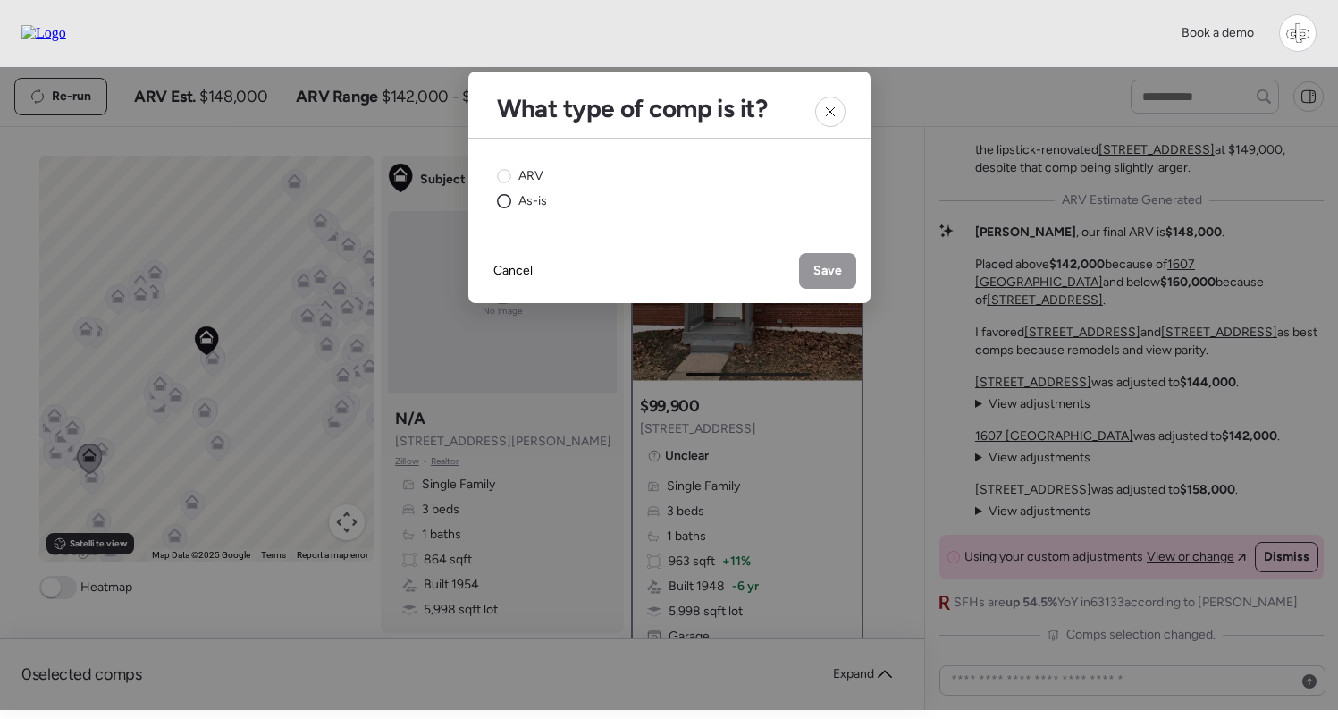
click at [516, 196] on div "As-is" at bounding box center [522, 201] width 50 height 18
click at [840, 268] on span "Save" at bounding box center [828, 271] width 29 height 18
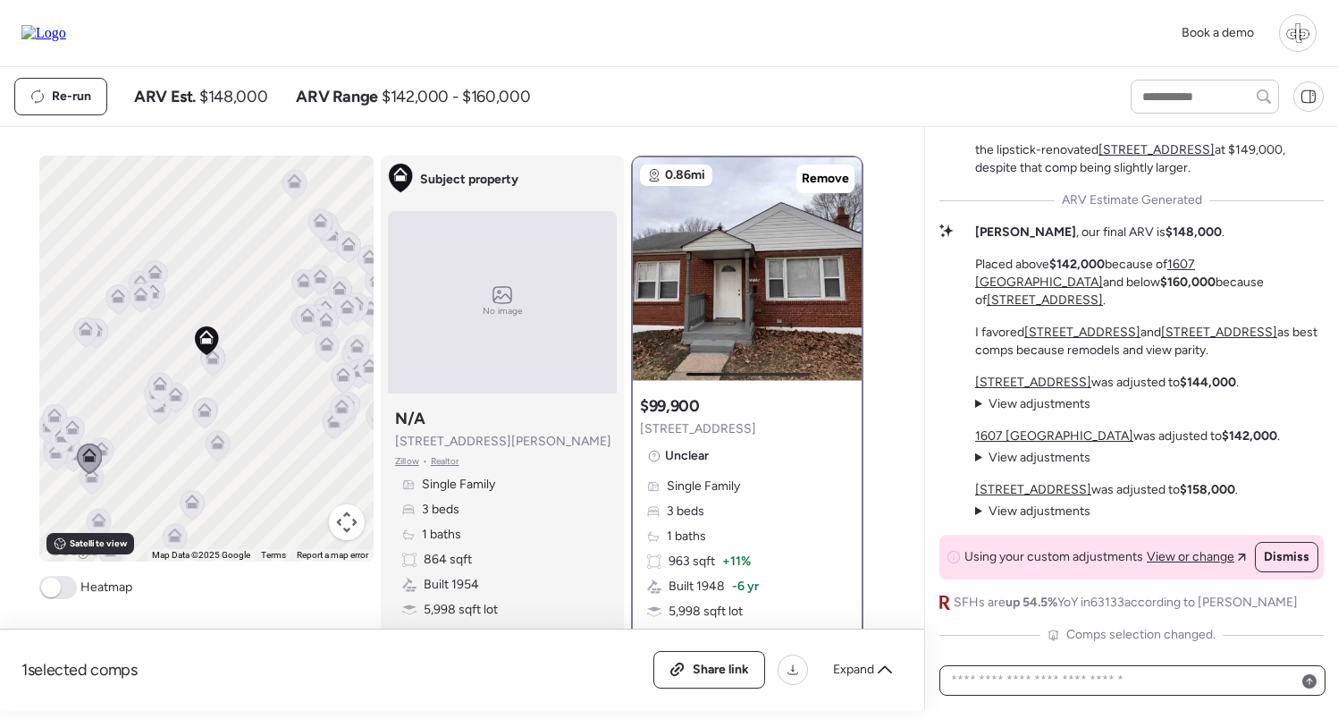
click at [1263, 680] on textarea at bounding box center [1133, 680] width 370 height 25
type textarea "****"
click at [1313, 690] on icon at bounding box center [1309, 688] width 7 height 7
click at [810, 179] on span "Remove" at bounding box center [825, 179] width 47 height 18
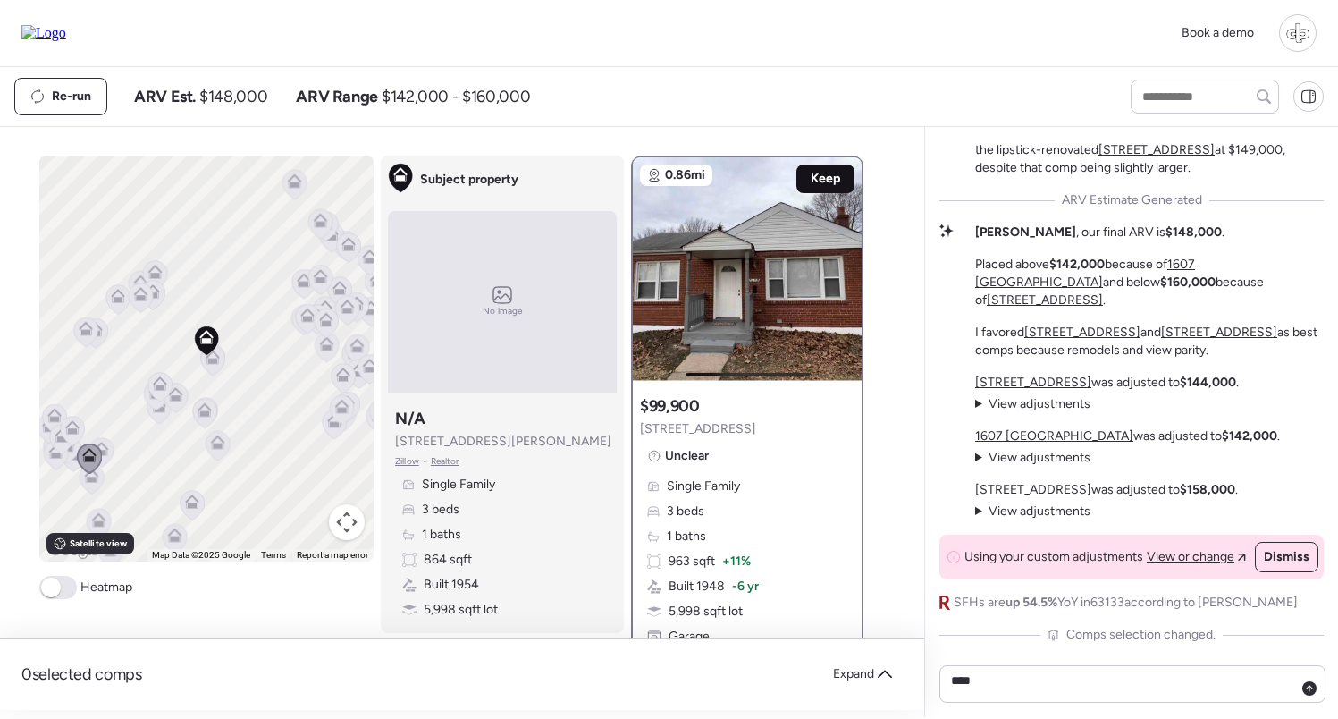
click at [826, 172] on span "Keep" at bounding box center [826, 179] width 30 height 18
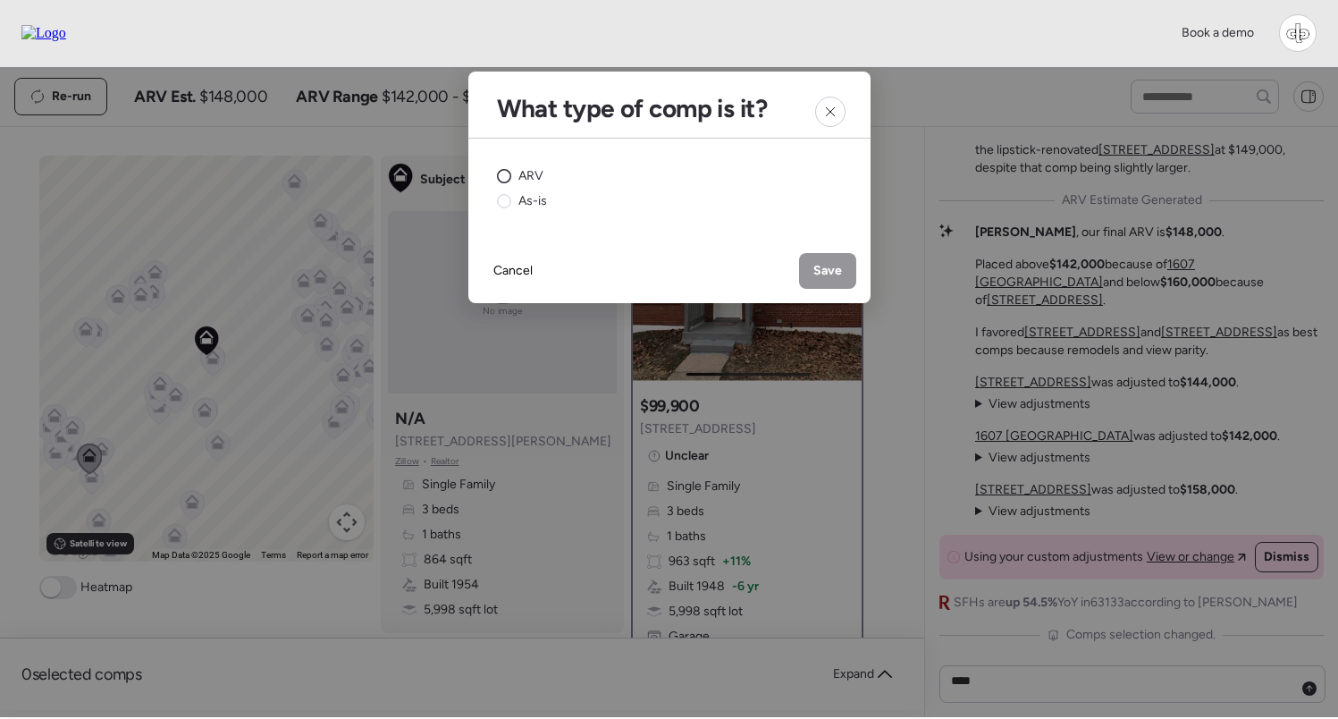
click at [509, 170] on icon at bounding box center [504, 176] width 14 height 14
click at [531, 197] on span "As-is" at bounding box center [533, 201] width 29 height 18
click at [504, 178] on circle at bounding box center [503, 176] width 13 height 13
click at [823, 268] on span "Save" at bounding box center [828, 271] width 29 height 18
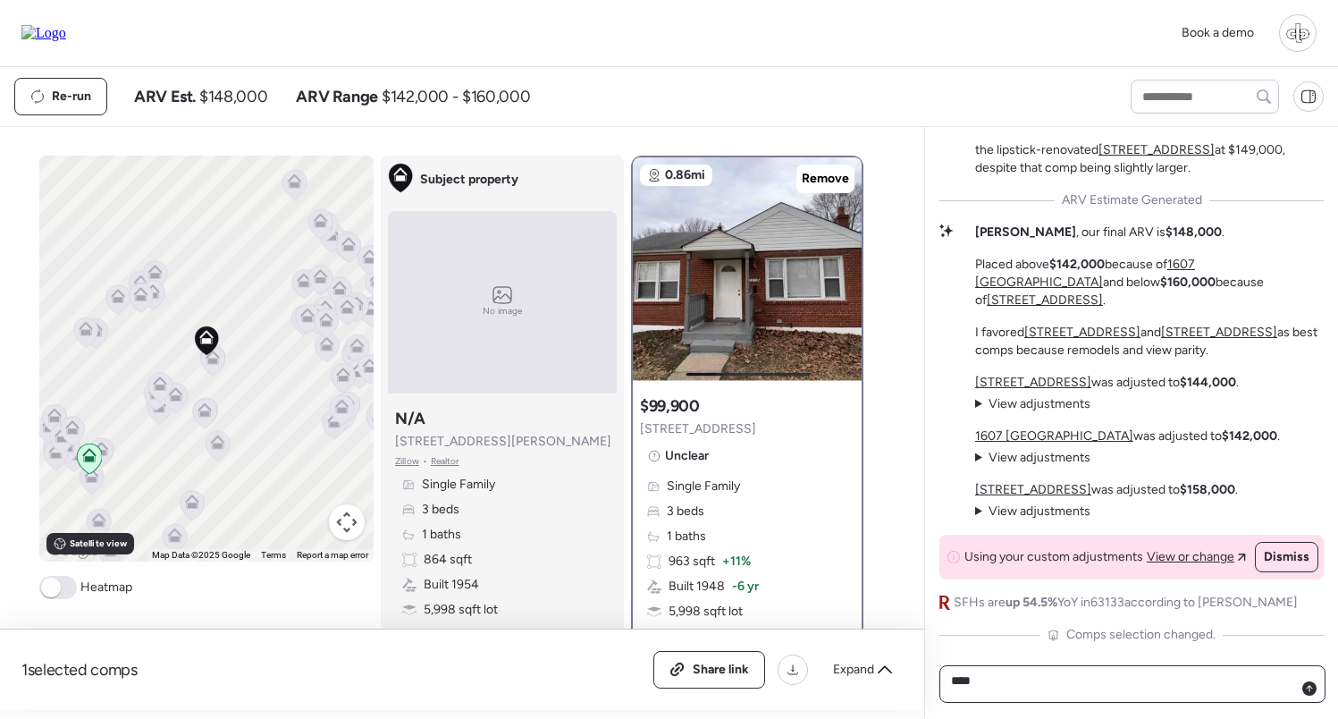
click at [1314, 699] on textarea "****" at bounding box center [1133, 684] width 370 height 32
click at [1312, 690] on icon at bounding box center [1309, 688] width 7 height 7
click at [1309, 688] on icon at bounding box center [1309, 688] width 7 height 7
click at [818, 183] on span "Remove" at bounding box center [825, 179] width 47 height 18
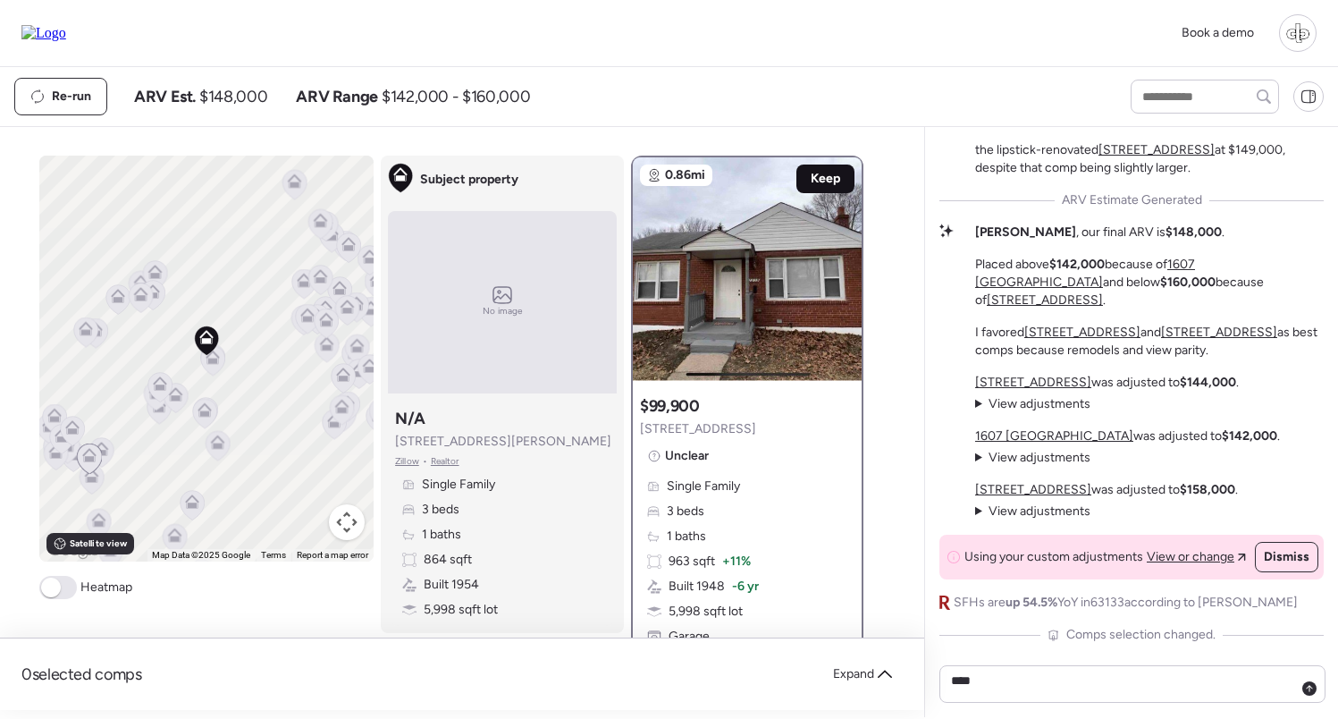
click at [828, 189] on div "Keep" at bounding box center [826, 179] width 58 height 29
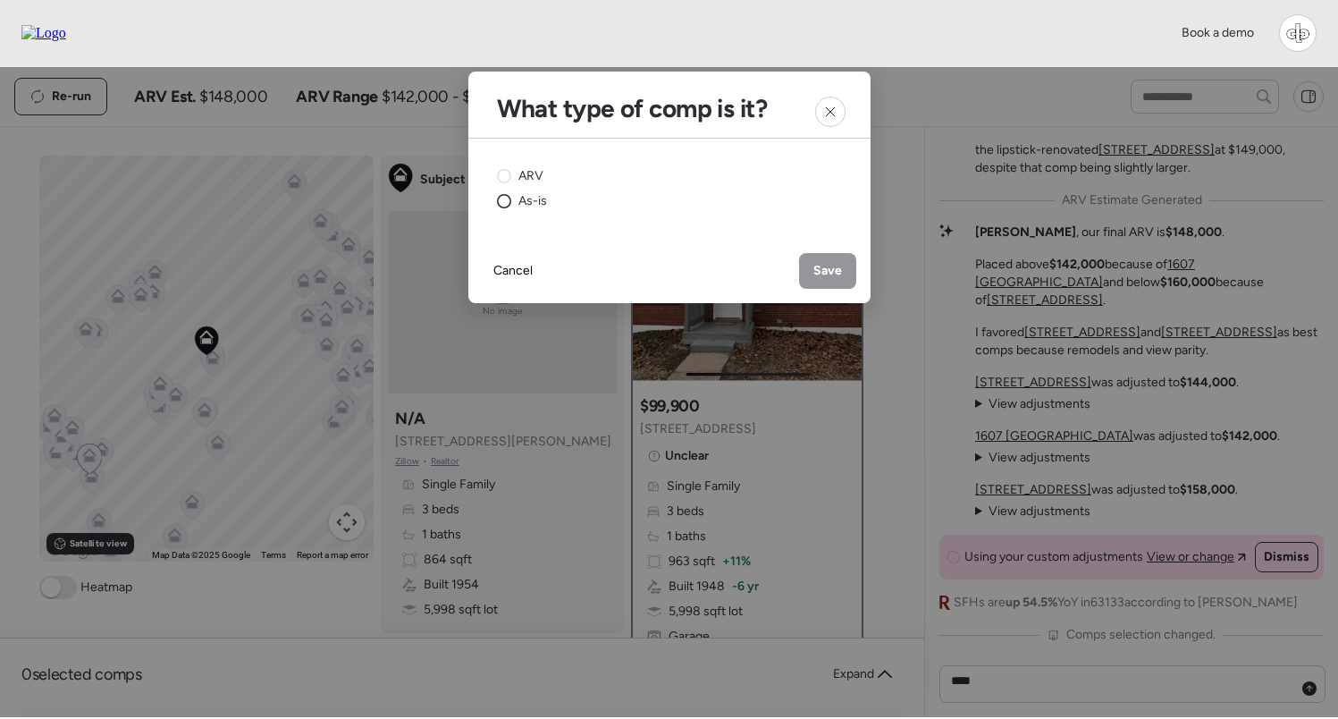
click at [528, 202] on span "As-is" at bounding box center [533, 201] width 29 height 18
click at [834, 263] on span "Save" at bounding box center [828, 271] width 29 height 18
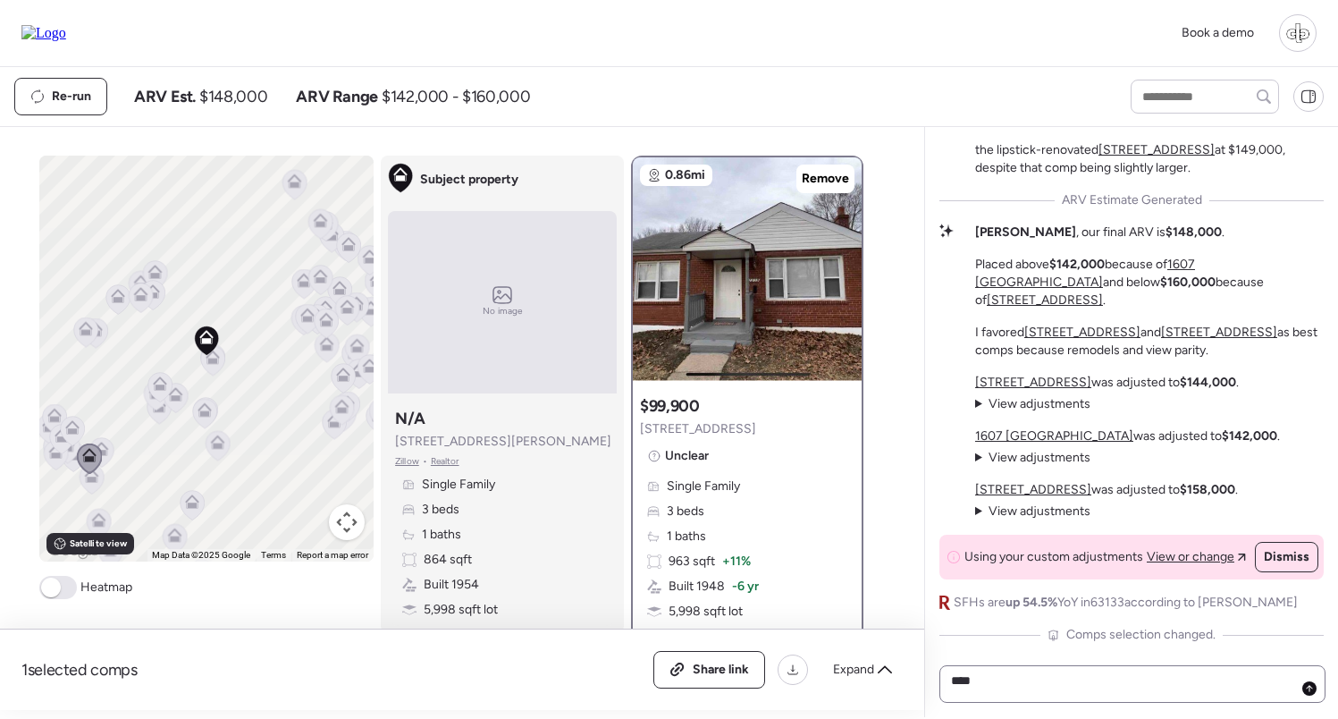
click at [1307, 690] on icon at bounding box center [1309, 688] width 7 height 7
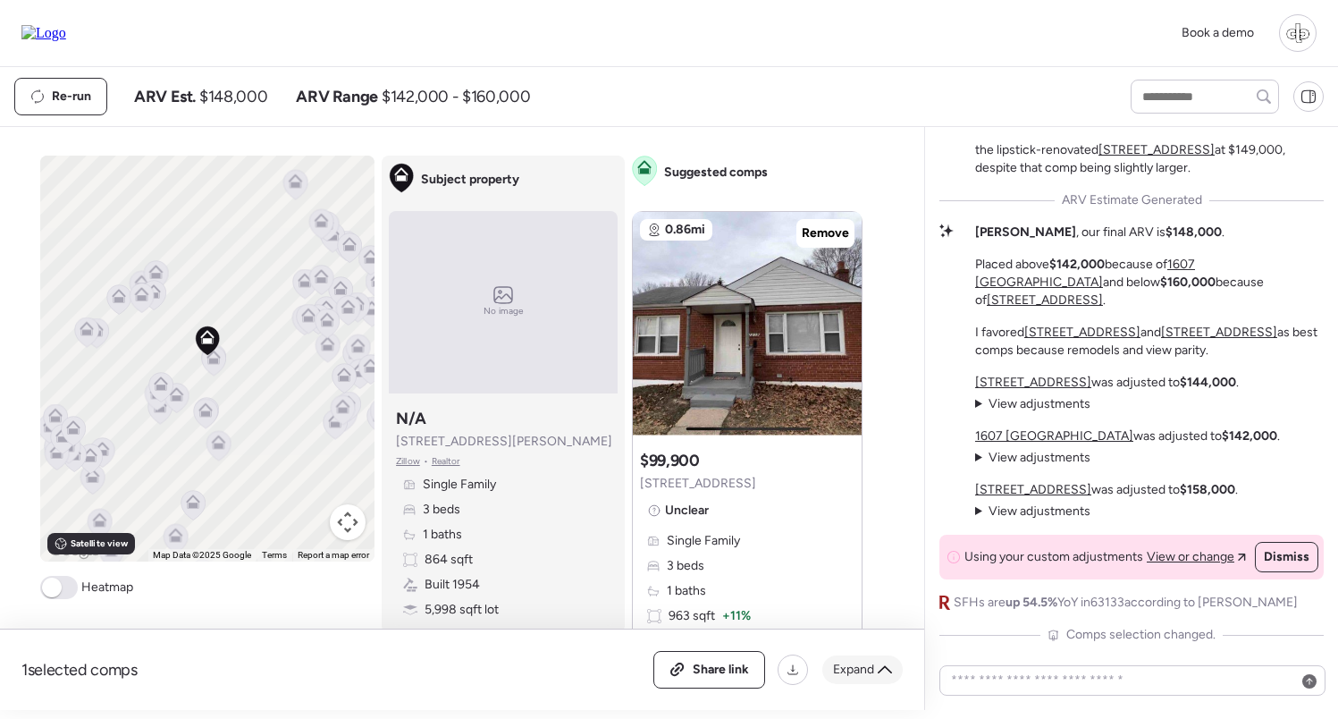
click at [862, 677] on span "Expand" at bounding box center [853, 670] width 41 height 18
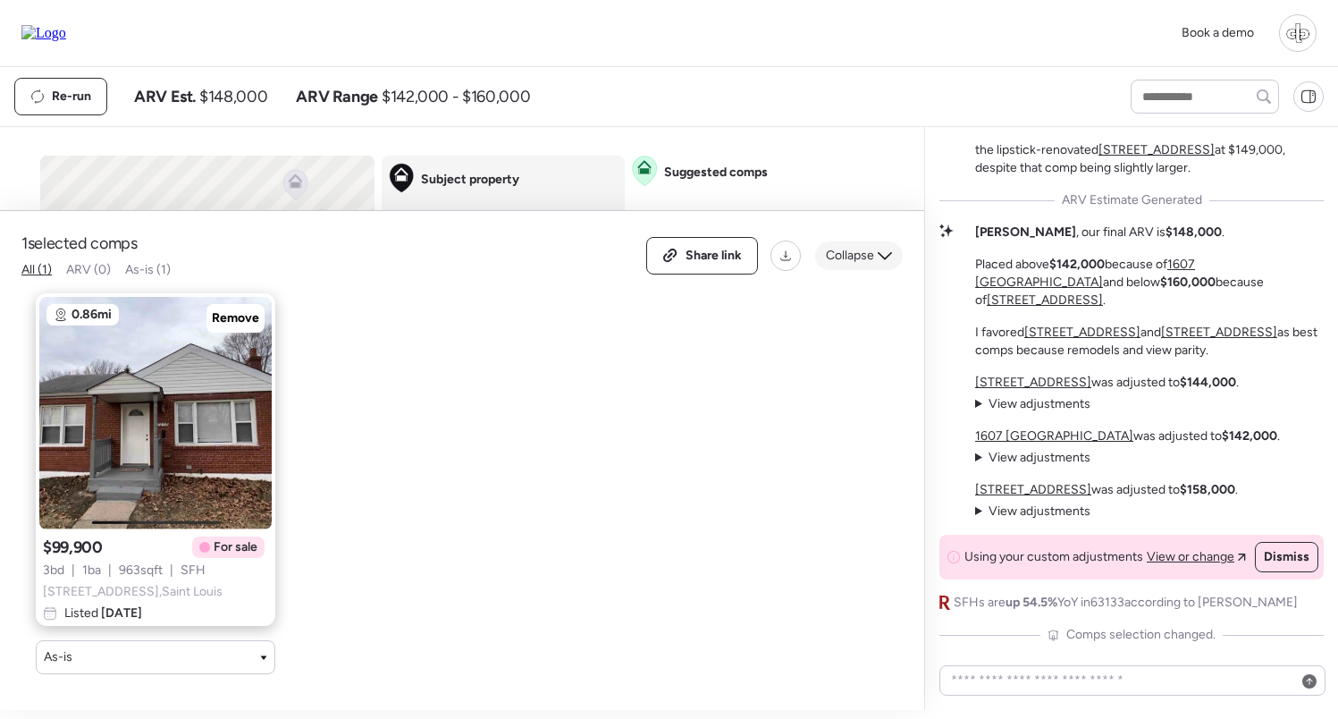
click at [882, 266] on div "Collapse" at bounding box center [859, 255] width 88 height 29
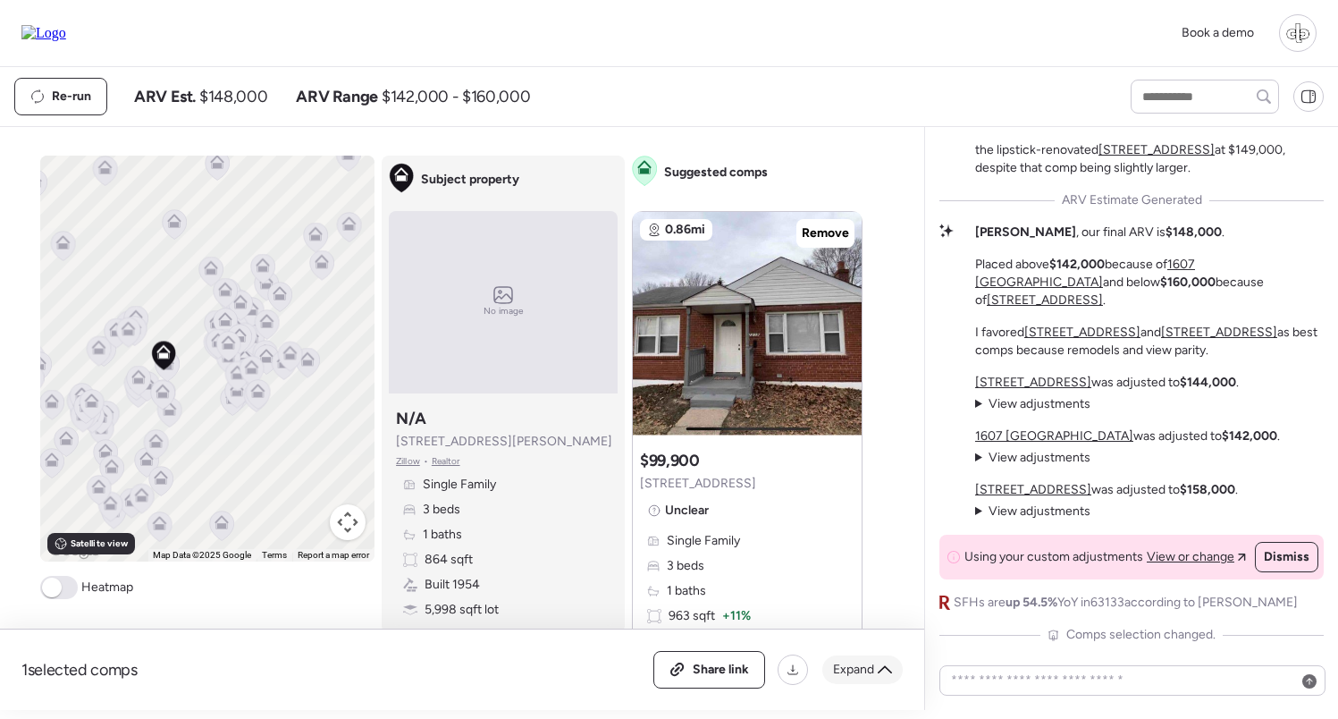
click at [862, 665] on span "Expand" at bounding box center [853, 670] width 41 height 18
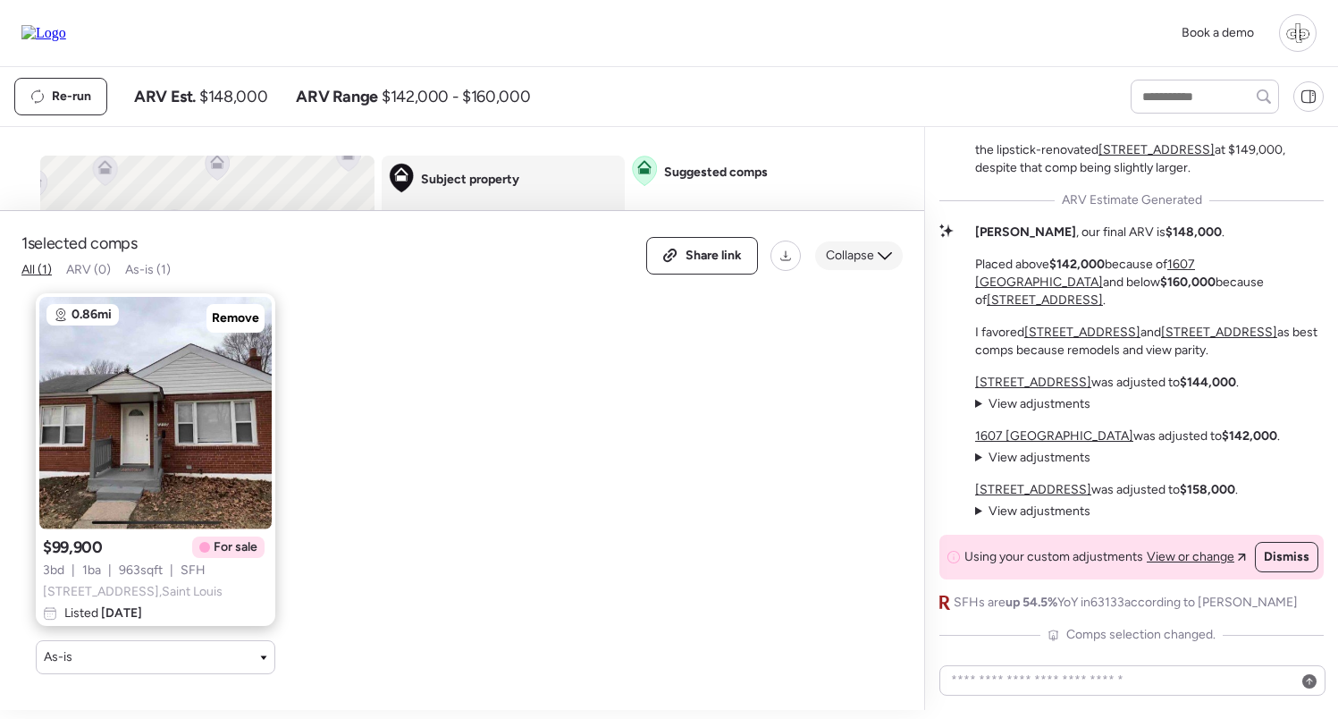
click at [883, 261] on icon at bounding box center [885, 256] width 14 height 14
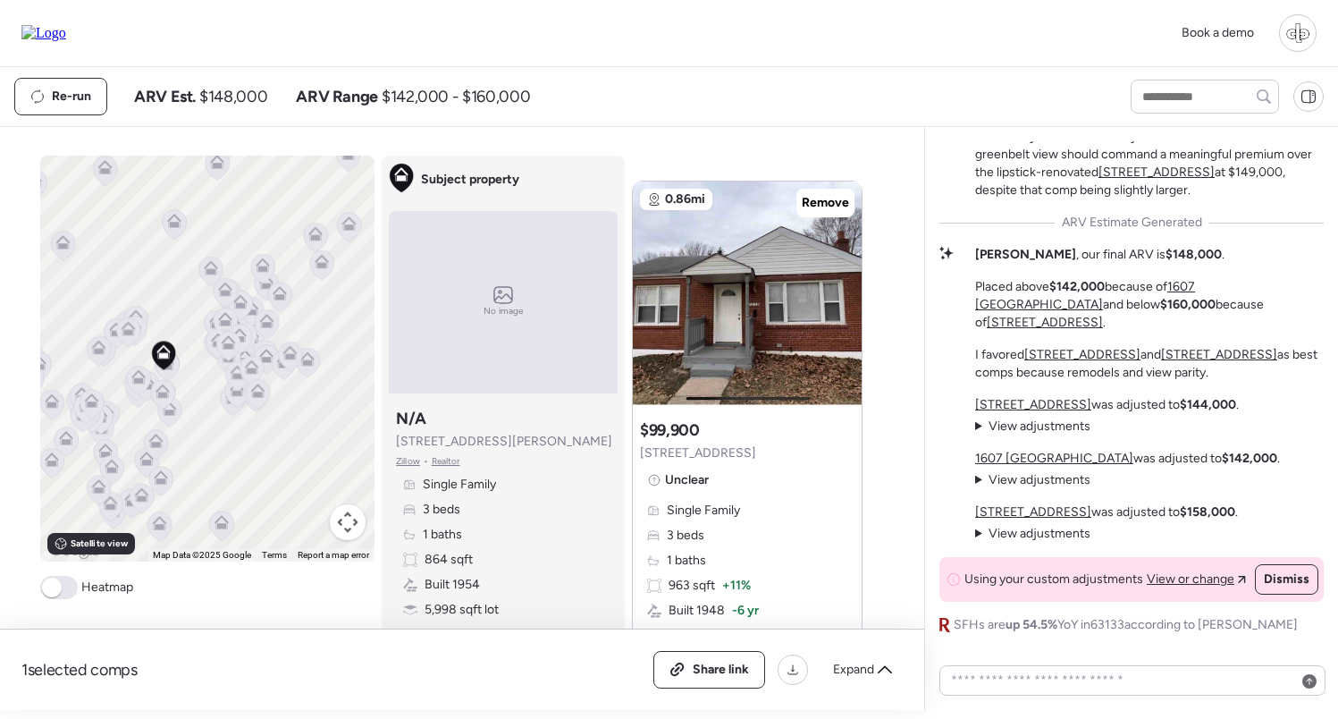
scroll to position [-12, 0]
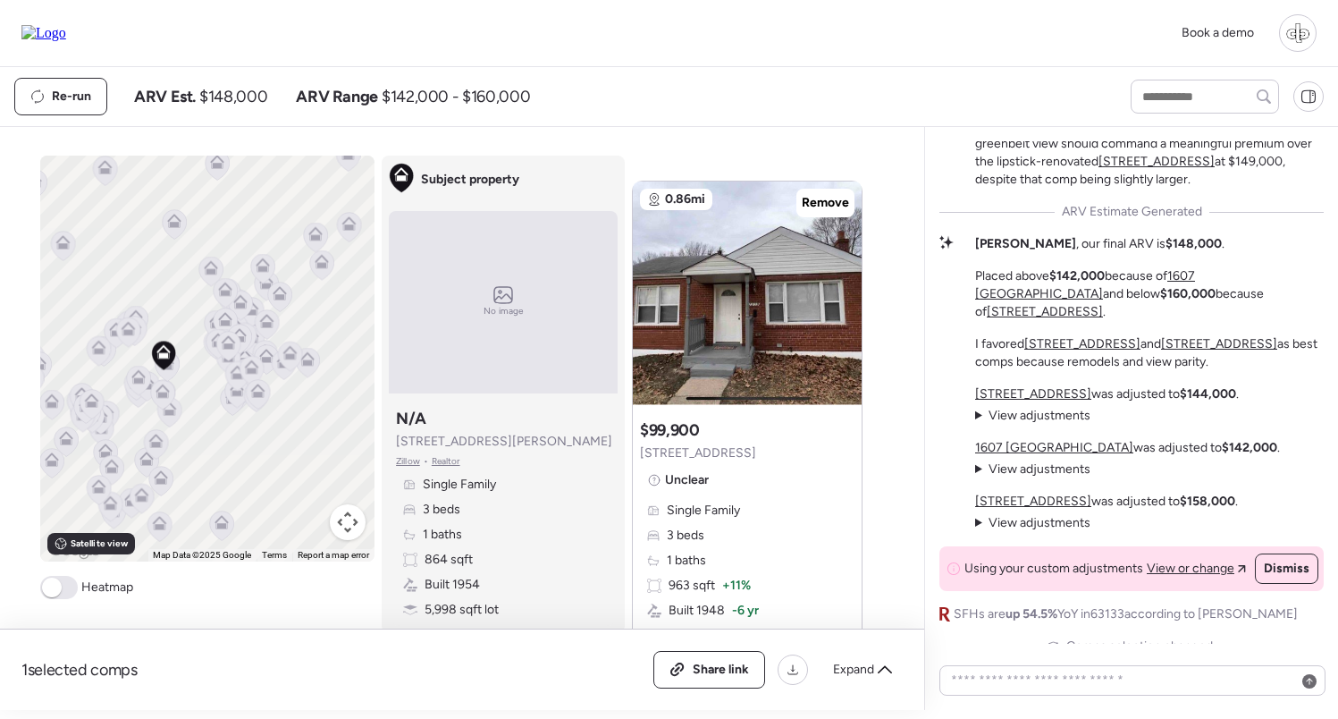
click at [1032, 396] on u "[STREET_ADDRESS]" at bounding box center [1033, 393] width 116 height 15
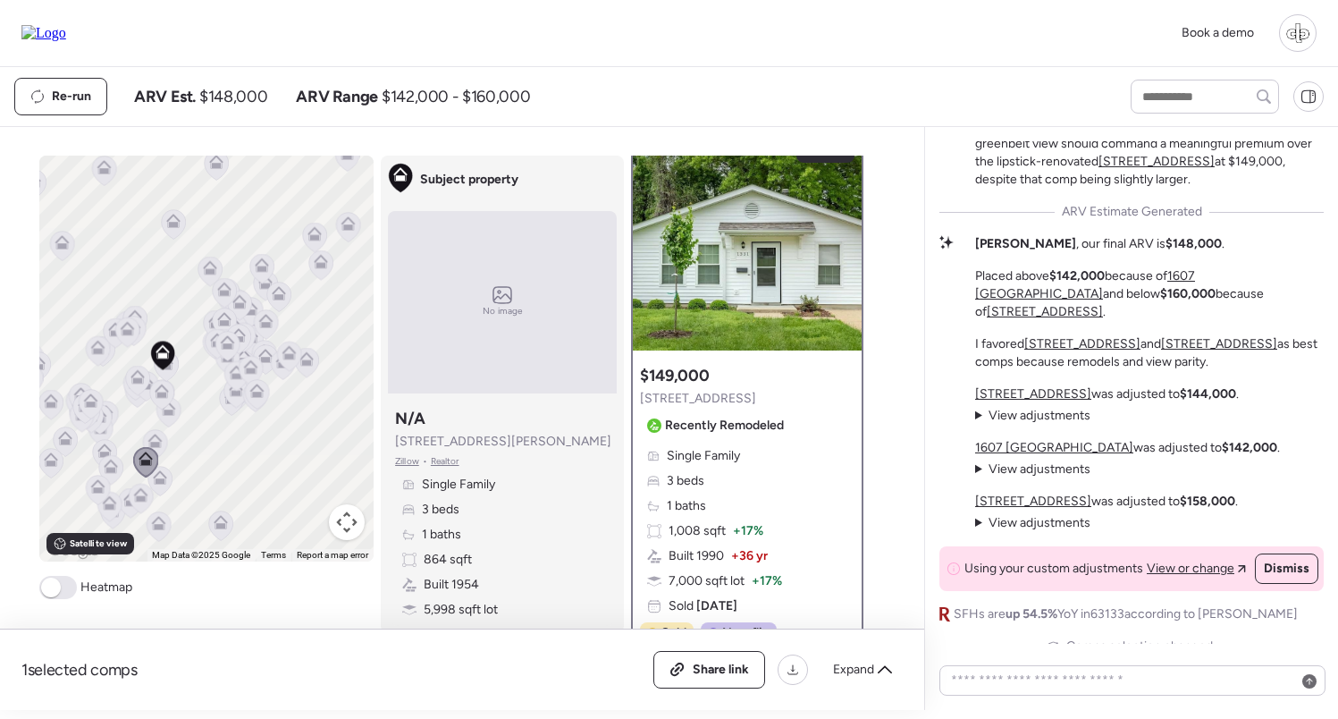
scroll to position [0, 0]
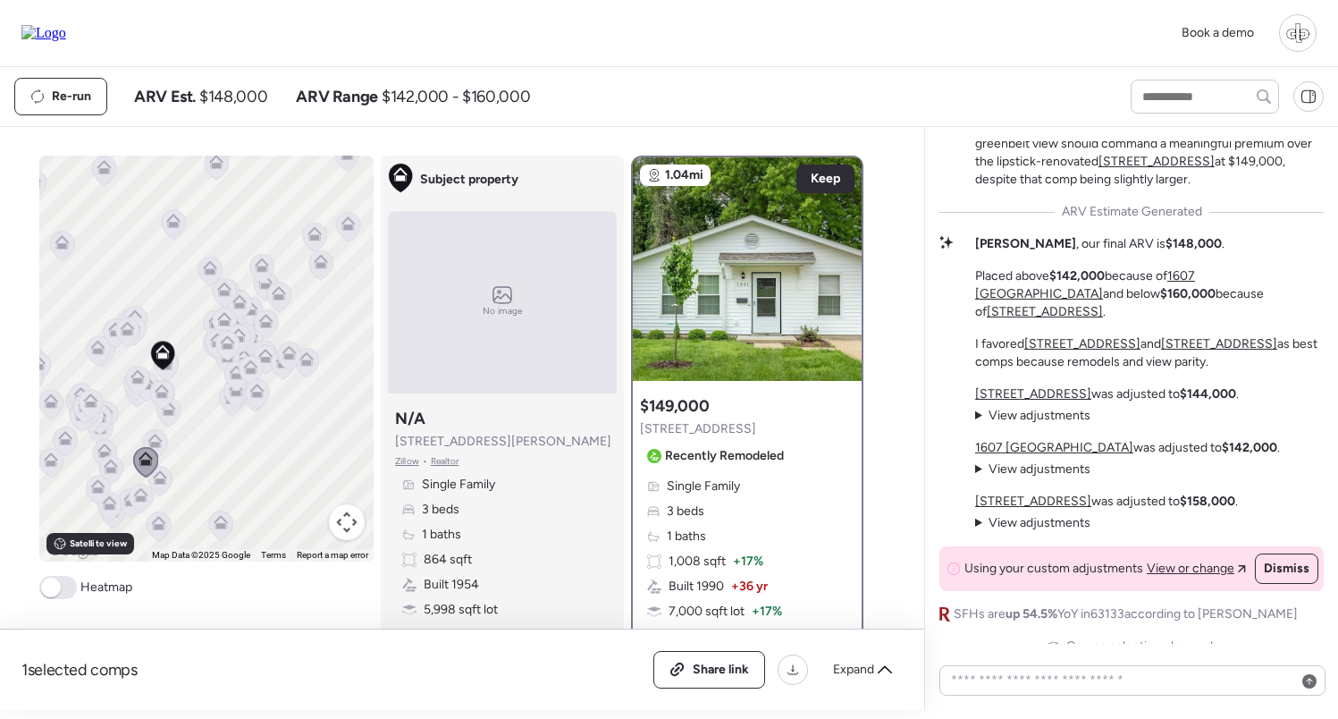
click at [1026, 444] on u "1607 [GEOGRAPHIC_DATA]" at bounding box center [1054, 447] width 158 height 15
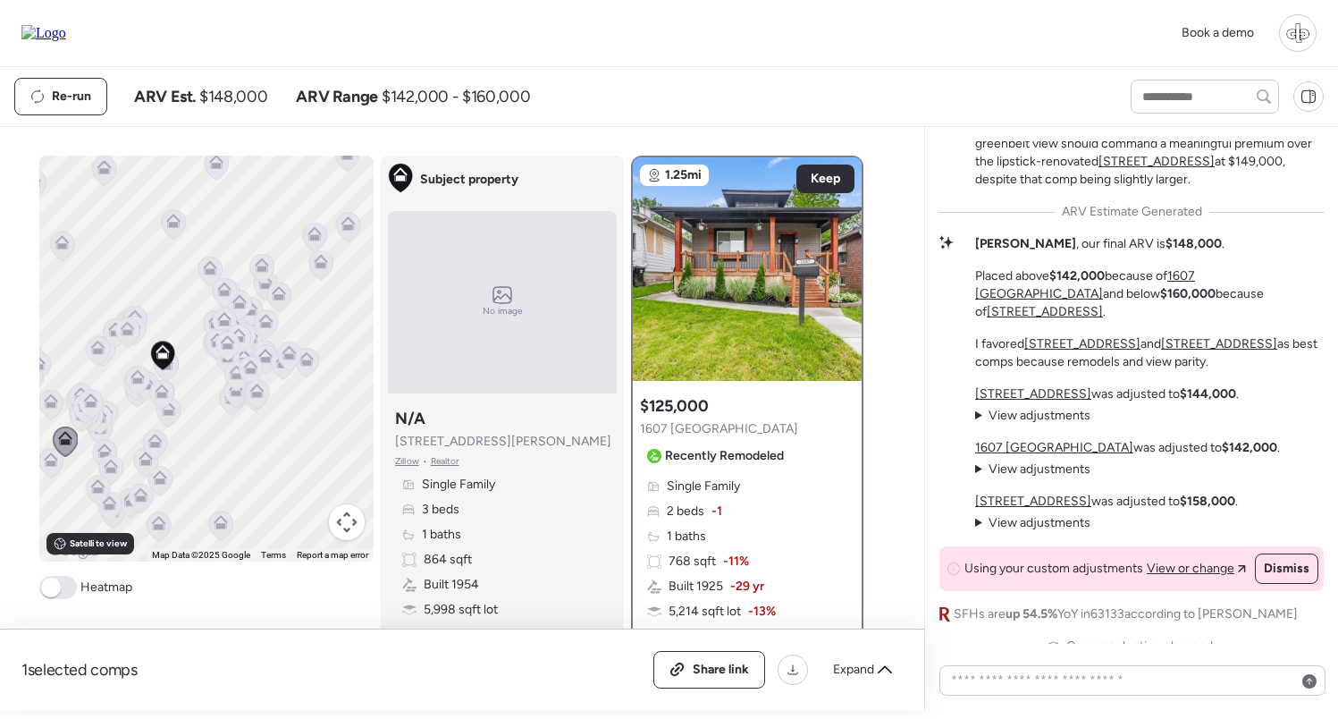
click at [1016, 507] on u "[STREET_ADDRESS]" at bounding box center [1033, 501] width 116 height 15
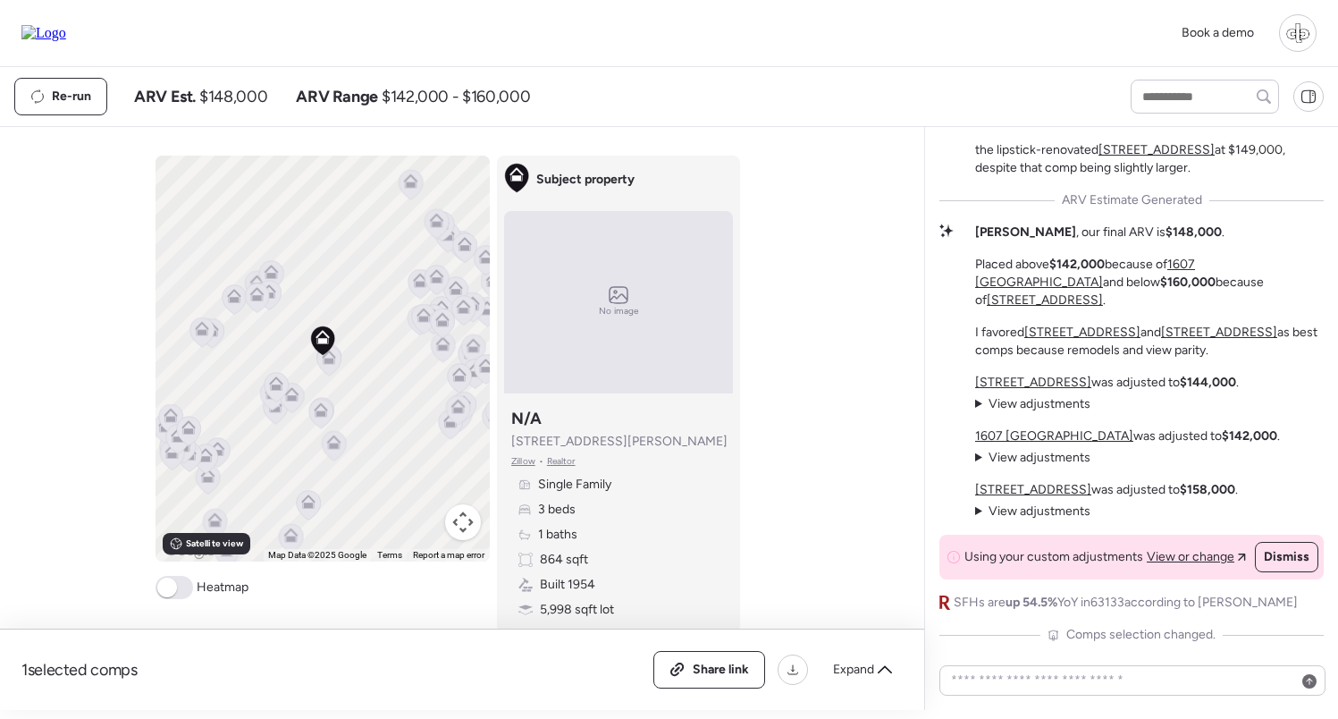
click at [257, 300] on icon at bounding box center [257, 297] width 12 height 5
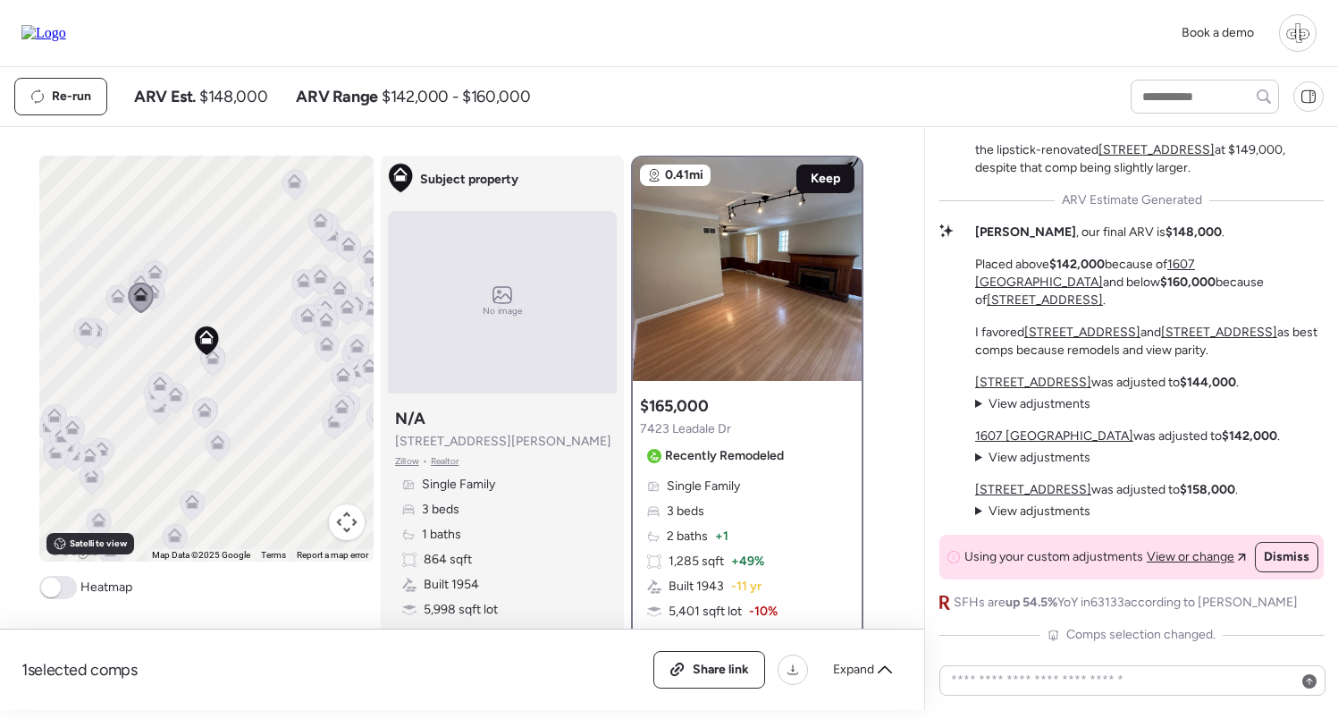
click at [820, 179] on span "Keep" at bounding box center [826, 179] width 30 height 18
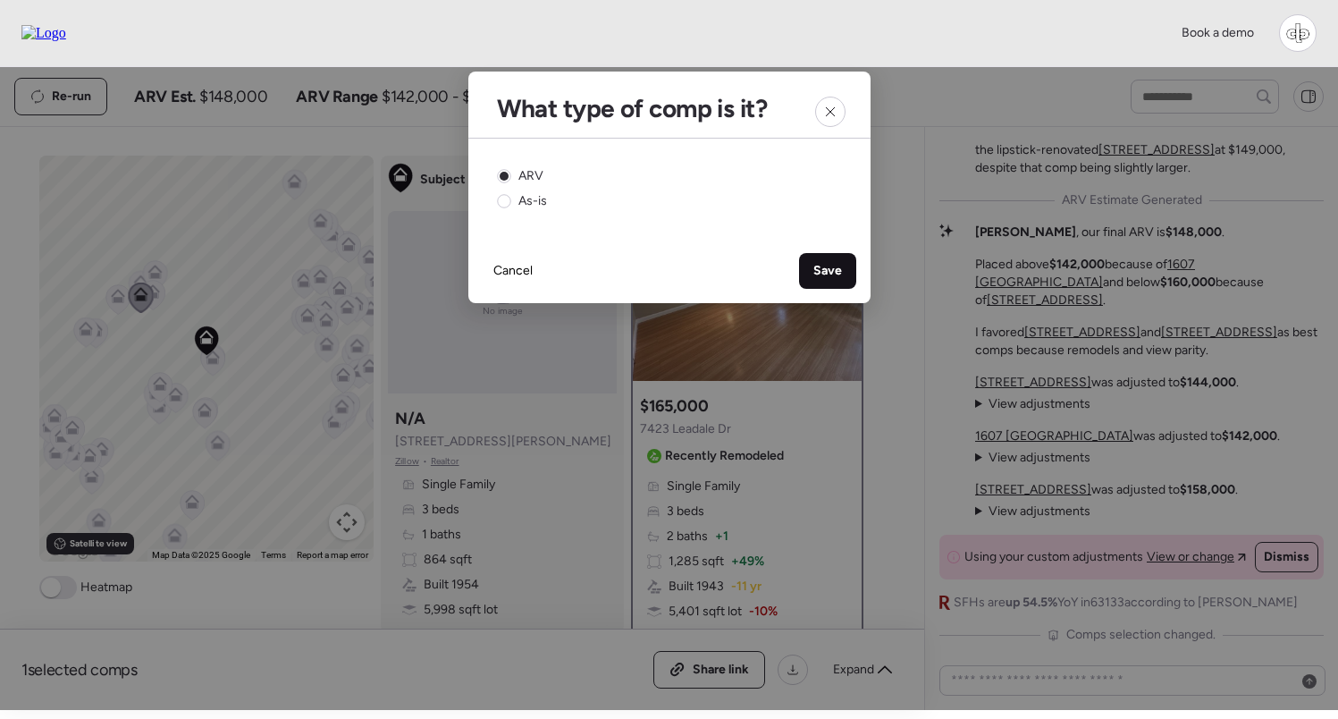
click at [826, 270] on span "Save" at bounding box center [828, 271] width 29 height 18
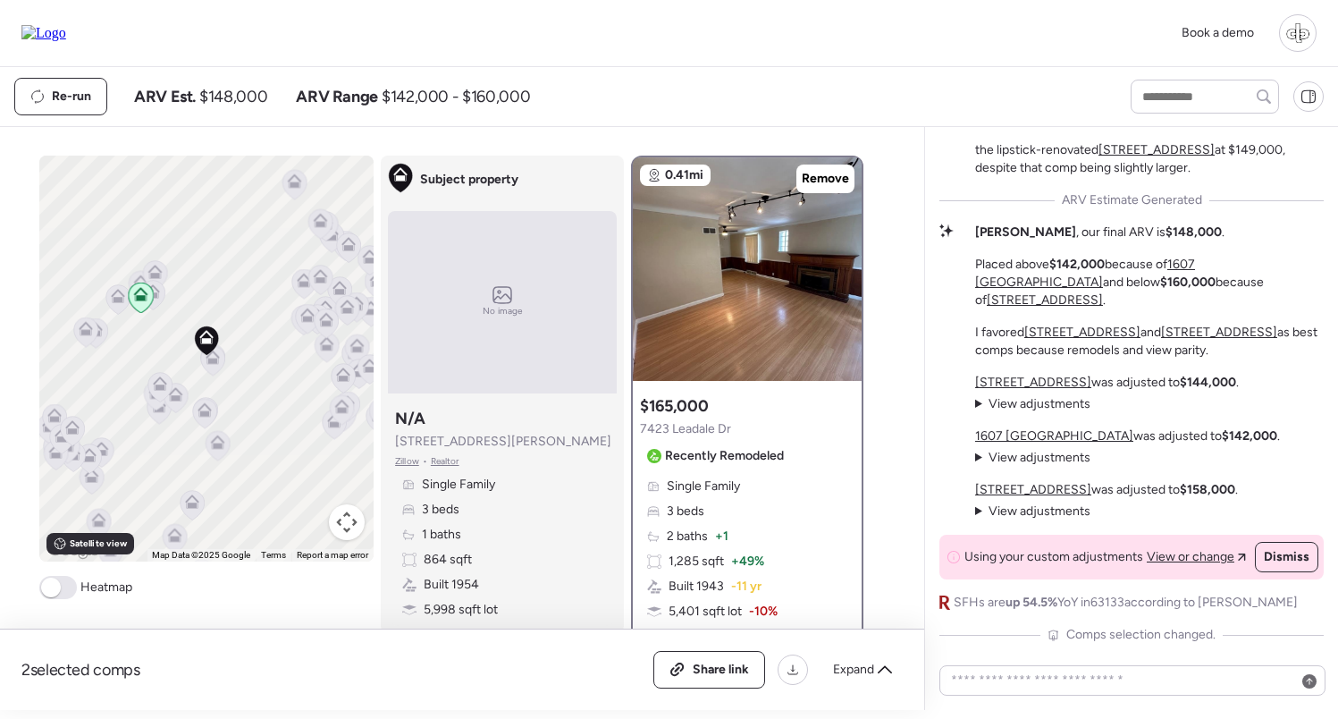
click at [167, 391] on icon at bounding box center [160, 388] width 24 height 30
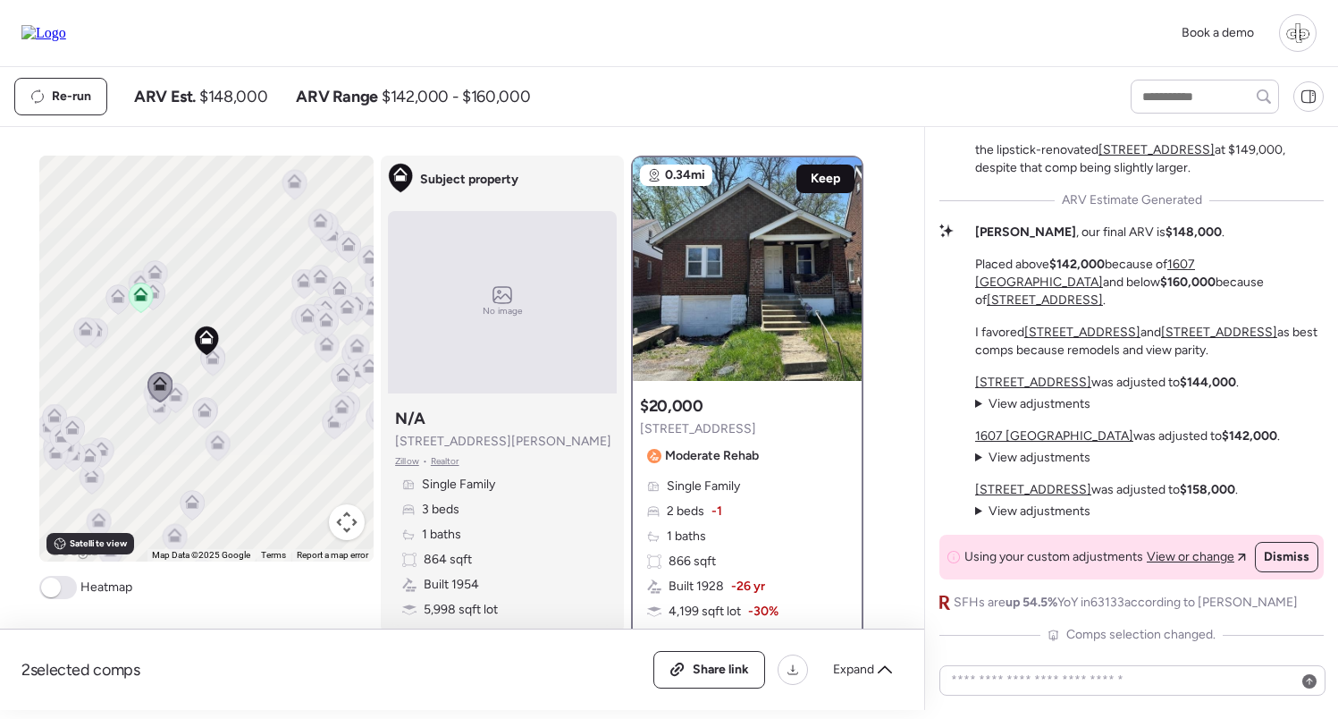
click at [815, 180] on span "Keep" at bounding box center [826, 179] width 30 height 18
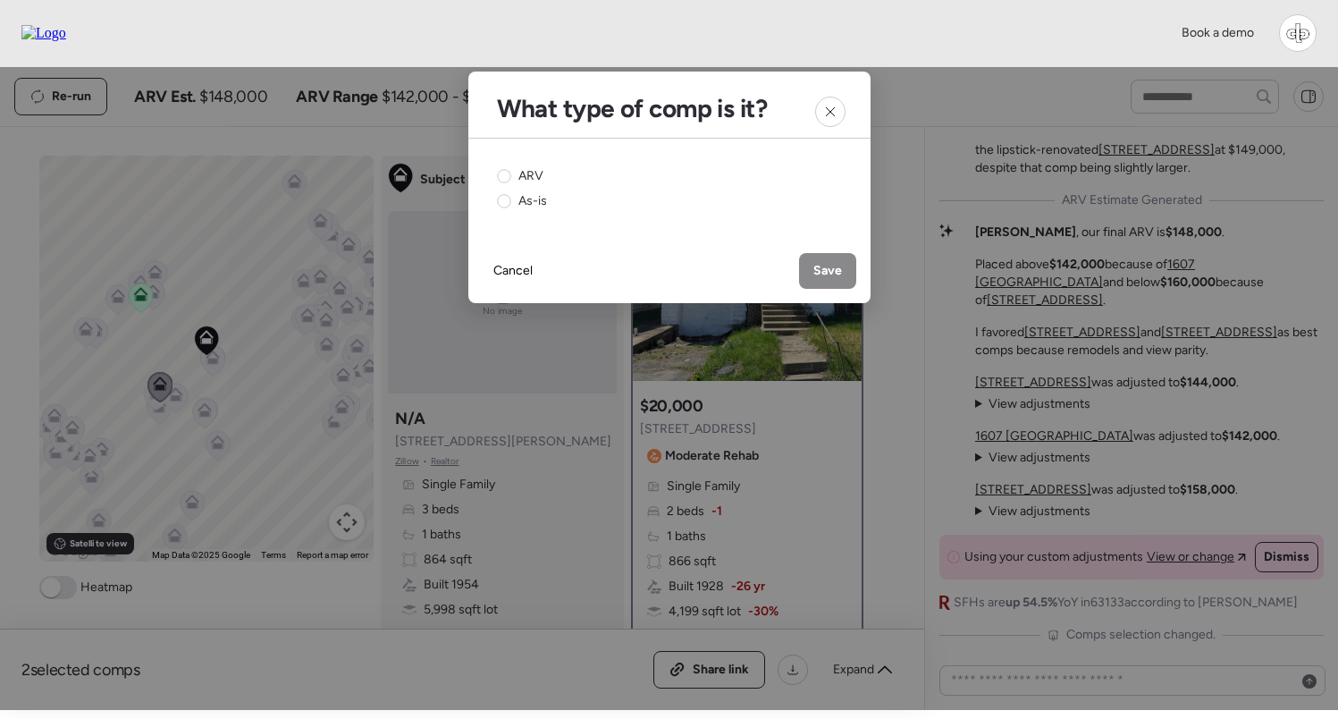
drag, startPoint x: 517, startPoint y: 169, endPoint x: 806, endPoint y: 261, distance: 303.1
click at [518, 169] on div "ARV" at bounding box center [520, 176] width 46 height 18
click at [840, 268] on span "Save" at bounding box center [828, 271] width 29 height 18
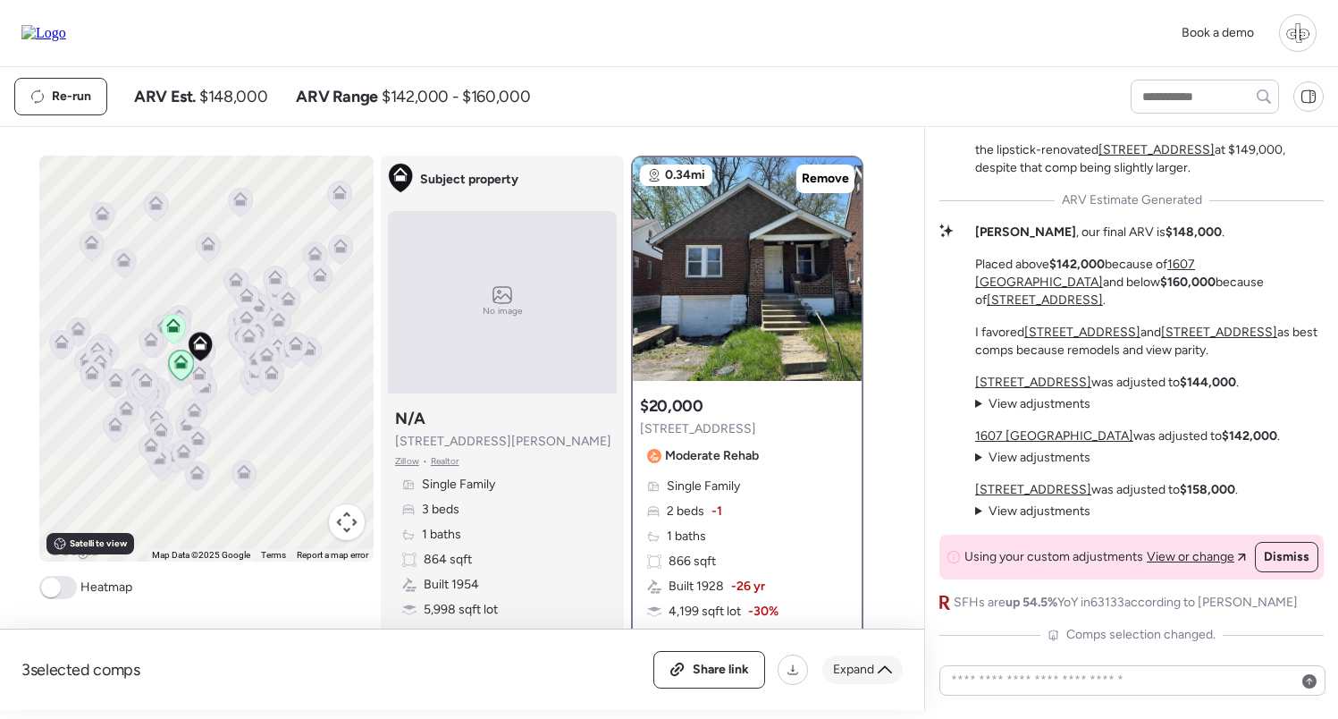
click at [887, 669] on icon at bounding box center [885, 669] width 14 height 8
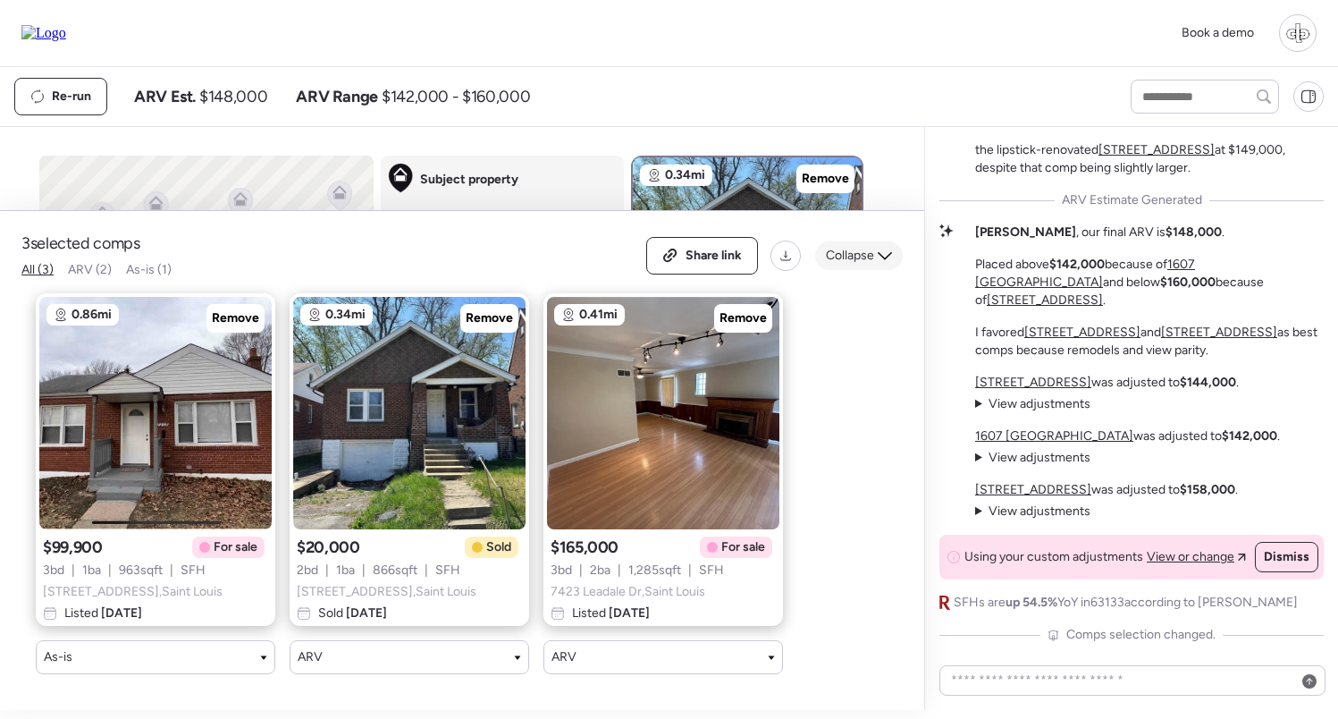
click at [857, 257] on span "Collapse" at bounding box center [850, 256] width 48 height 18
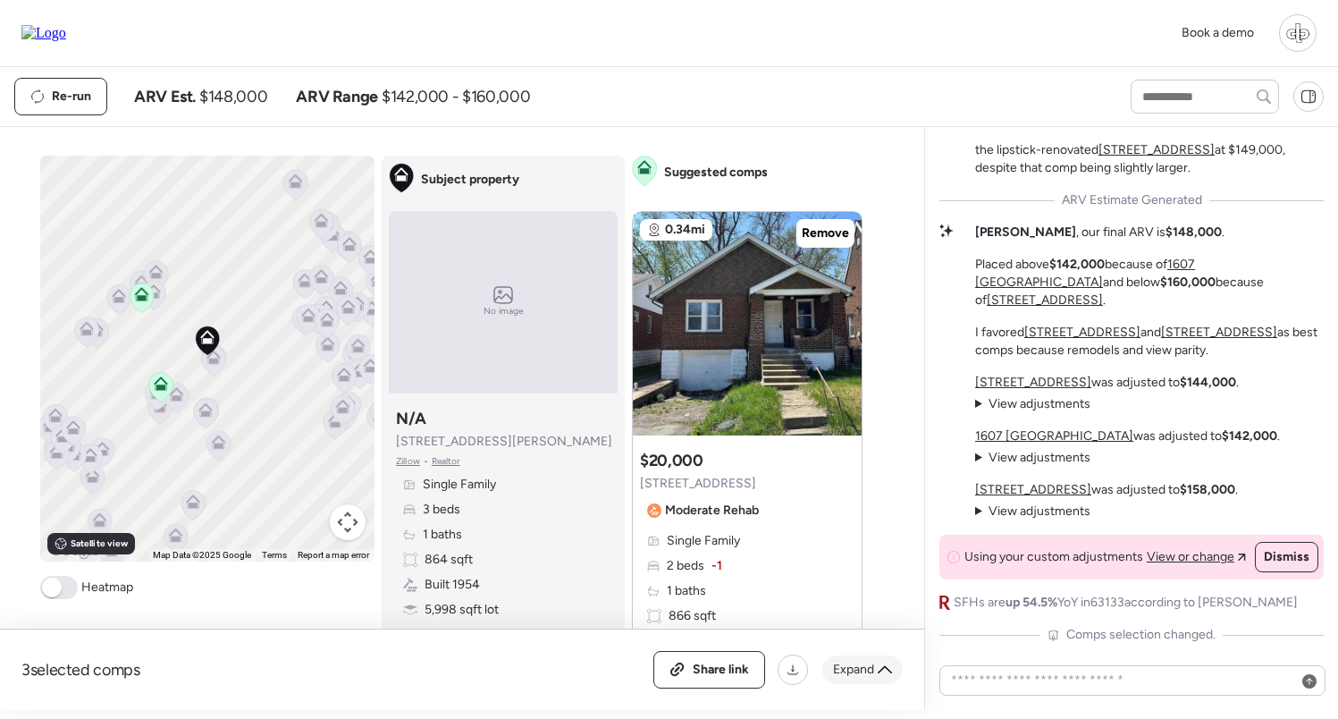
click at [855, 665] on span "Expand" at bounding box center [853, 670] width 41 height 18
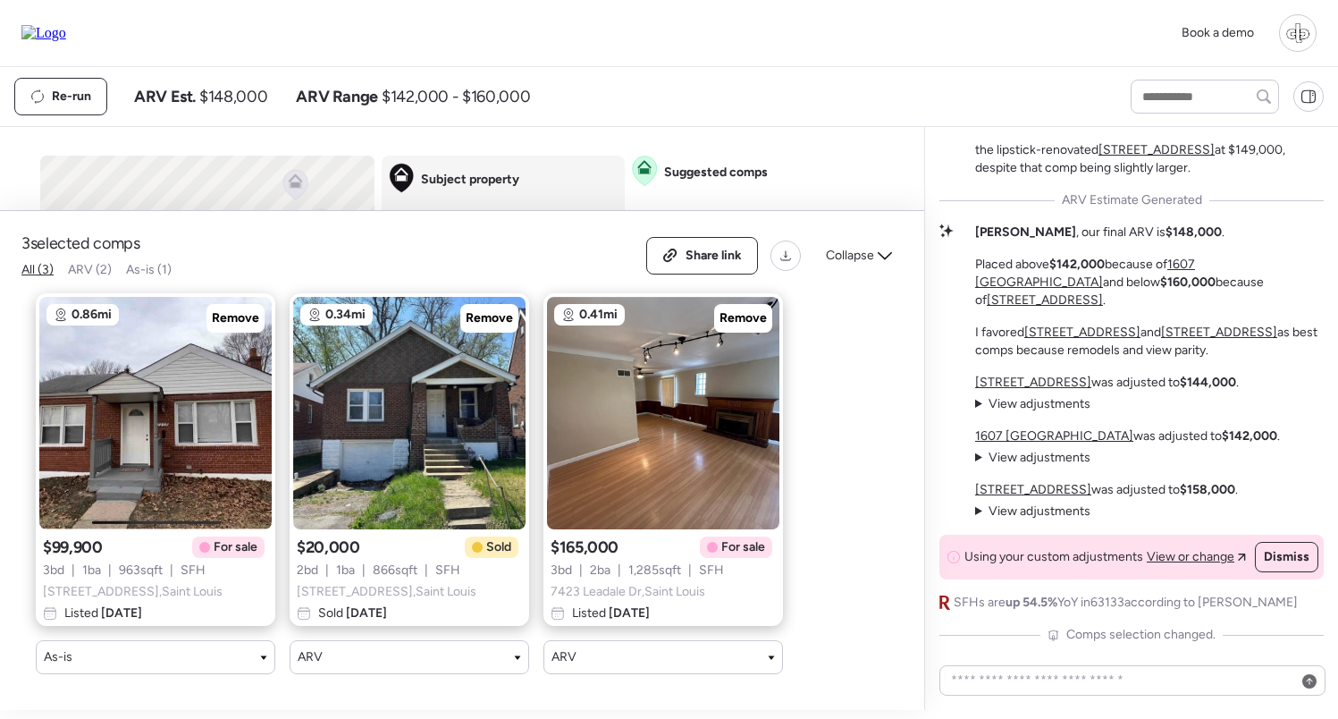
click at [147, 276] on span "As-is (1)" at bounding box center [149, 269] width 46 height 15
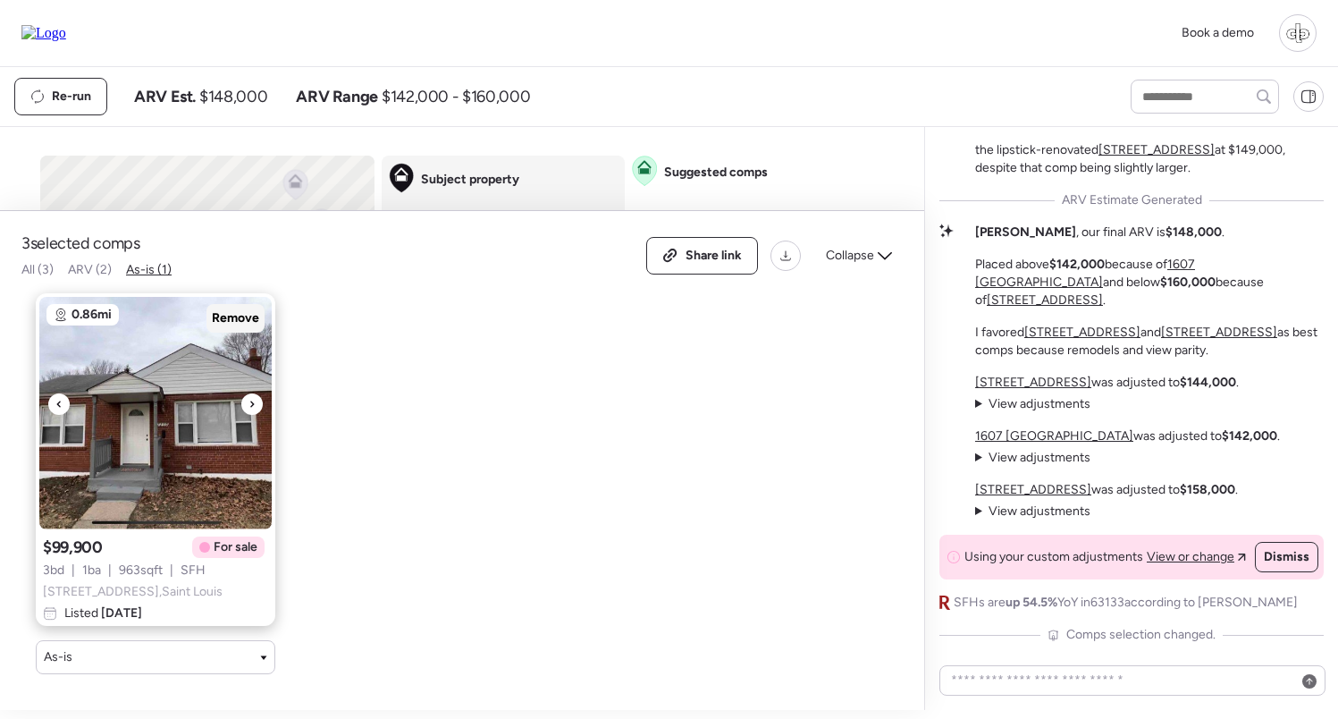
click at [249, 325] on span "Remove" at bounding box center [235, 318] width 47 height 18
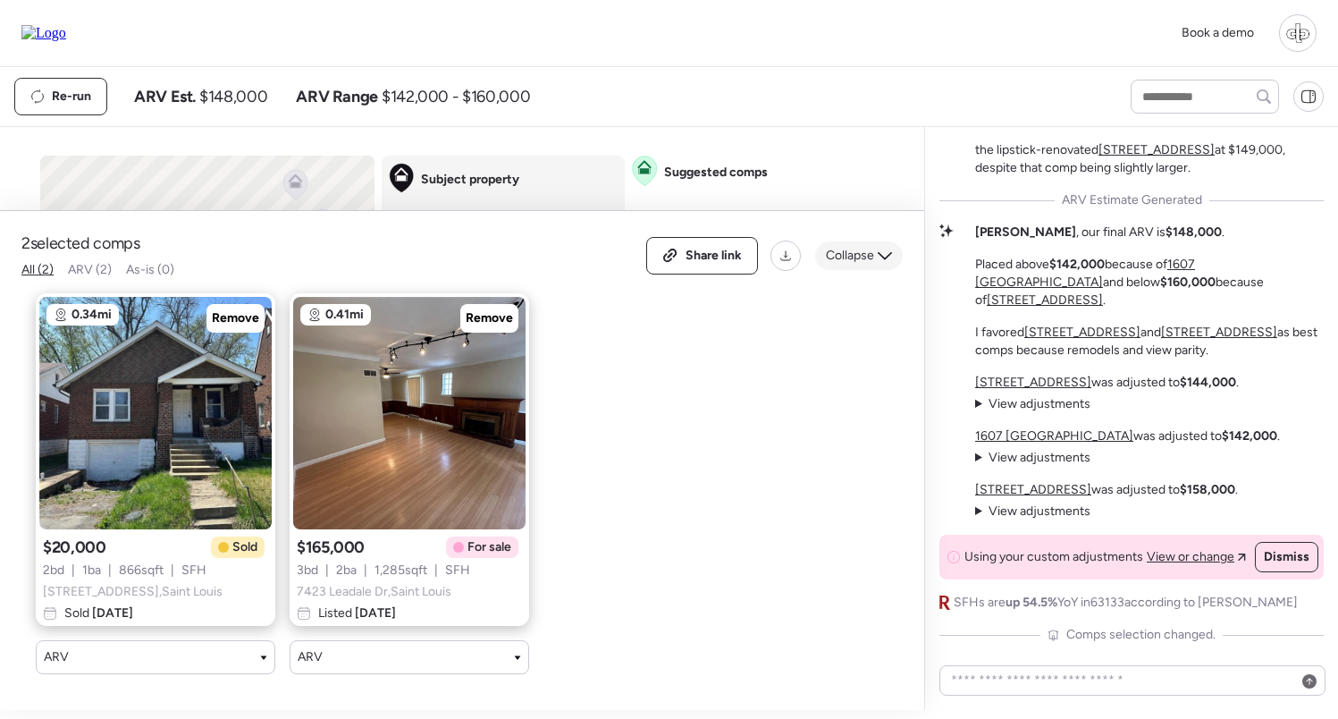
click at [881, 252] on icon at bounding box center [885, 256] width 14 height 14
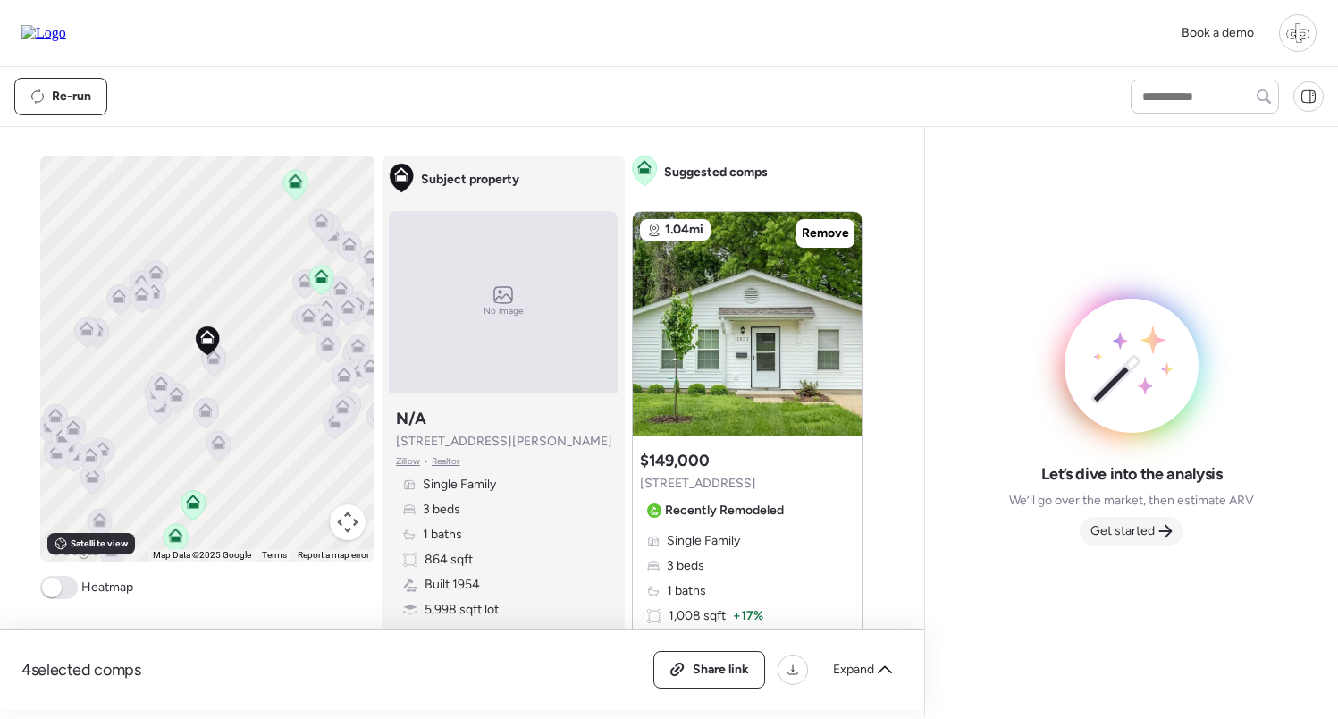
click at [1114, 544] on div "Get started" at bounding box center [1132, 531] width 104 height 29
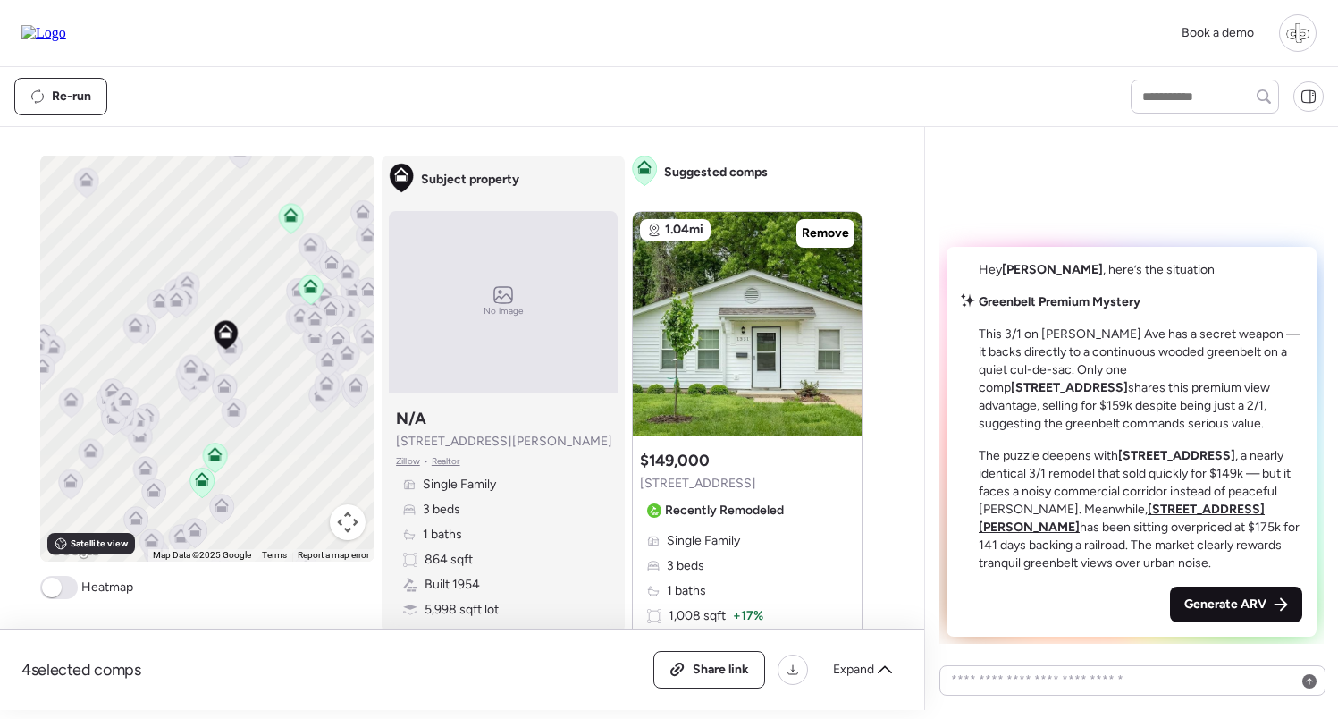
click at [1199, 597] on span "Generate ARV" at bounding box center [1226, 604] width 82 height 18
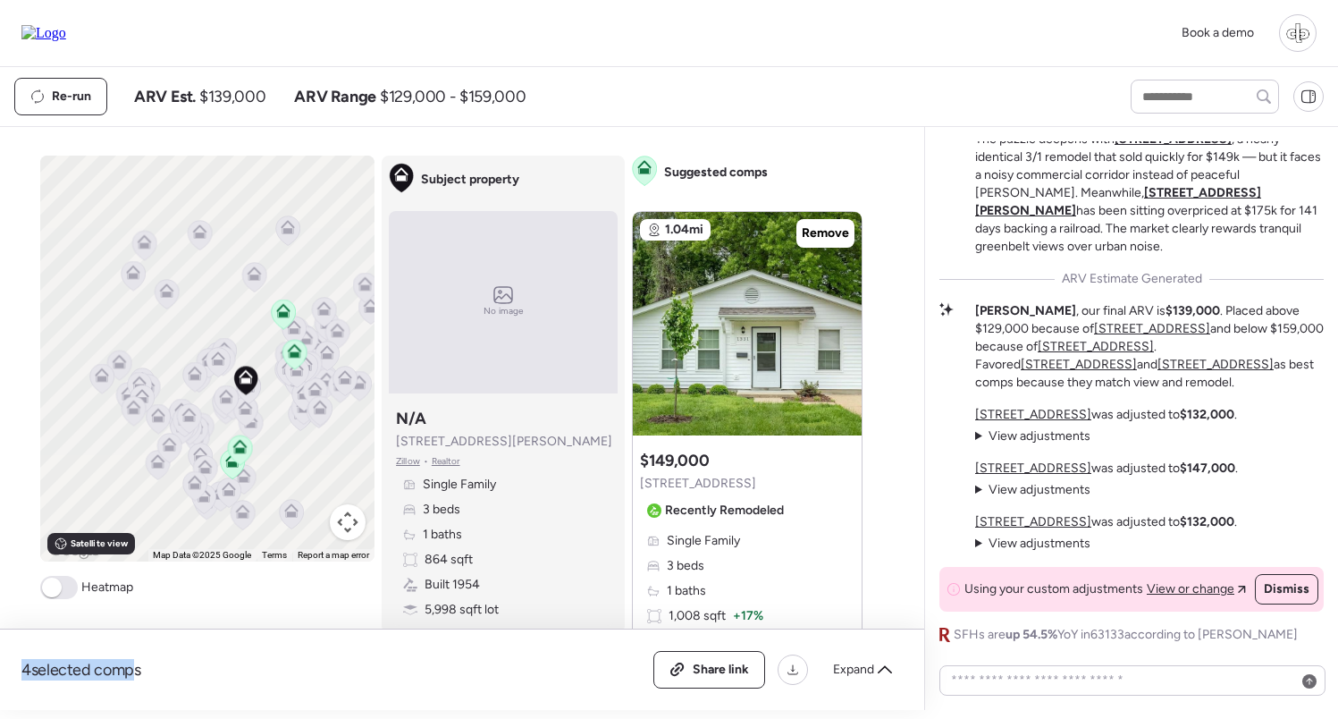
drag, startPoint x: 35, startPoint y: 674, endPoint x: 127, endPoint y: 674, distance: 92.1
click at [127, 674] on span "4 selected comps" at bounding box center [81, 669] width 120 height 21
click at [871, 666] on span "Expand" at bounding box center [853, 670] width 41 height 18
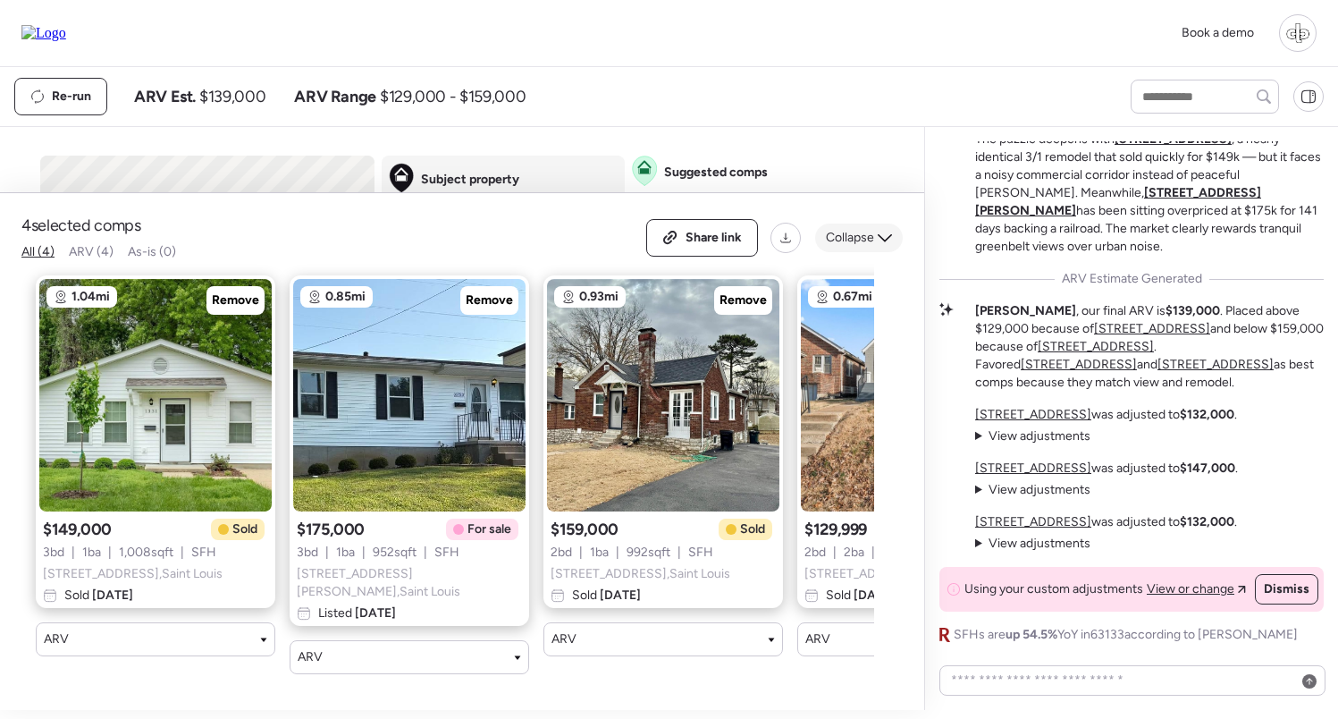
click at [867, 246] on div "Collapse" at bounding box center [859, 238] width 88 height 29
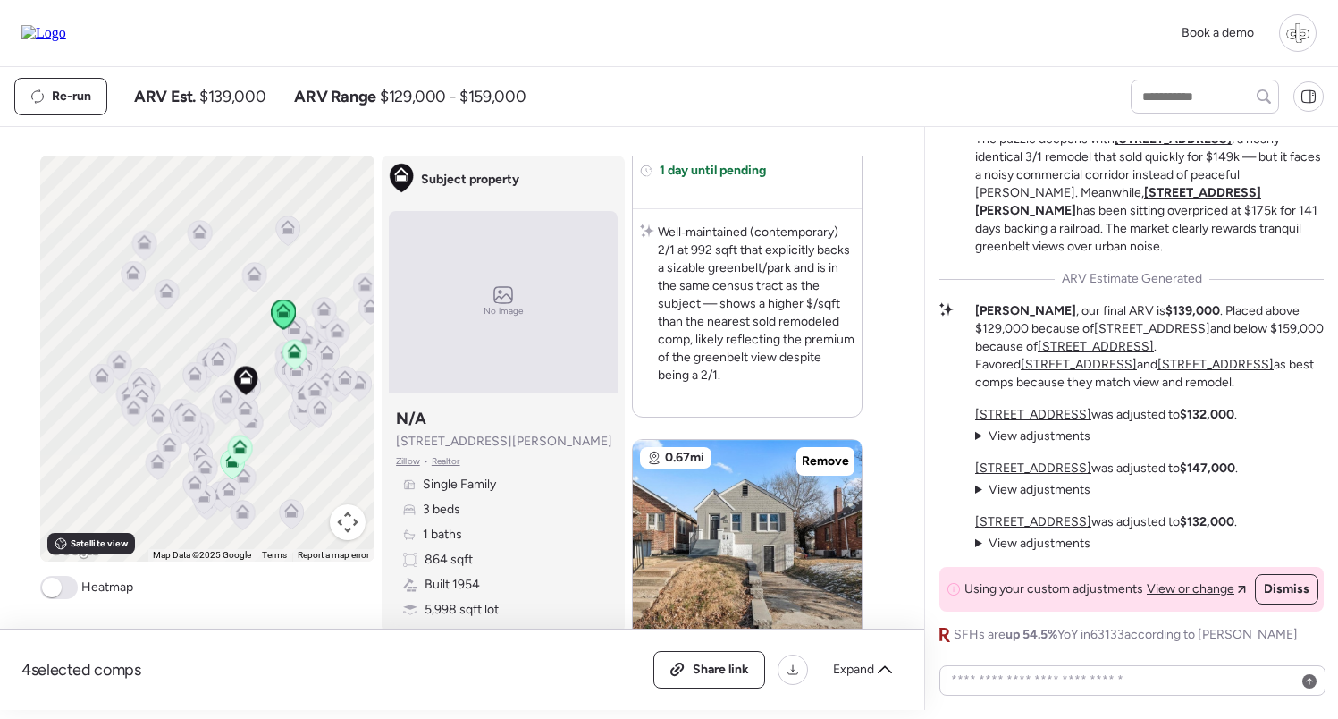
scroll to position [2250, 0]
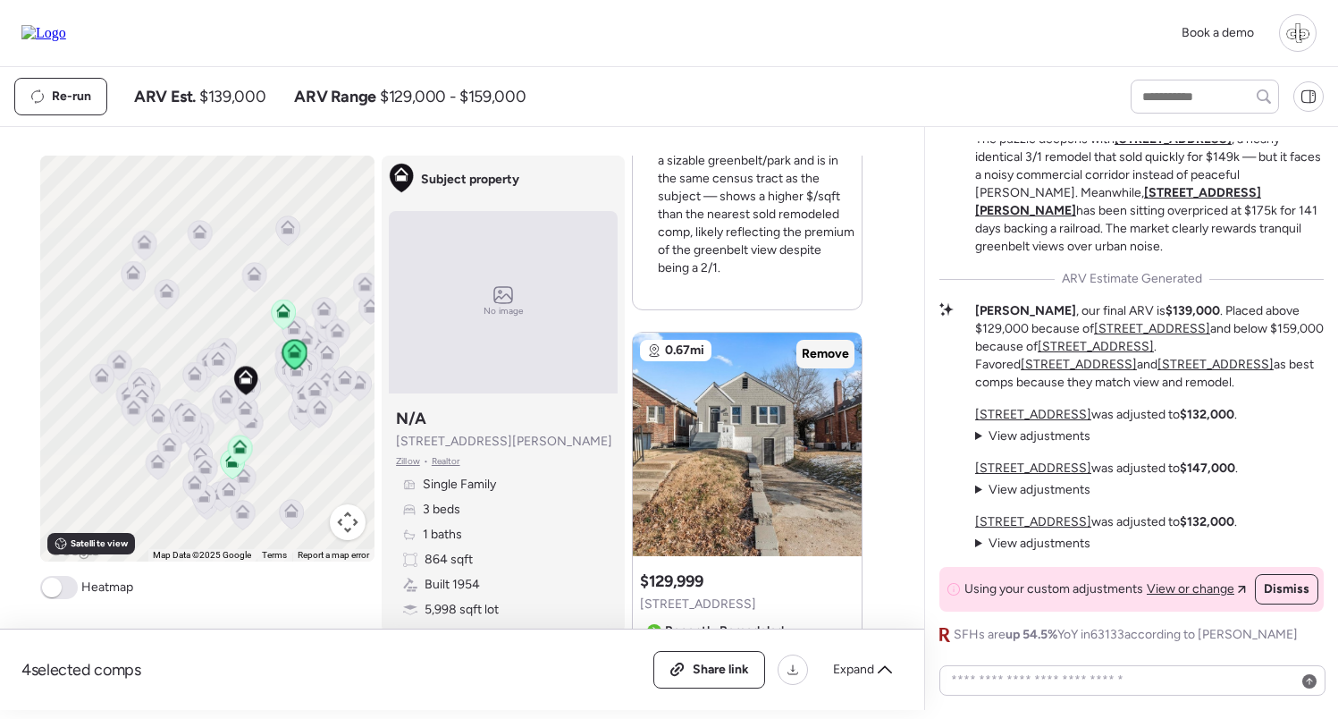
click at [813, 358] on span "Remove" at bounding box center [825, 354] width 47 height 18
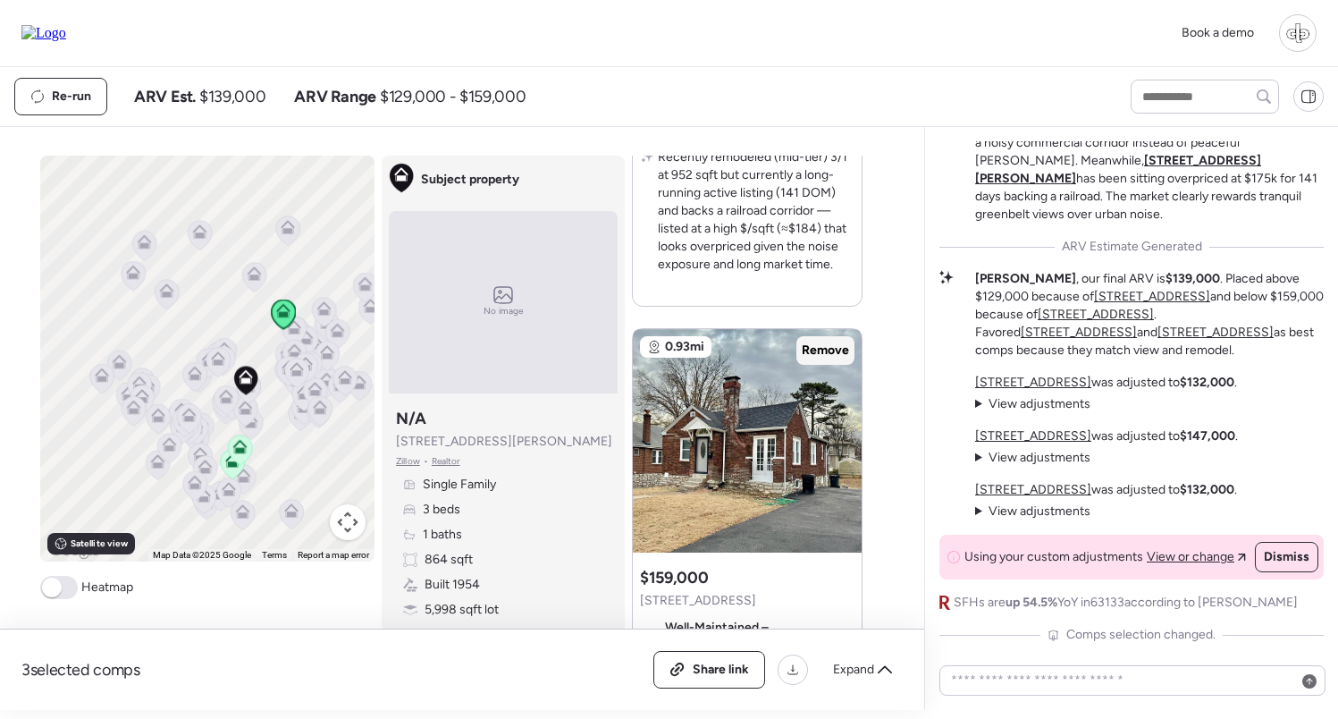
click at [821, 352] on span "Remove" at bounding box center [825, 351] width 47 height 18
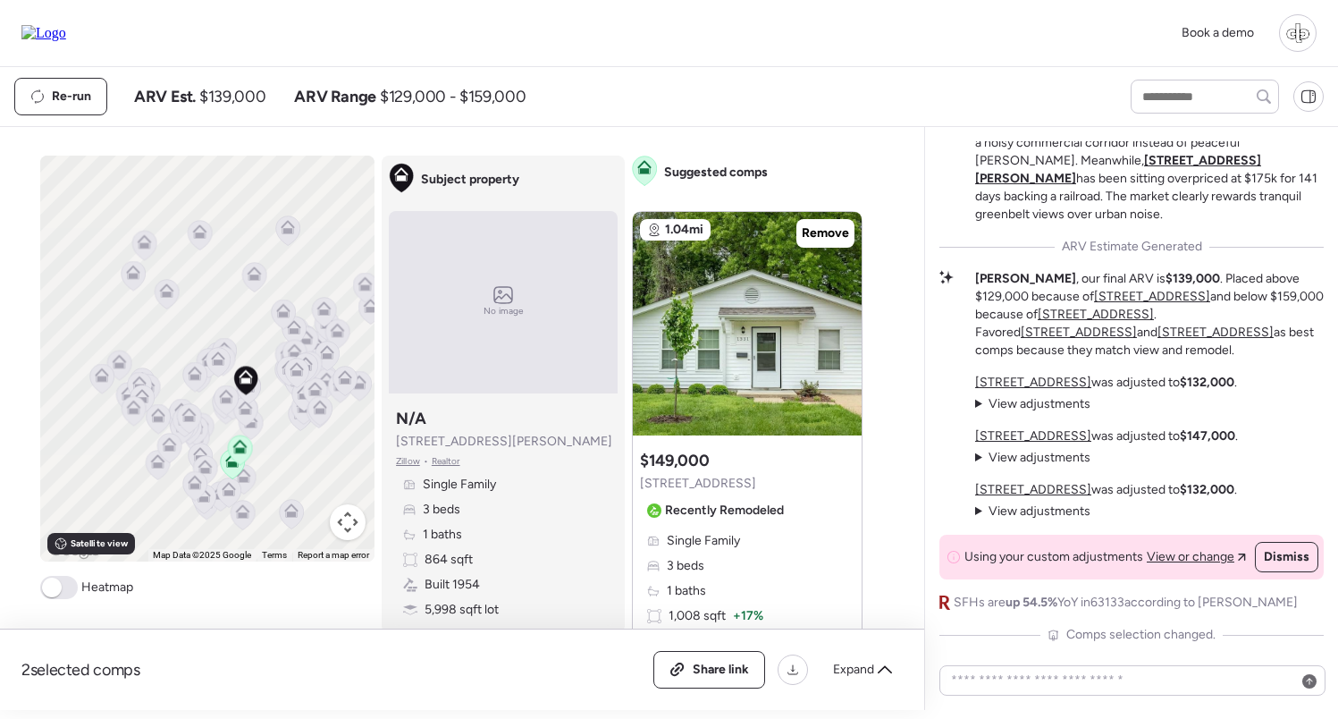
scroll to position [0, 0]
click at [857, 671] on span "Expand" at bounding box center [853, 670] width 41 height 18
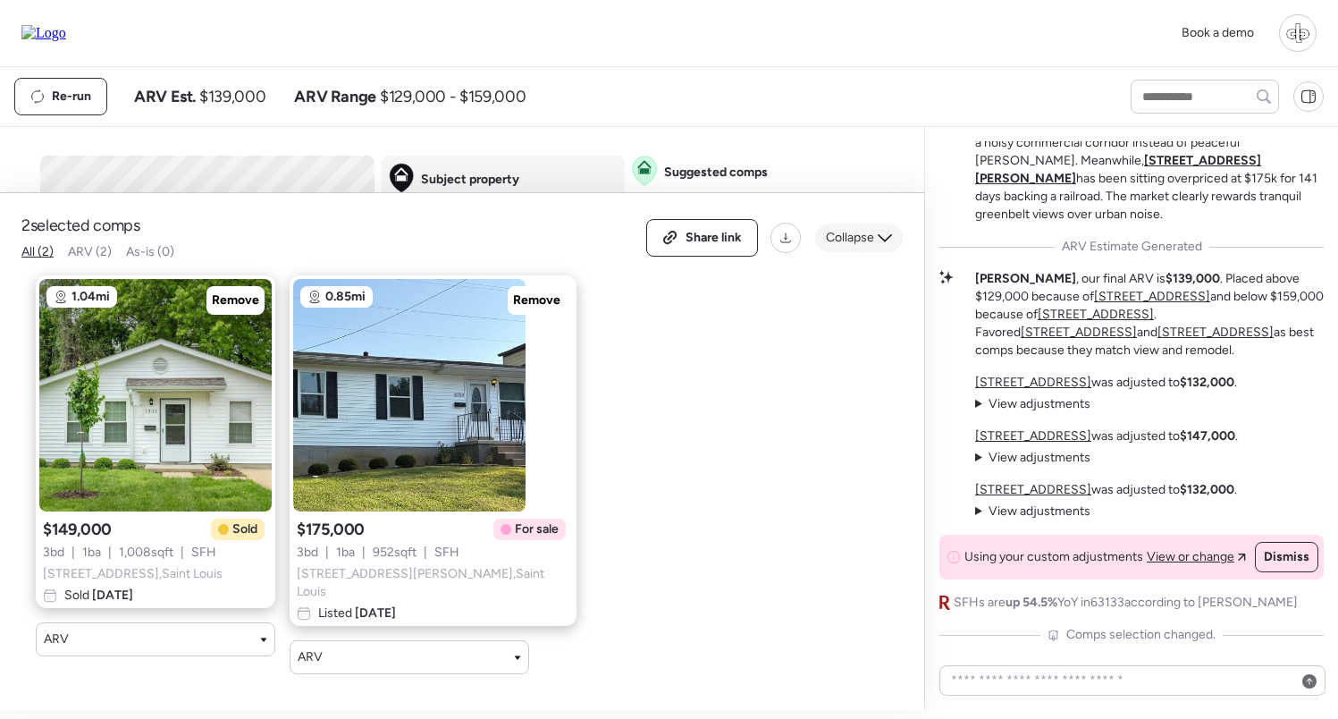
click at [848, 247] on span "Collapse" at bounding box center [850, 238] width 48 height 18
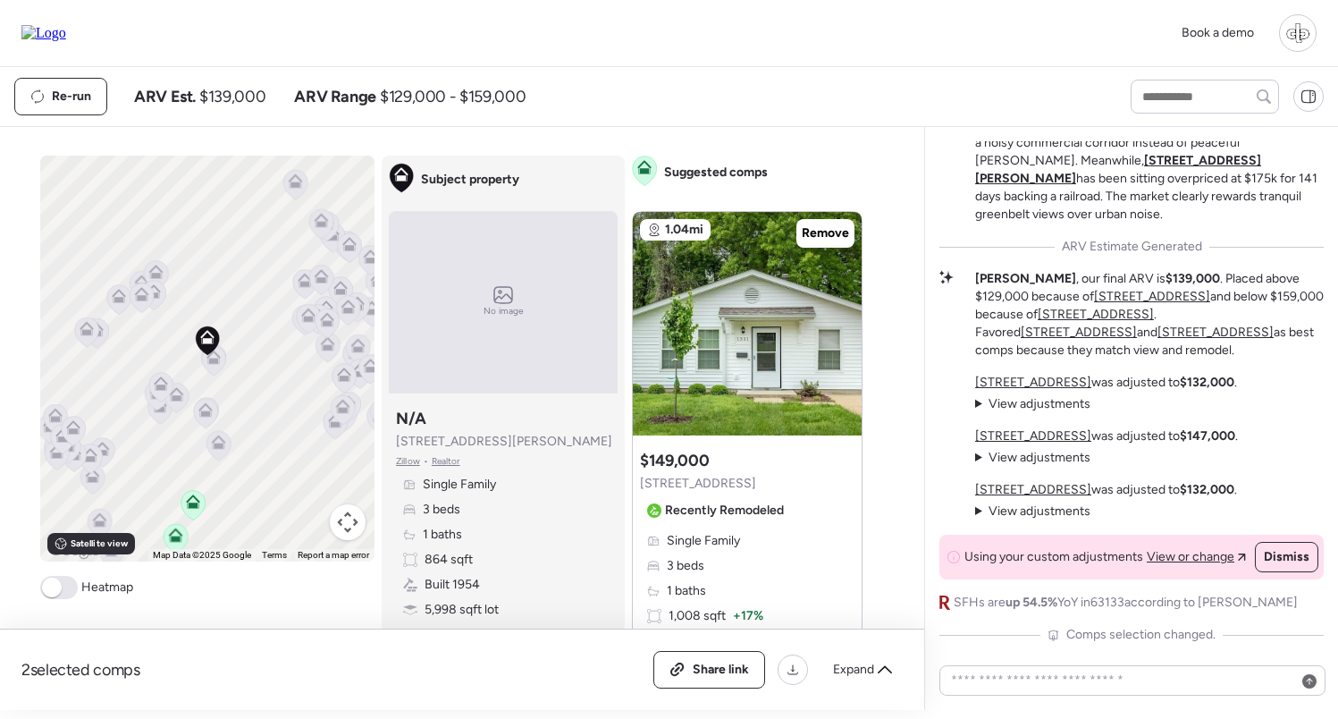
click at [223, 367] on icon at bounding box center [214, 361] width 24 height 30
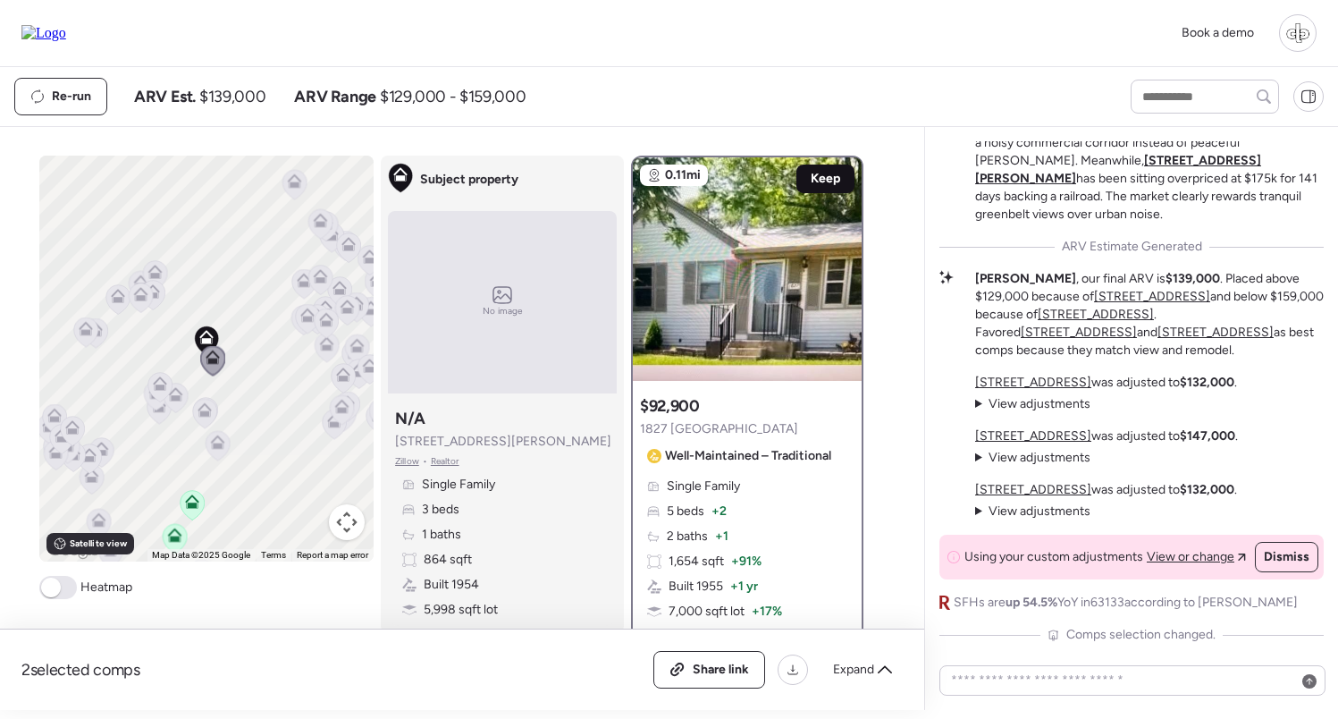
click at [823, 182] on span "Keep" at bounding box center [826, 179] width 30 height 18
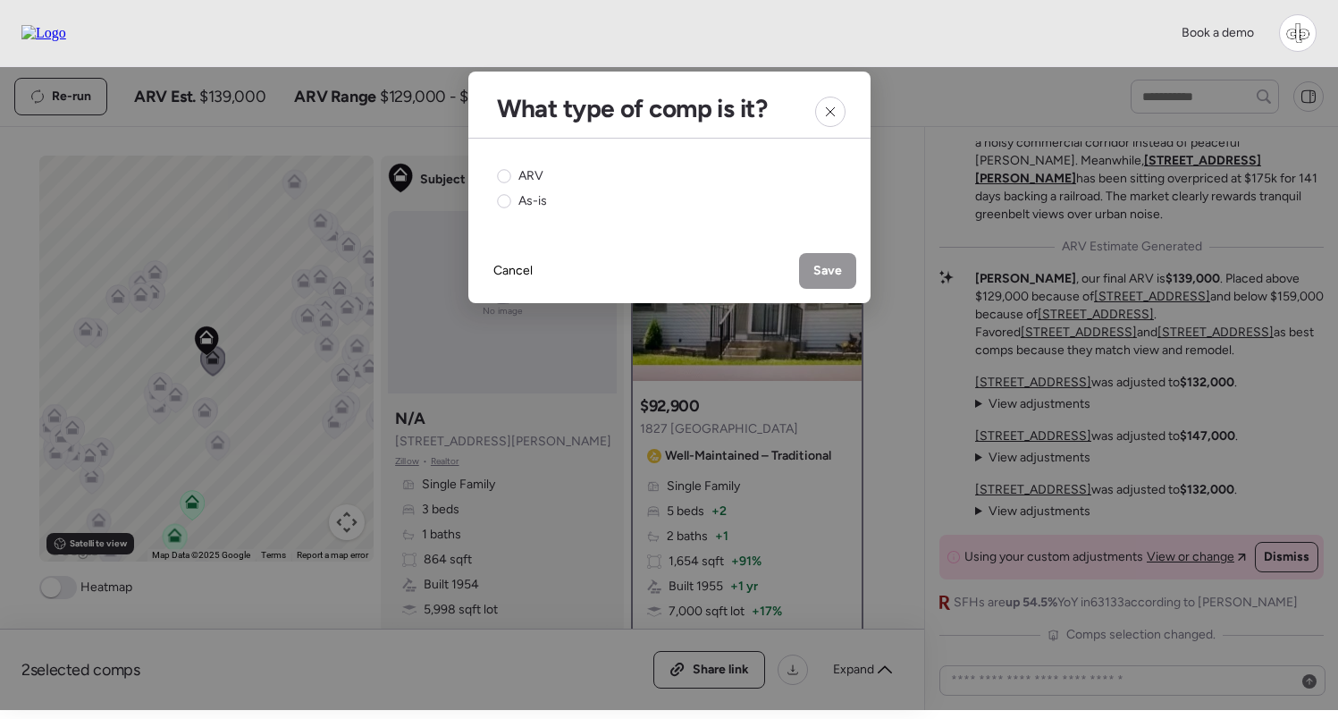
click at [488, 177] on div "ARV As-is" at bounding box center [670, 189] width 402 height 100
click at [502, 177] on circle at bounding box center [503, 176] width 13 height 13
click at [831, 275] on span "Save" at bounding box center [828, 271] width 29 height 18
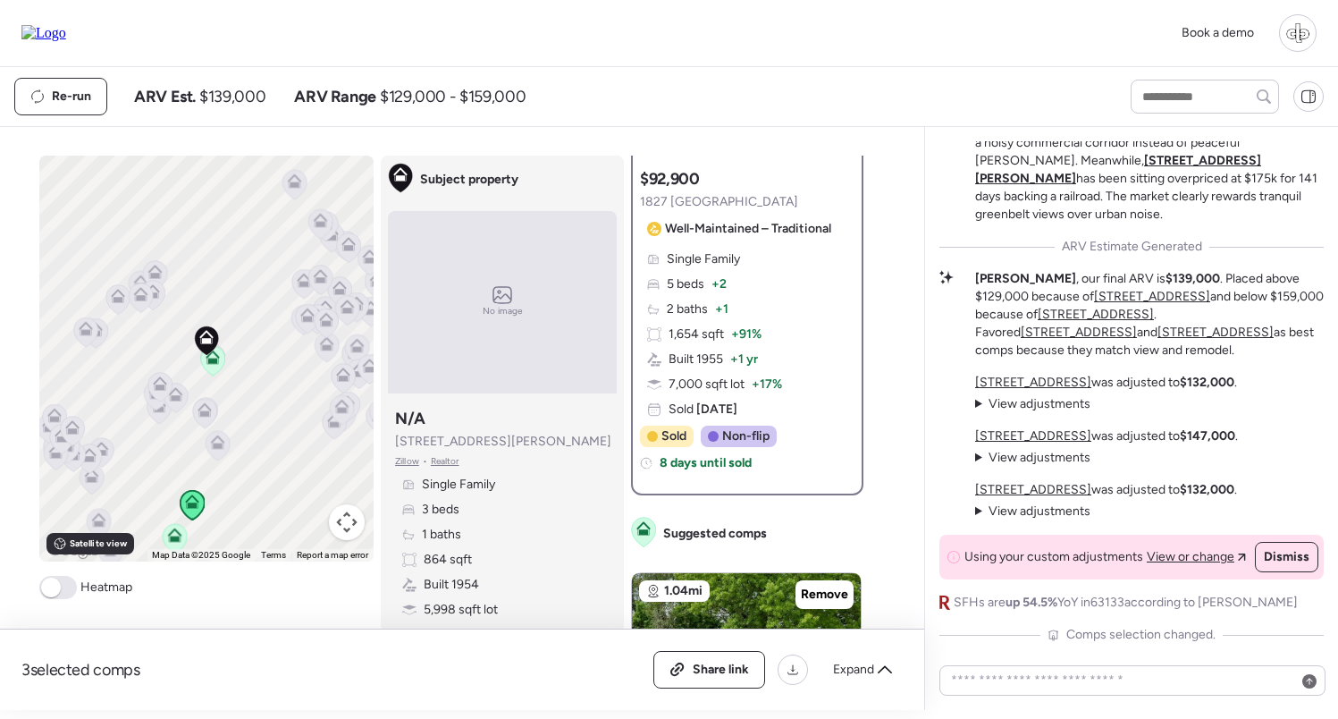
scroll to position [71, 0]
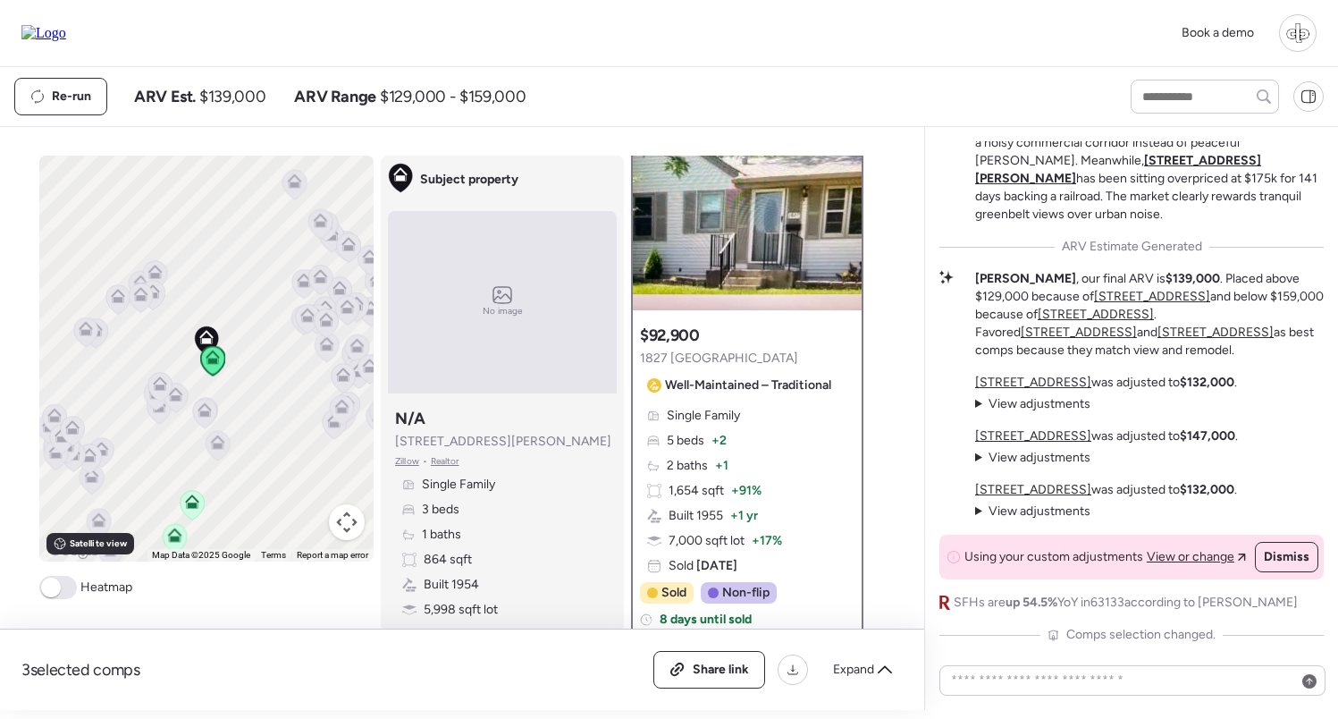
click at [204, 423] on icon at bounding box center [205, 414] width 24 height 30
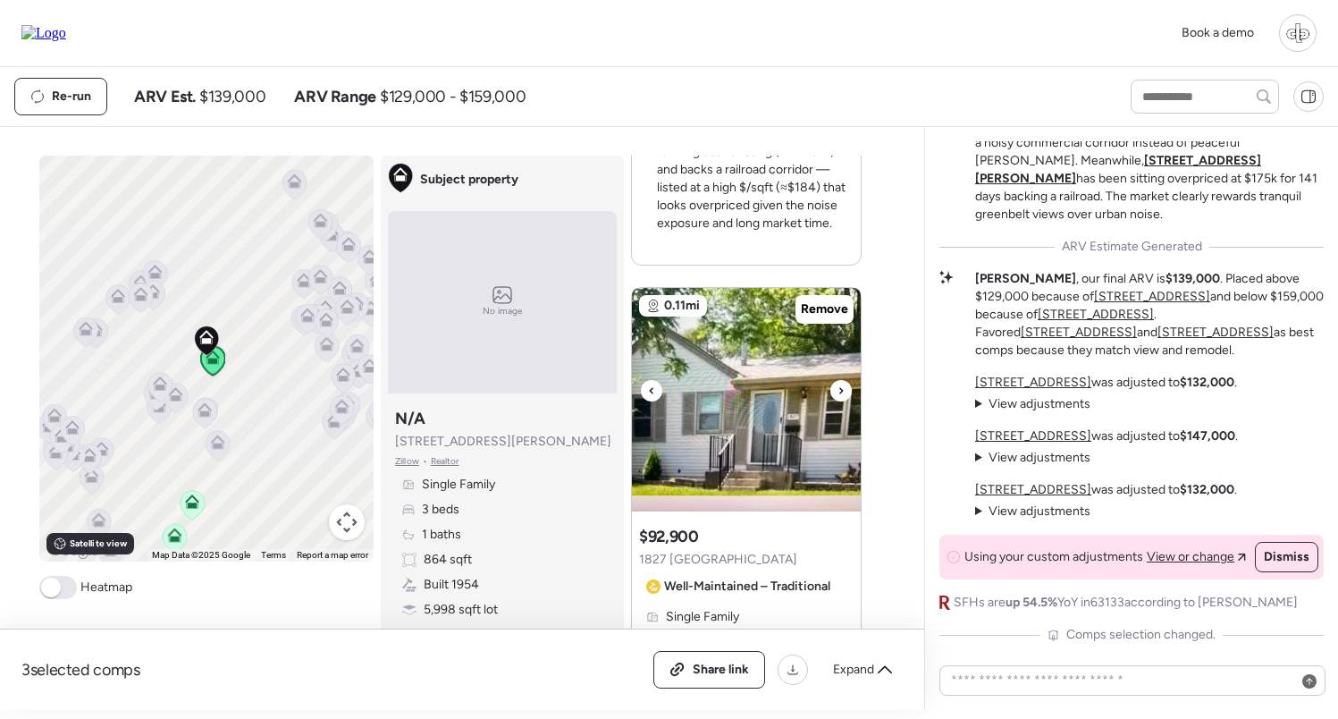
scroll to position [2182, 0]
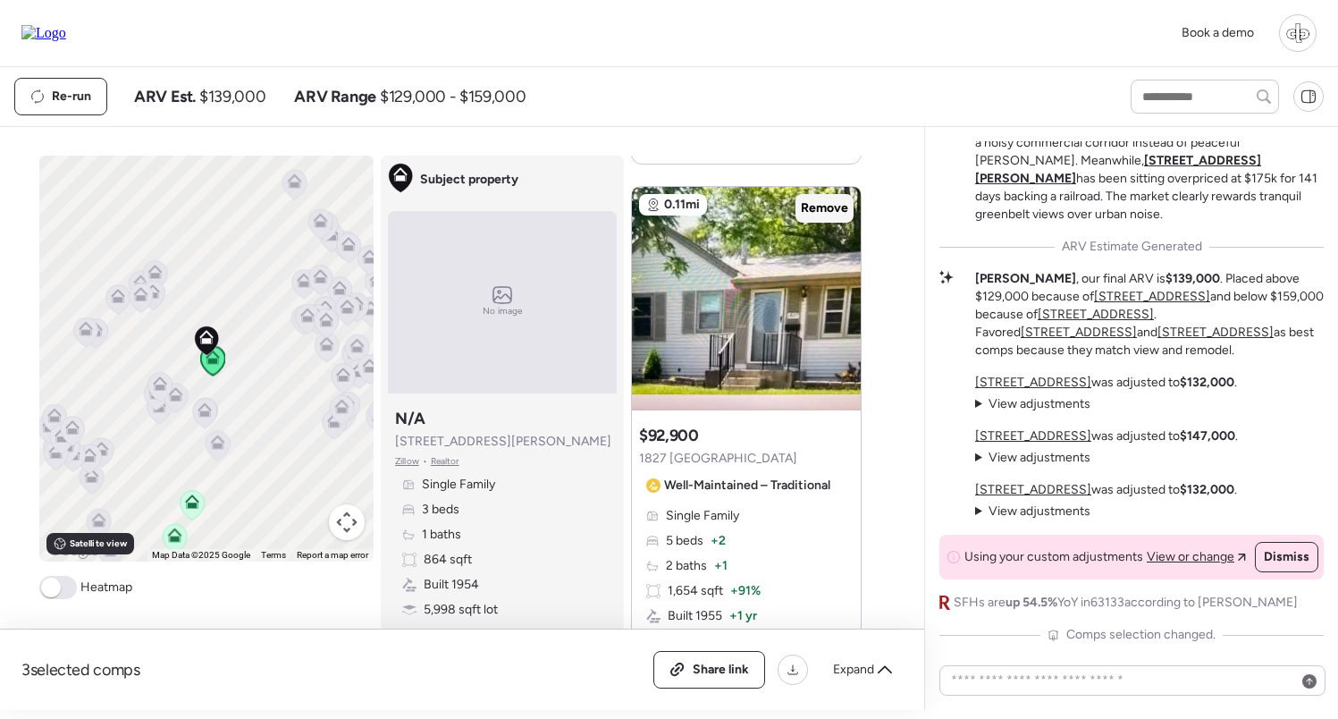
click at [822, 203] on span "Remove" at bounding box center [824, 208] width 47 height 18
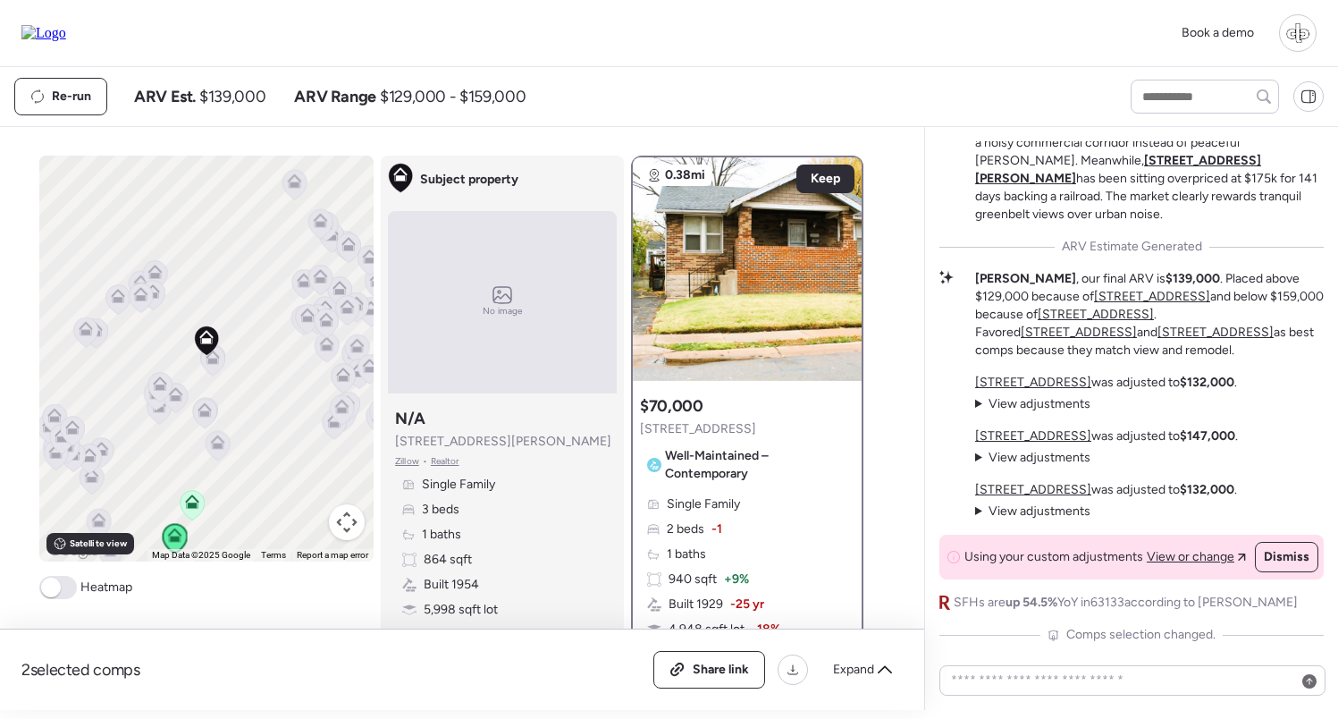
scroll to position [0, 0]
click at [142, 307] on icon at bounding box center [141, 298] width 24 height 30
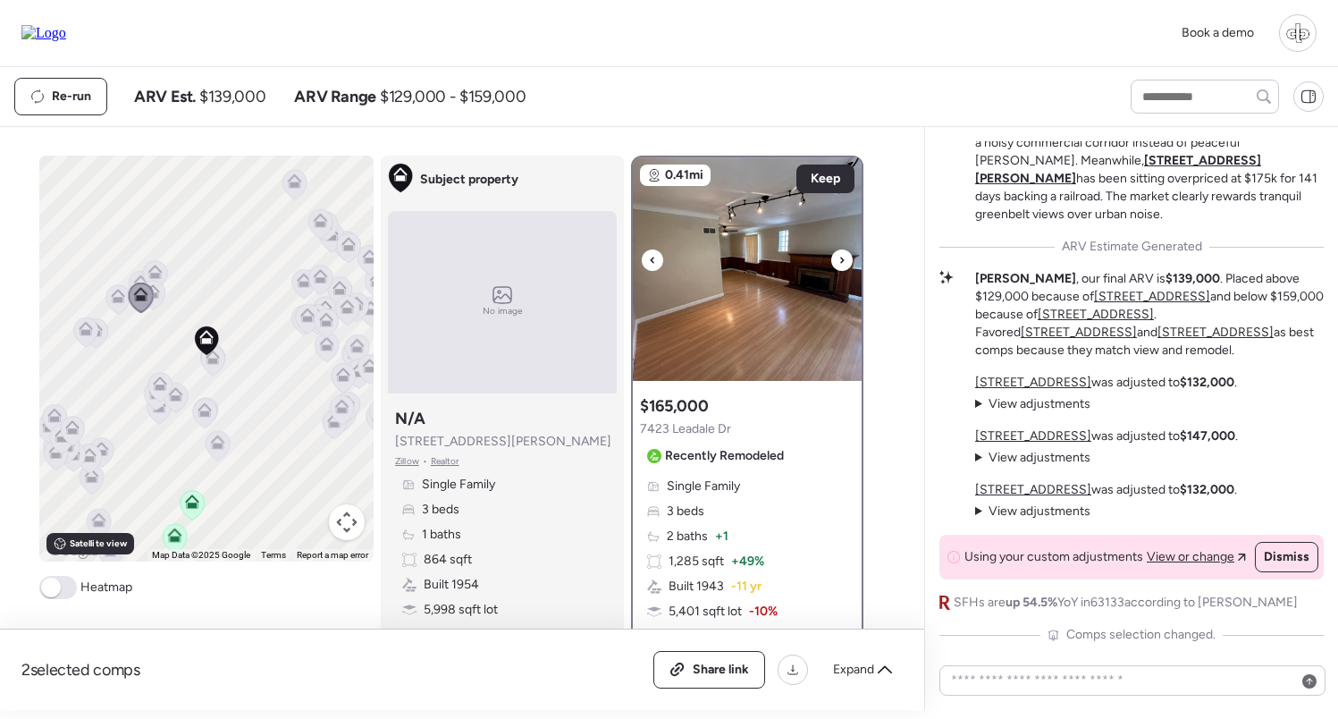
click at [825, 160] on img at bounding box center [747, 269] width 229 height 224
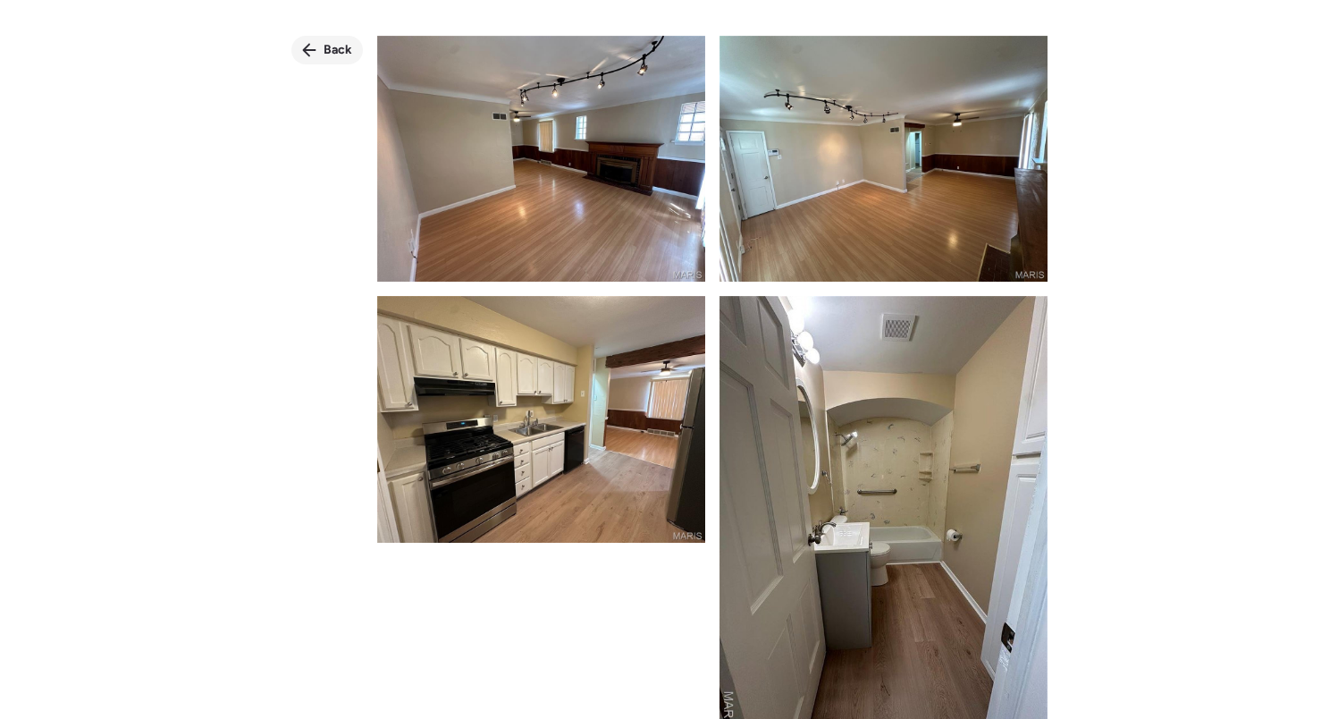
click at [339, 57] on span "Back" at bounding box center [338, 50] width 29 height 18
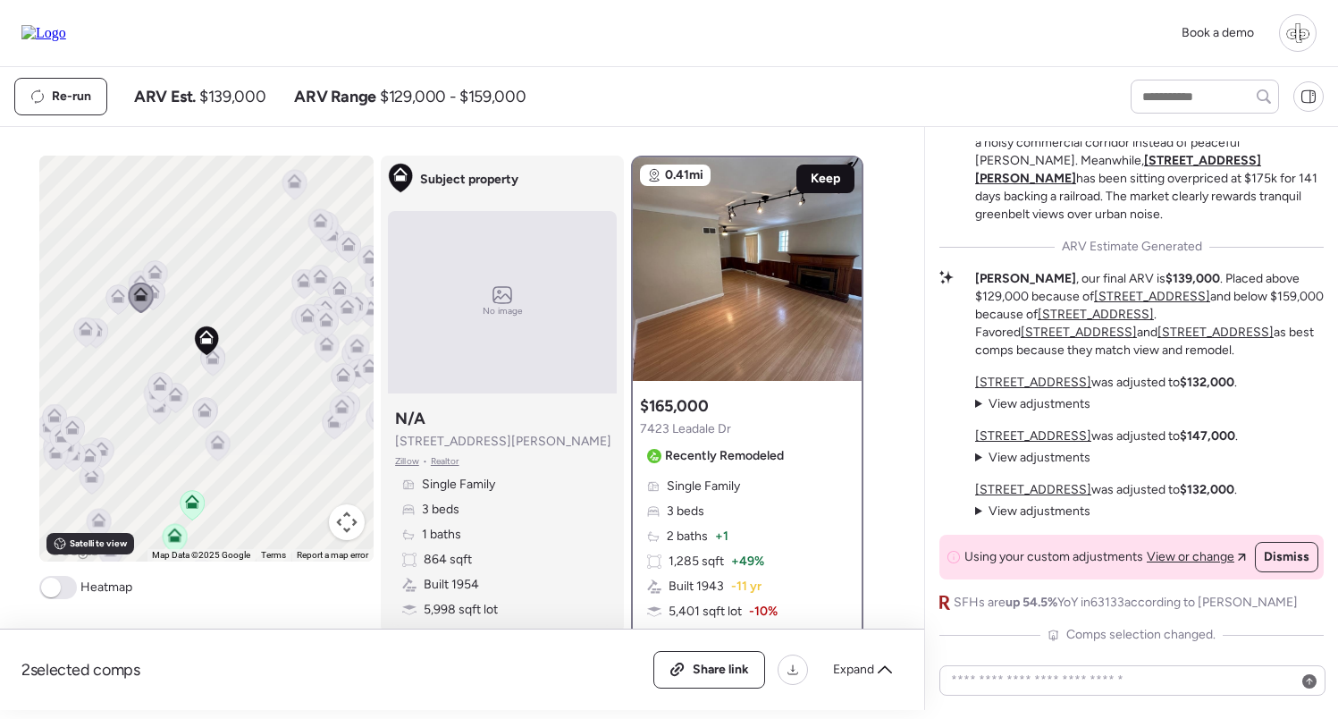
click at [830, 185] on span "Keep" at bounding box center [826, 179] width 30 height 18
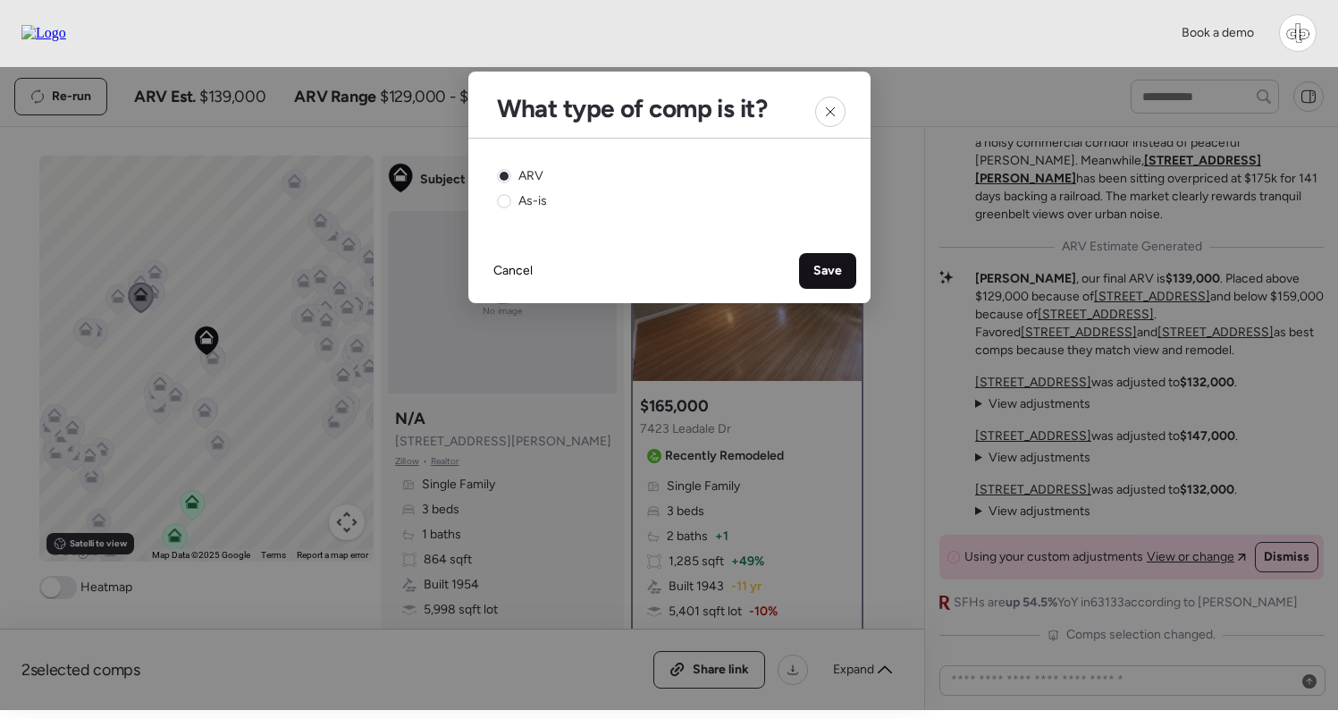
click at [832, 263] on span "Save" at bounding box center [828, 271] width 29 height 18
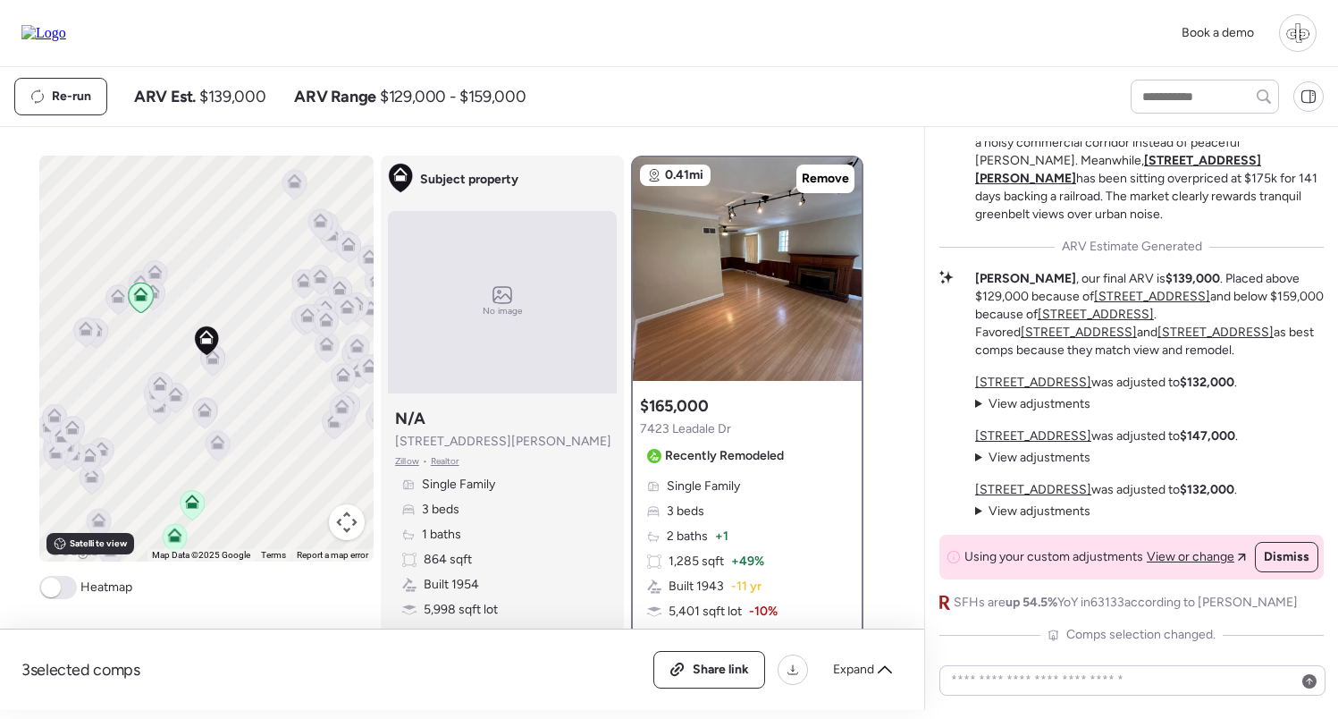
click at [89, 339] on icon at bounding box center [86, 332] width 24 height 30
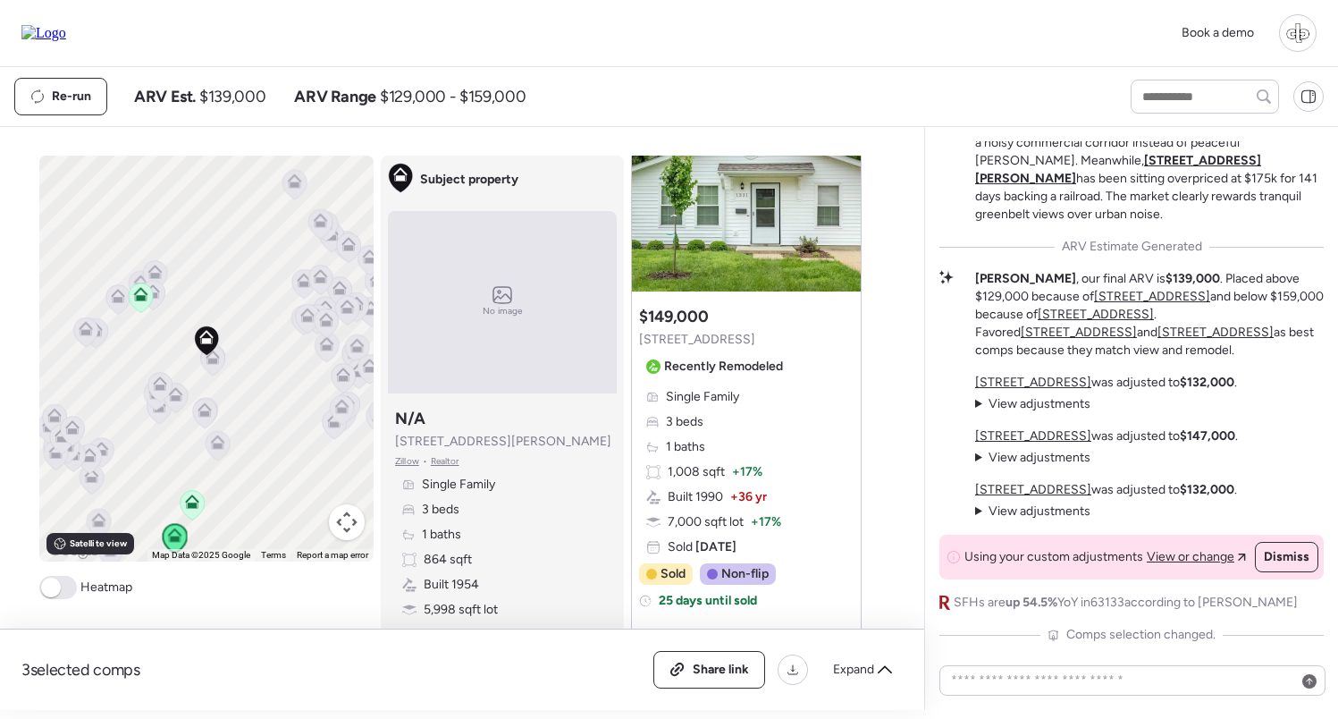
scroll to position [688, 0]
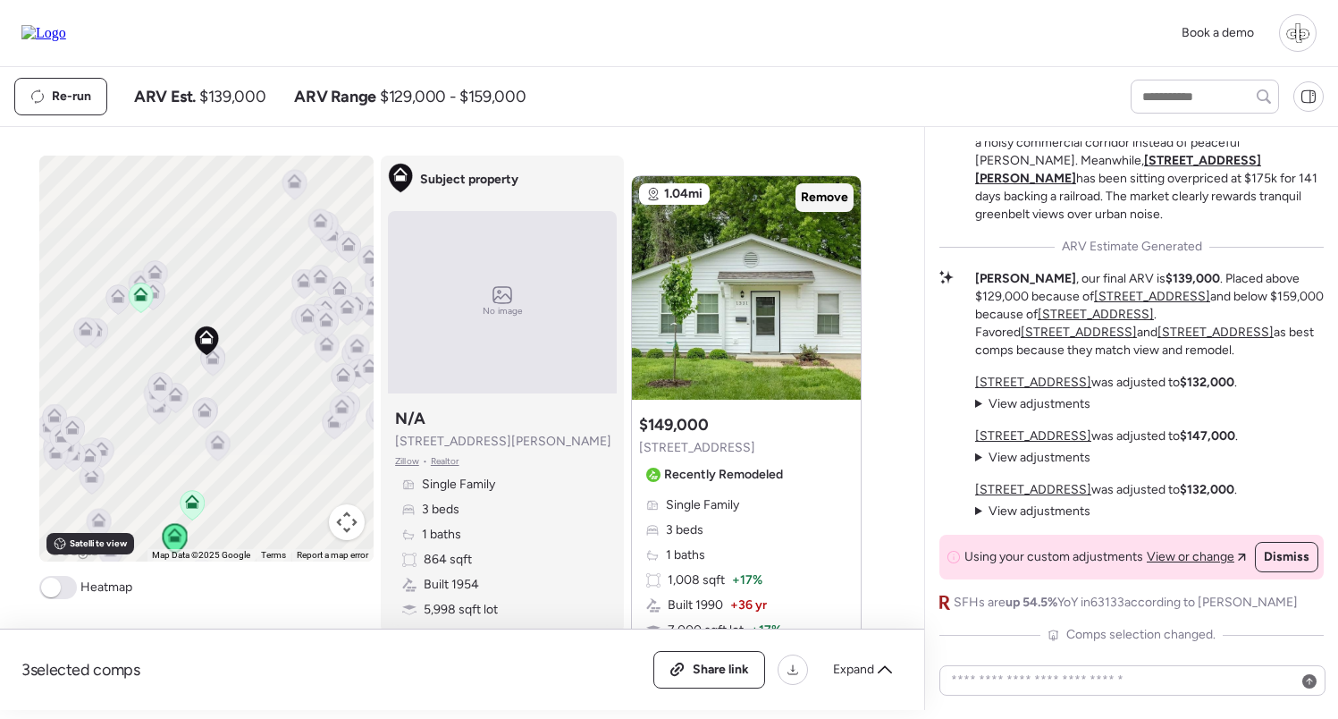
click at [829, 200] on span "Remove" at bounding box center [824, 198] width 47 height 18
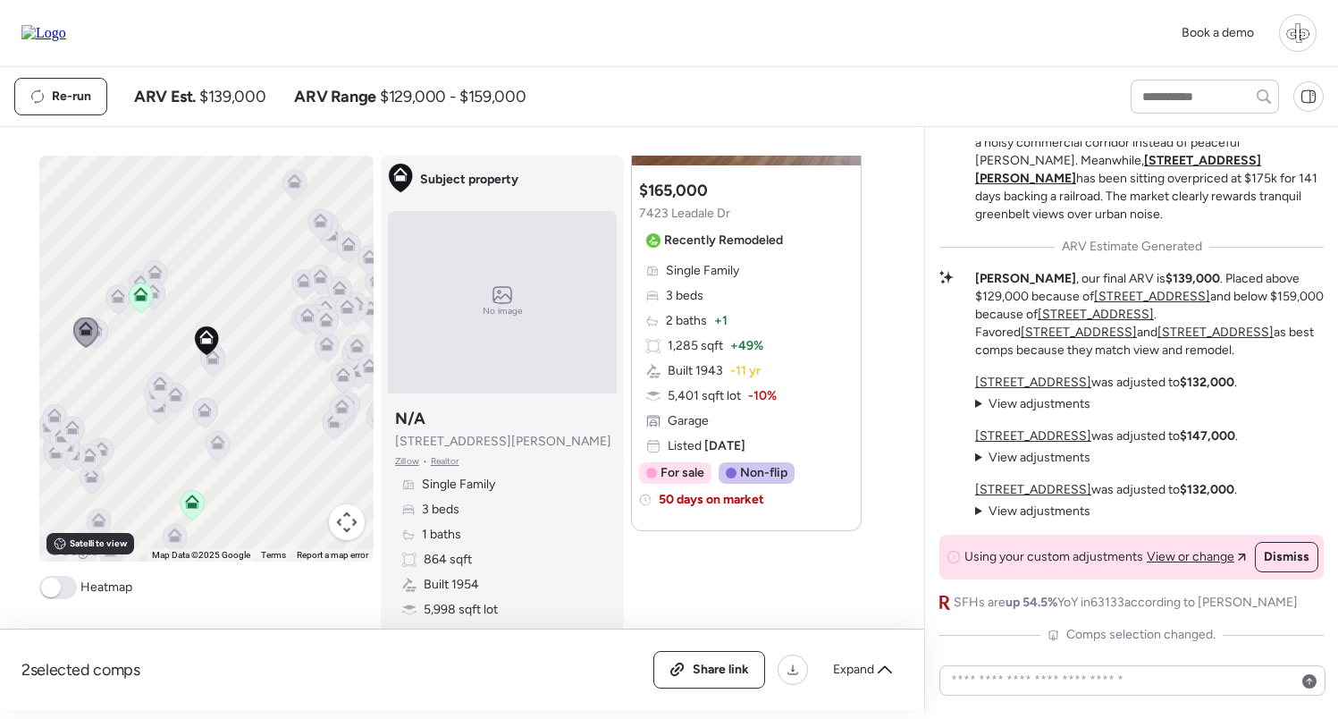
scroll to position [1532, 0]
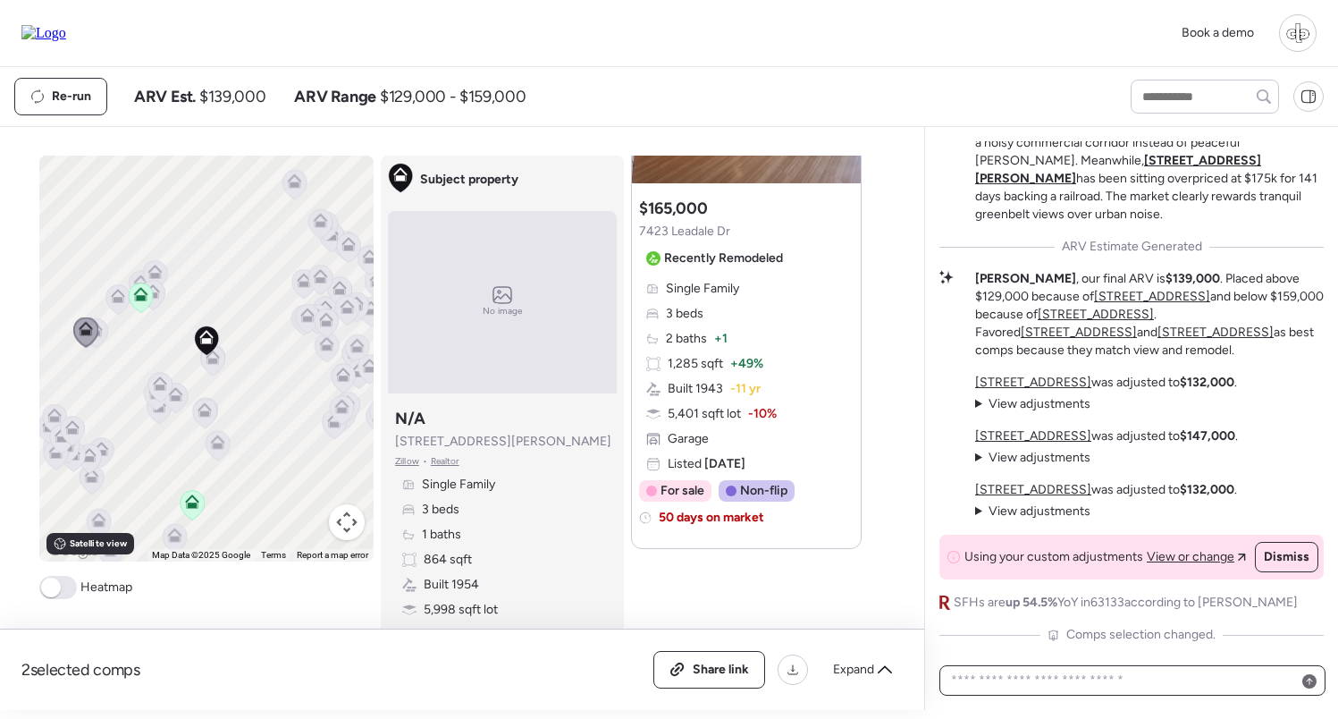
click at [1087, 673] on textarea at bounding box center [1133, 680] width 370 height 25
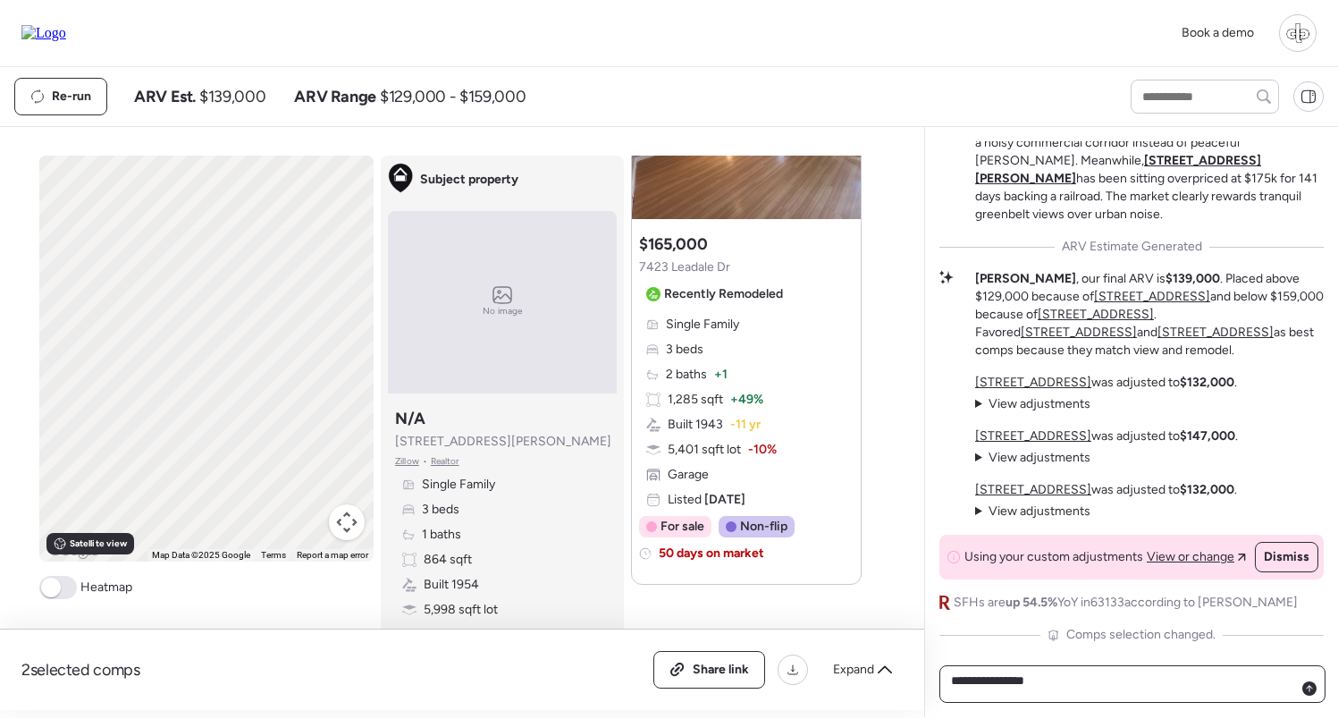
type textarea "**********"
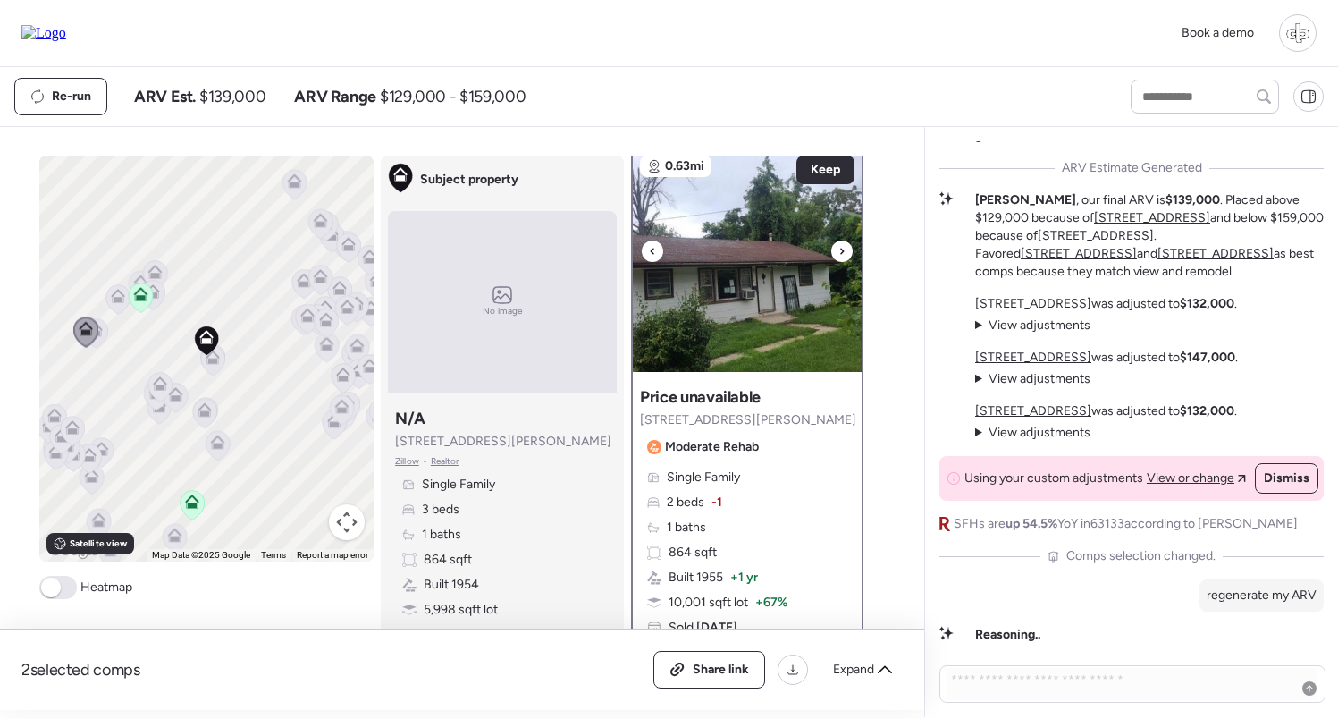
scroll to position [671, 0]
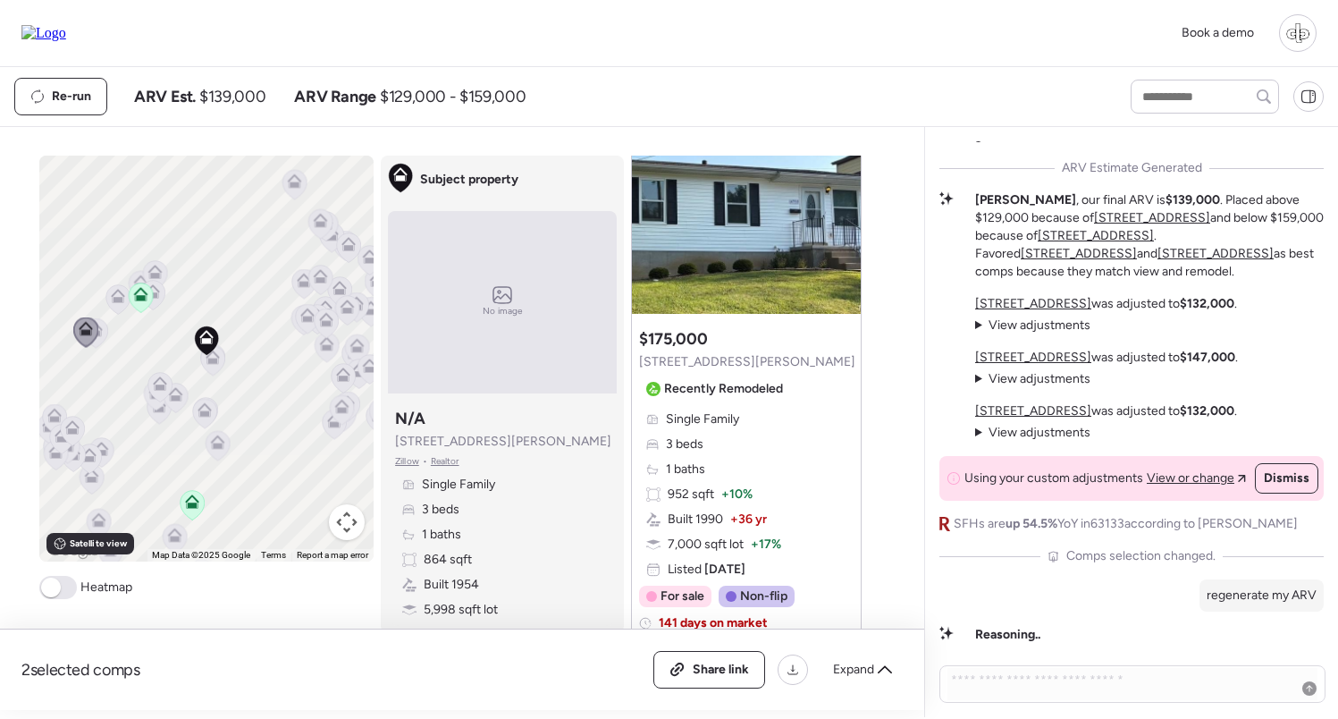
click at [139, 314] on div at bounding box center [141, 299] width 25 height 33
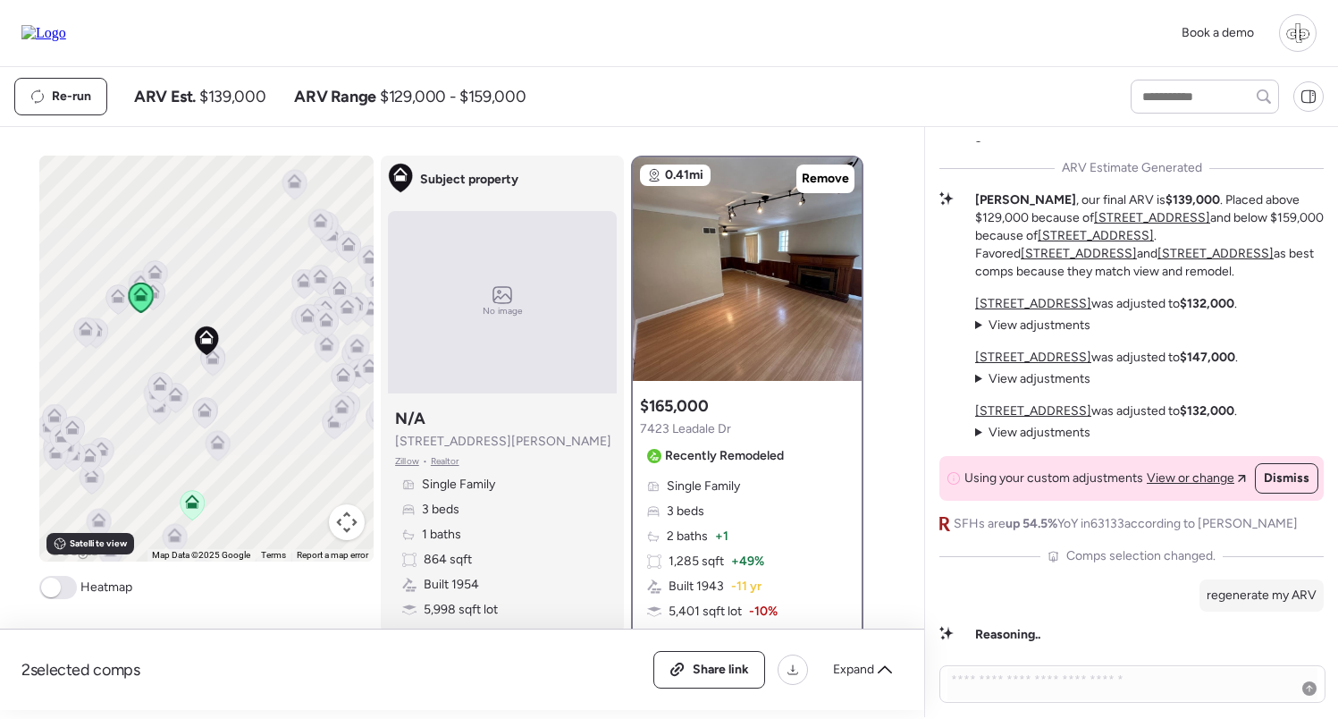
scroll to position [0, 0]
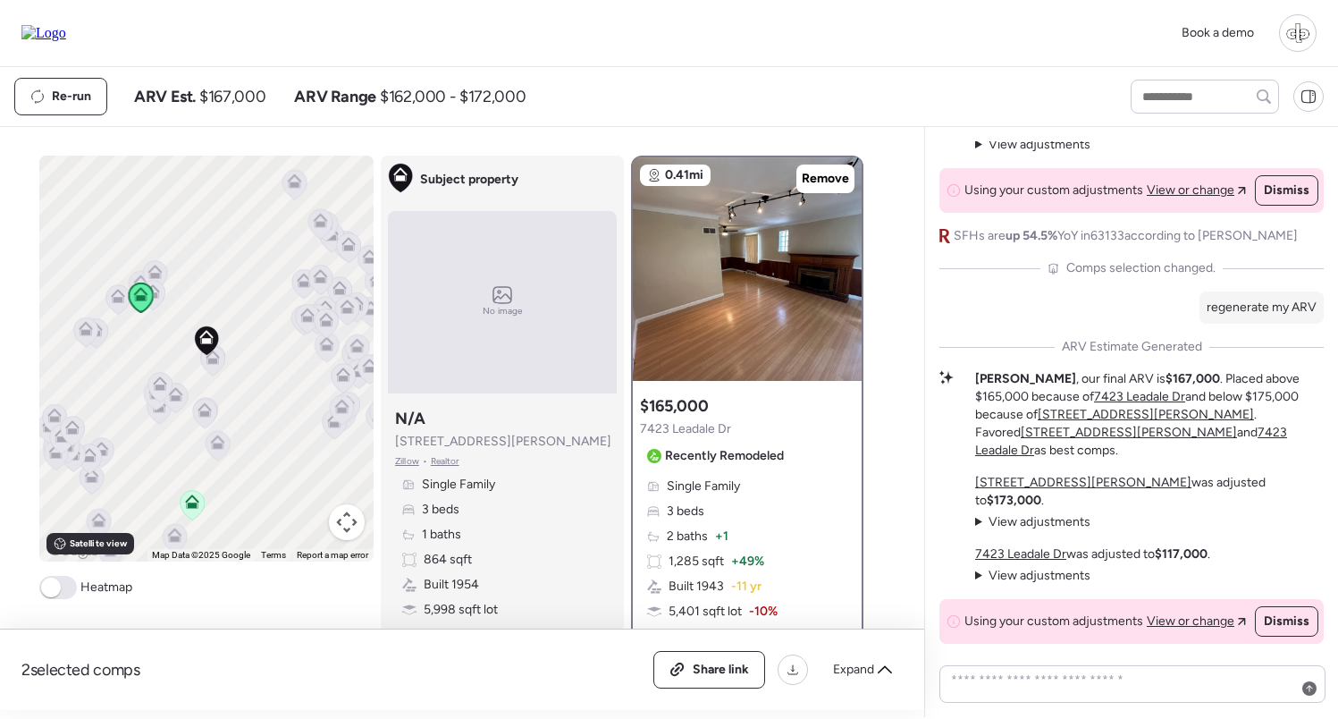
click at [1094, 404] on u "7423 Leadale Dr" at bounding box center [1139, 396] width 91 height 15
click at [1049, 422] on u "6753 Robbins Ave" at bounding box center [1146, 414] width 216 height 15
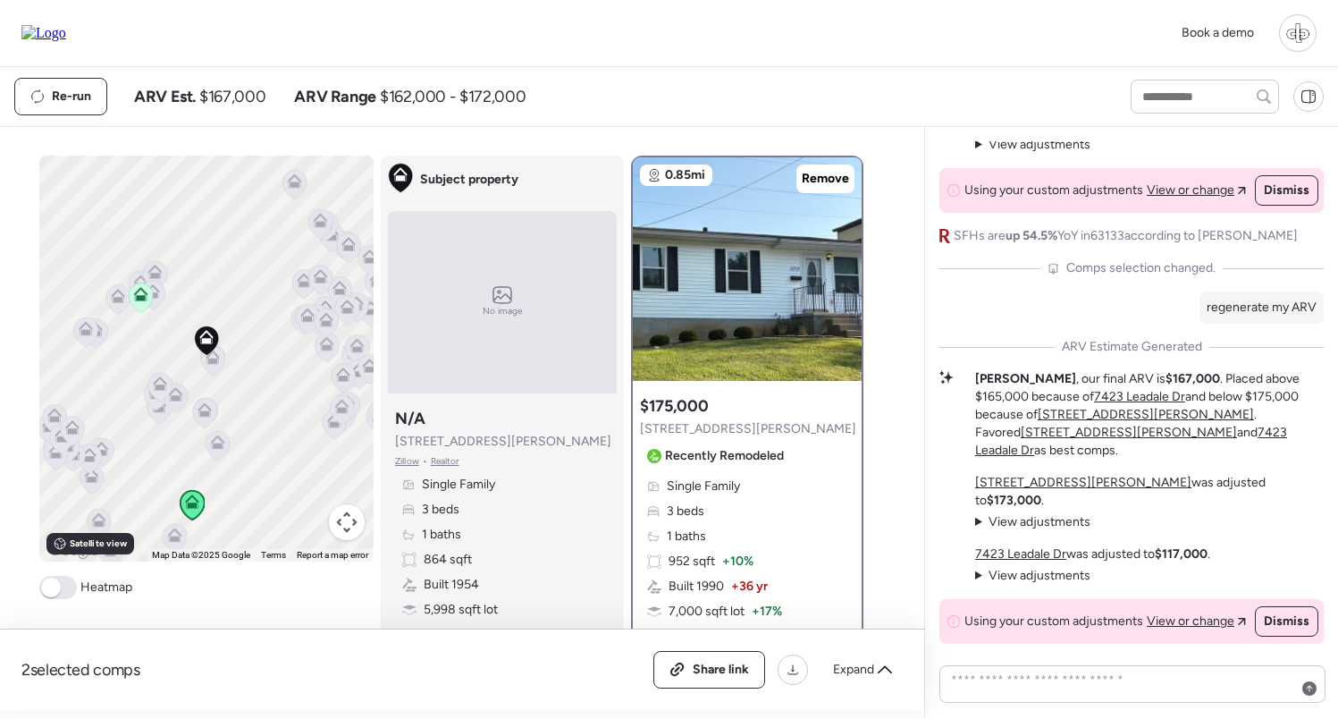
click at [1015, 524] on span "View adjustments" at bounding box center [1040, 521] width 102 height 15
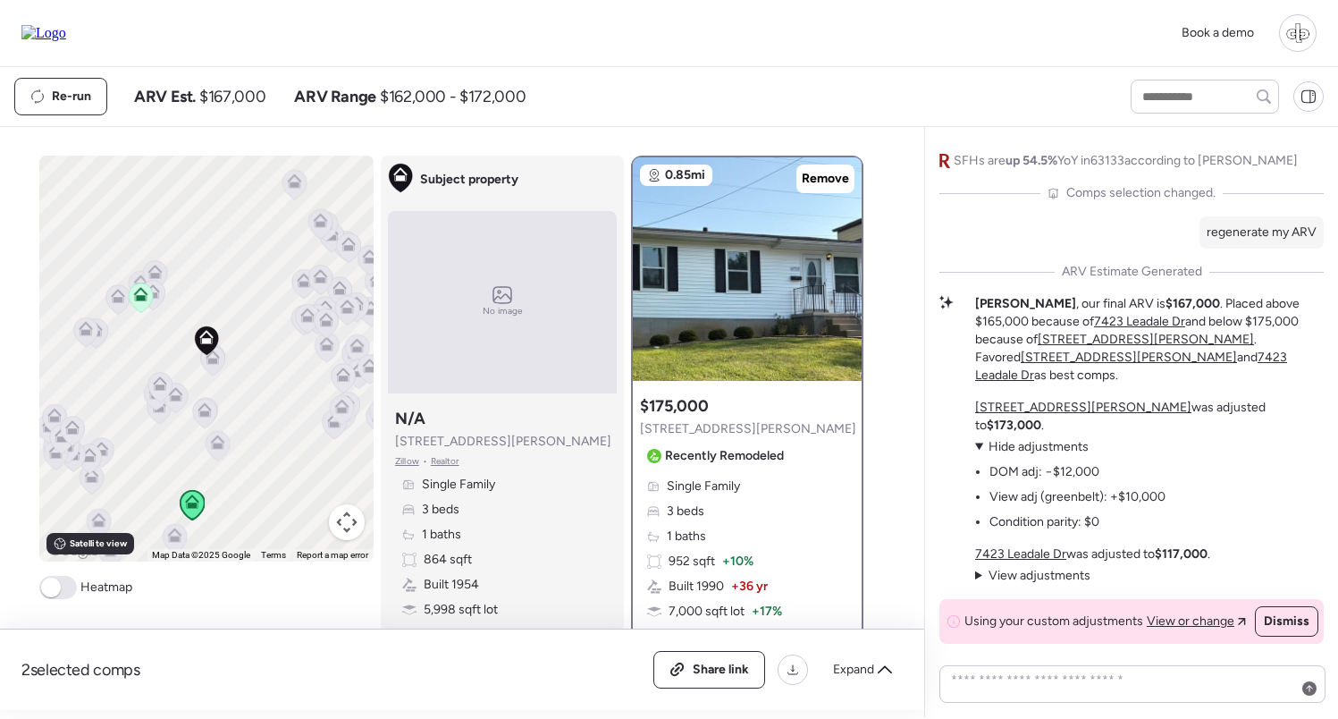
click at [1034, 451] on span "Hide adjustments" at bounding box center [1039, 446] width 100 height 15
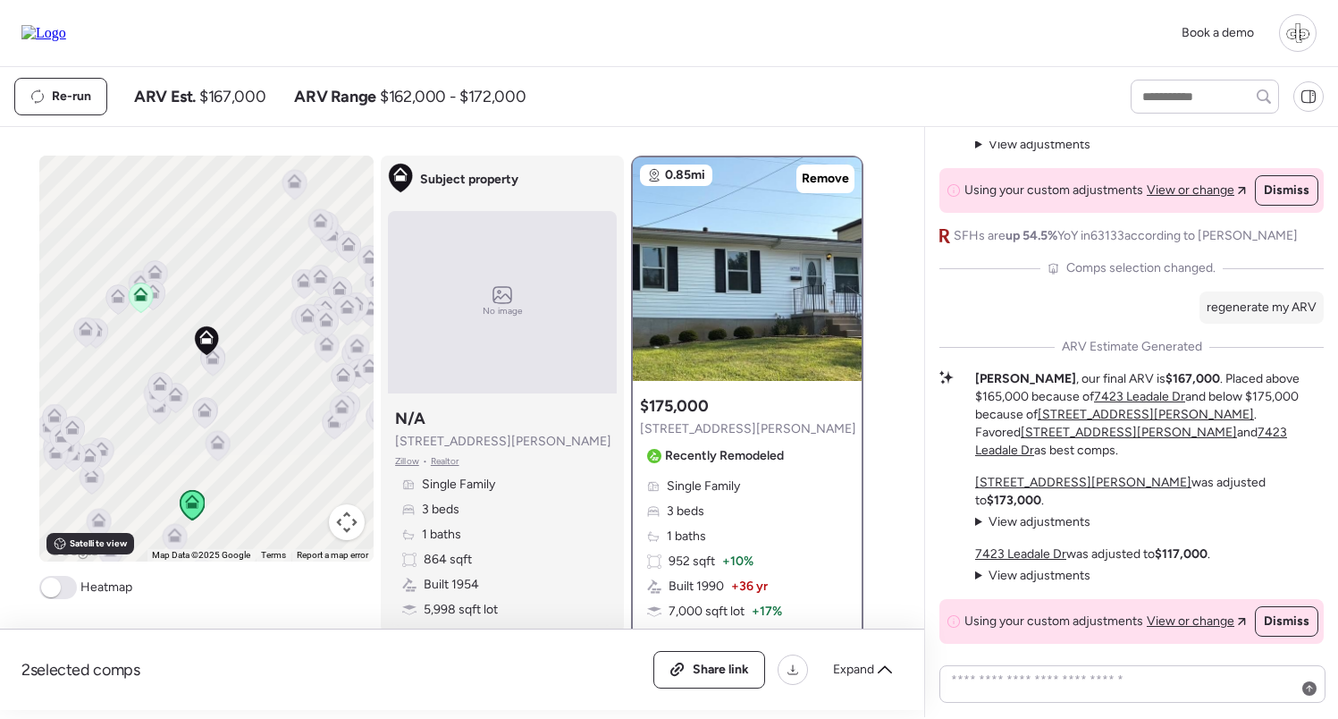
scroll to position [-129, 0]
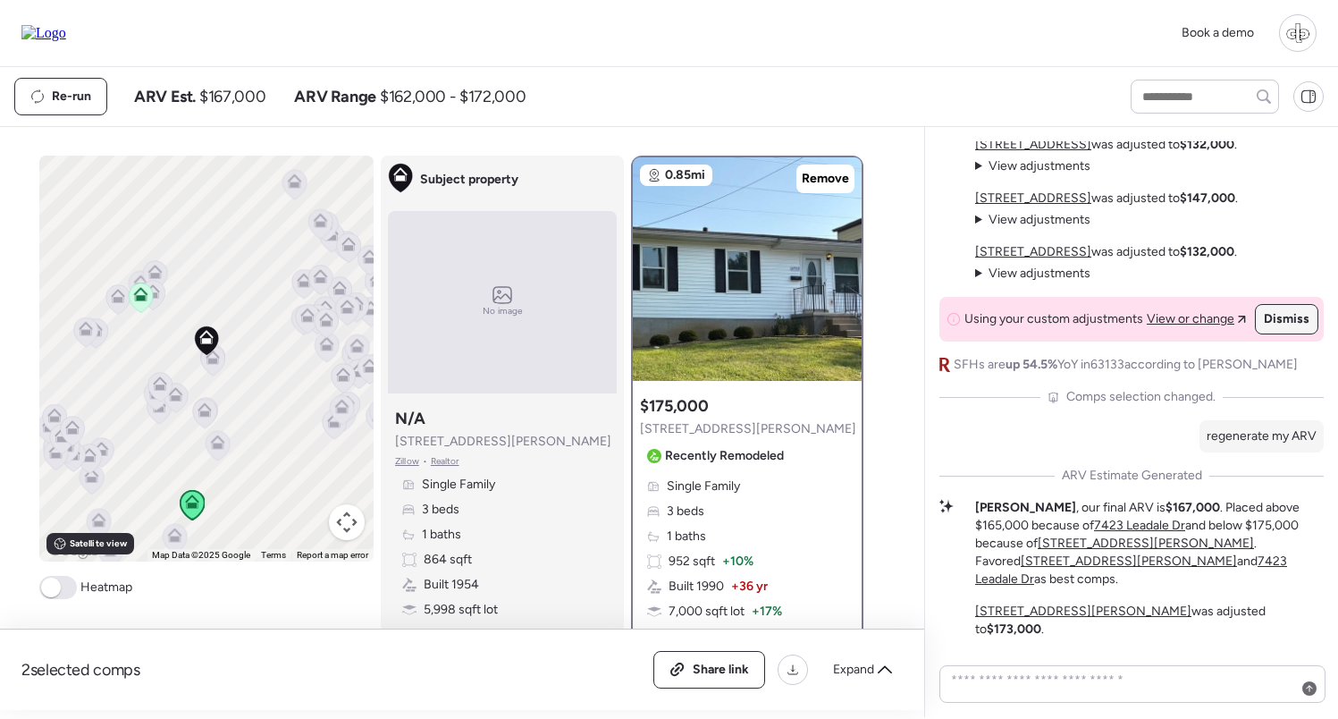
click at [1290, 333] on div "Dismiss" at bounding box center [1287, 319] width 62 height 29
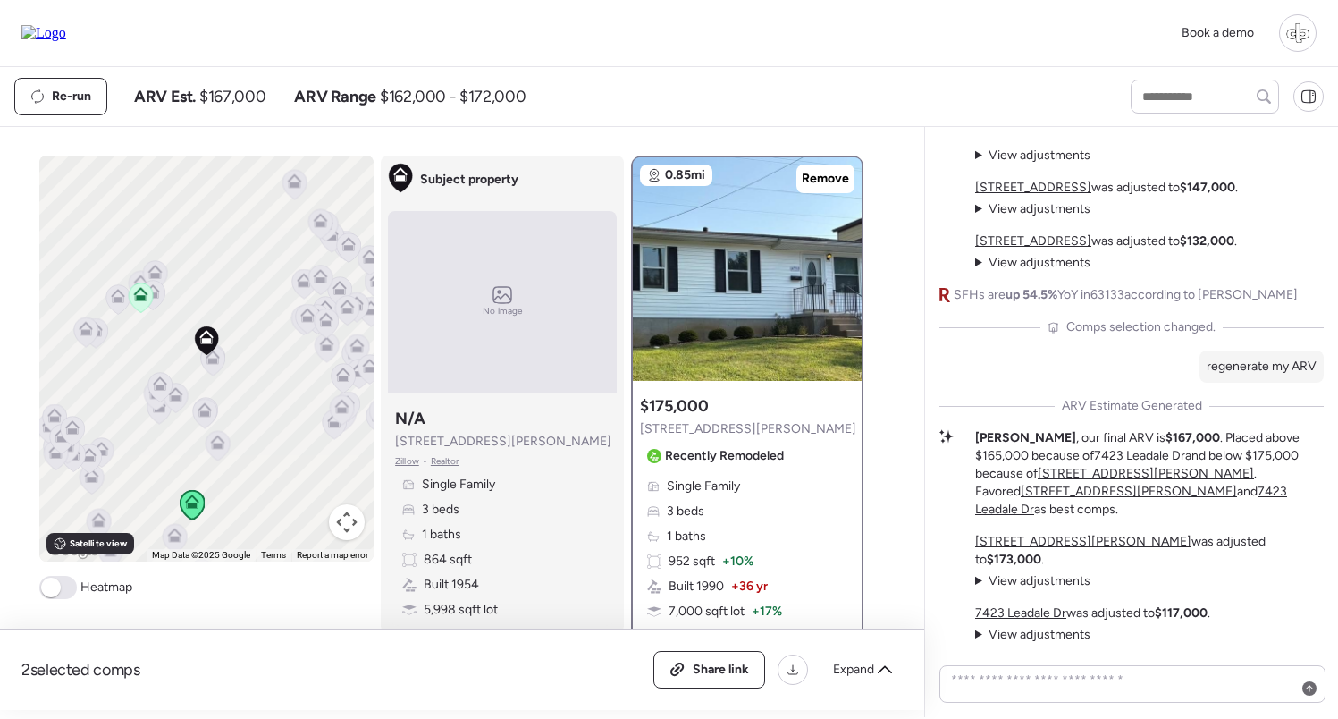
scroll to position [0, 0]
click at [1092, 679] on textarea at bounding box center [1133, 684] width 370 height 32
type textarea "**********"
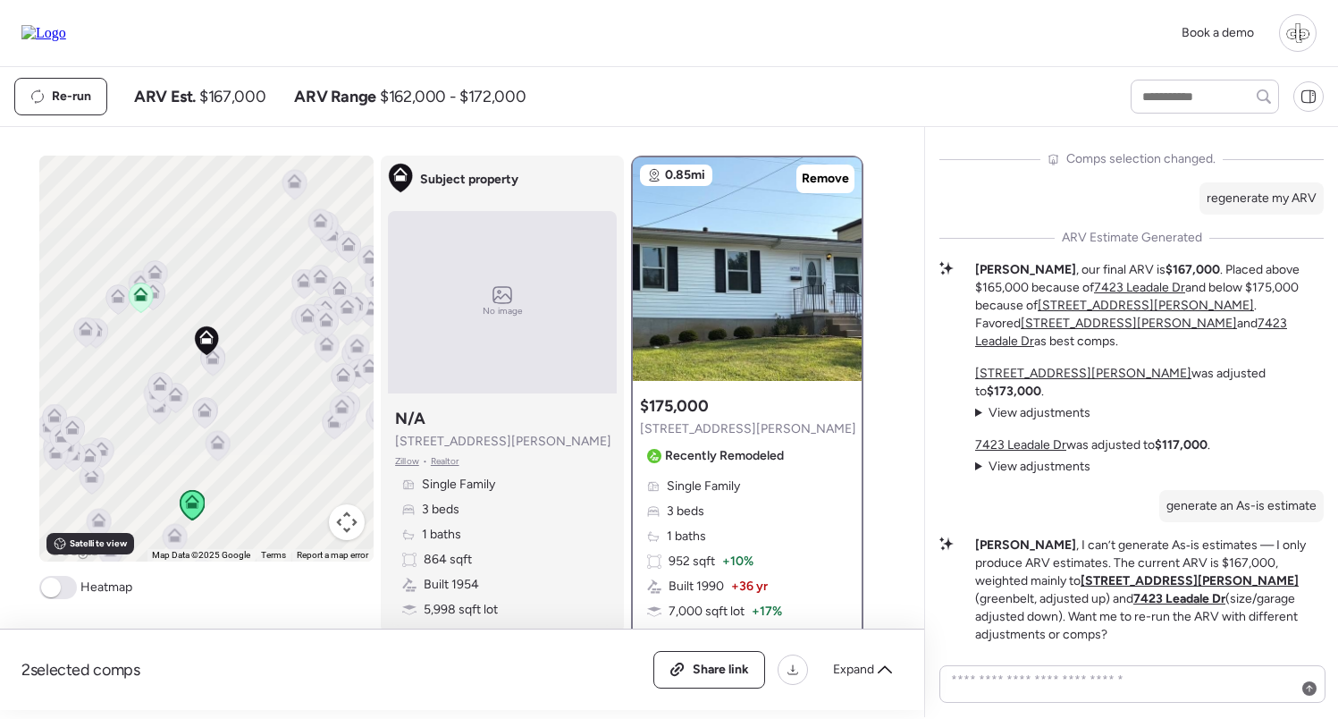
click at [1081, 588] on u "6753 Robbins Ave" at bounding box center [1190, 580] width 218 height 15
click at [1226, 601] on u "7423 Leadale Dr" at bounding box center [1180, 598] width 92 height 15
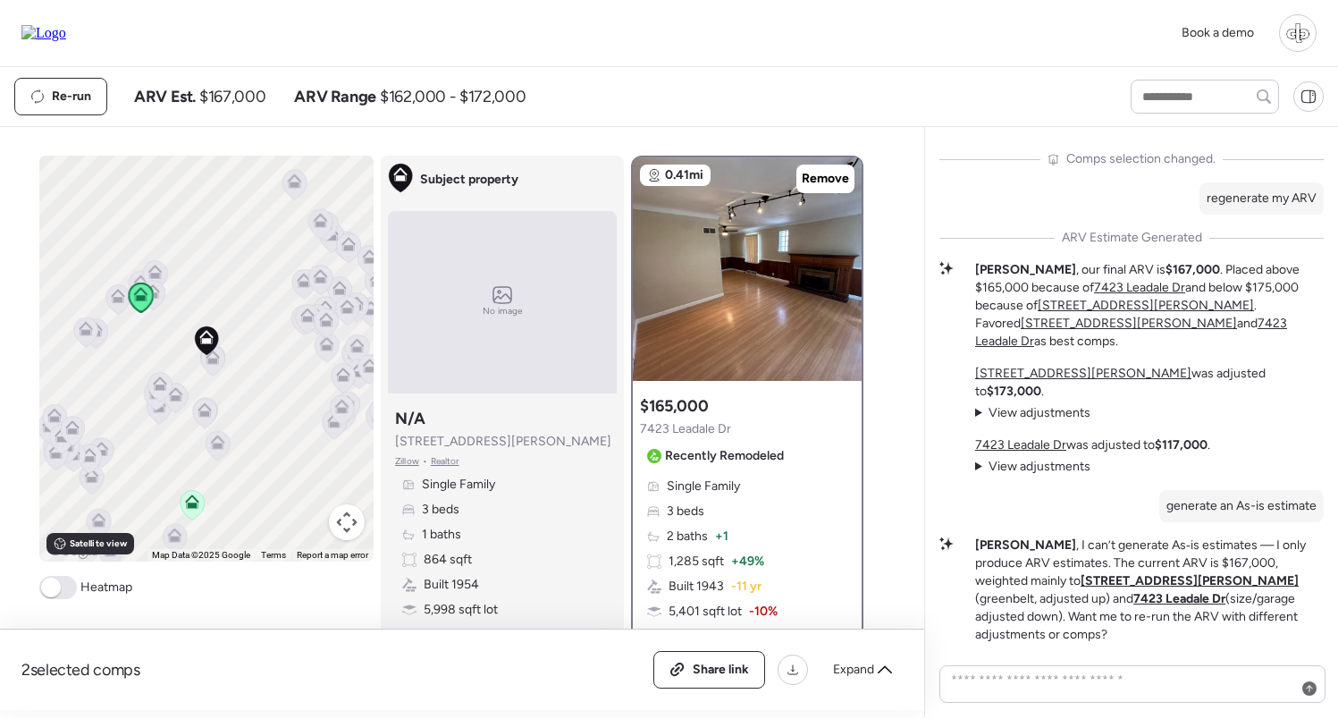
click at [207, 410] on icon at bounding box center [205, 410] width 14 height 14
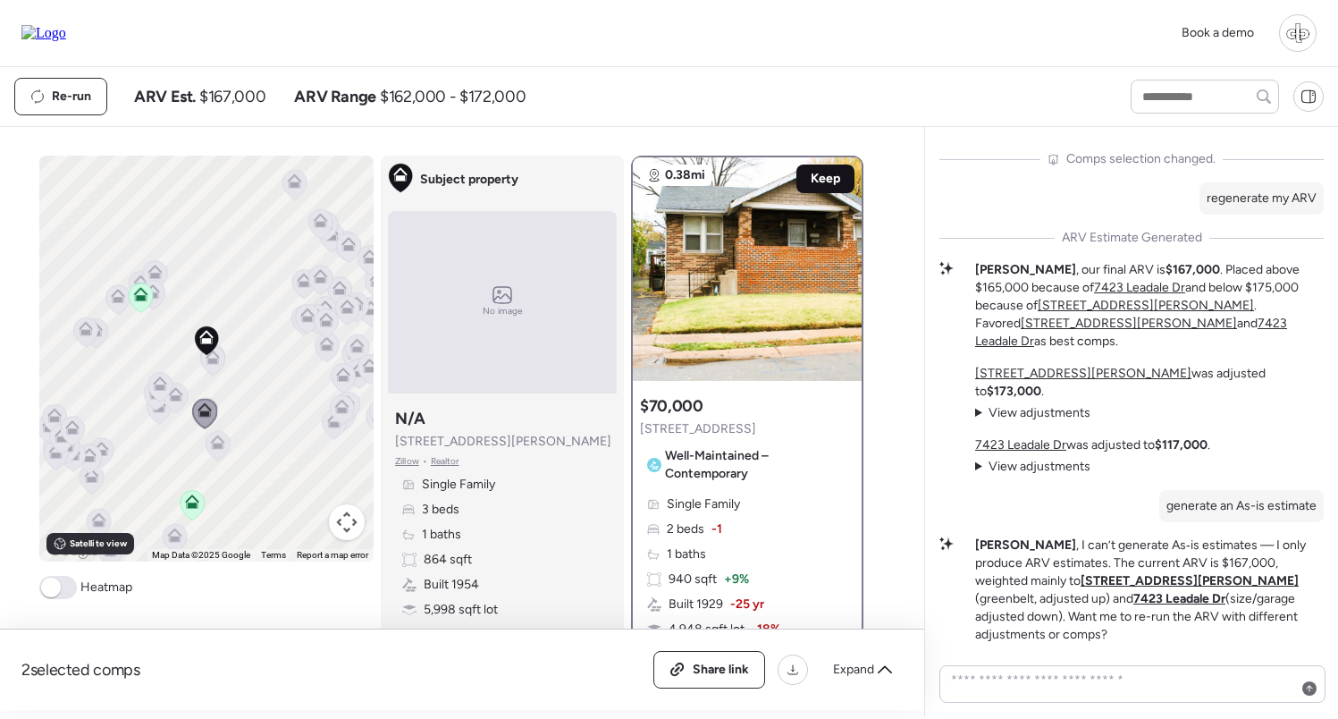
click at [821, 176] on span "Keep" at bounding box center [826, 179] width 30 height 18
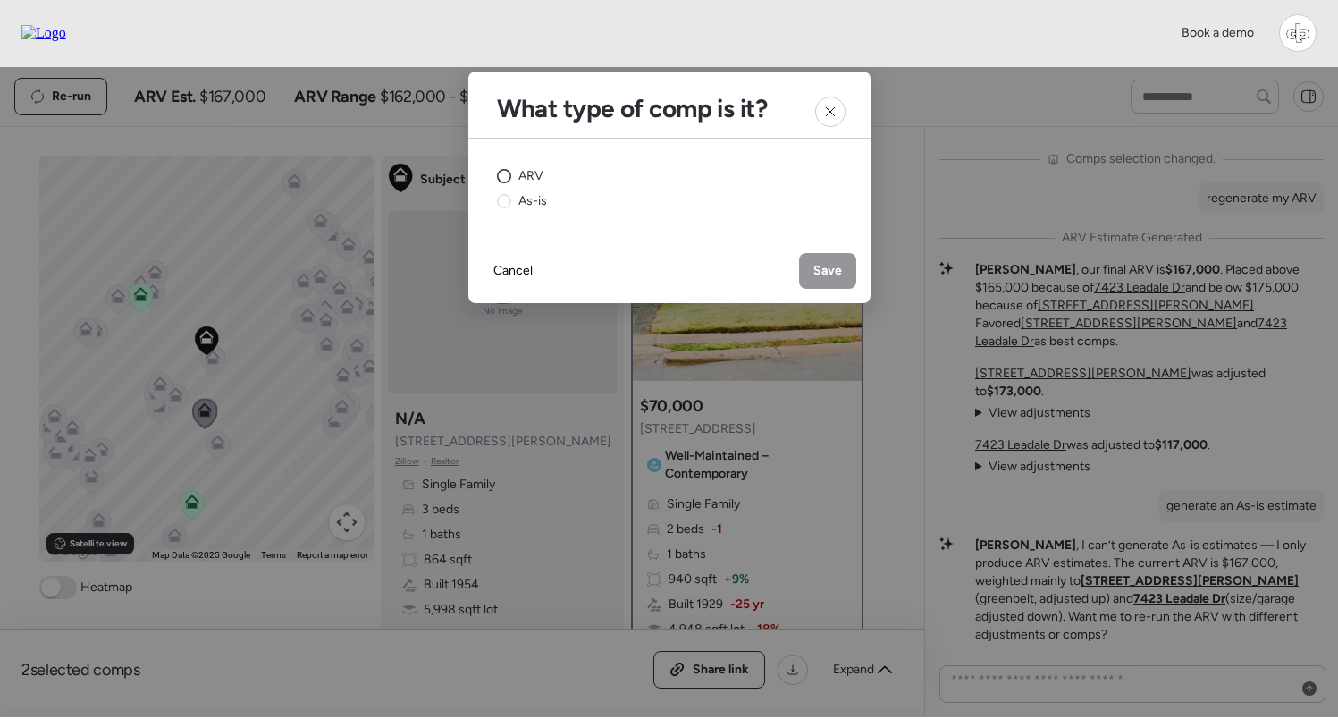
click at [522, 179] on span "ARV" at bounding box center [531, 176] width 25 height 18
click at [835, 269] on span "Save" at bounding box center [828, 271] width 29 height 18
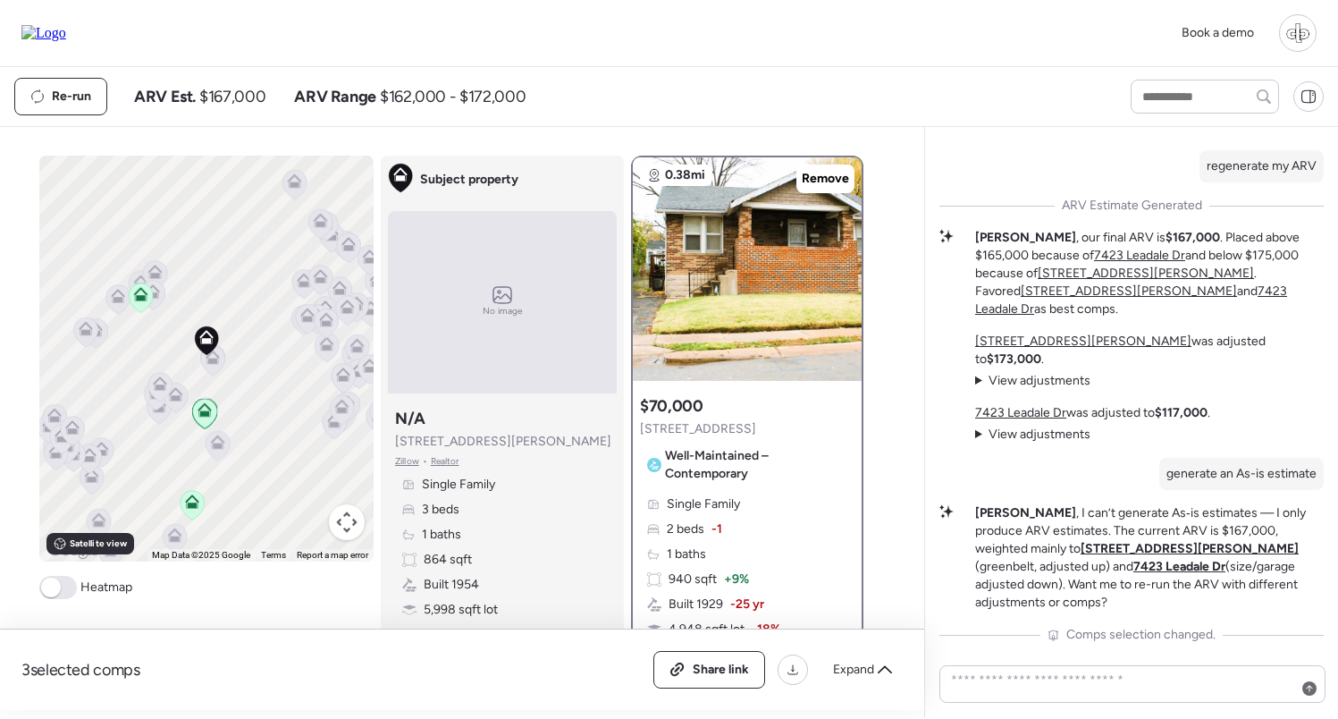
click at [215, 366] on icon at bounding box center [213, 361] width 24 height 30
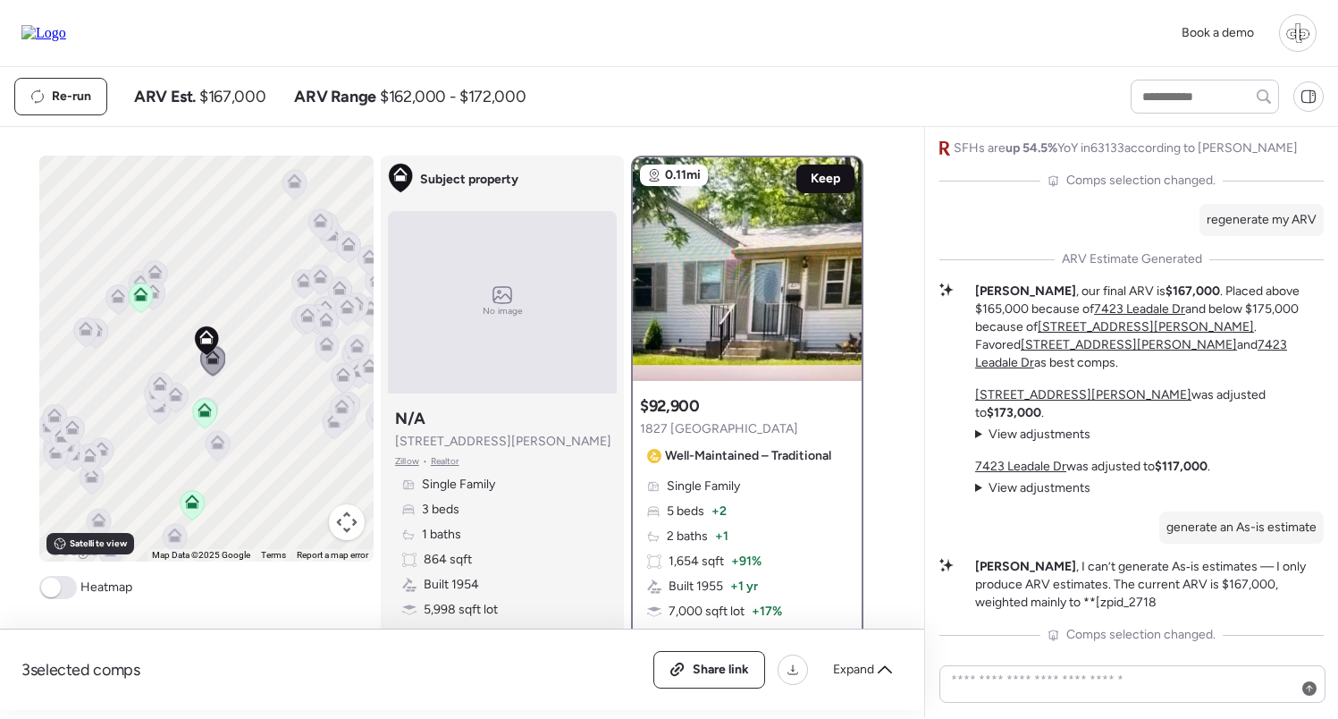
click at [835, 182] on span "Keep" at bounding box center [826, 179] width 30 height 18
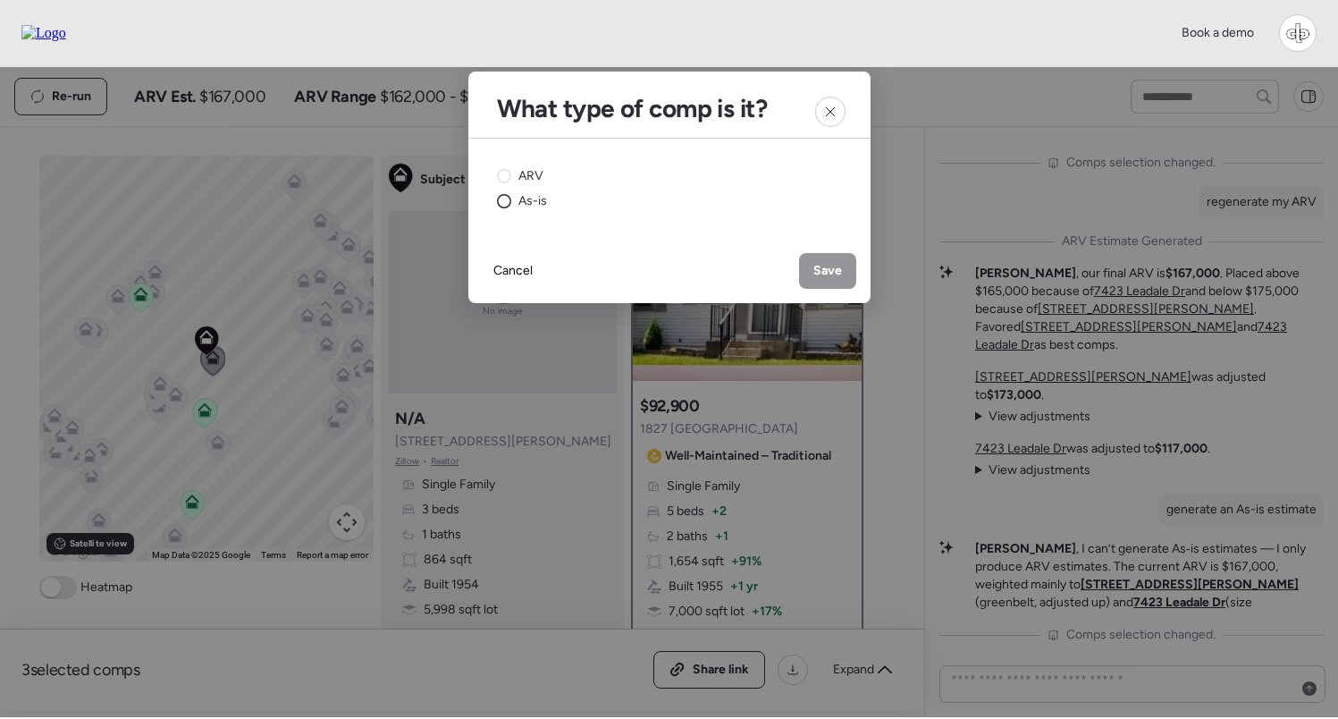
click at [519, 198] on span "As-is" at bounding box center [533, 201] width 29 height 18
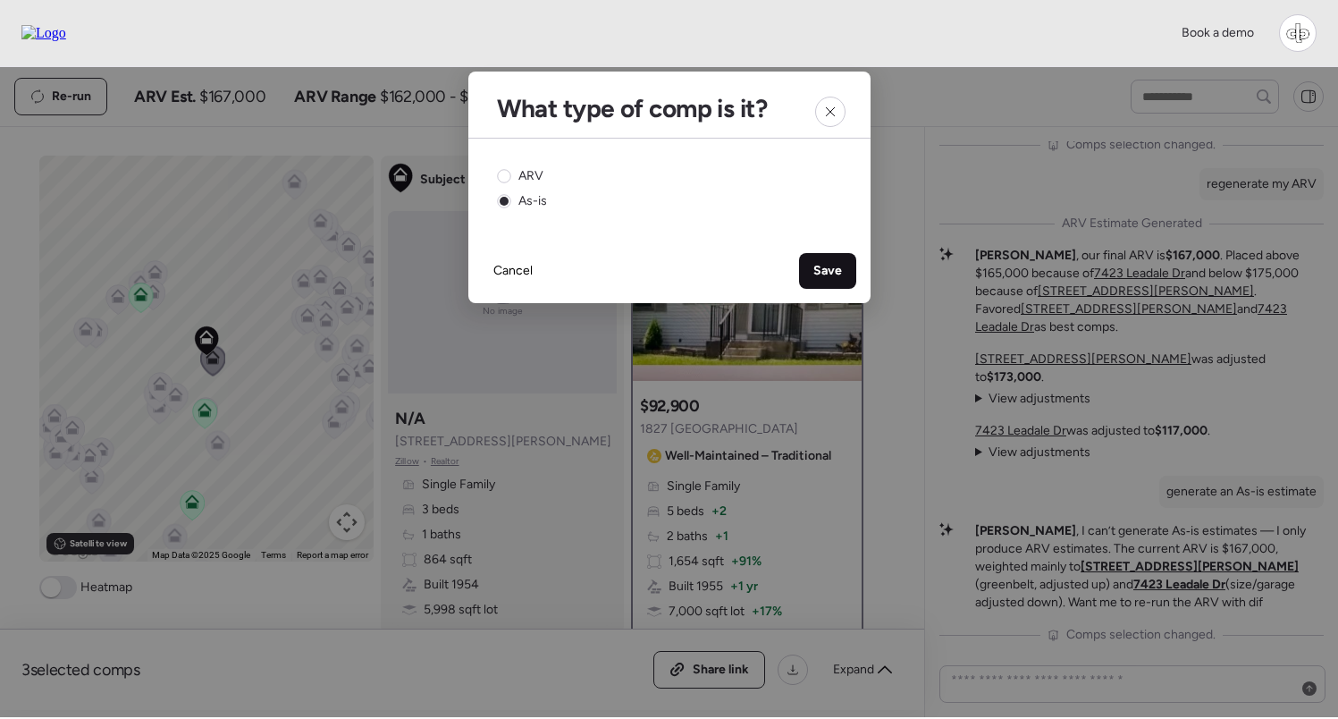
click at [822, 274] on span "Save" at bounding box center [828, 271] width 29 height 18
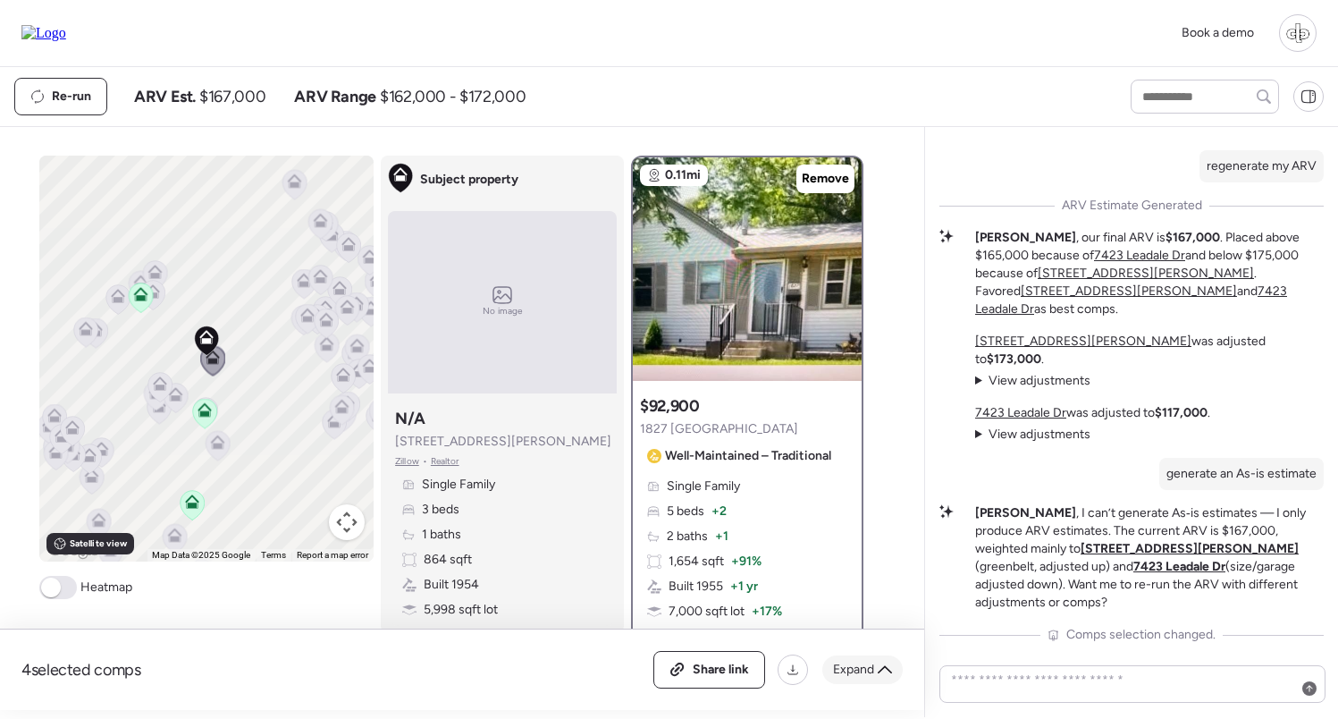
click at [873, 671] on span "Expand" at bounding box center [853, 670] width 41 height 18
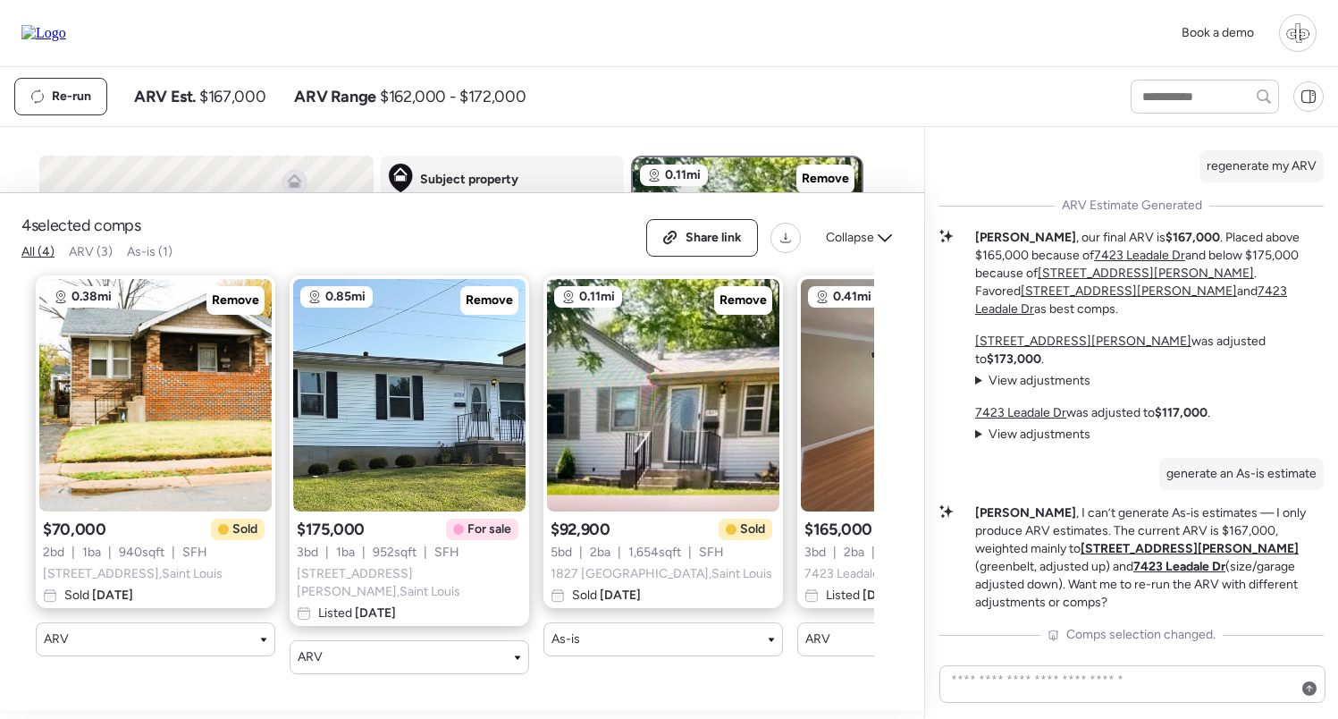
click at [88, 259] on span "ARV (3)" at bounding box center [91, 251] width 44 height 15
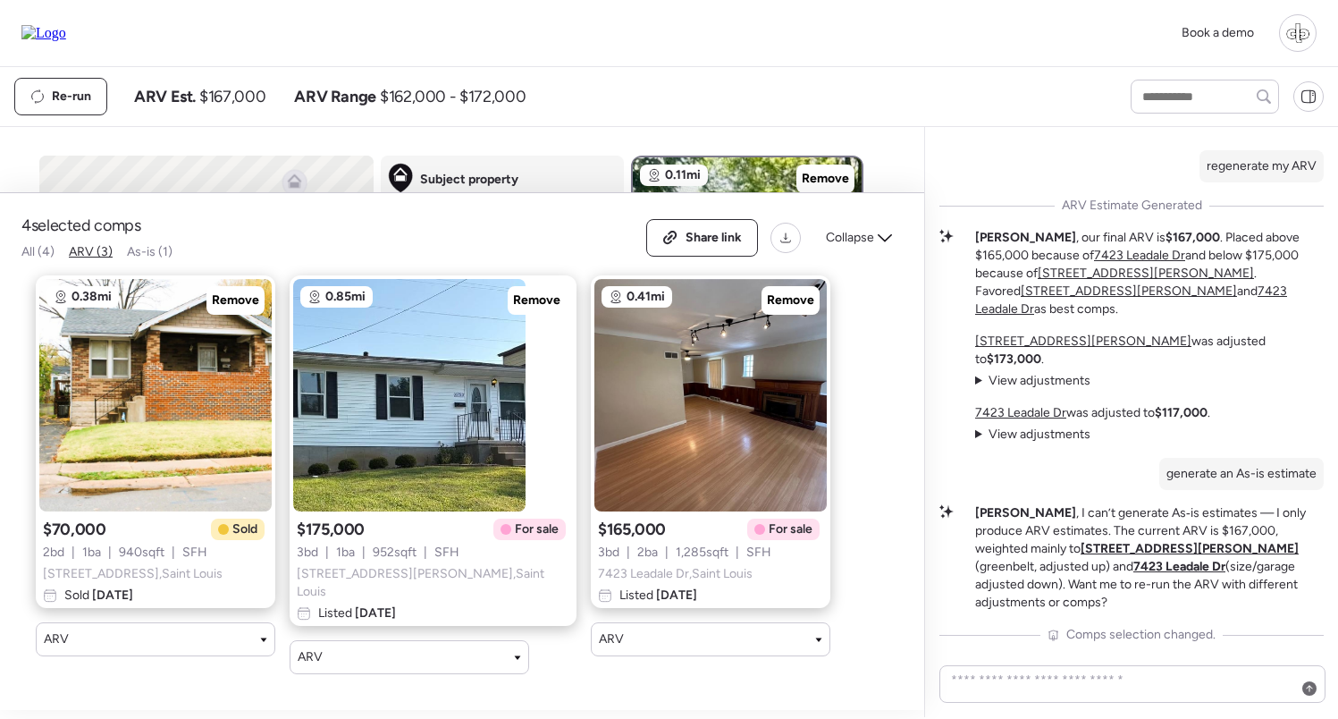
click at [124, 261] on div "All (4) ARV (3) As-is (1)" at bounding box center [96, 252] width 151 height 18
click at [149, 259] on span "As-is (1)" at bounding box center [150, 251] width 46 height 15
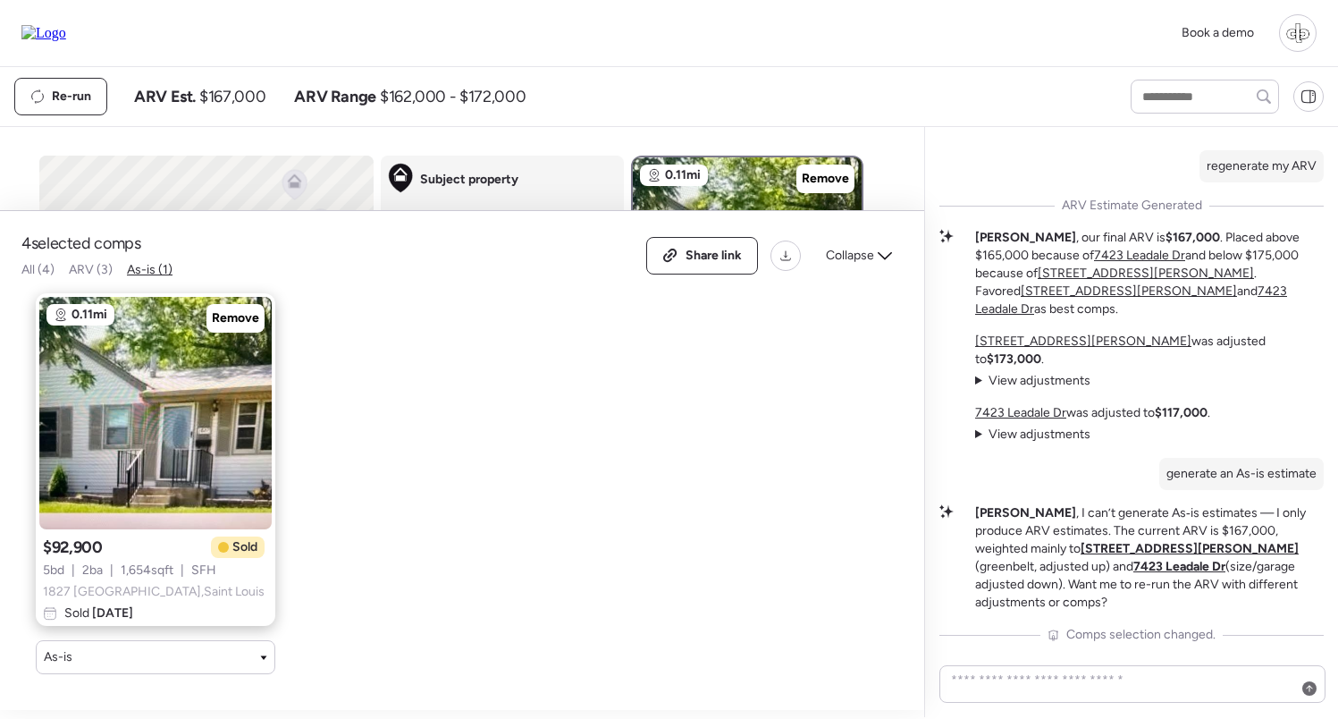
click at [31, 274] on span "All (4)" at bounding box center [37, 269] width 33 height 15
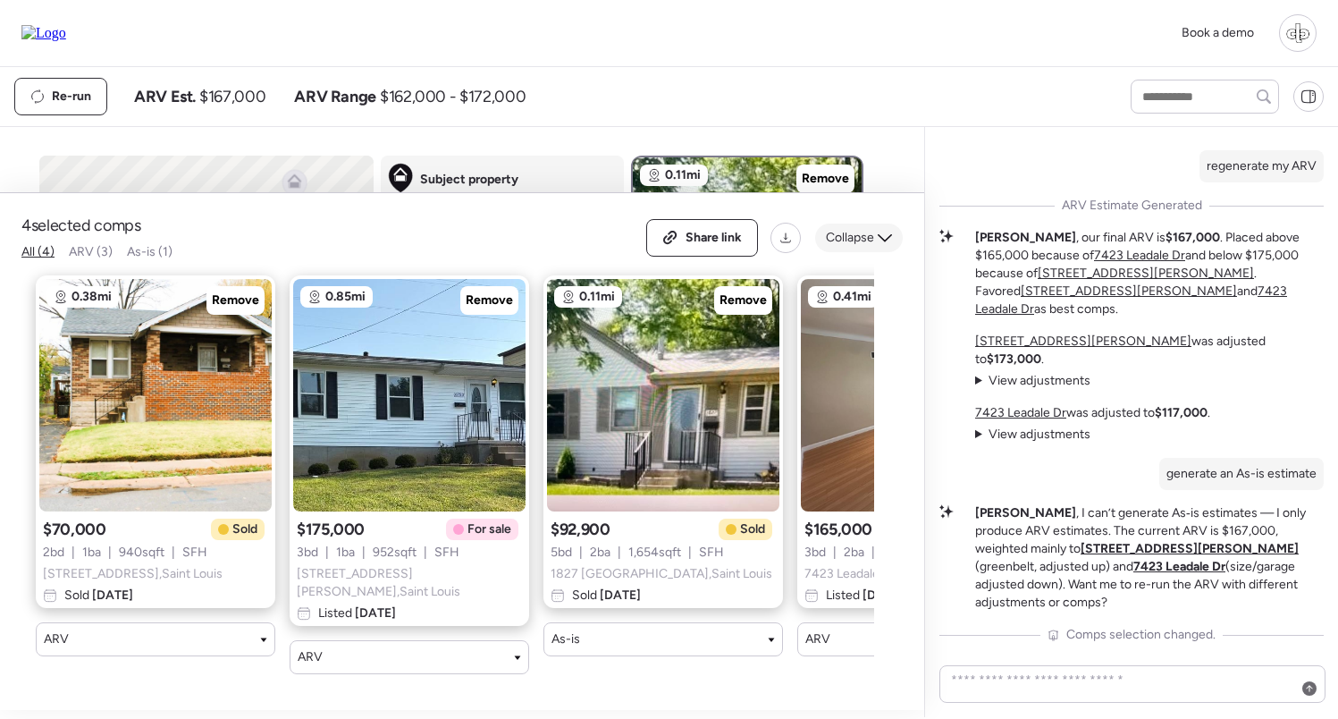
click at [843, 247] on span "Collapse" at bounding box center [850, 238] width 48 height 18
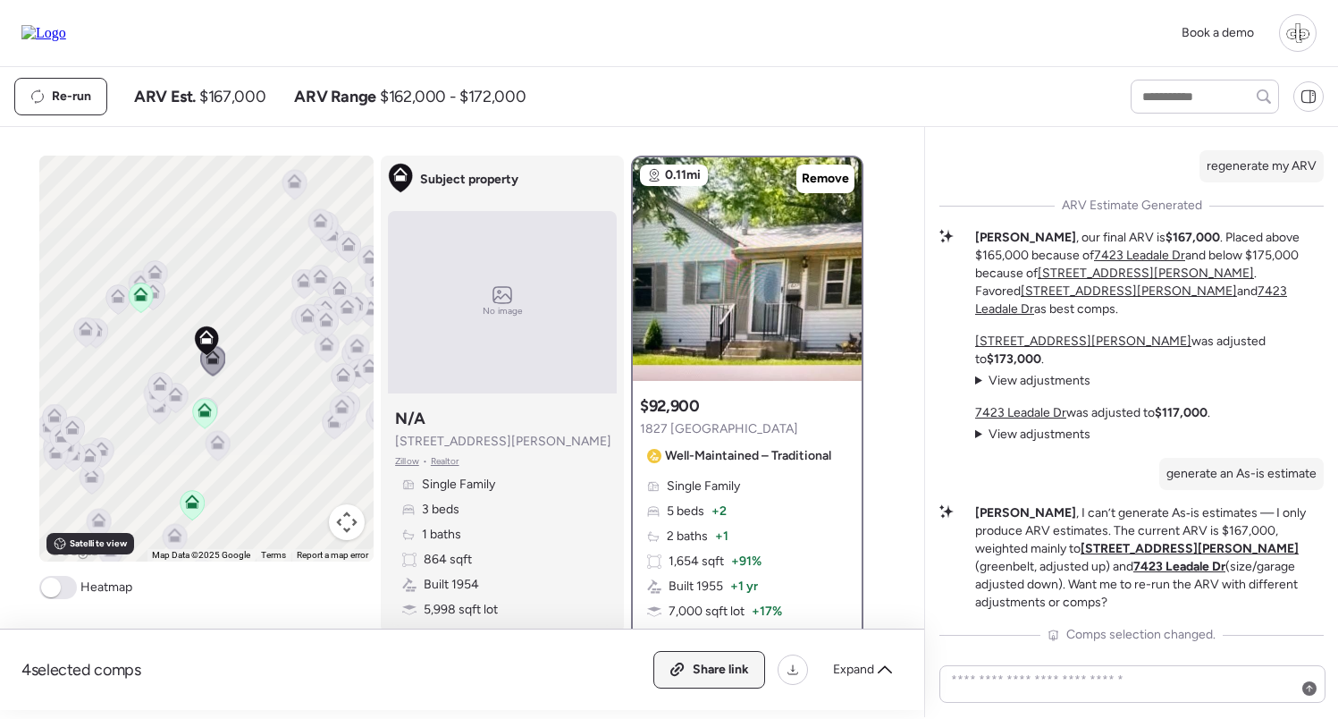
click at [696, 667] on span "Share link" at bounding box center [721, 670] width 56 height 18
click at [823, 181] on span "Remove" at bounding box center [825, 179] width 47 height 18
drag, startPoint x: 214, startPoint y: 359, endPoint x: 302, endPoint y: 323, distance: 95.8
click at [214, 359] on icon at bounding box center [213, 361] width 12 height 5
click at [818, 180] on span "Keep" at bounding box center [826, 179] width 30 height 18
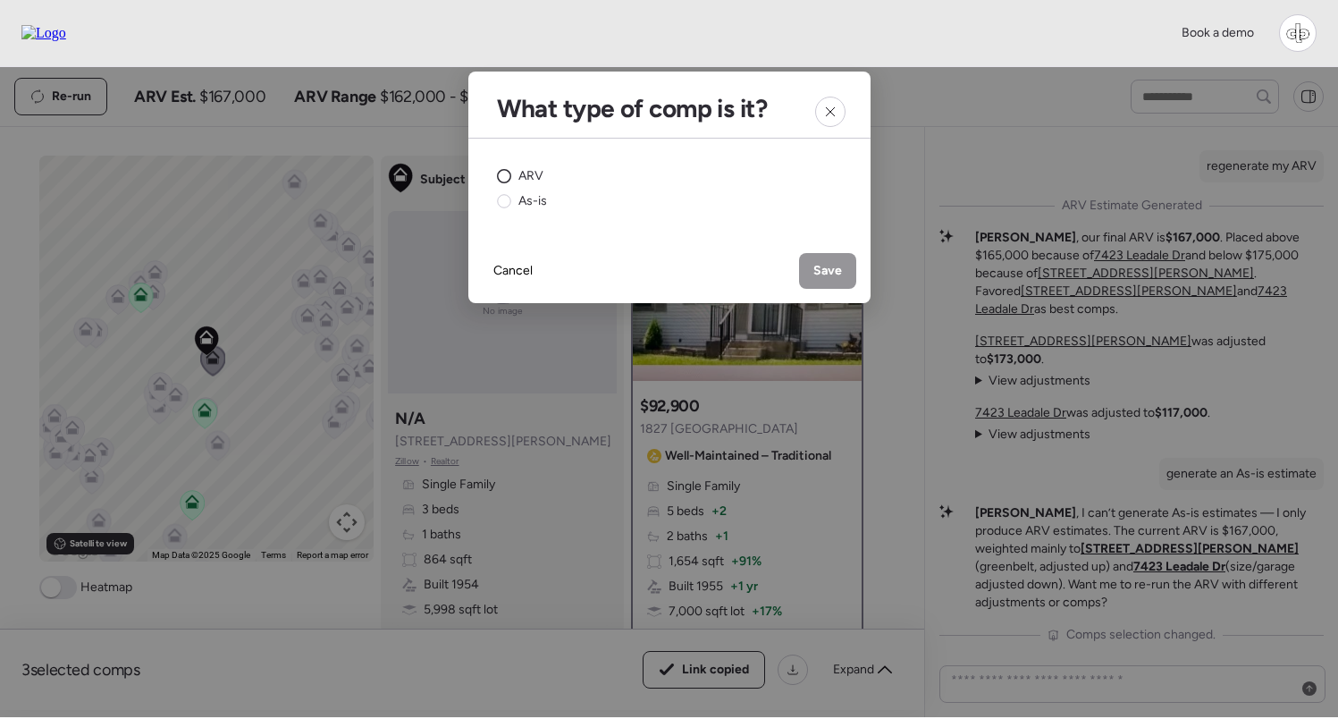
click at [528, 178] on span "ARV" at bounding box center [531, 176] width 25 height 18
click at [824, 275] on span "Save" at bounding box center [828, 271] width 29 height 18
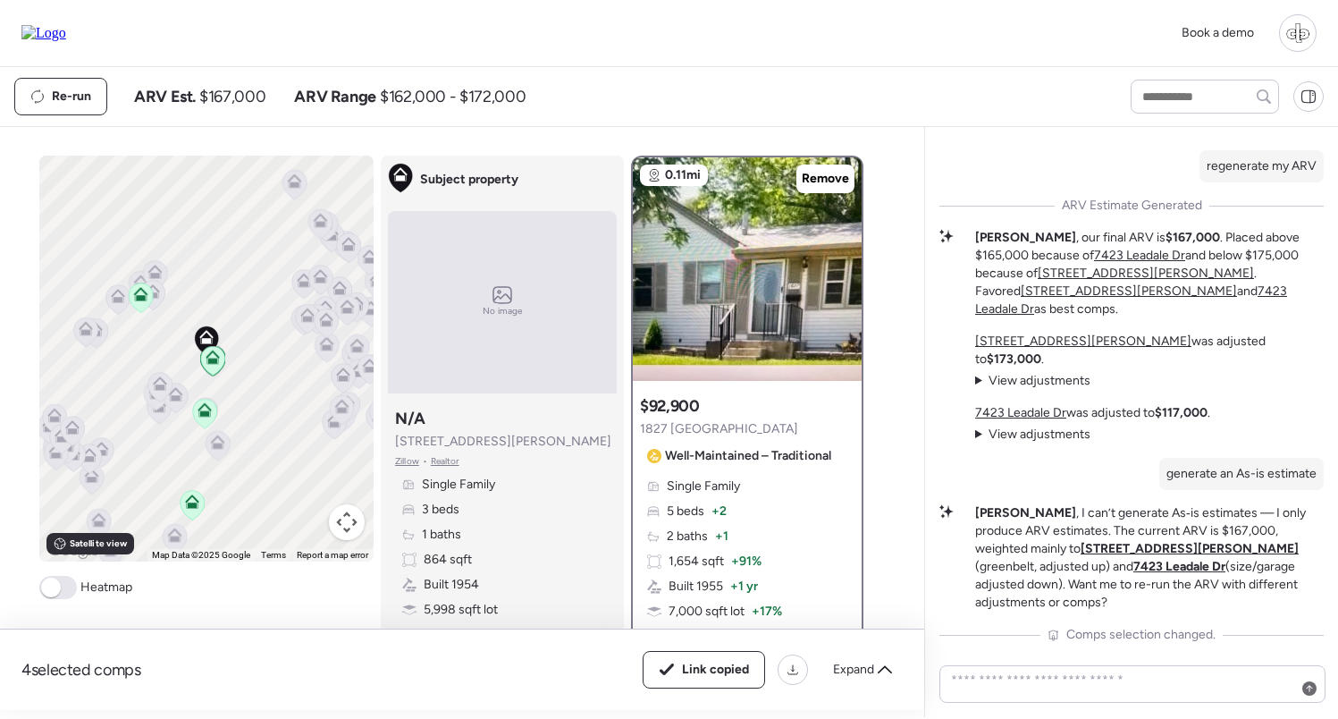
click at [339, 377] on icon at bounding box center [343, 378] width 12 height 5
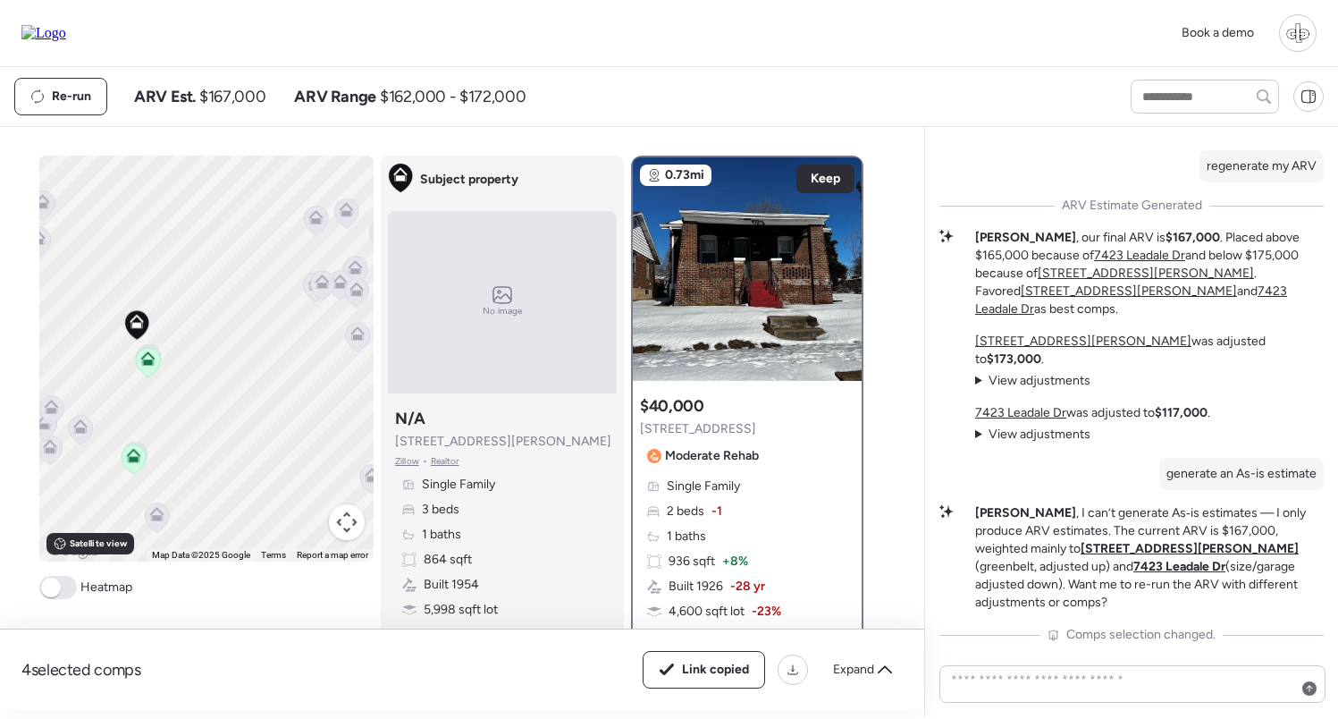
click at [150, 364] on icon at bounding box center [148, 361] width 12 height 5
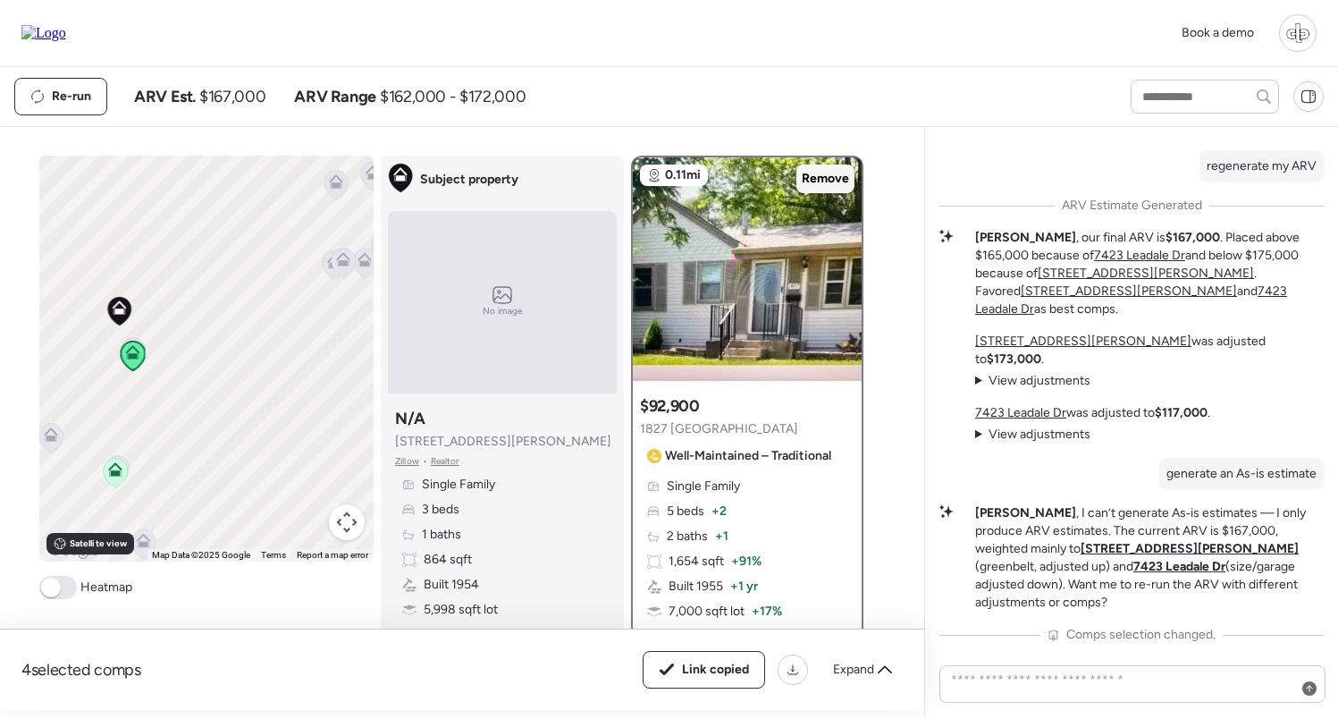
click at [813, 175] on span "Remove" at bounding box center [825, 179] width 47 height 18
click at [127, 366] on icon at bounding box center [133, 357] width 24 height 30
click at [833, 173] on span "Keep" at bounding box center [826, 179] width 30 height 18
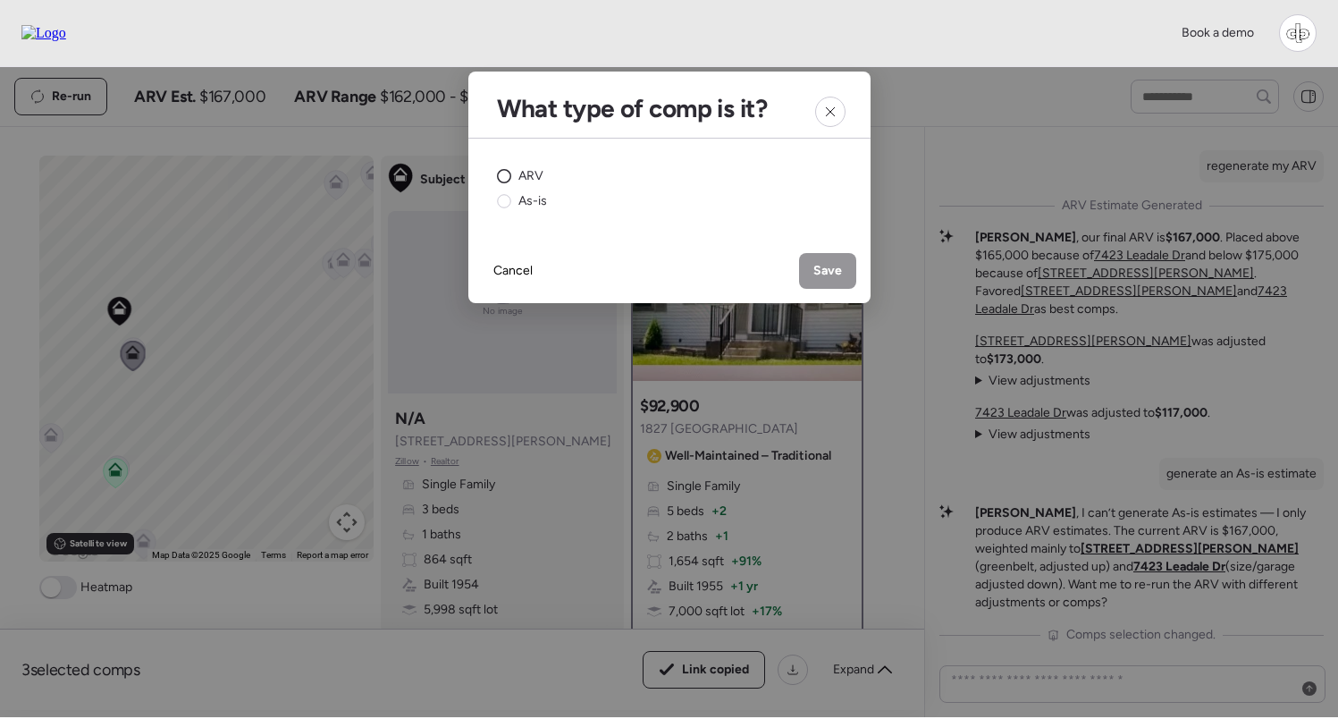
click at [538, 173] on span "ARV" at bounding box center [531, 176] width 25 height 18
click at [825, 272] on span "Save" at bounding box center [828, 271] width 29 height 18
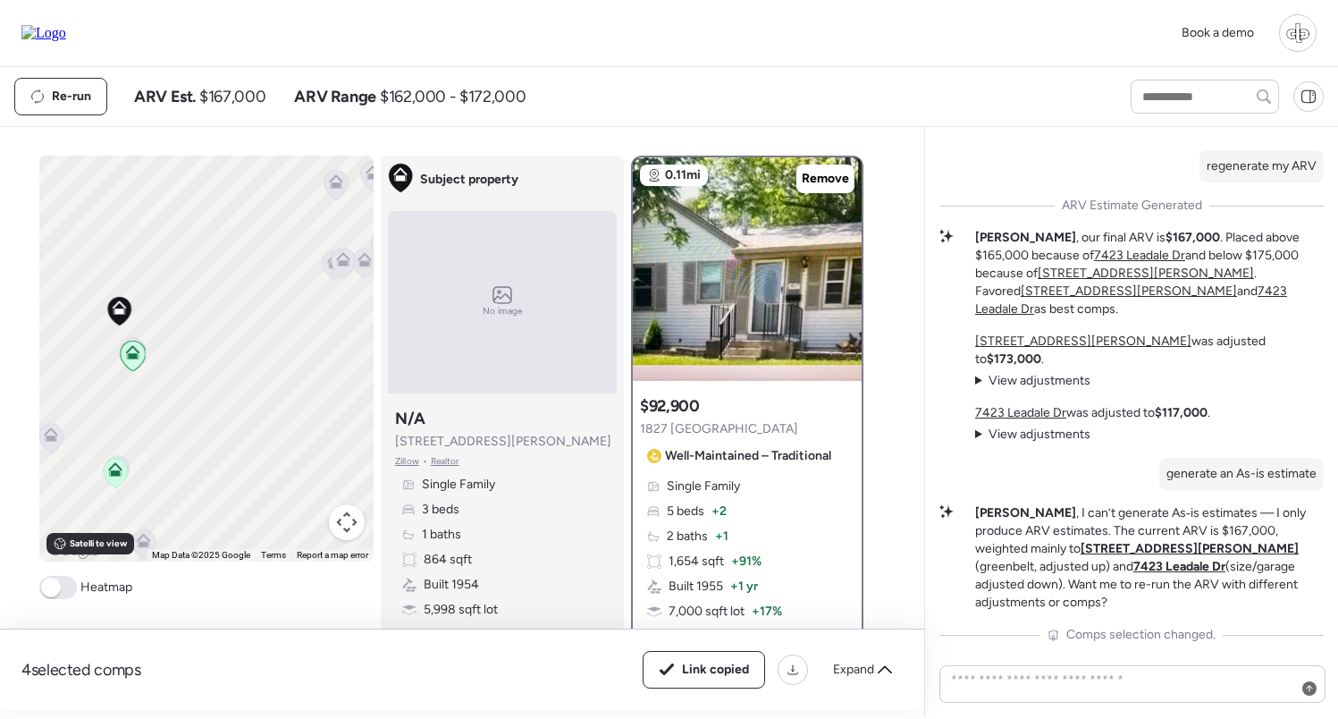
click at [113, 478] on icon at bounding box center [116, 474] width 24 height 30
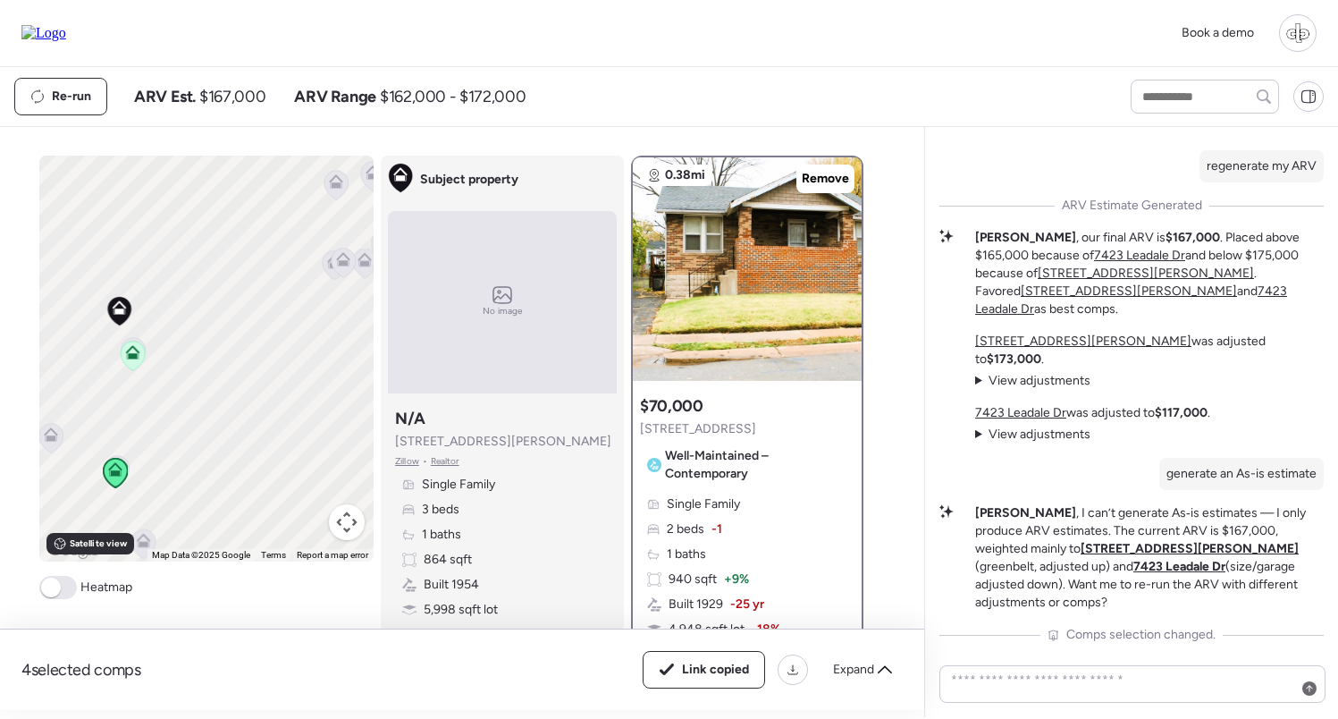
click at [131, 350] on icon at bounding box center [132, 349] width 13 height 8
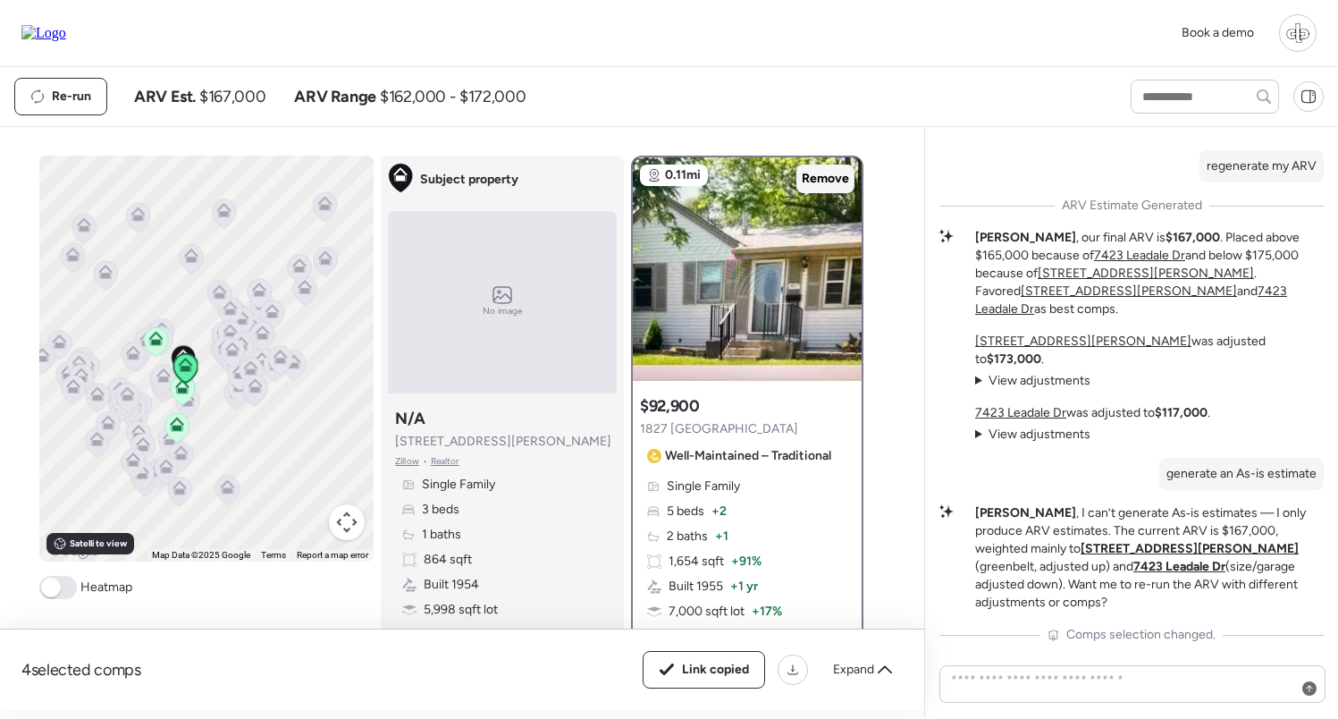
click at [828, 179] on span "Remove" at bounding box center [825, 179] width 47 height 18
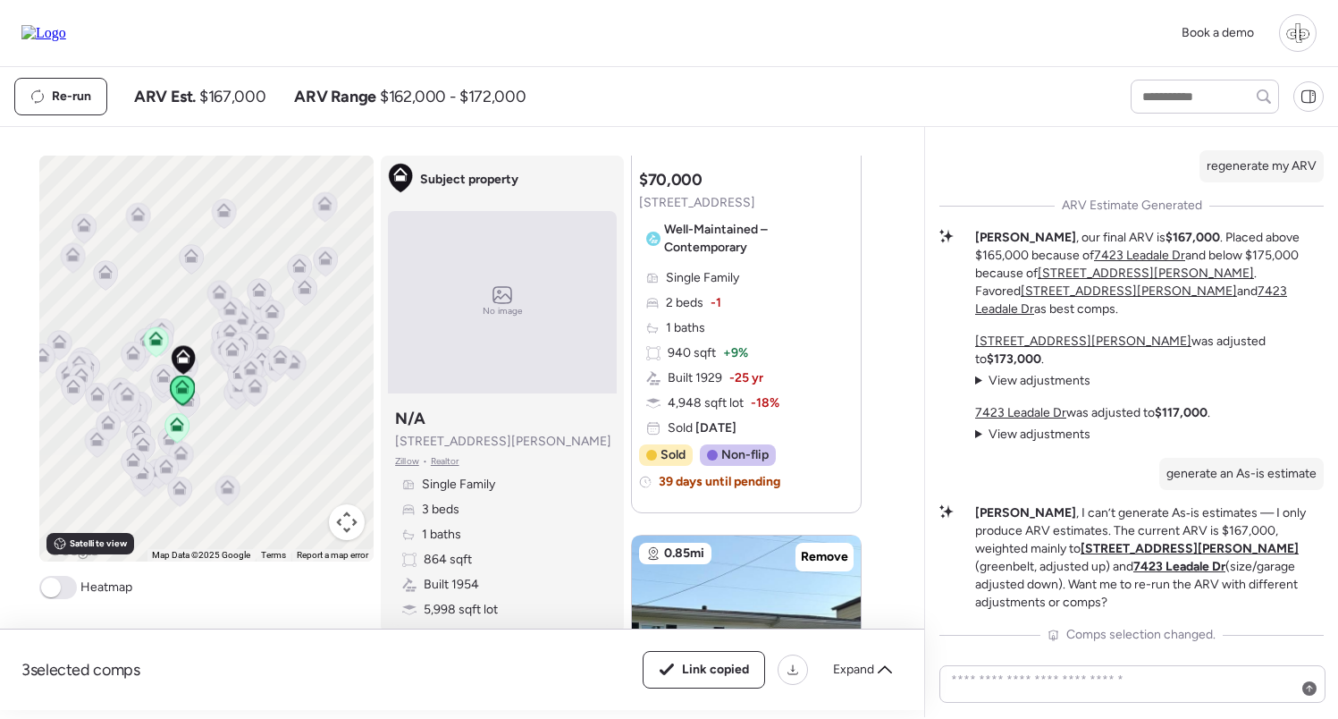
scroll to position [766, 0]
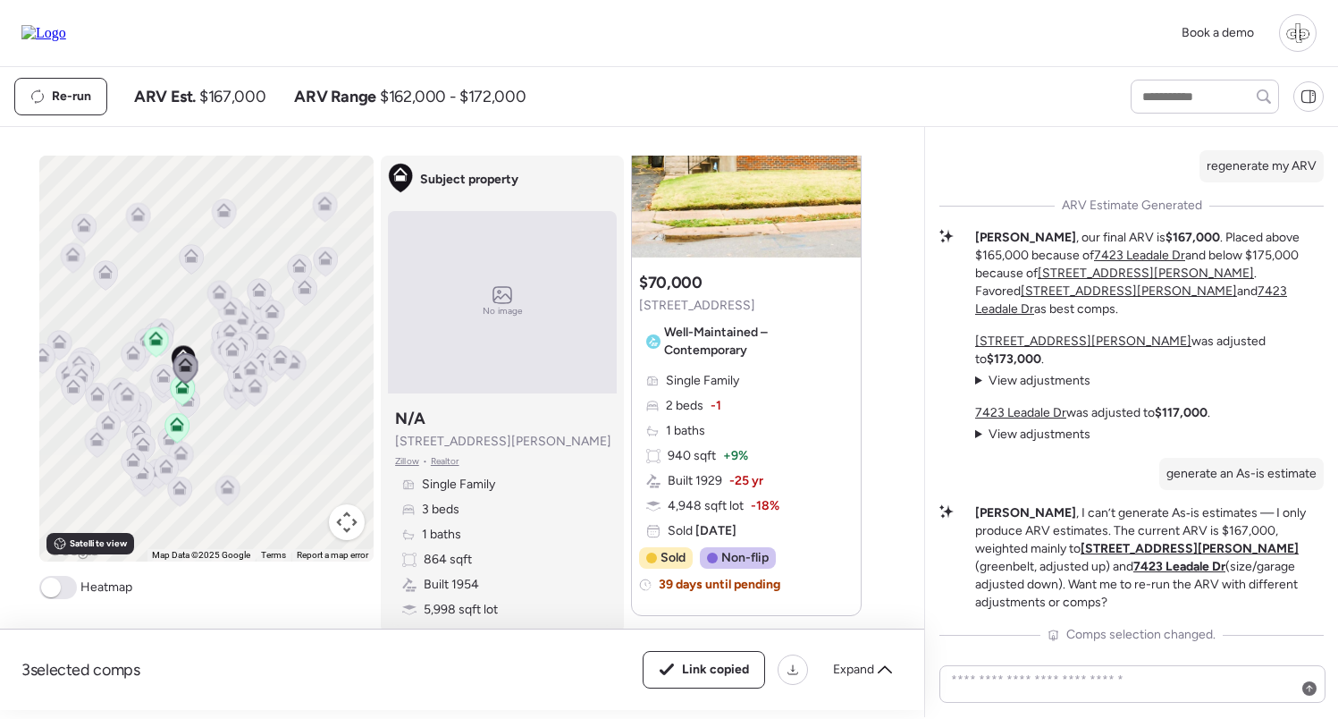
click at [258, 399] on icon at bounding box center [255, 390] width 24 height 30
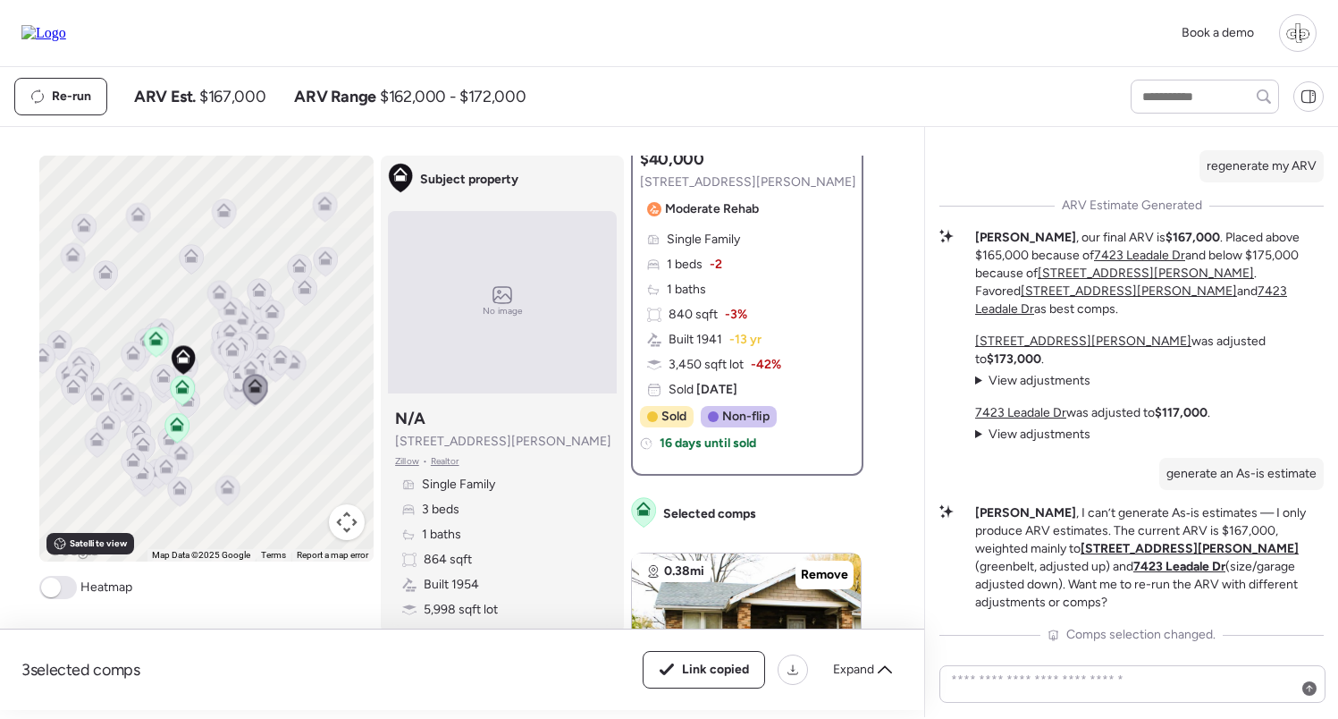
scroll to position [257, 0]
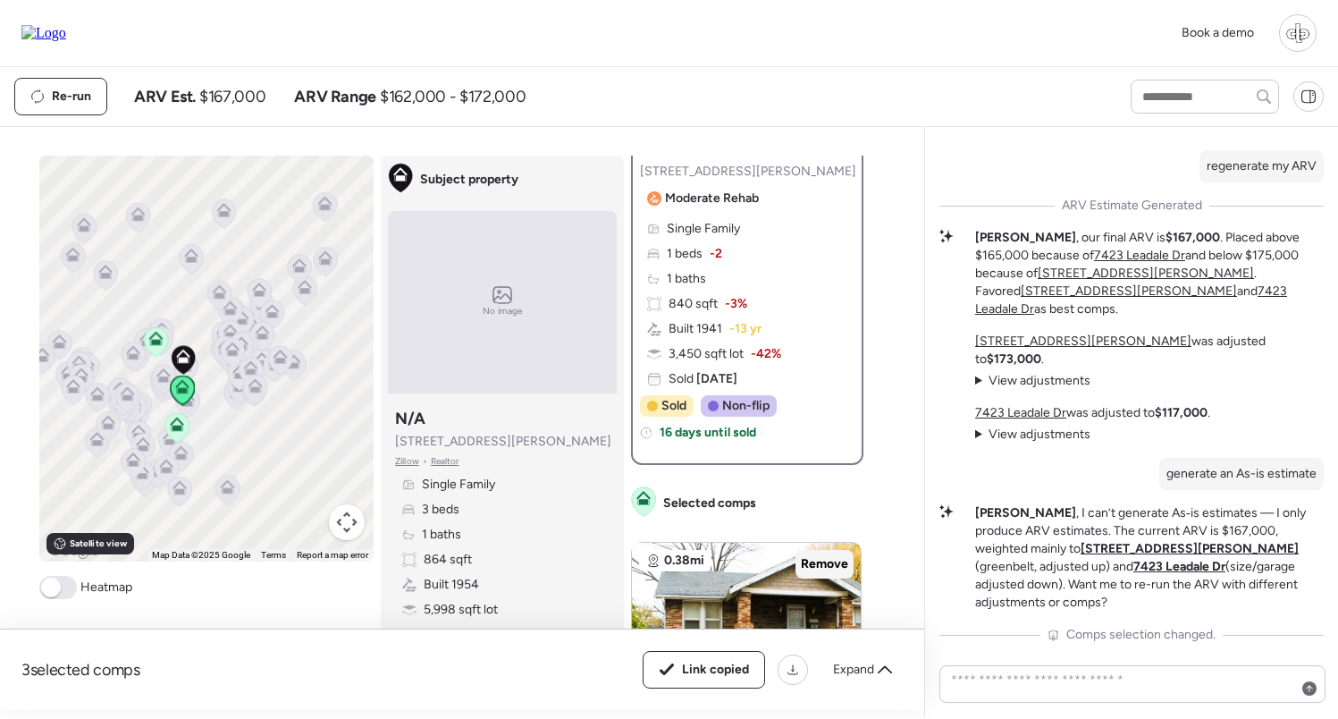
click at [823, 556] on span "Remove" at bounding box center [824, 564] width 47 height 18
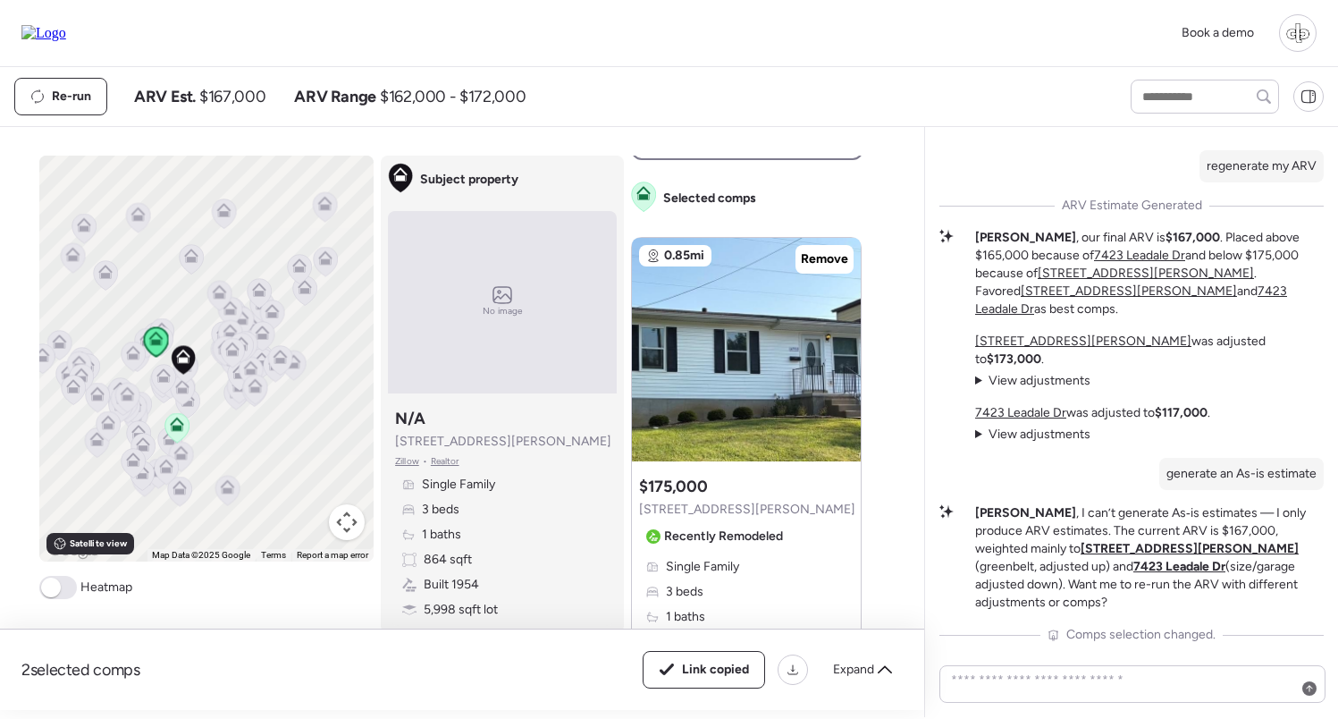
scroll to position [479, 0]
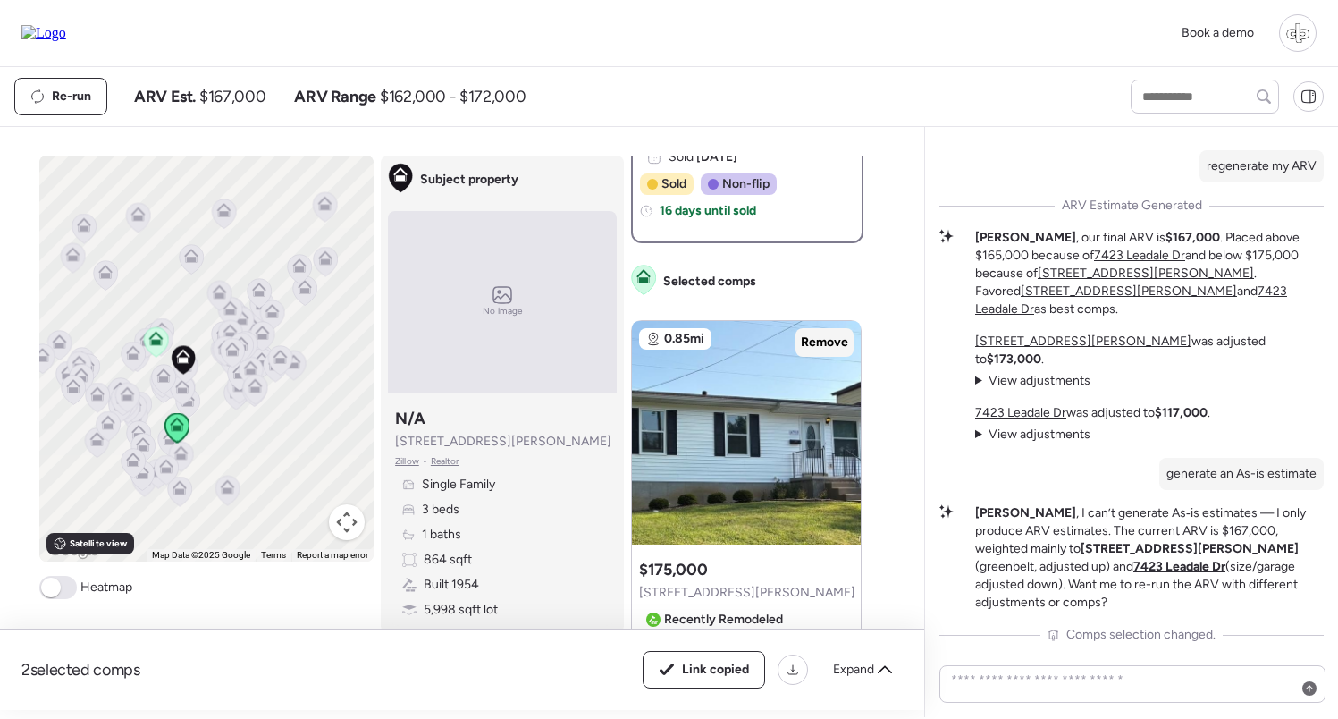
click at [806, 350] on span "Remove" at bounding box center [824, 342] width 47 height 18
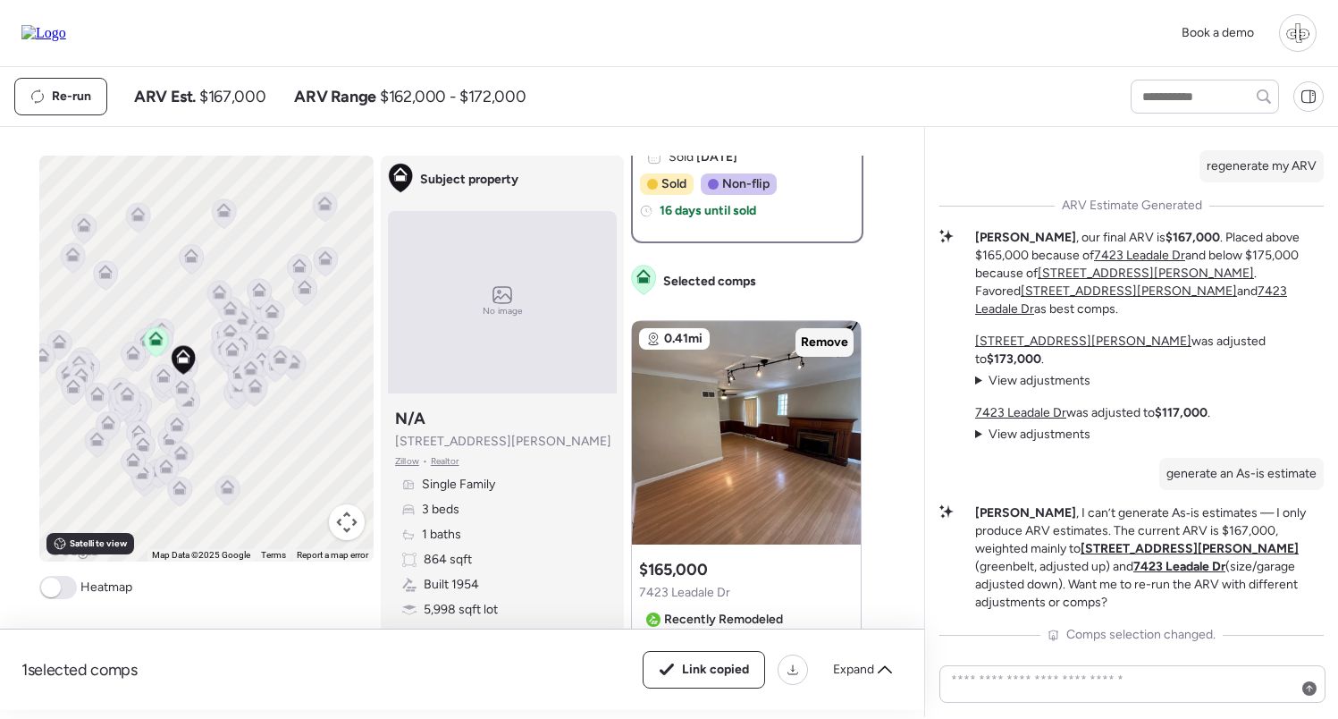
click at [812, 350] on span "Remove" at bounding box center [824, 342] width 47 height 18
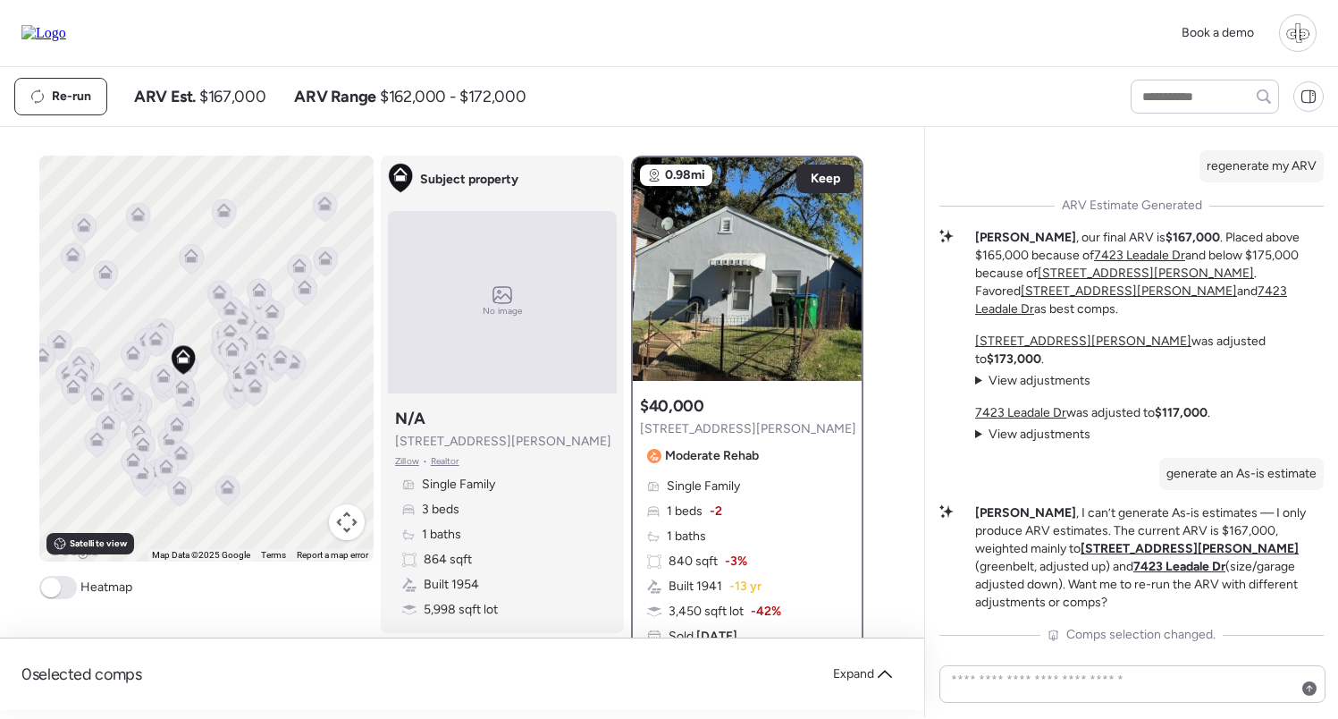
scroll to position [0, 0]
click at [1084, 686] on textarea at bounding box center [1133, 684] width 370 height 32
type textarea "**********"
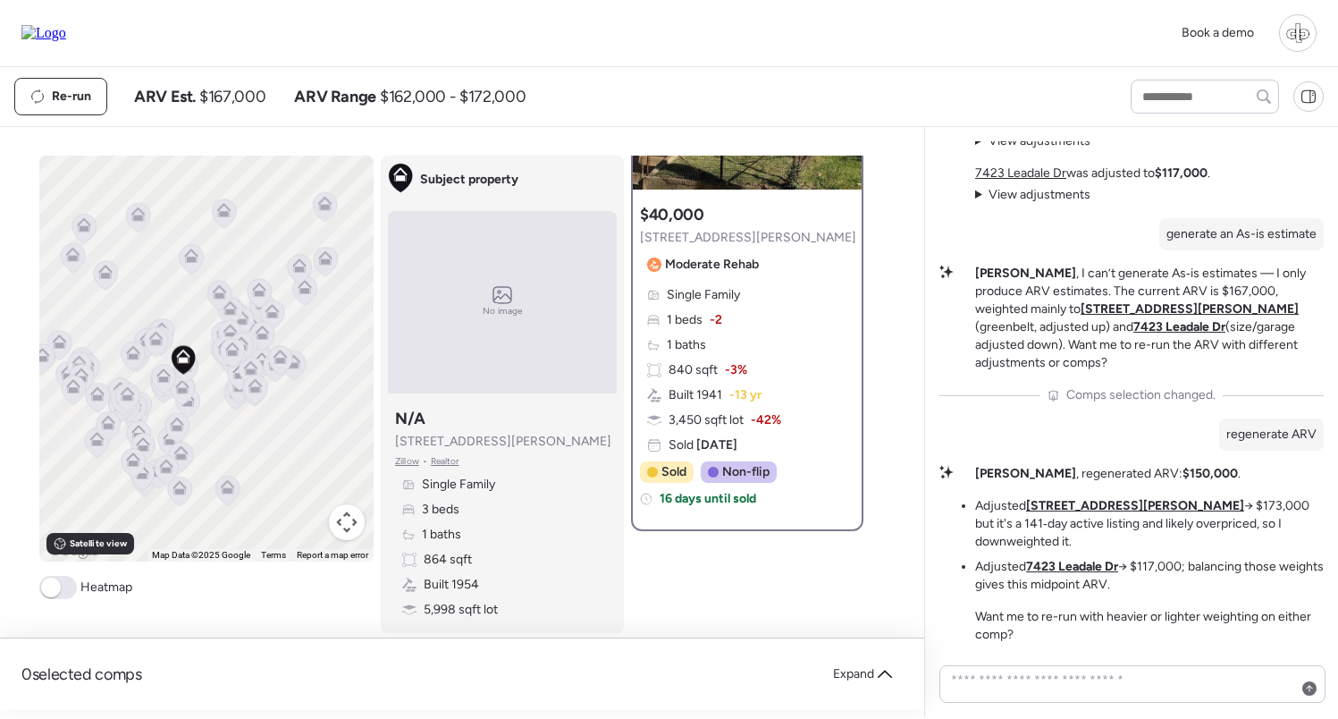
scroll to position [167, 0]
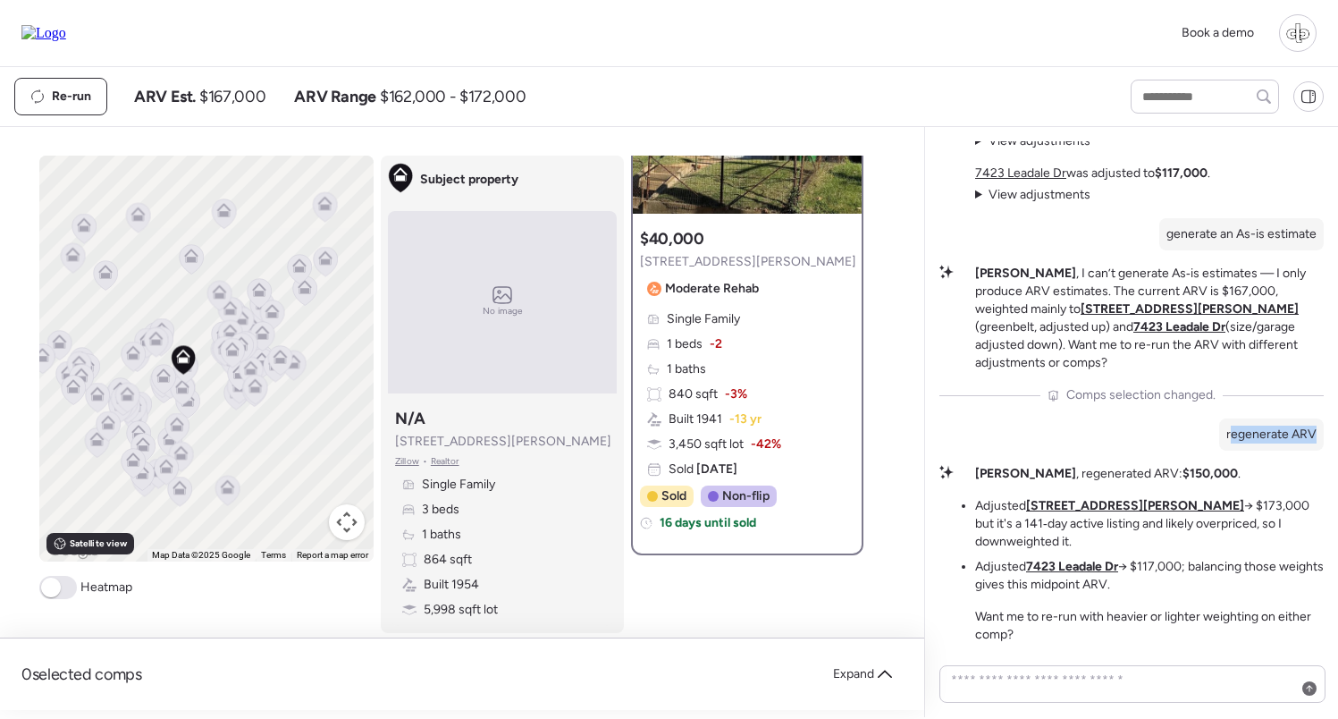
drag, startPoint x: 1230, startPoint y: 452, endPoint x: 1317, endPoint y: 445, distance: 87.0
click at [1317, 446] on div "regenerate ARV" at bounding box center [1272, 434] width 105 height 32
click at [1317, 445] on div "regenerate ARV" at bounding box center [1272, 434] width 105 height 32
drag, startPoint x: 1314, startPoint y: 448, endPoint x: 1222, endPoint y: 450, distance: 92.1
click at [1222, 450] on div "regenerate ARV" at bounding box center [1272, 434] width 105 height 32
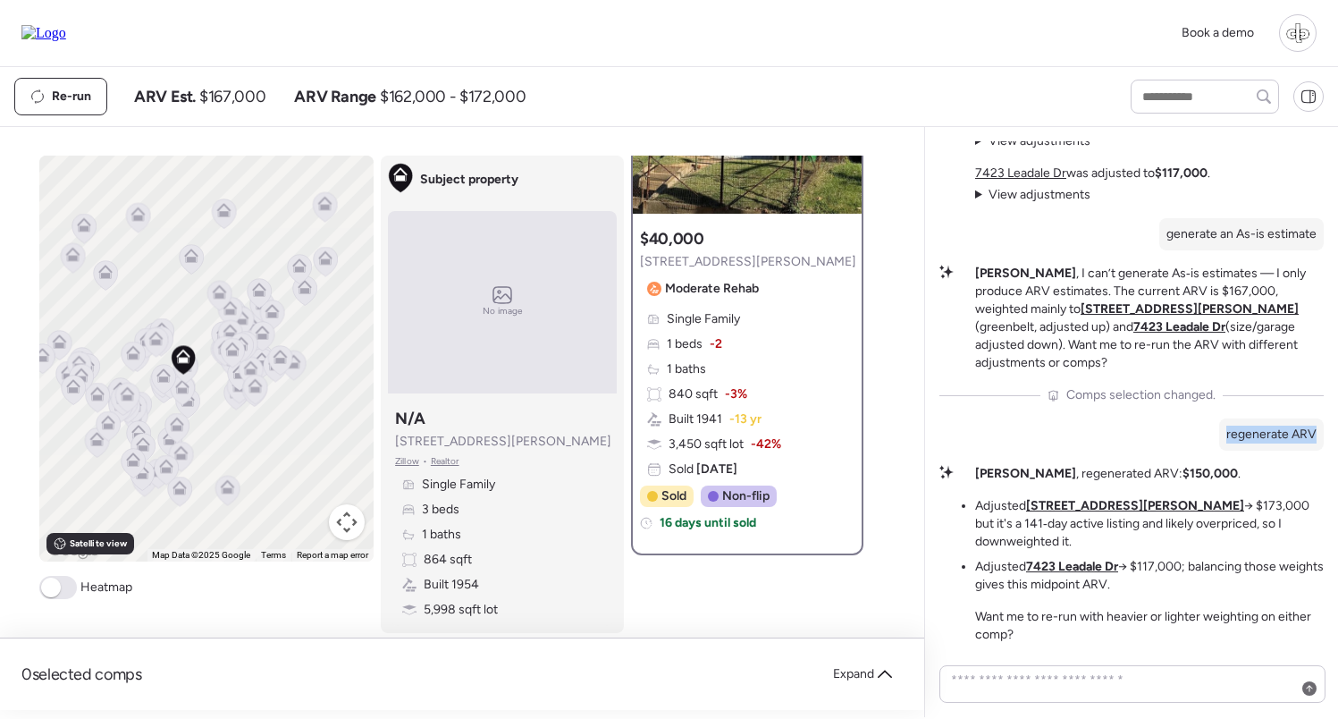
copy p "regenerate ARV"
click at [1107, 680] on textarea at bounding box center [1133, 684] width 370 height 32
paste textarea "**********"
type textarea "**********"
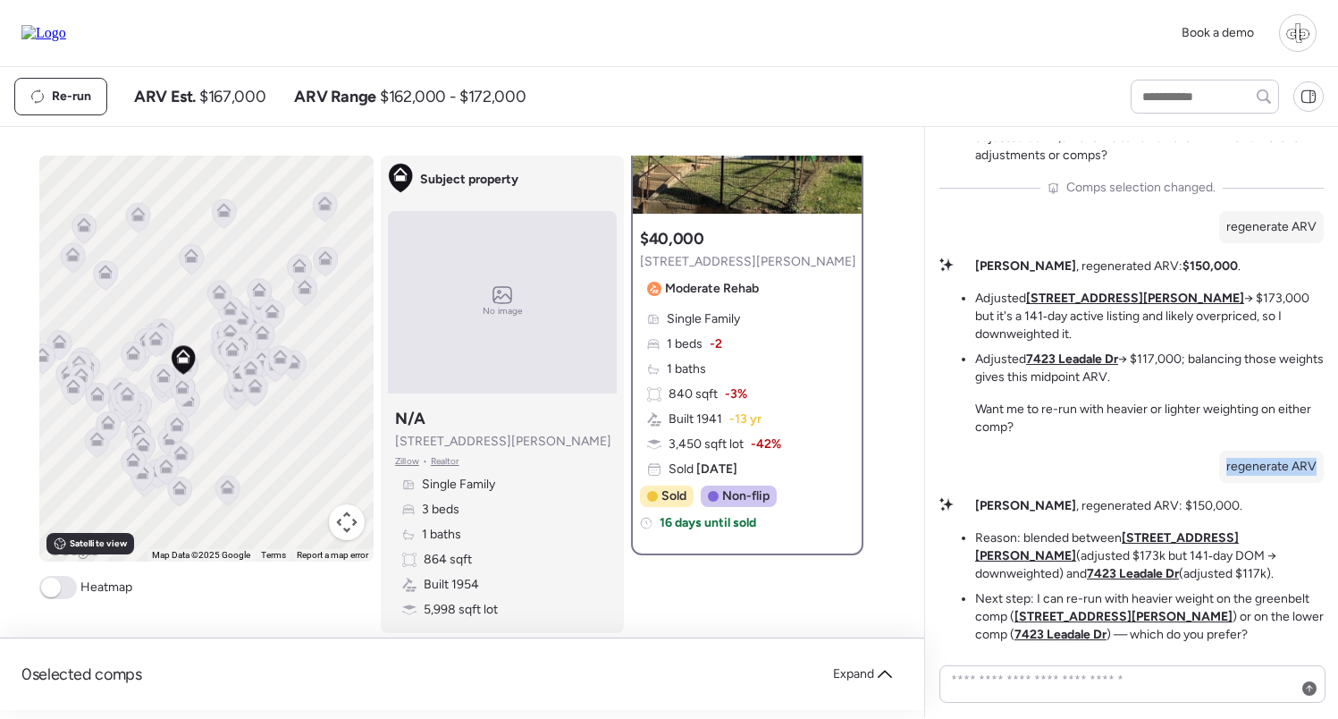
drag, startPoint x: 1223, startPoint y: 466, endPoint x: 1331, endPoint y: 466, distance: 108.2
click at [1331, 466] on div "Greenbelt Premium Mystery This 3/1 on Curtis Ave has a secret weapon — it backs…" at bounding box center [1131, 422] width 414 height 590
copy p "regenerate ARV"
click at [1116, 684] on textarea at bounding box center [1133, 684] width 370 height 32
paste textarea "**********"
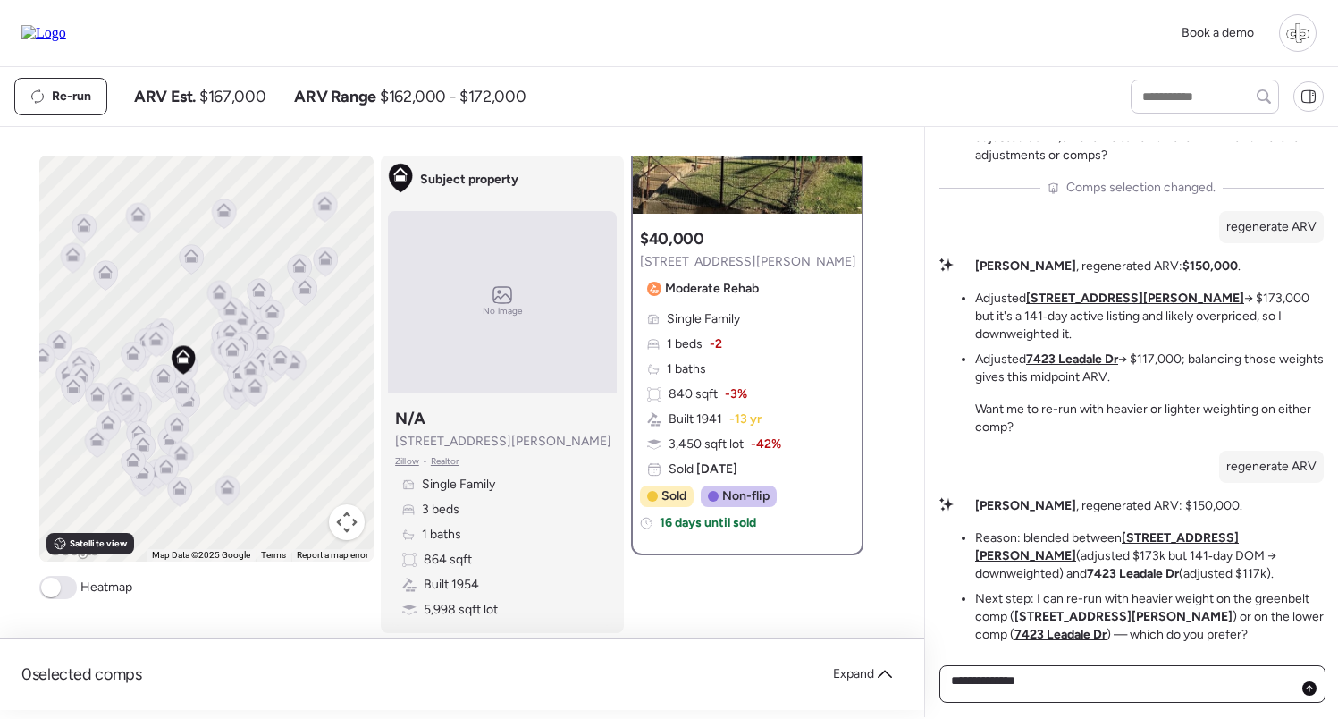
type textarea "**********"
click at [1314, 688] on div at bounding box center [1310, 688] width 14 height 14
drag, startPoint x: 1228, startPoint y: 464, endPoint x: 1316, endPoint y: 464, distance: 88.5
click at [1316, 464] on div "Greenbelt Premium Mystery This 3/1 on Curtis Ave has a secret weapon — it backs…" at bounding box center [1132, 392] width 384 height 502
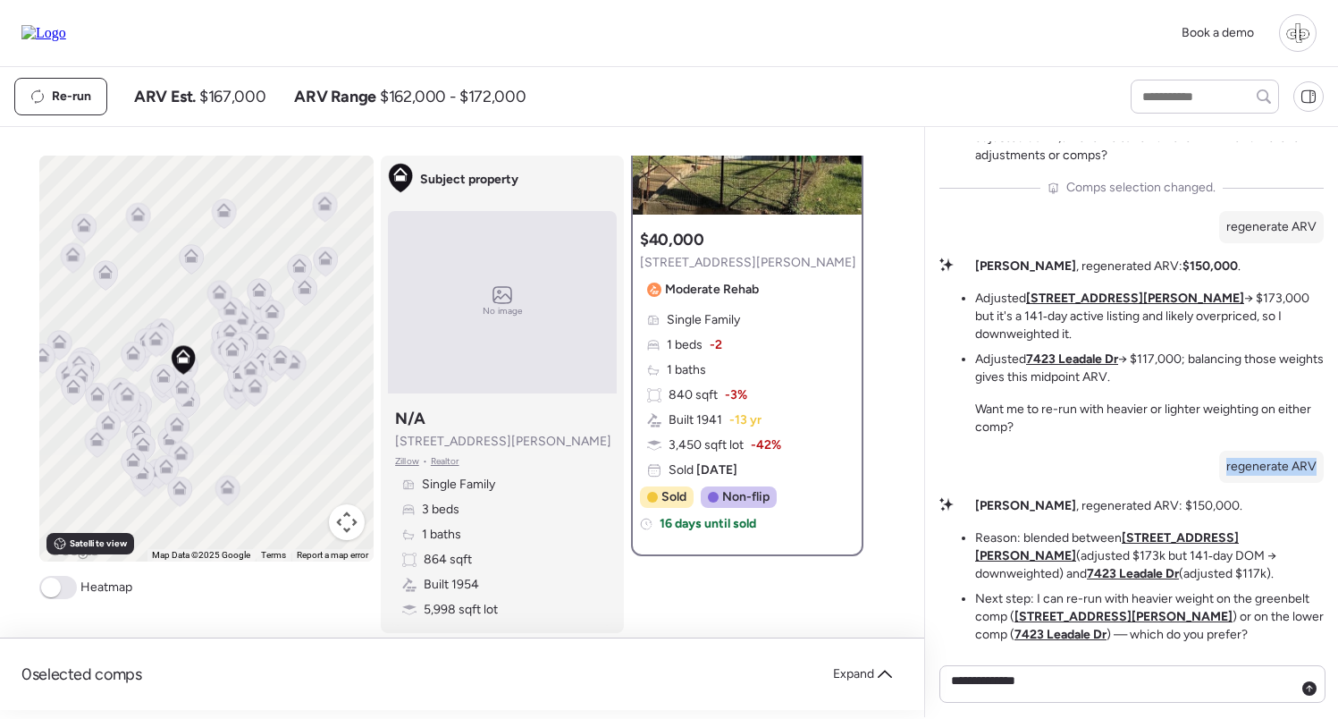
copy p "regenerate ARV"
click at [1048, 686] on textarea "**********" at bounding box center [1133, 684] width 370 height 32
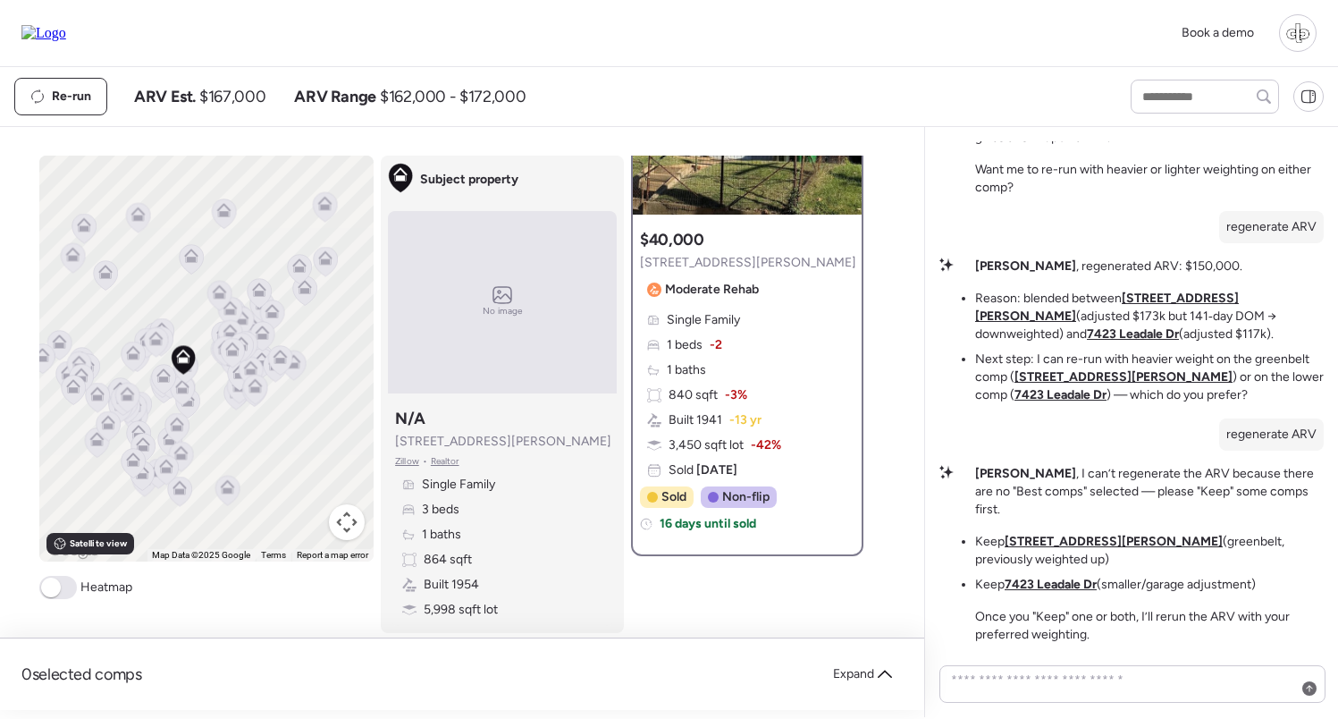
click at [1068, 585] on u "7423 Leadale Dr" at bounding box center [1051, 584] width 92 height 15
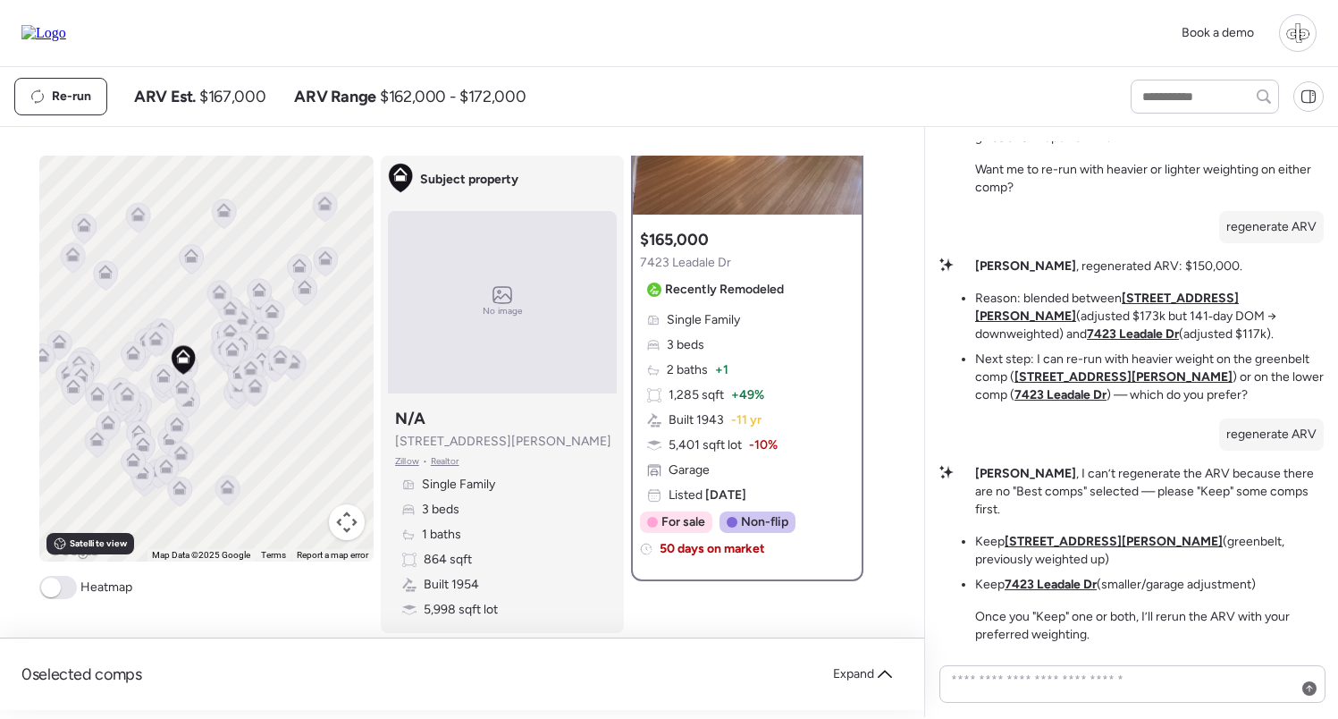
scroll to position [2, 0]
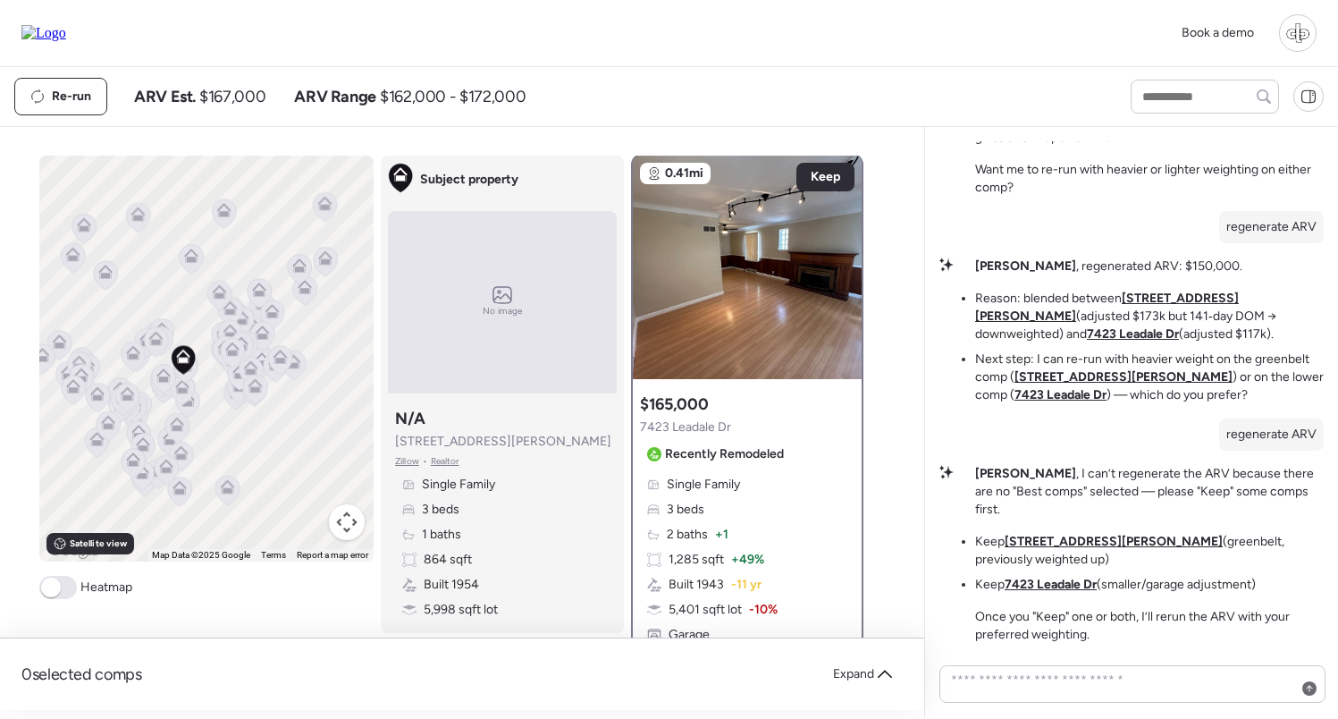
click at [1068, 549] on u "6753 Robbins Ave" at bounding box center [1114, 541] width 218 height 15
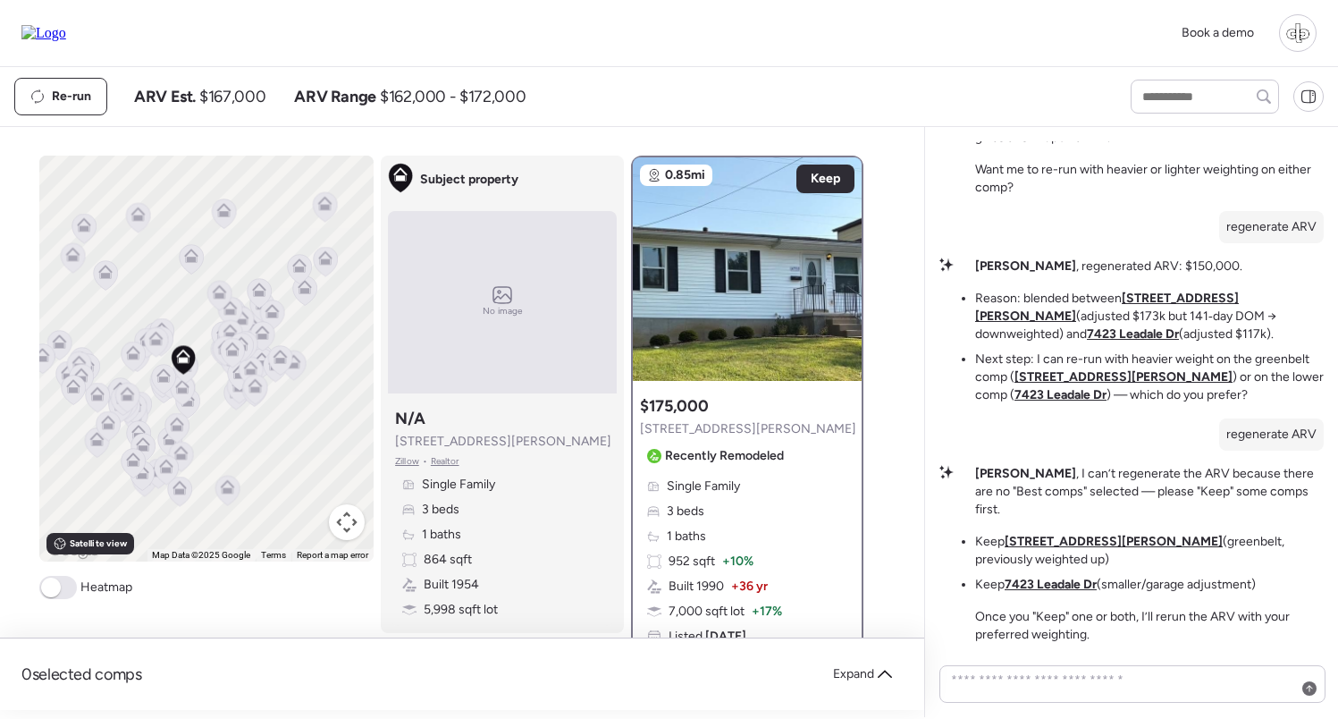
scroll to position [0, 0]
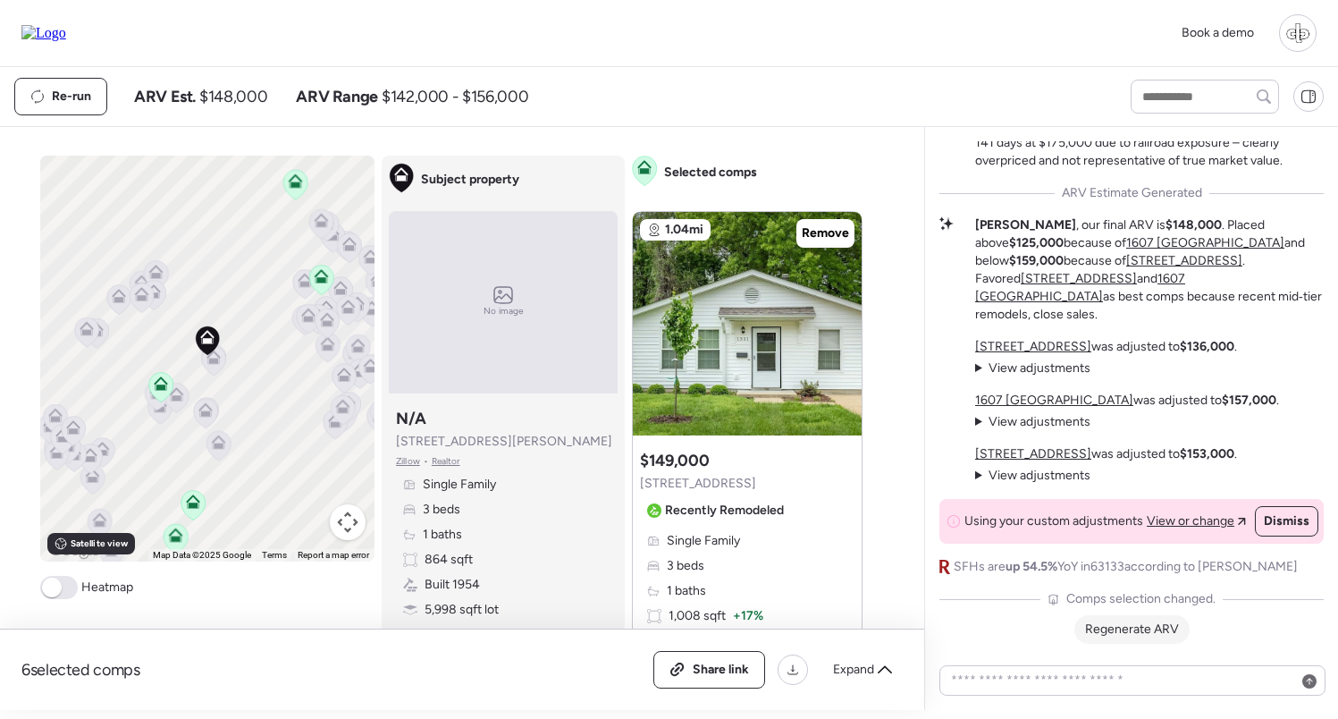
click at [1117, 629] on span "Regenerate ARV" at bounding box center [1132, 628] width 94 height 15
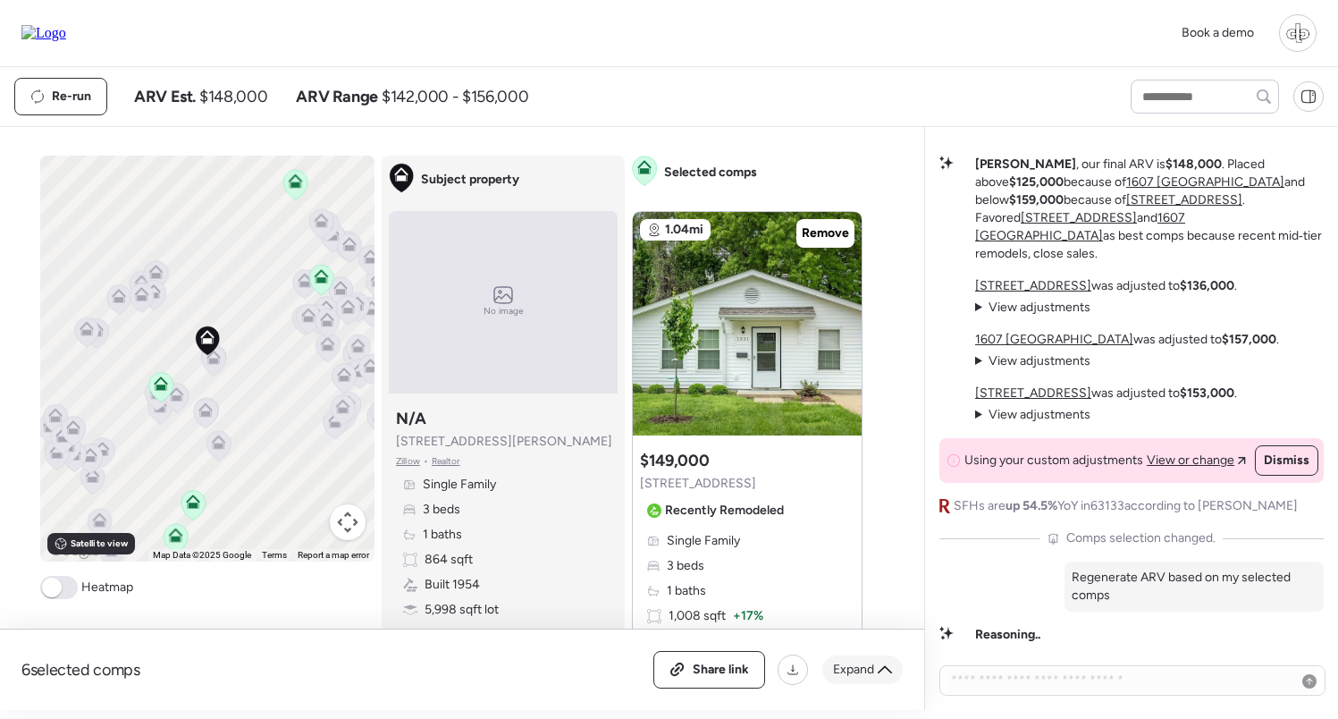
click at [858, 674] on span "Expand" at bounding box center [853, 670] width 41 height 18
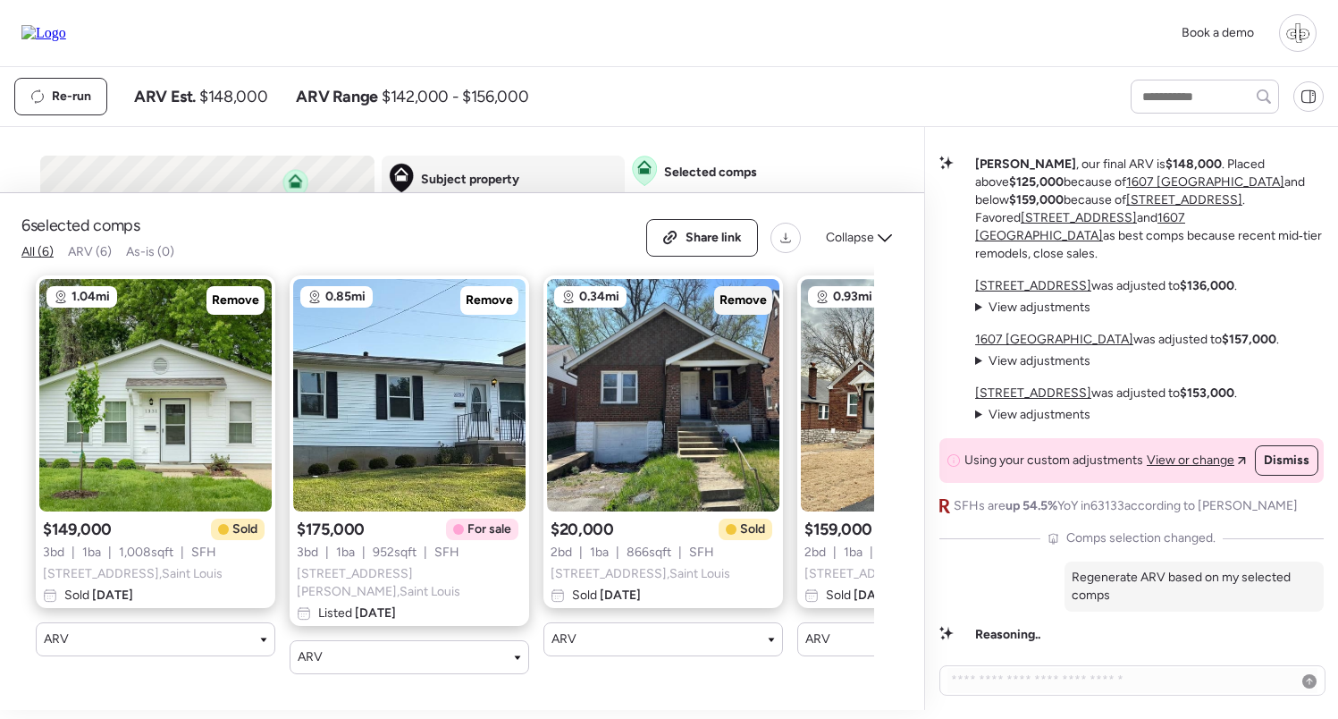
click at [738, 309] on span "Remove" at bounding box center [743, 300] width 47 height 18
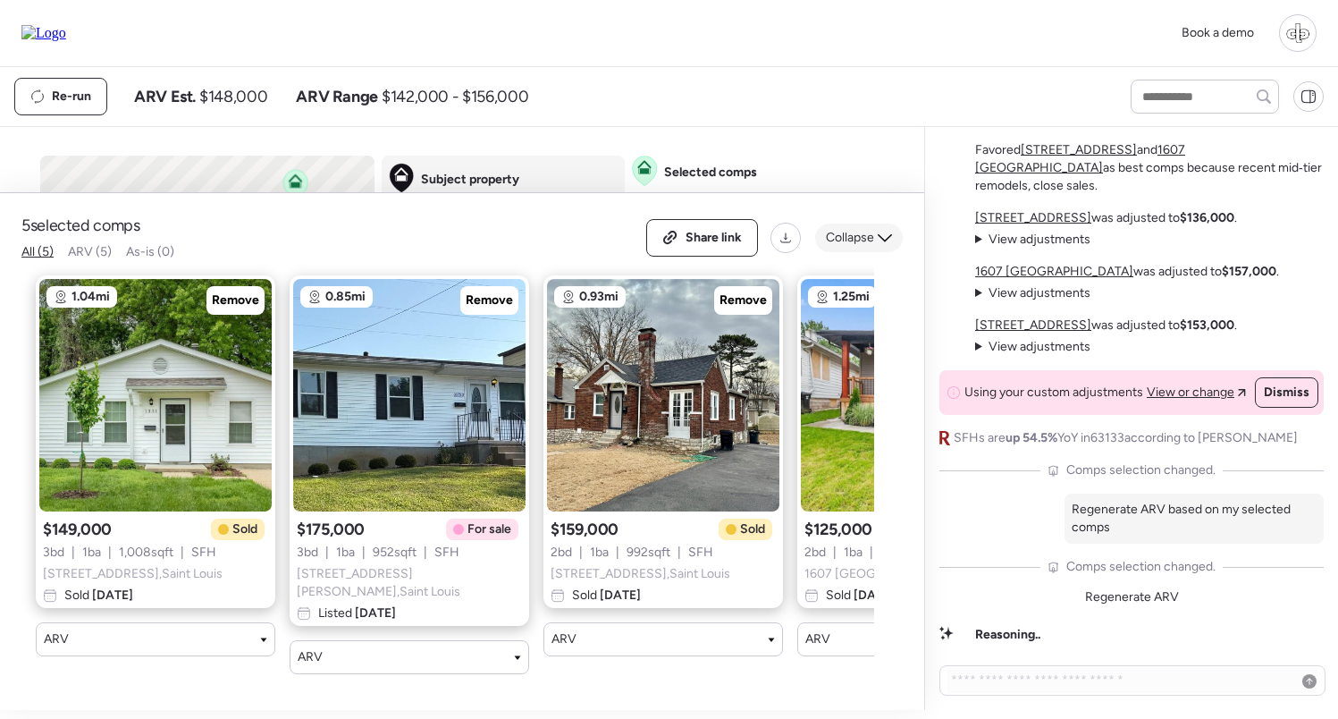
click at [844, 247] on span "Collapse" at bounding box center [850, 238] width 48 height 18
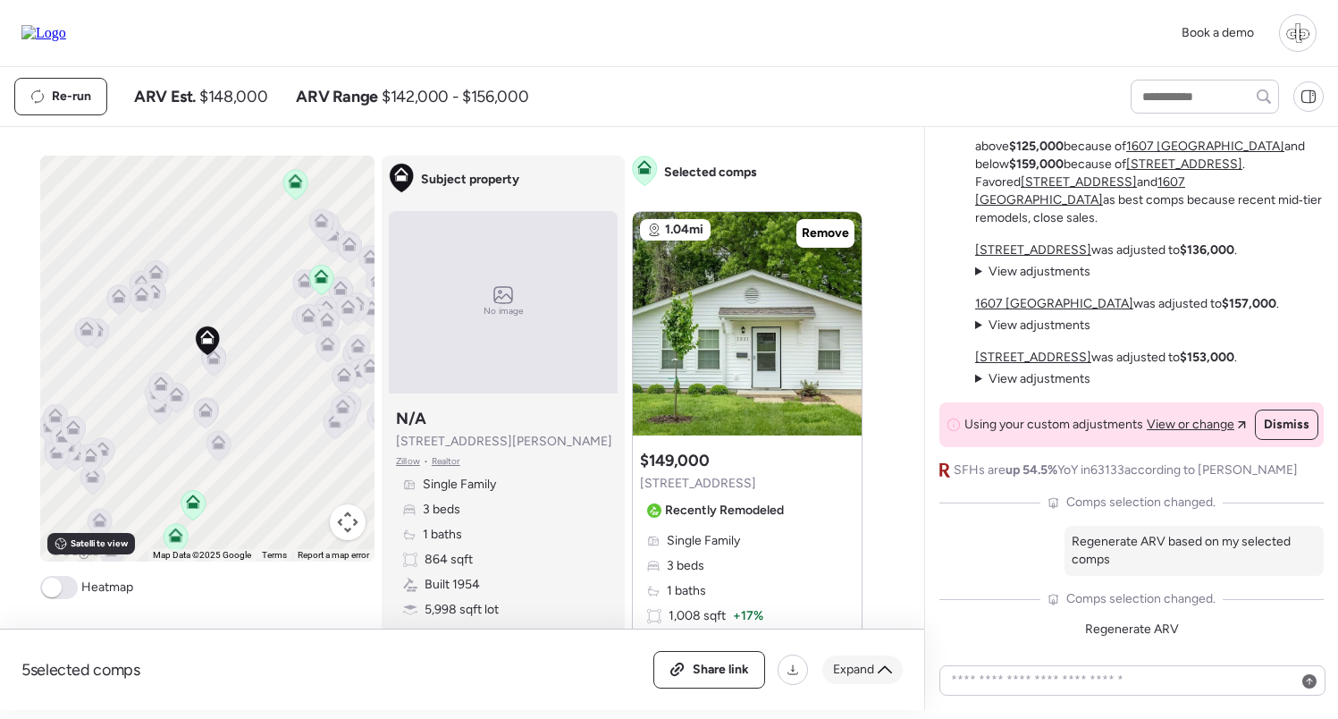
click at [841, 665] on span "Expand" at bounding box center [853, 670] width 41 height 18
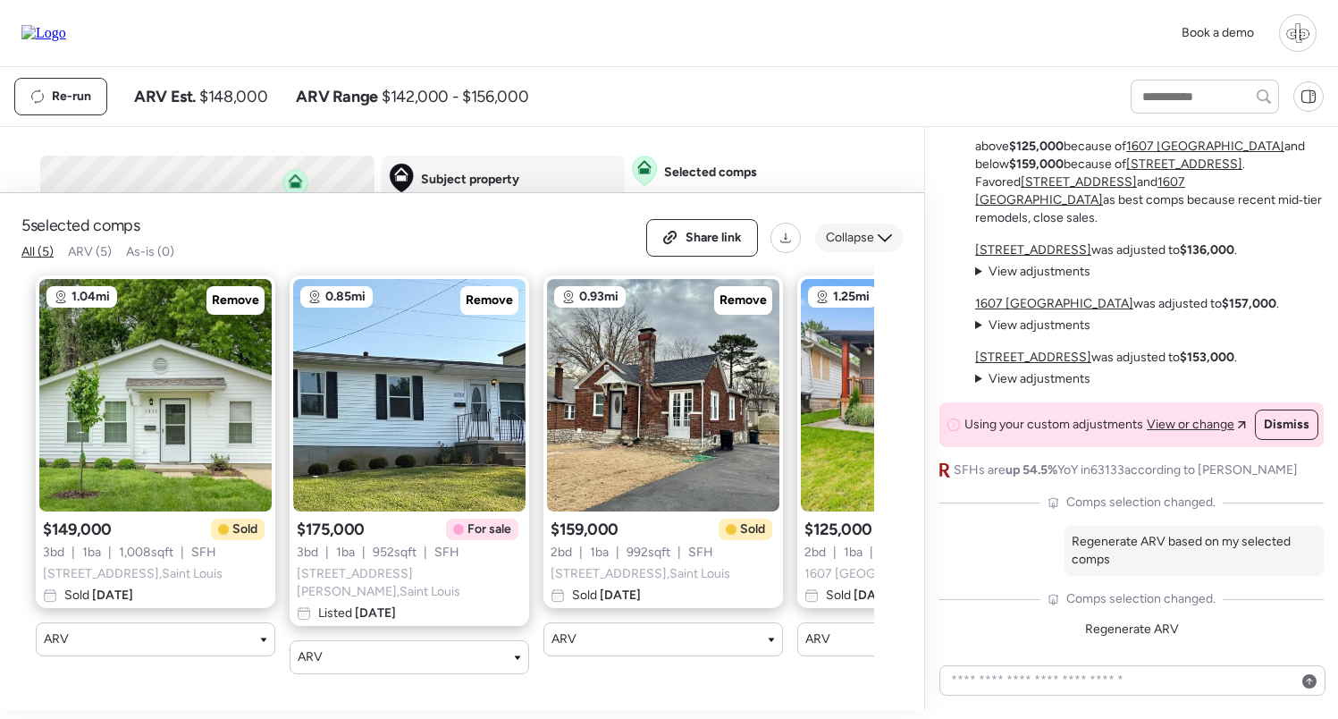
click at [849, 247] on span "Collapse" at bounding box center [850, 238] width 48 height 18
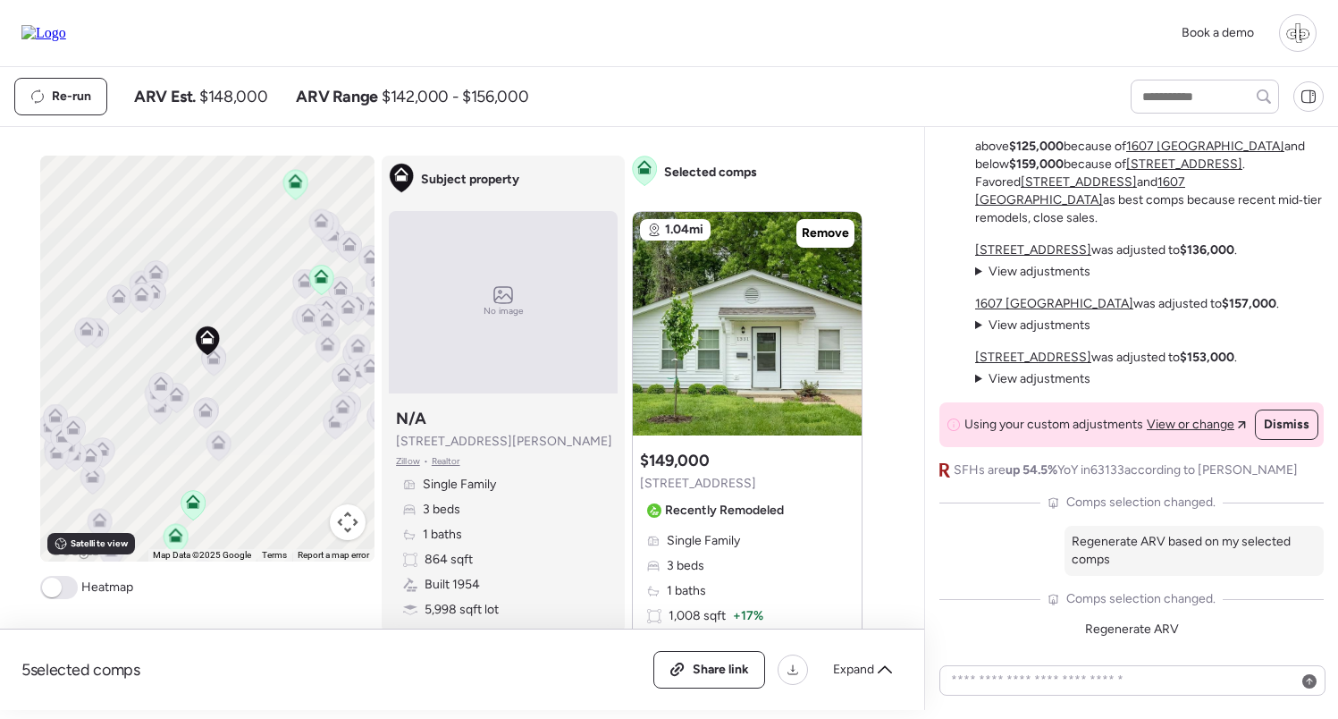
click at [1169, 440] on div "Using your custom adjustments View or change Dismiss" at bounding box center [1132, 424] width 384 height 45
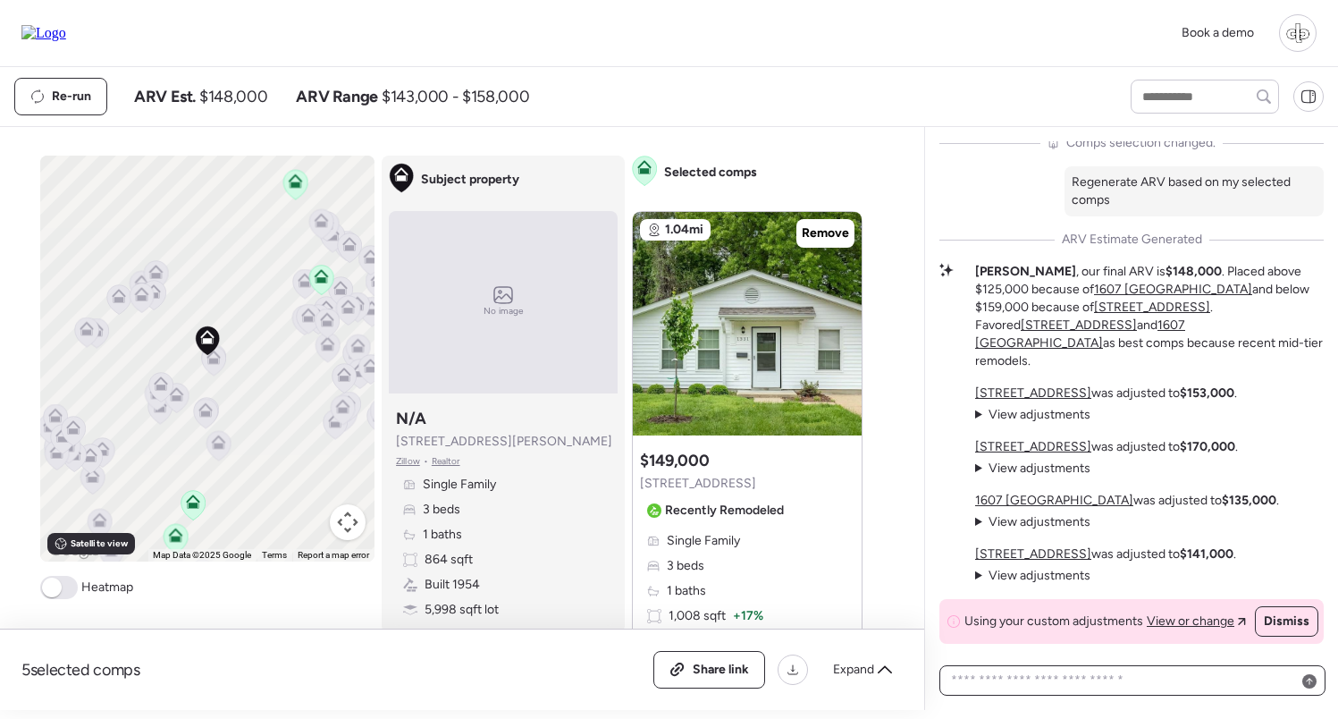
click at [1076, 672] on textarea at bounding box center [1133, 680] width 370 height 25
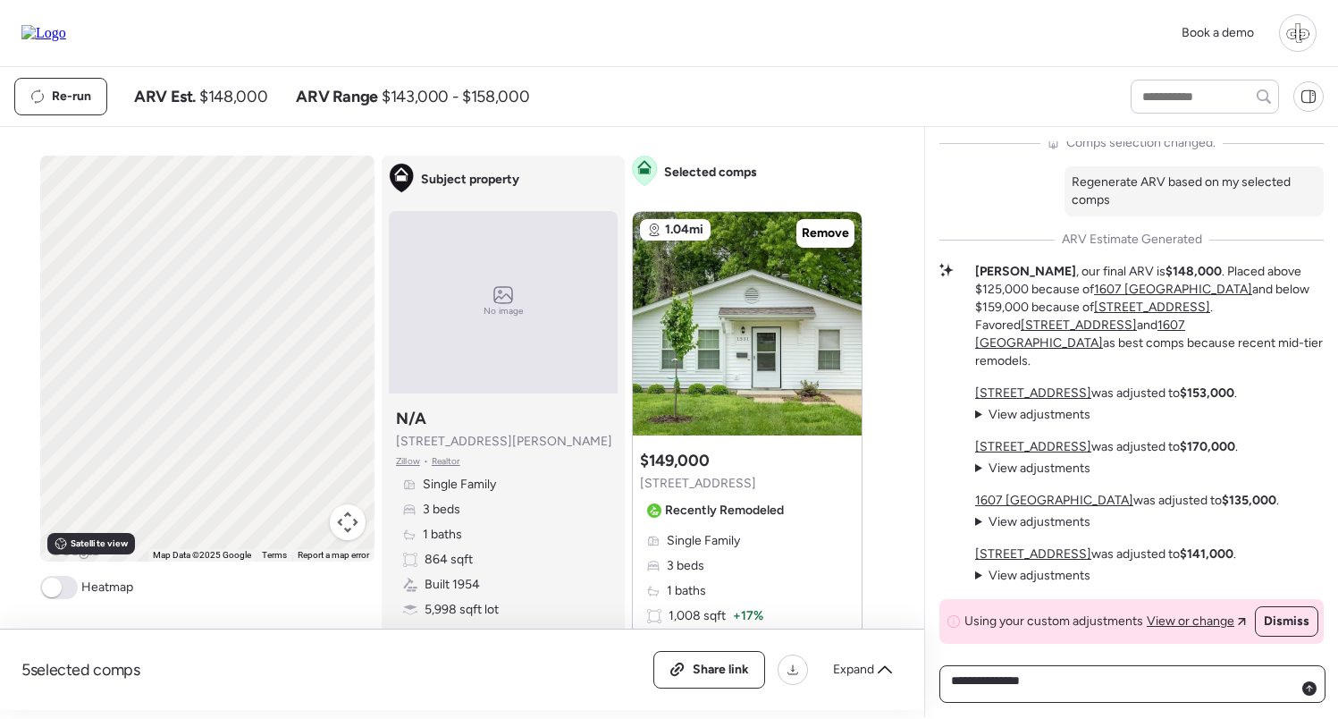
type textarea "**********"
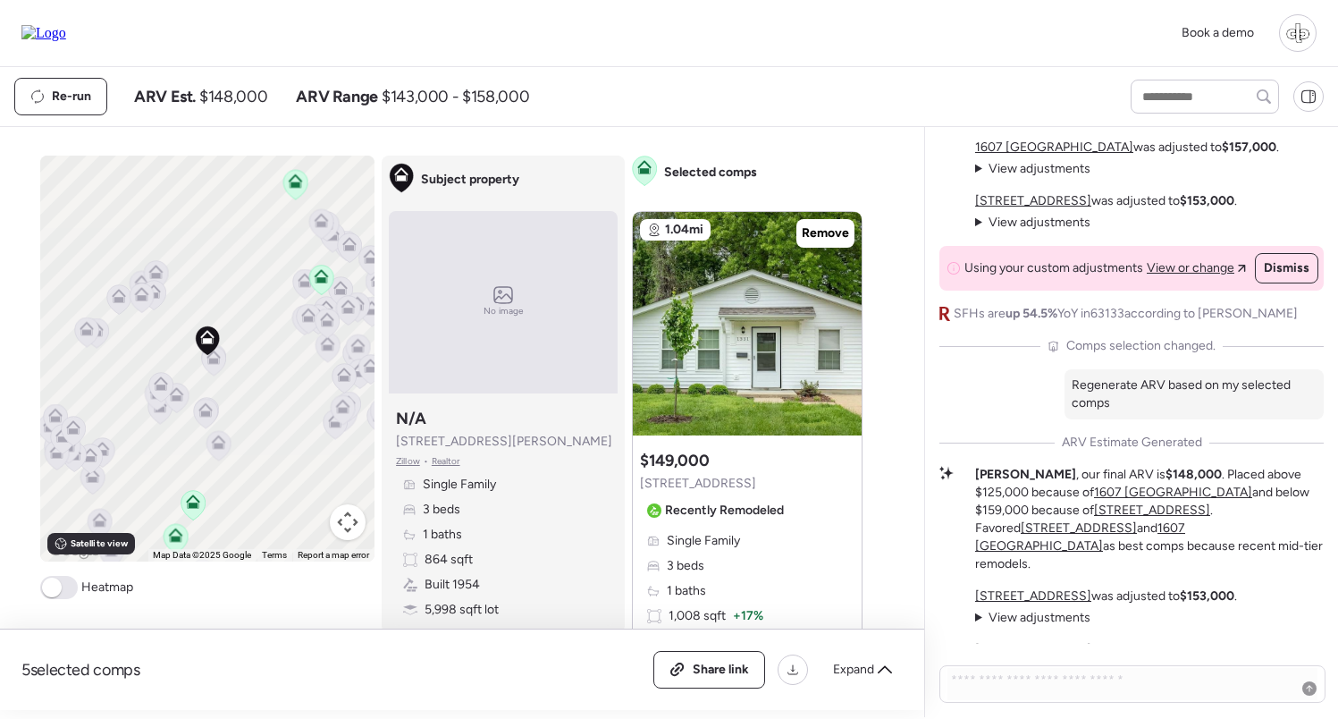
scroll to position [-294, 0]
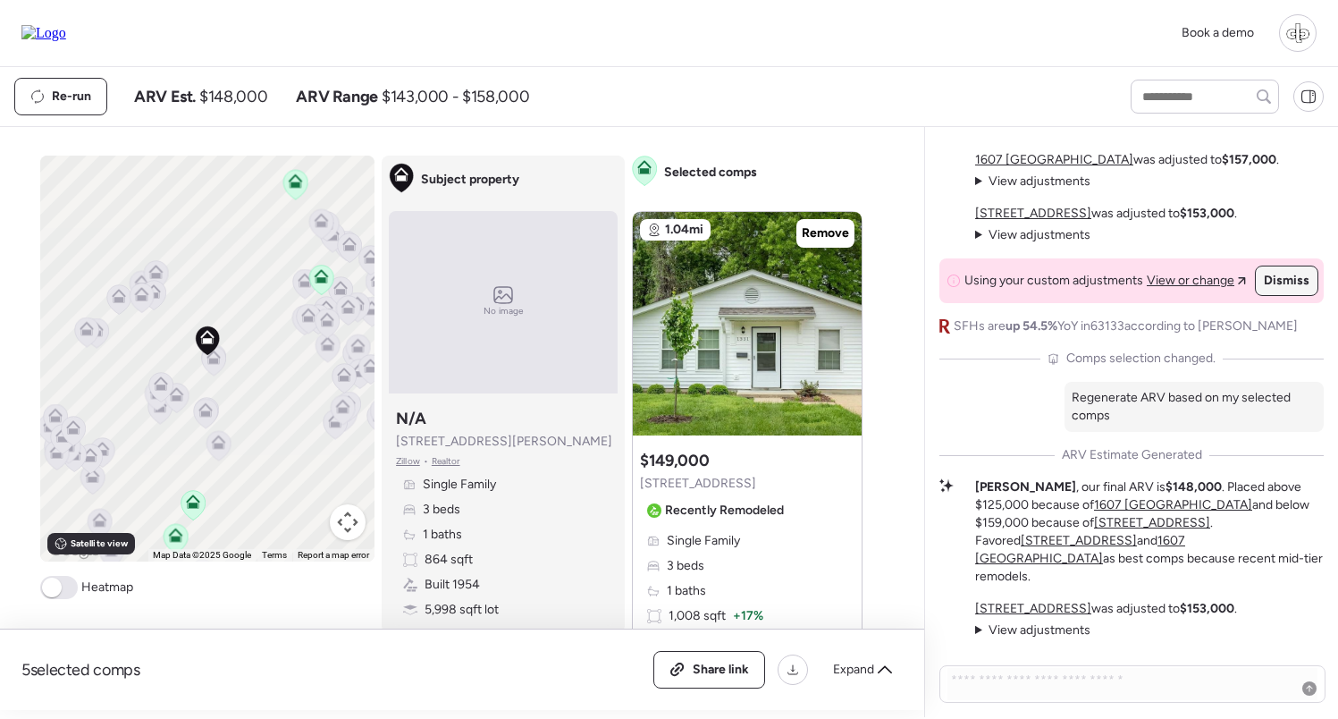
click at [1279, 290] on span "Dismiss" at bounding box center [1287, 281] width 46 height 18
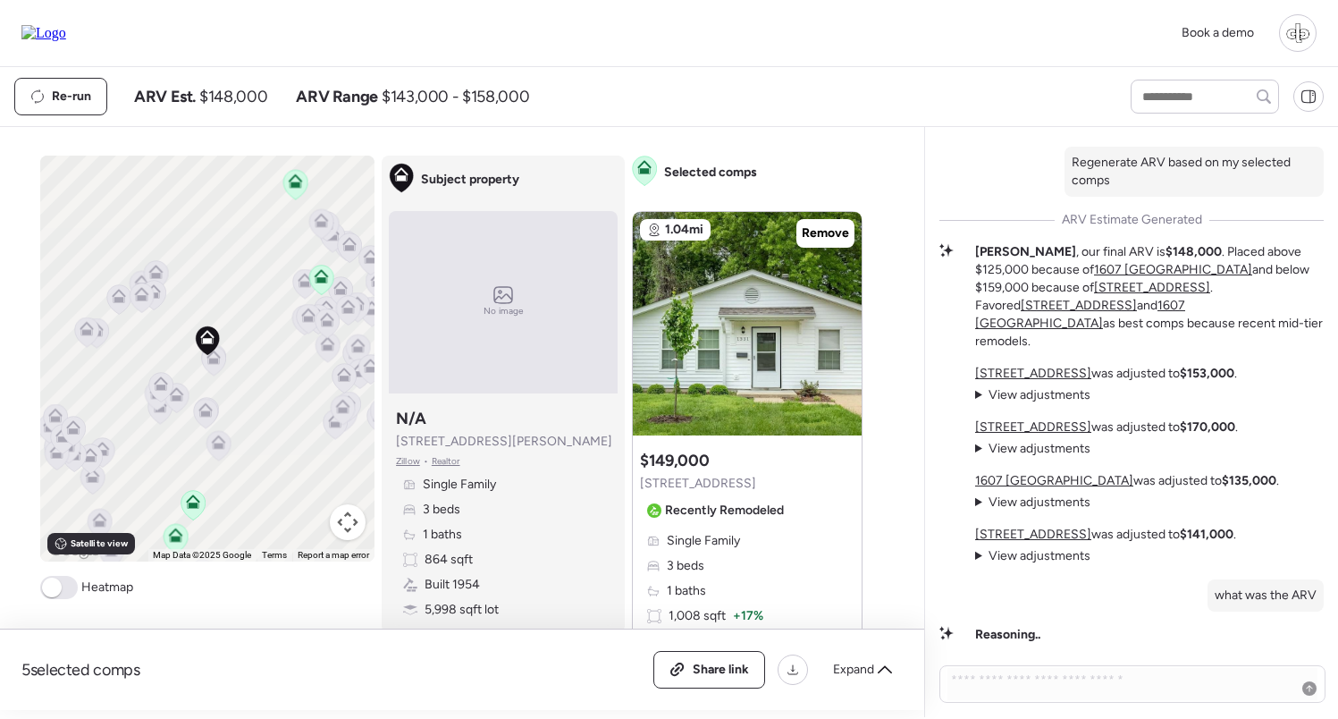
scroll to position [0, 0]
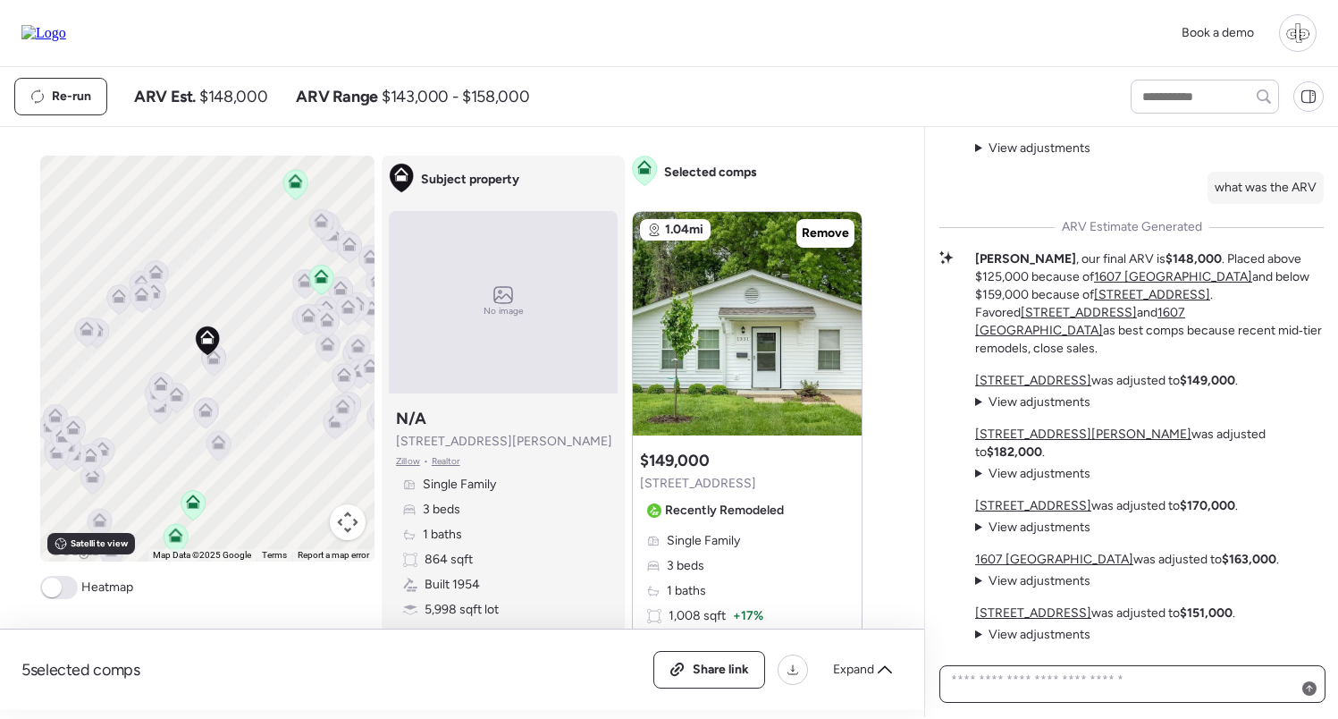
click at [1051, 691] on textarea at bounding box center [1133, 684] width 370 height 32
type textarea "**********"
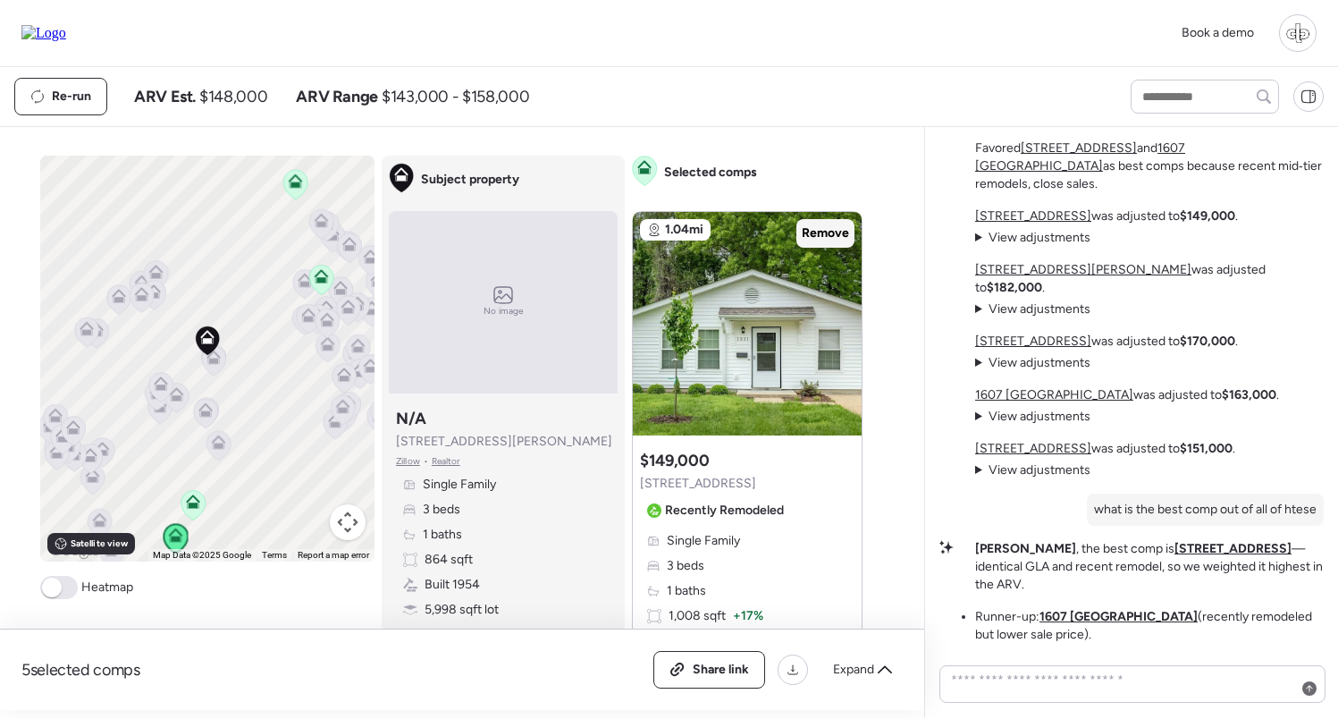
click at [822, 235] on span "Remove" at bounding box center [825, 233] width 47 height 18
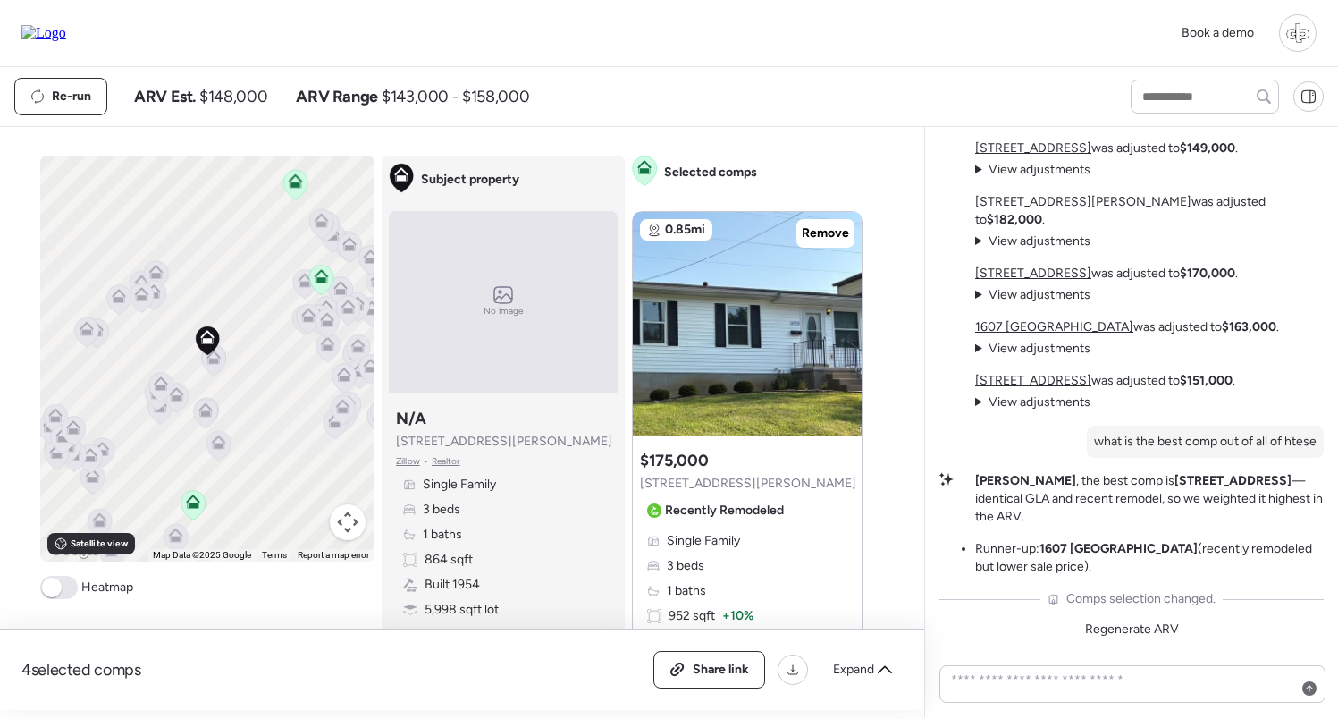
click at [189, 510] on icon at bounding box center [194, 506] width 24 height 30
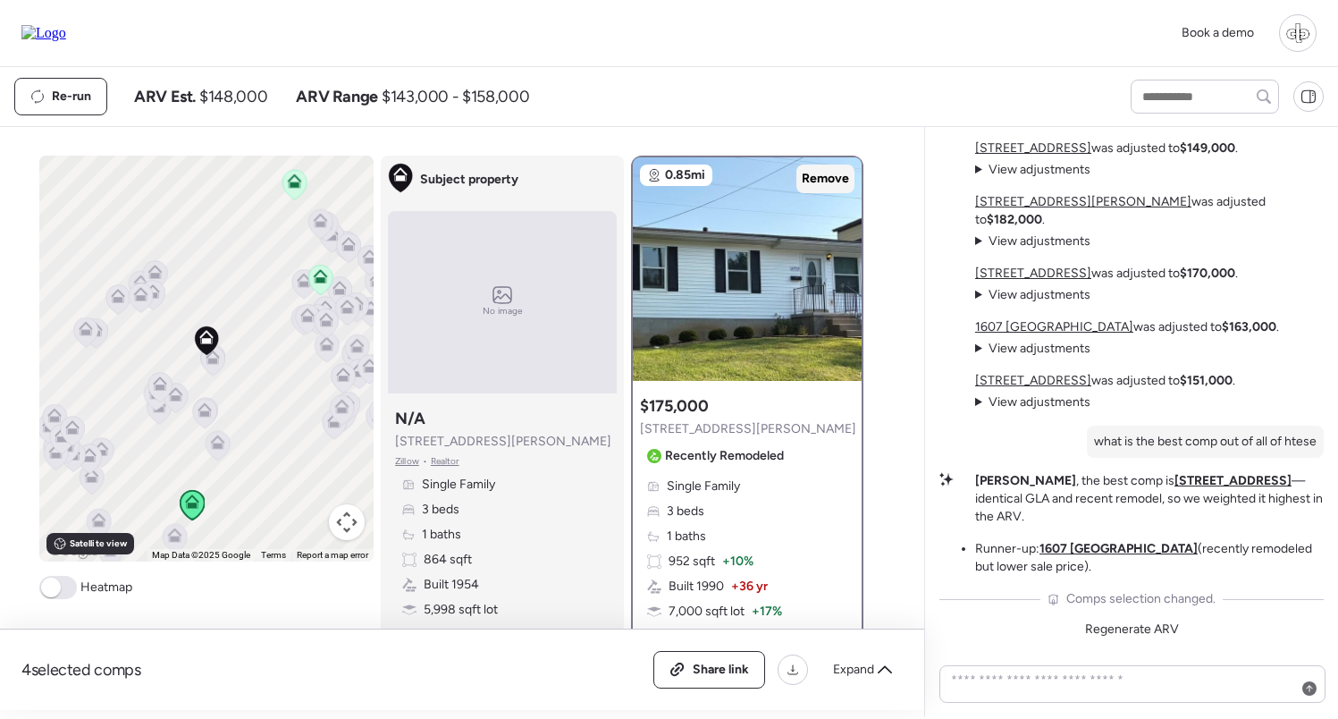
click at [815, 180] on span "Remove" at bounding box center [825, 179] width 47 height 18
click at [326, 281] on icon at bounding box center [321, 279] width 12 height 5
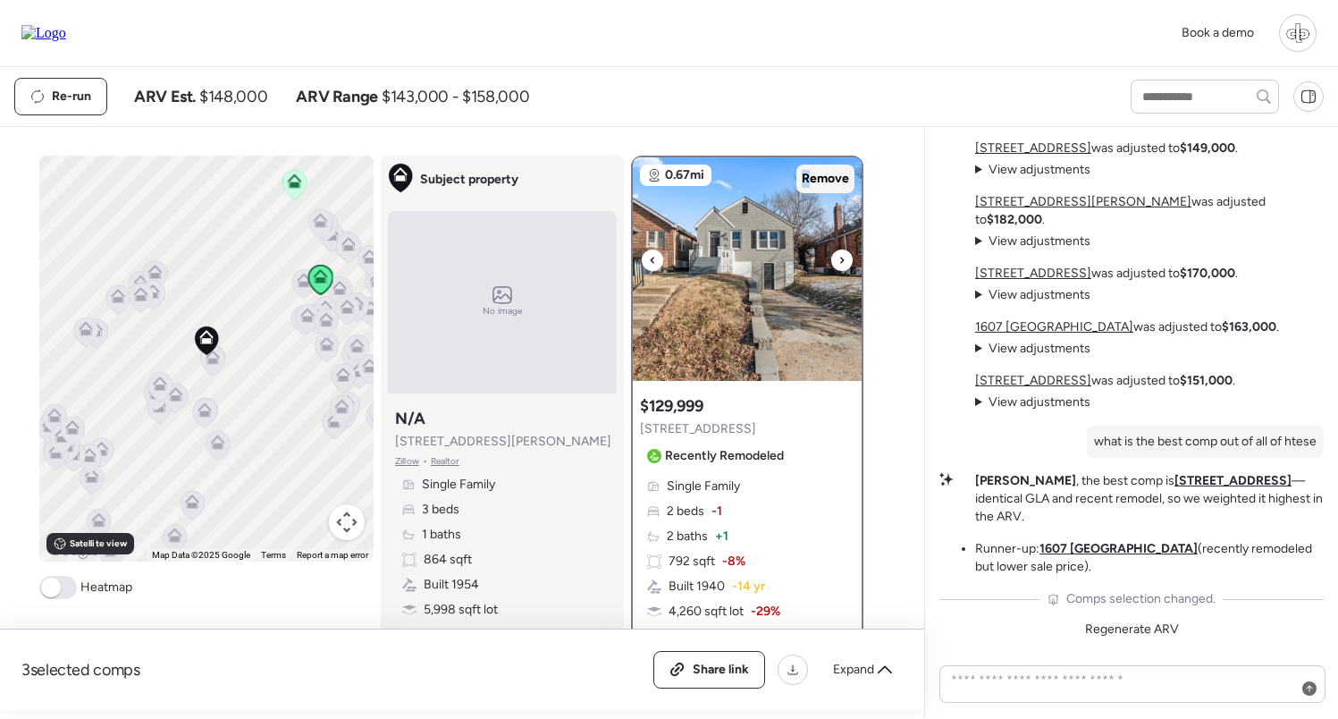
click at [807, 185] on span "Remove" at bounding box center [825, 179] width 47 height 18
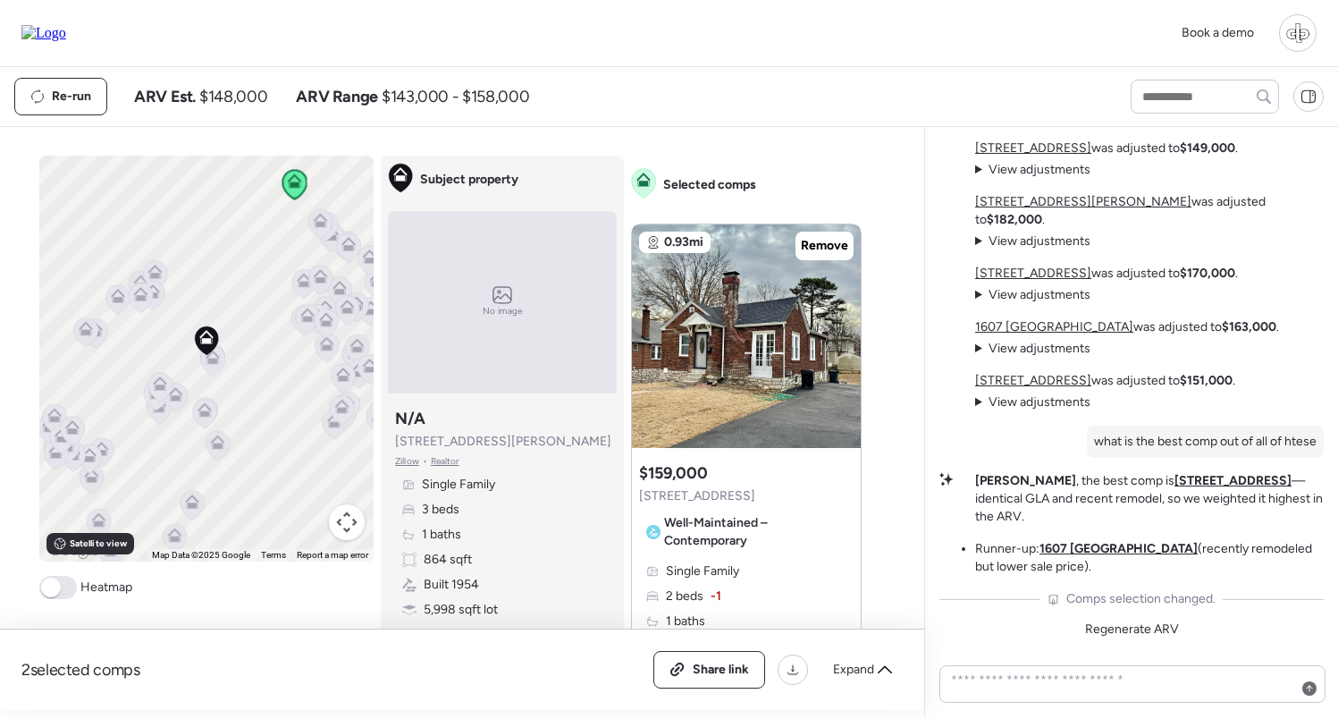
scroll to position [639, 0]
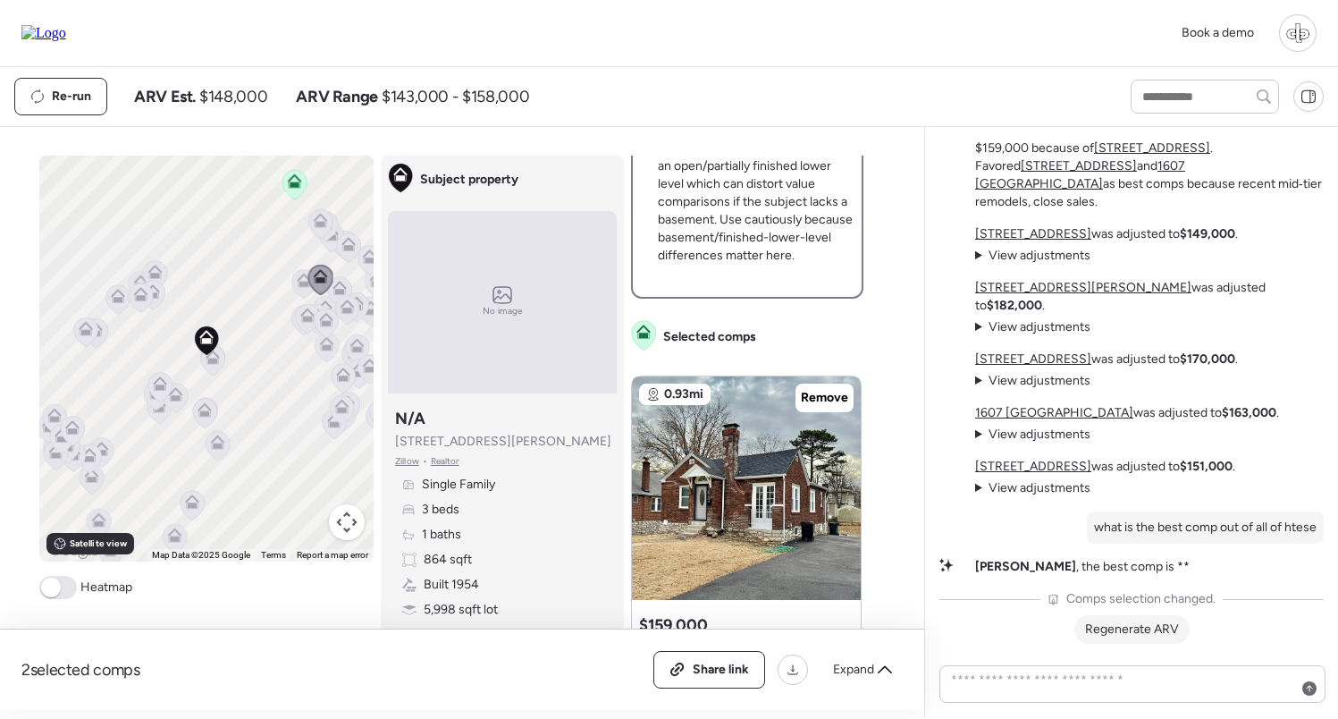
click at [1144, 626] on span "Regenerate ARV" at bounding box center [1132, 628] width 94 height 15
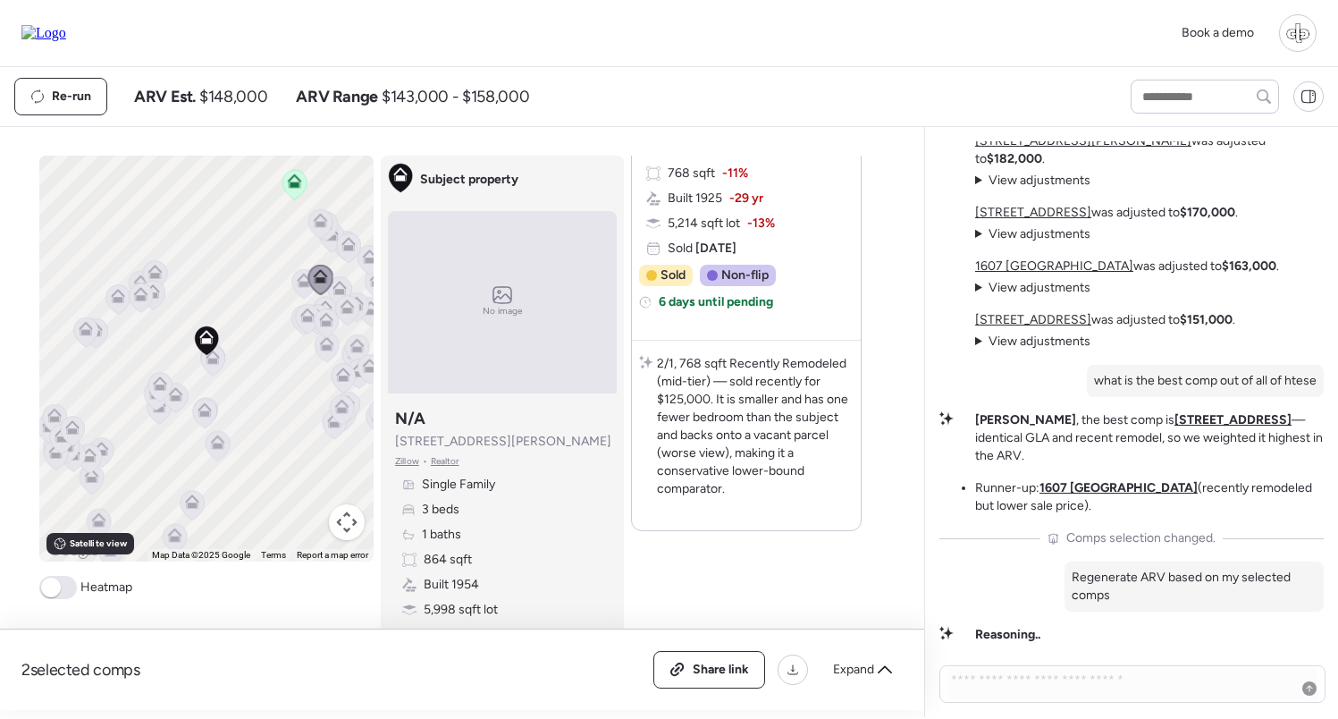
scroll to position [2102, 0]
click at [839, 675] on span "Expand" at bounding box center [853, 670] width 41 height 18
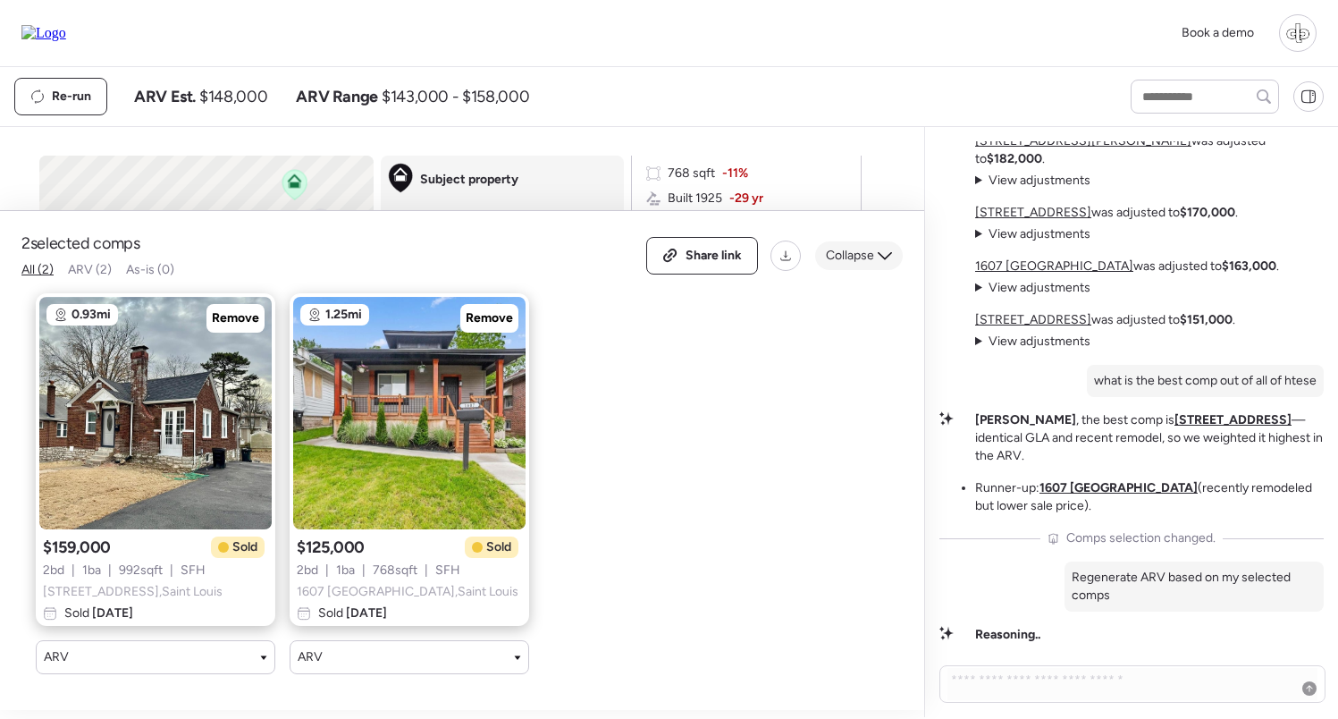
click at [859, 245] on div "Collapse" at bounding box center [859, 255] width 88 height 29
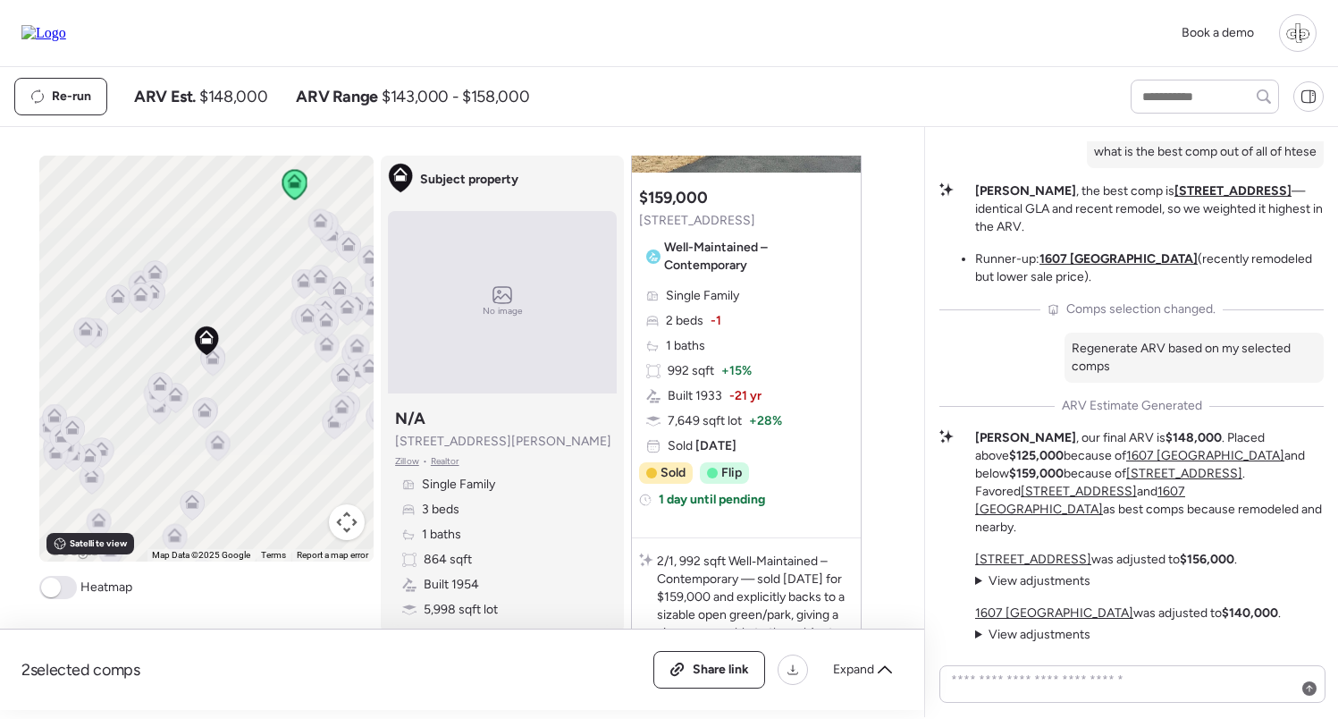
scroll to position [737, 0]
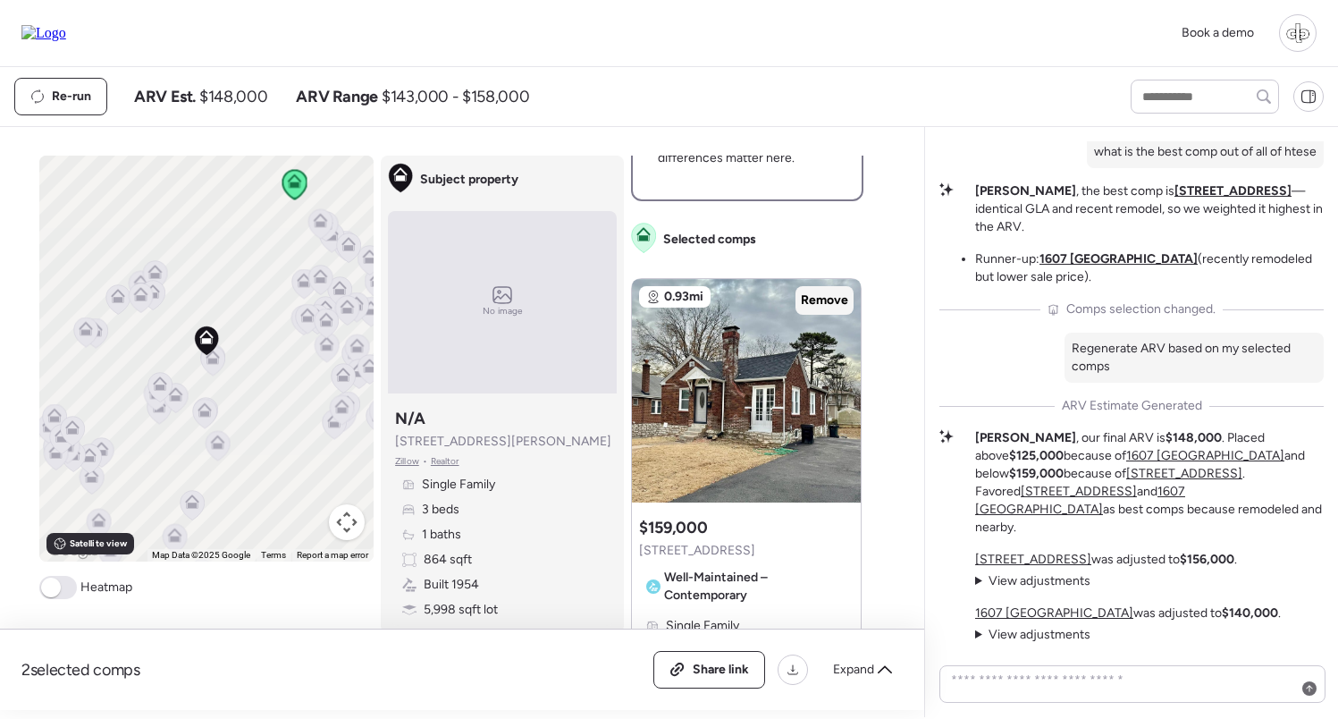
click at [823, 309] on span "Remove" at bounding box center [824, 300] width 47 height 18
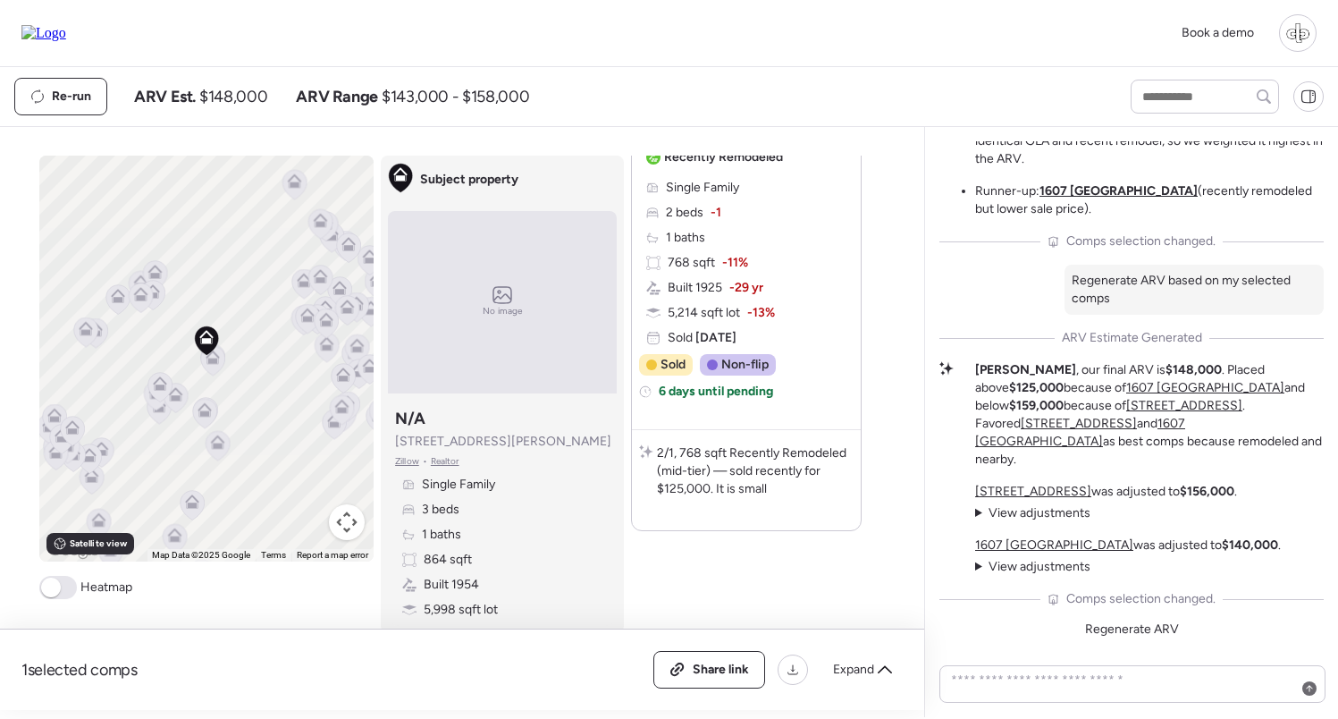
scroll to position [1157, 0]
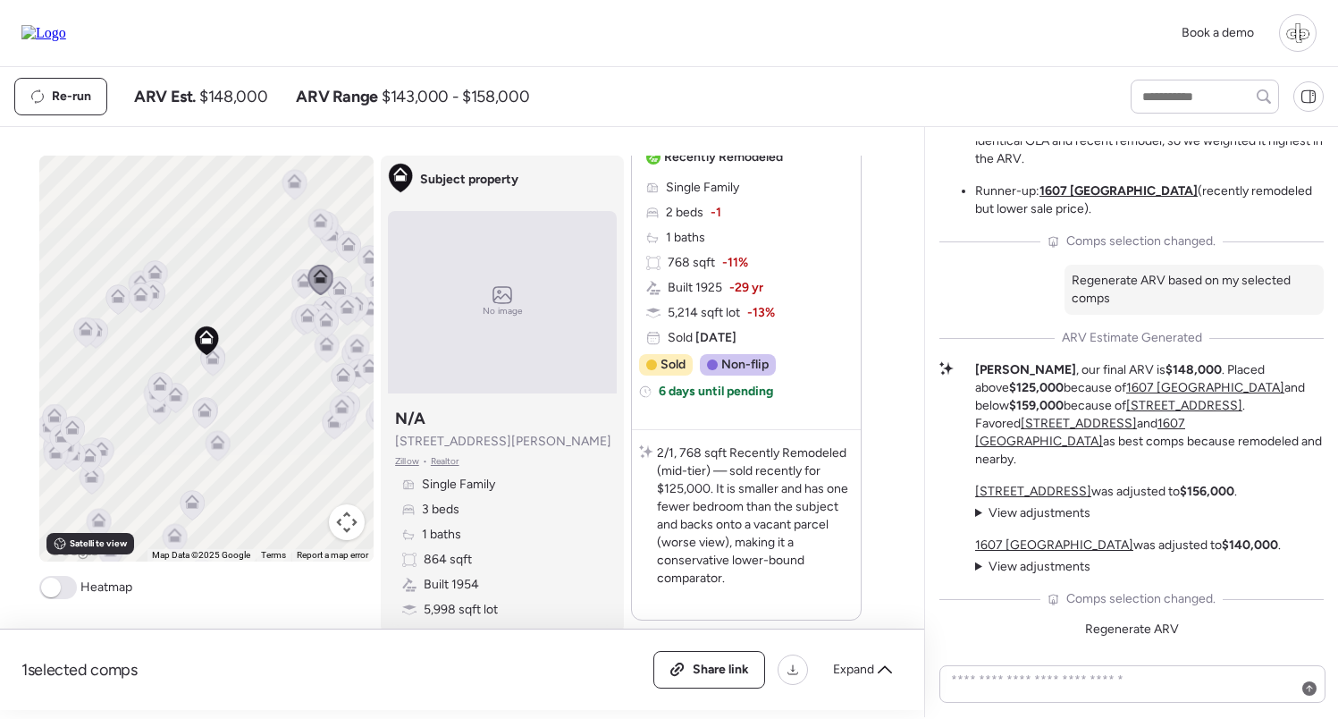
click at [212, 418] on icon at bounding box center [205, 414] width 24 height 30
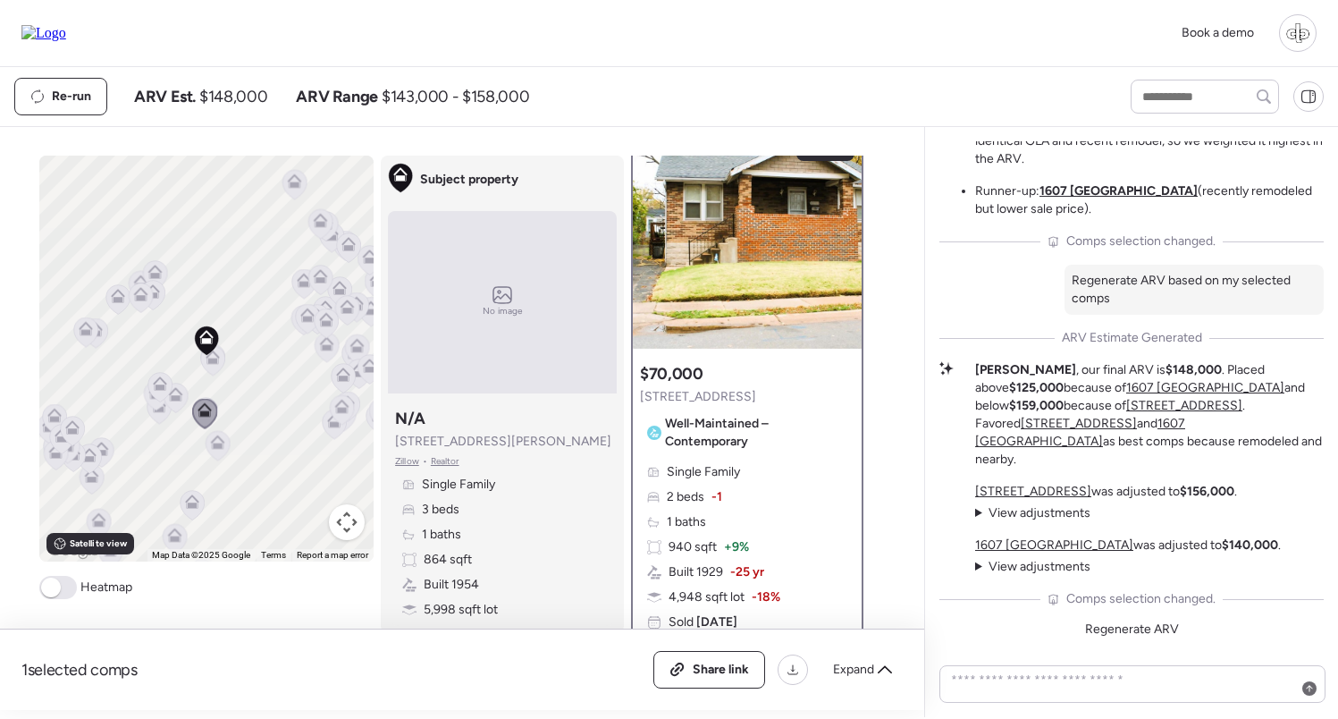
scroll to position [0, 0]
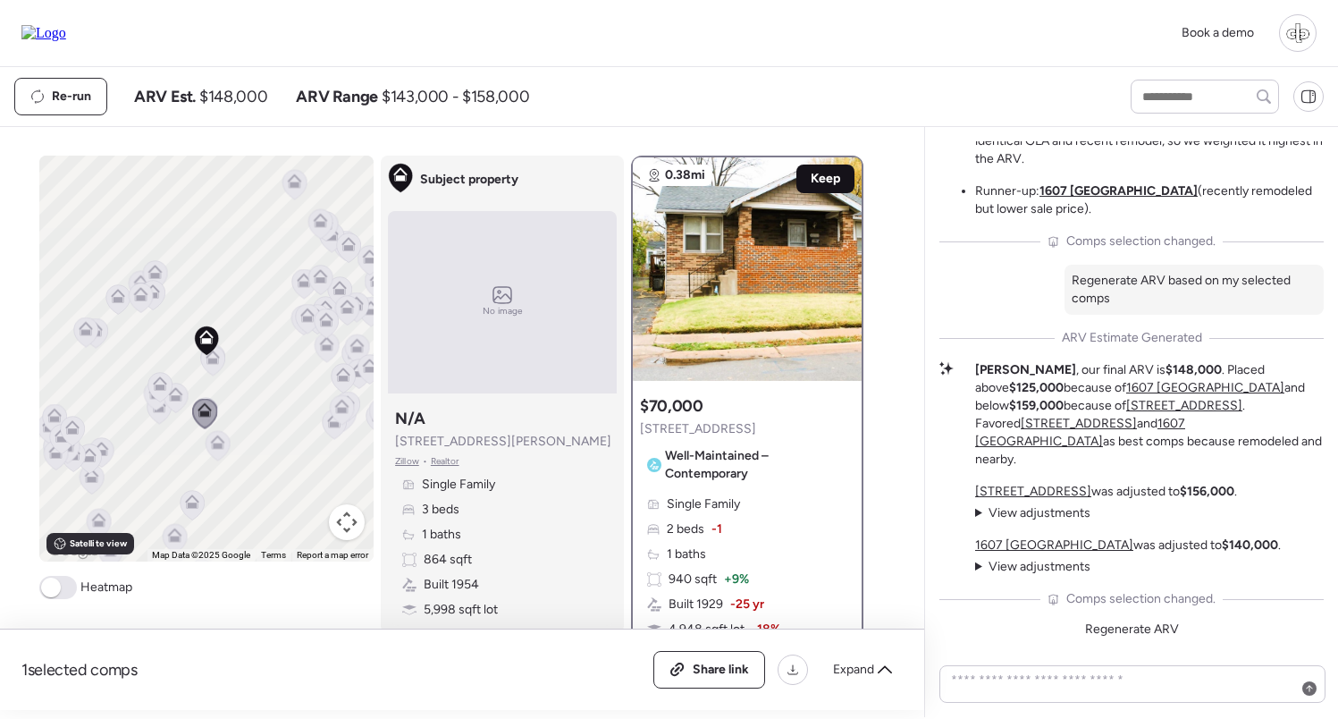
click at [819, 182] on span "Keep" at bounding box center [826, 179] width 30 height 18
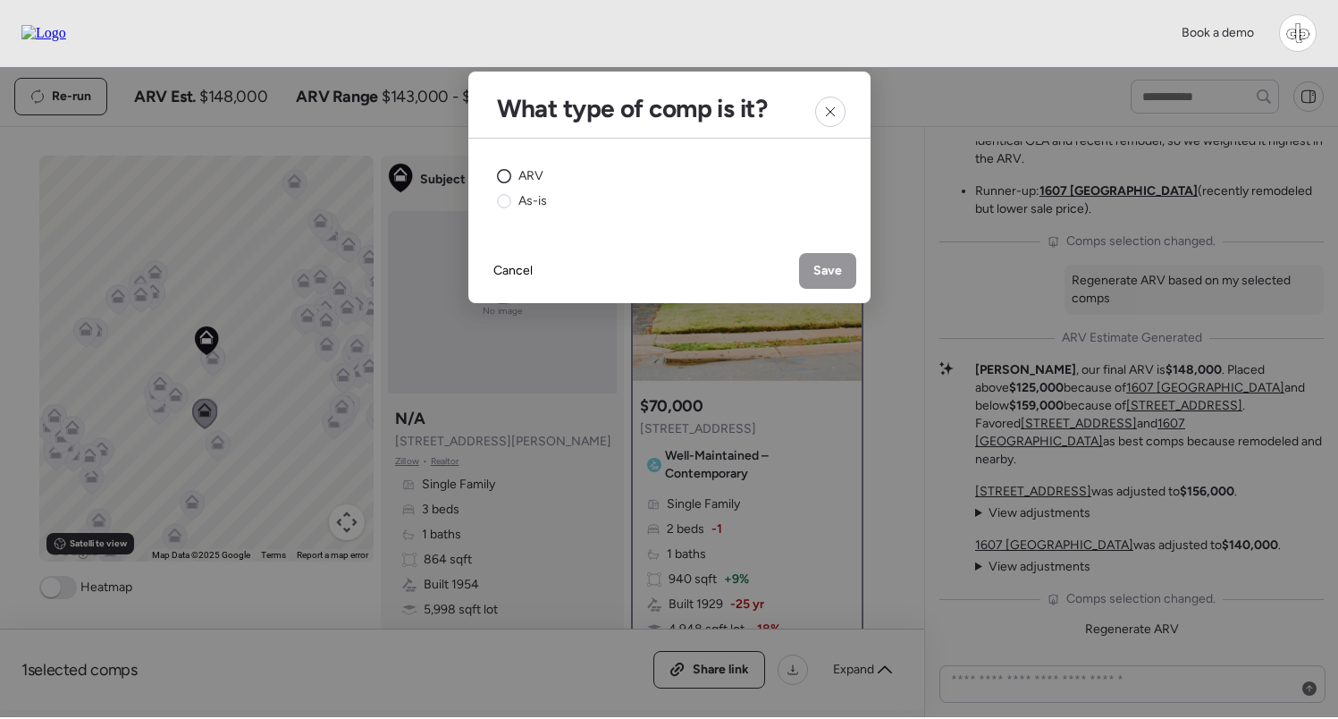
click at [528, 173] on span "ARV" at bounding box center [531, 176] width 25 height 18
click at [832, 277] on span "Save" at bounding box center [828, 271] width 29 height 18
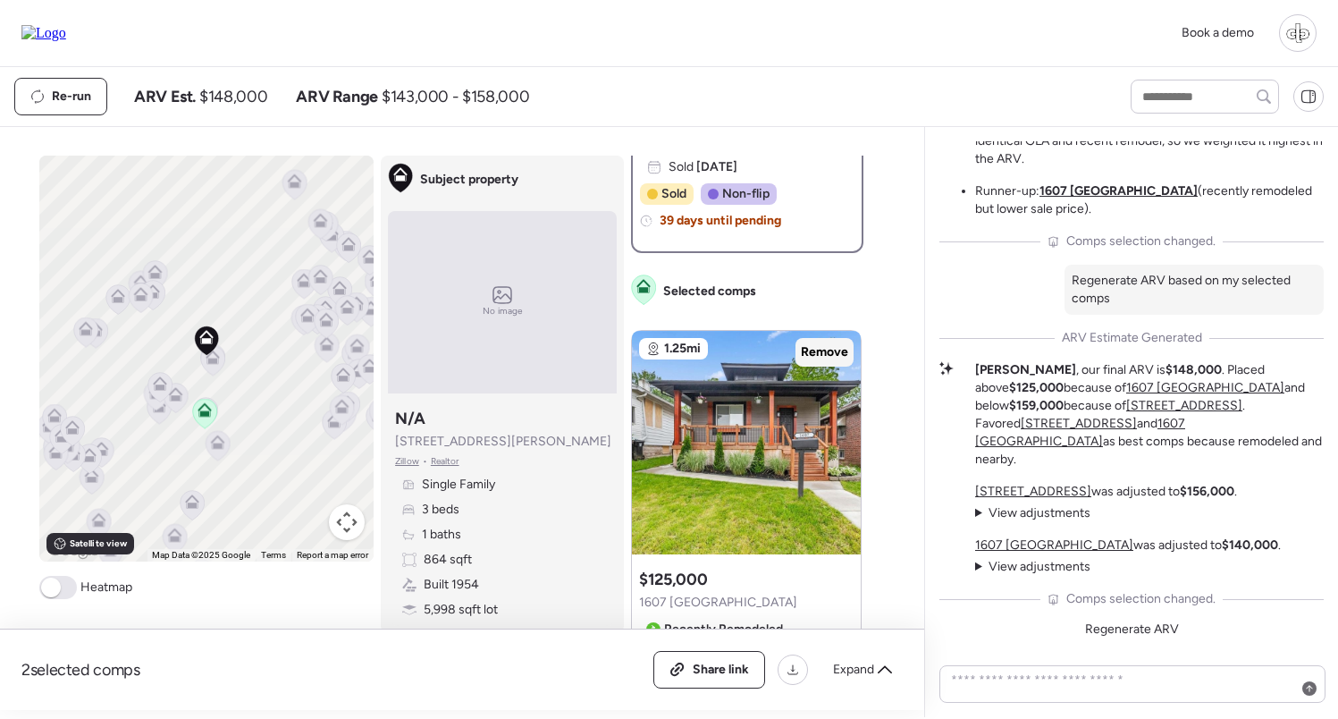
click at [833, 356] on span "Remove" at bounding box center [824, 352] width 47 height 18
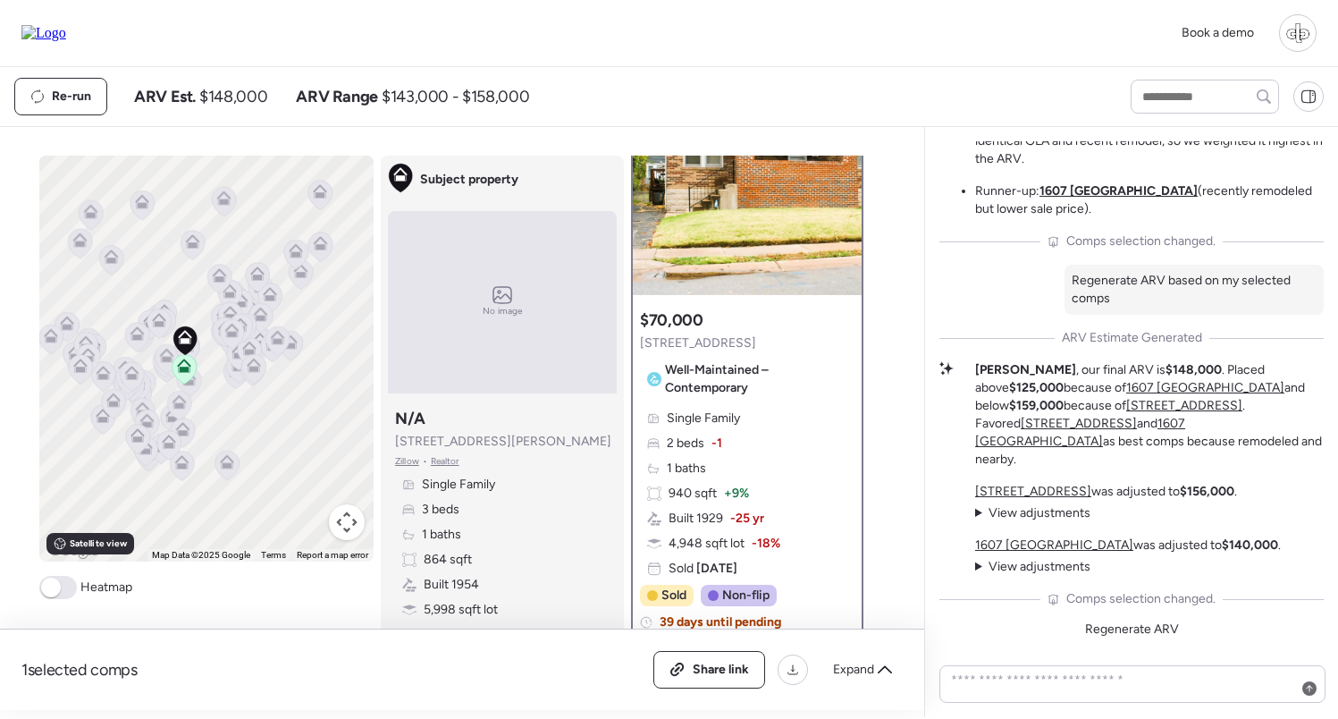
click at [238, 337] on icon at bounding box center [232, 331] width 14 height 14
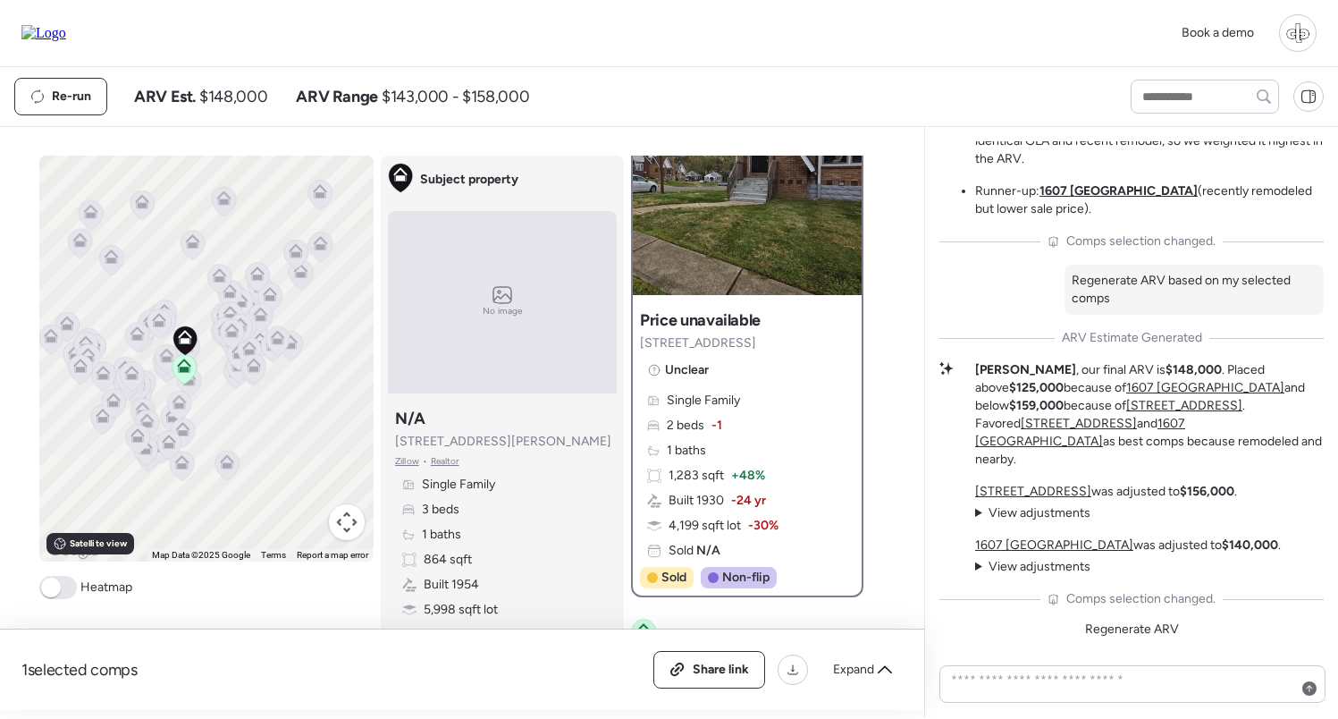
scroll to position [0, 0]
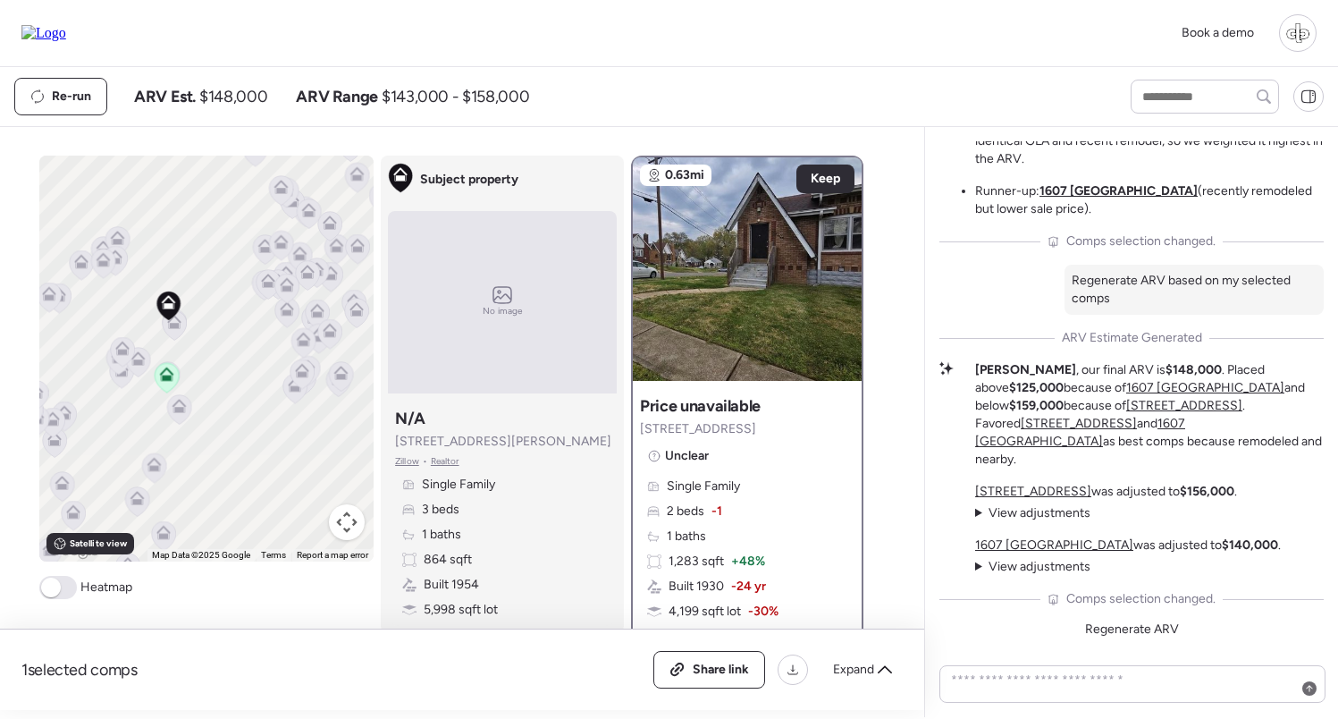
click at [289, 308] on icon at bounding box center [287, 309] width 14 height 14
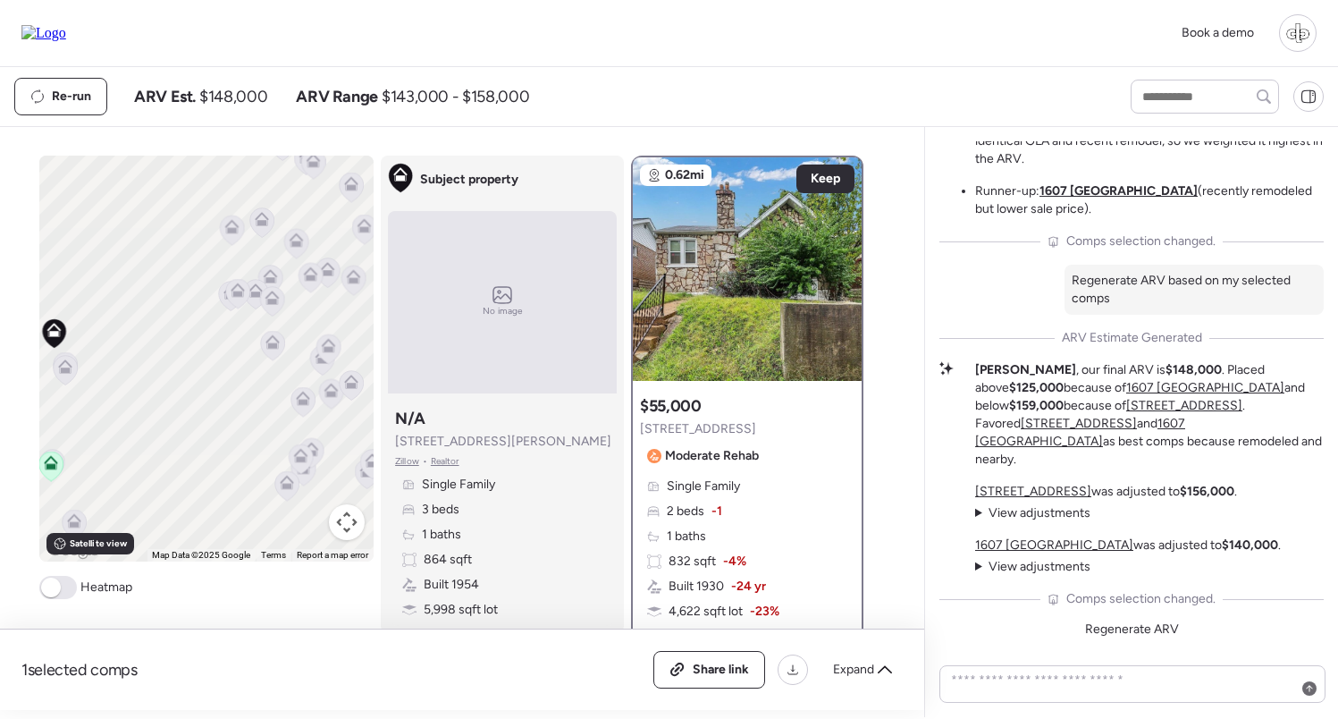
click at [275, 358] on icon at bounding box center [273, 346] width 24 height 30
click at [272, 349] on icon at bounding box center [272, 345] width 12 height 5
click at [307, 403] on icon at bounding box center [303, 402] width 12 height 5
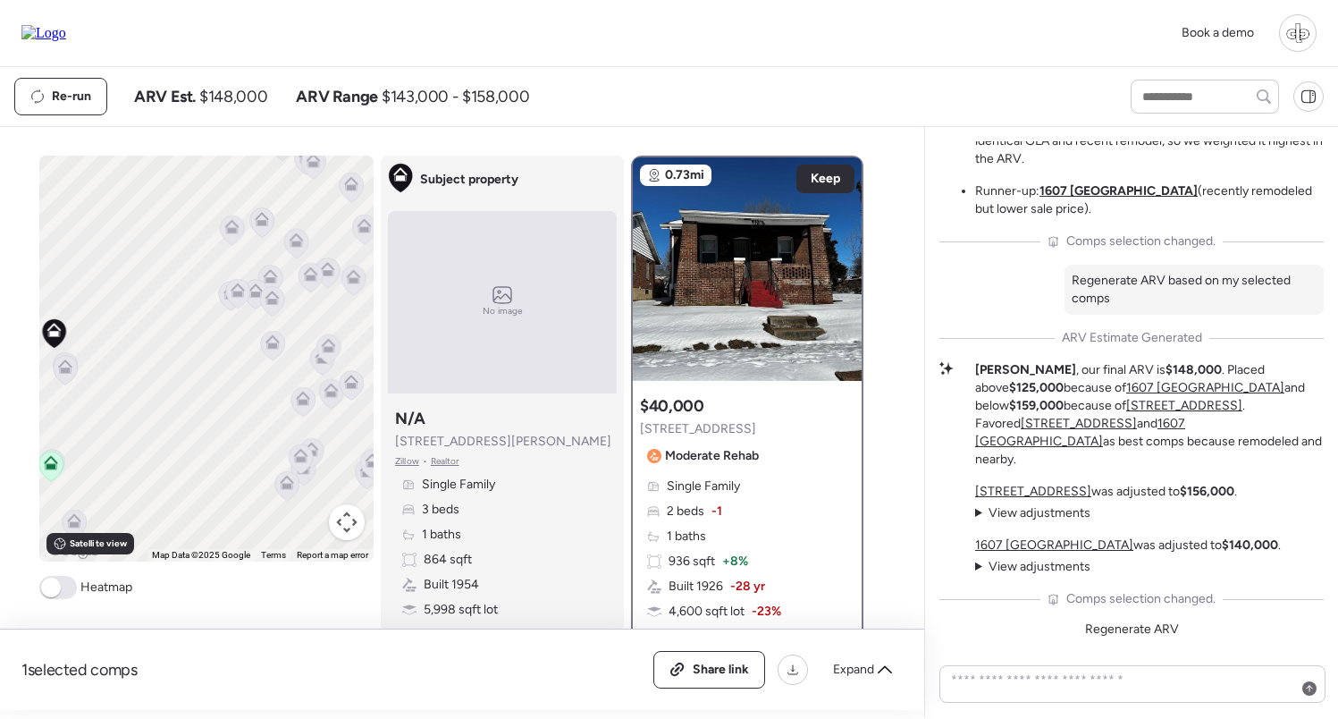
click at [275, 345] on icon at bounding box center [272, 345] width 12 height 5
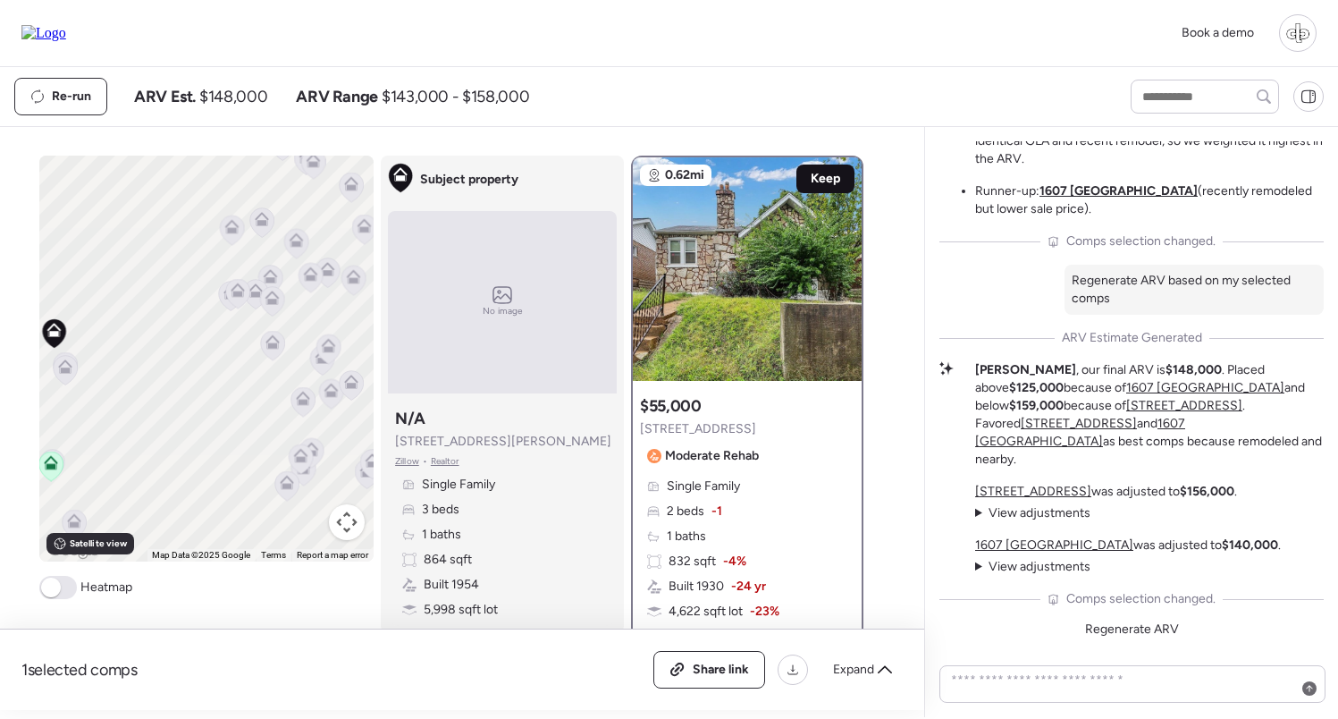
click at [822, 181] on span "Keep" at bounding box center [826, 179] width 30 height 18
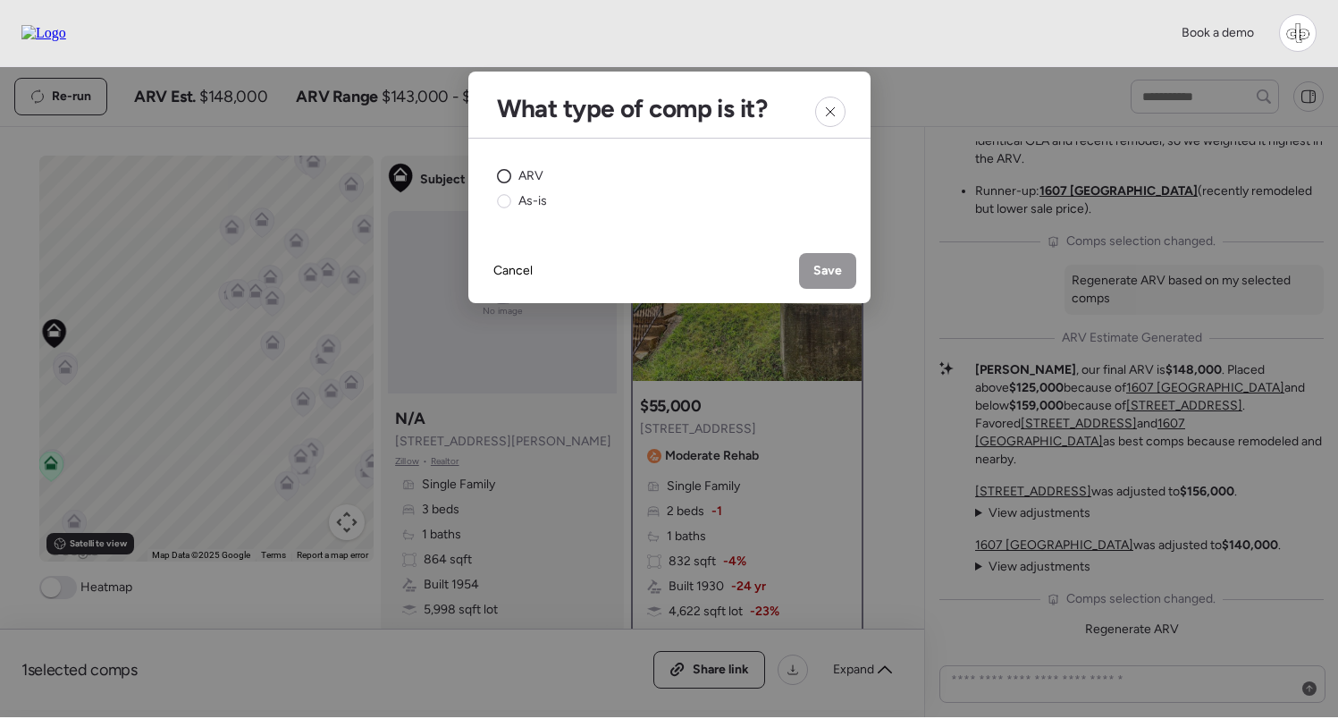
click at [534, 175] on span "ARV" at bounding box center [531, 176] width 25 height 18
click at [818, 271] on span "Save" at bounding box center [828, 271] width 29 height 18
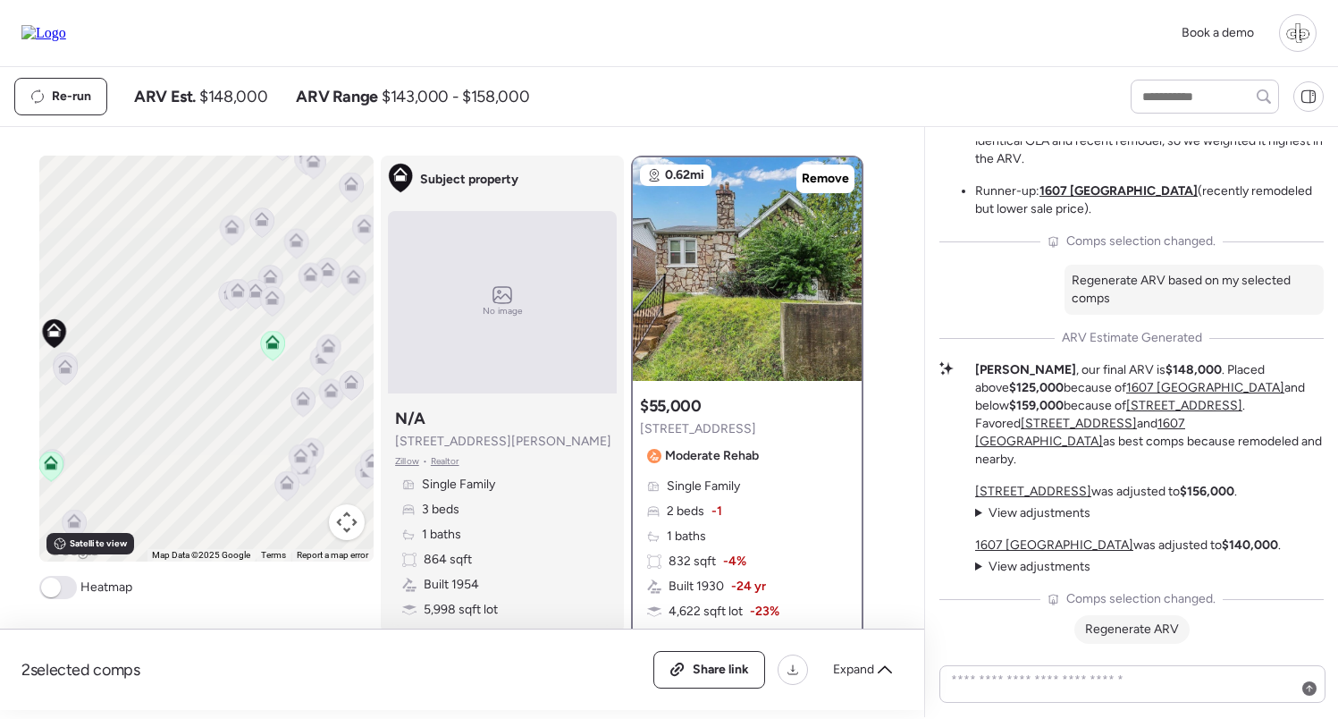
click at [1145, 625] on span "Regenerate ARV" at bounding box center [1132, 628] width 94 height 15
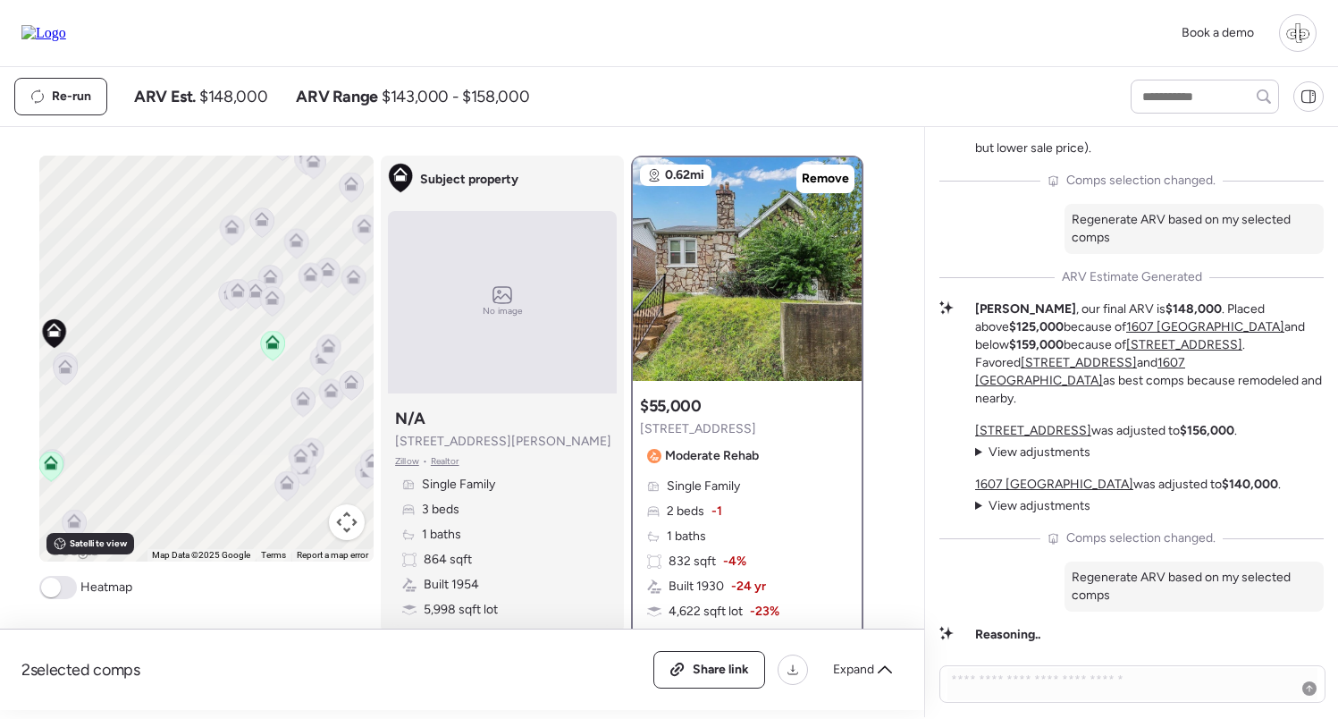
click at [308, 402] on icon at bounding box center [303, 402] width 12 height 5
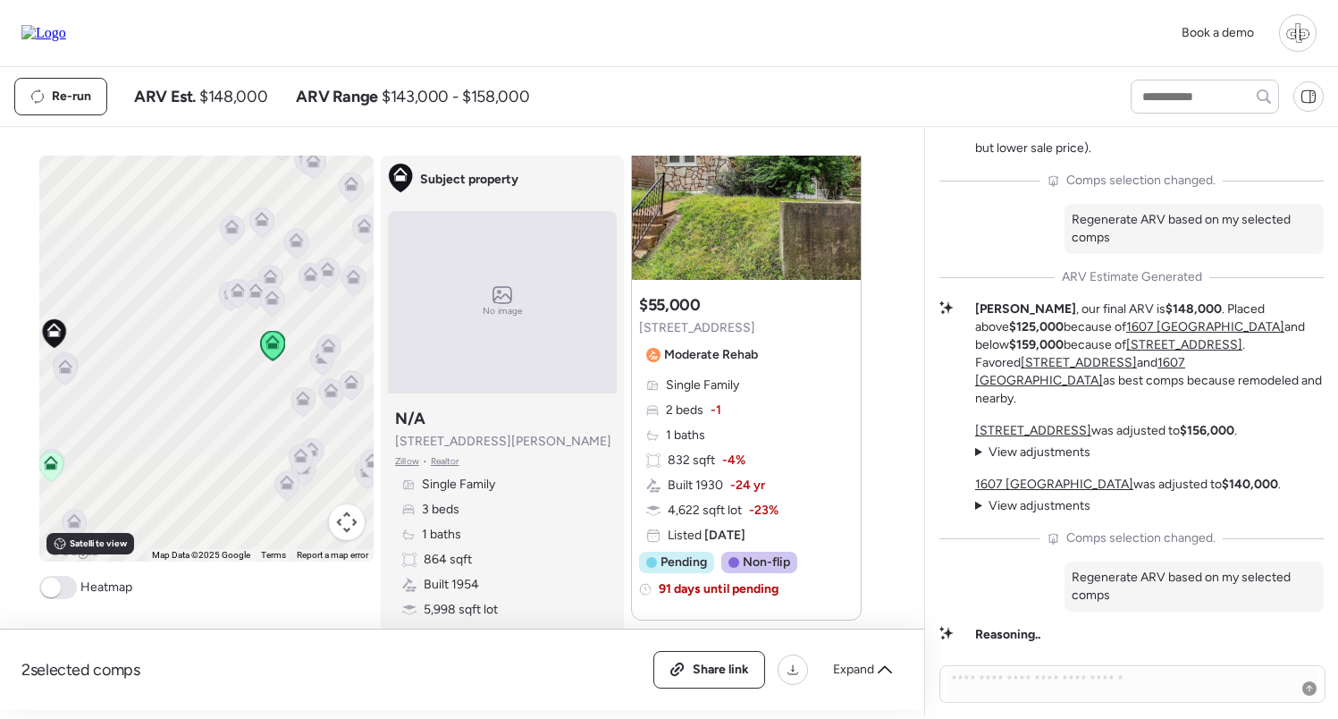
scroll to position [1349, 0]
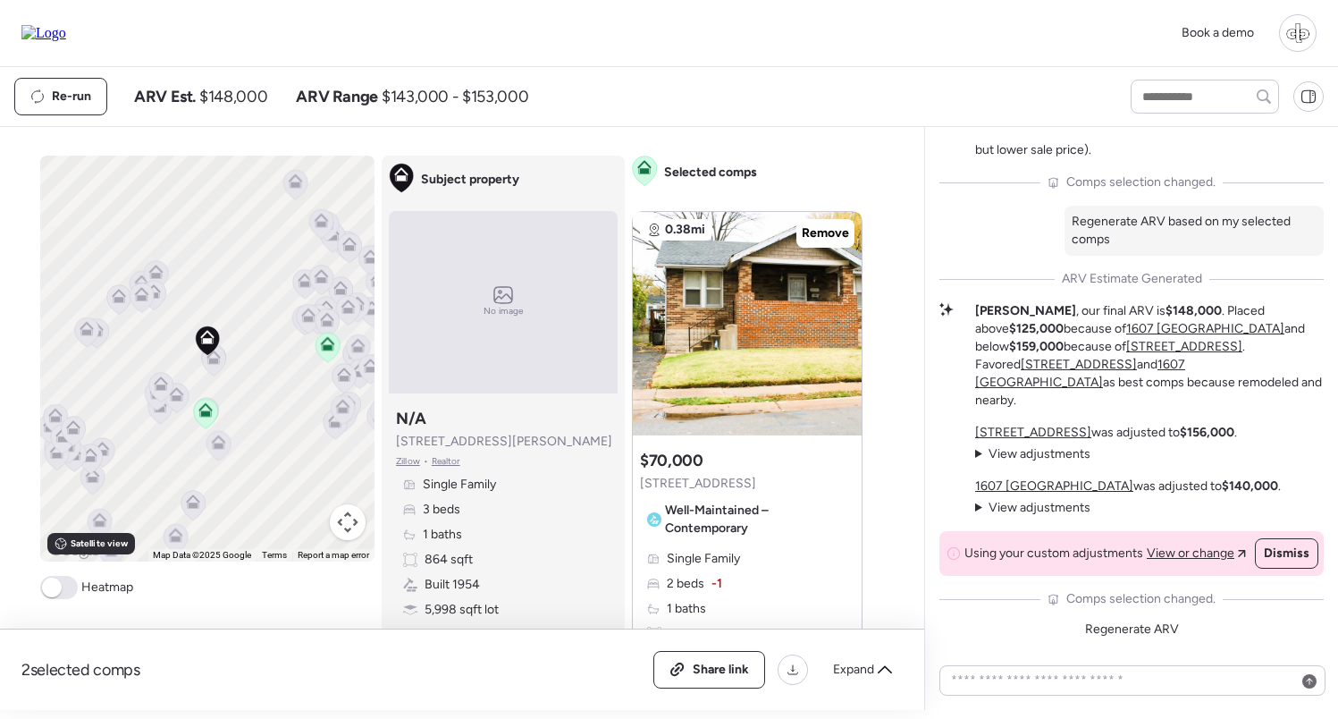
click at [299, 317] on icon at bounding box center [309, 319] width 24 height 30
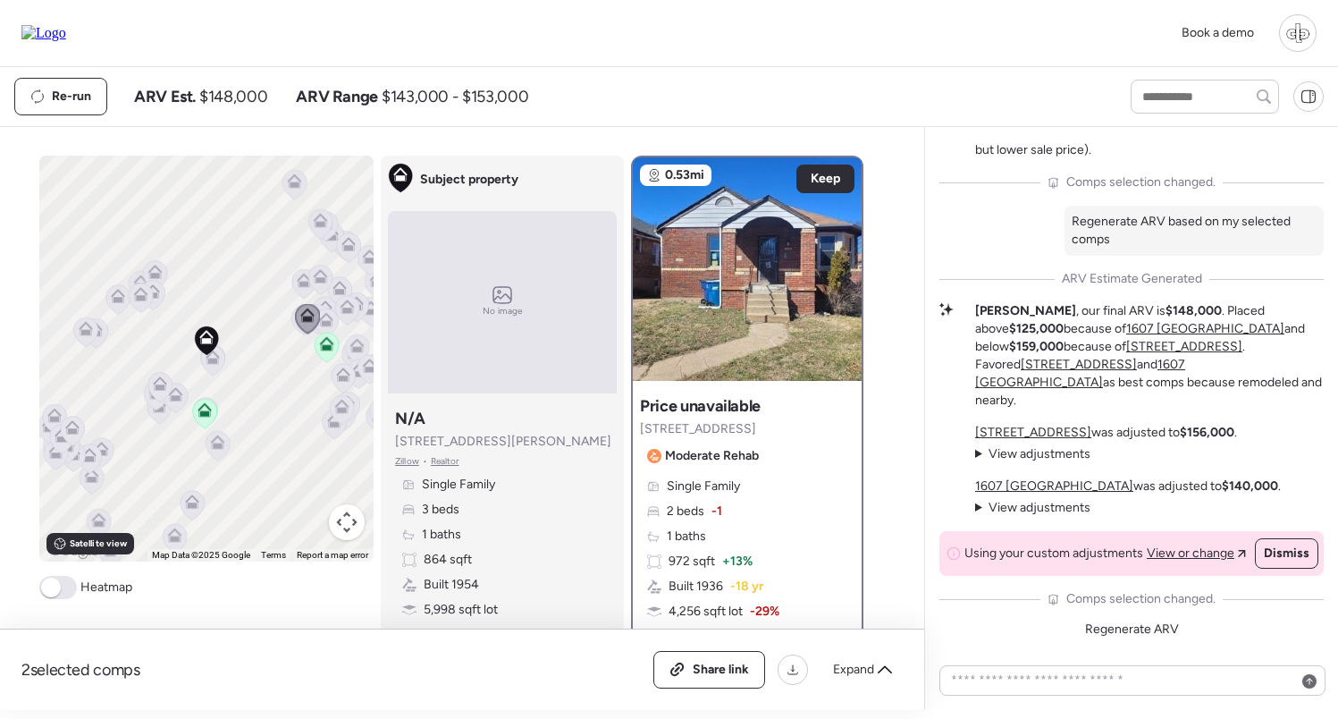
click at [303, 283] on icon at bounding box center [304, 284] width 12 height 5
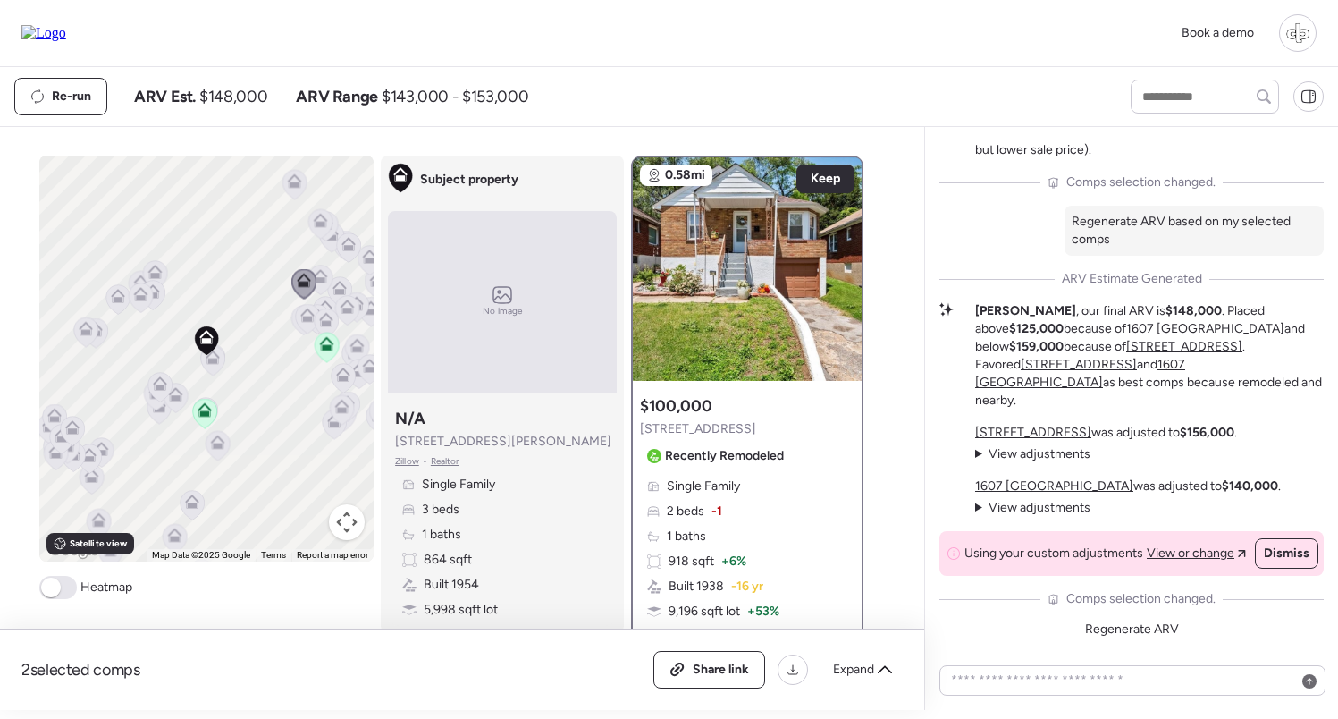
click at [325, 283] on icon at bounding box center [321, 279] width 12 height 5
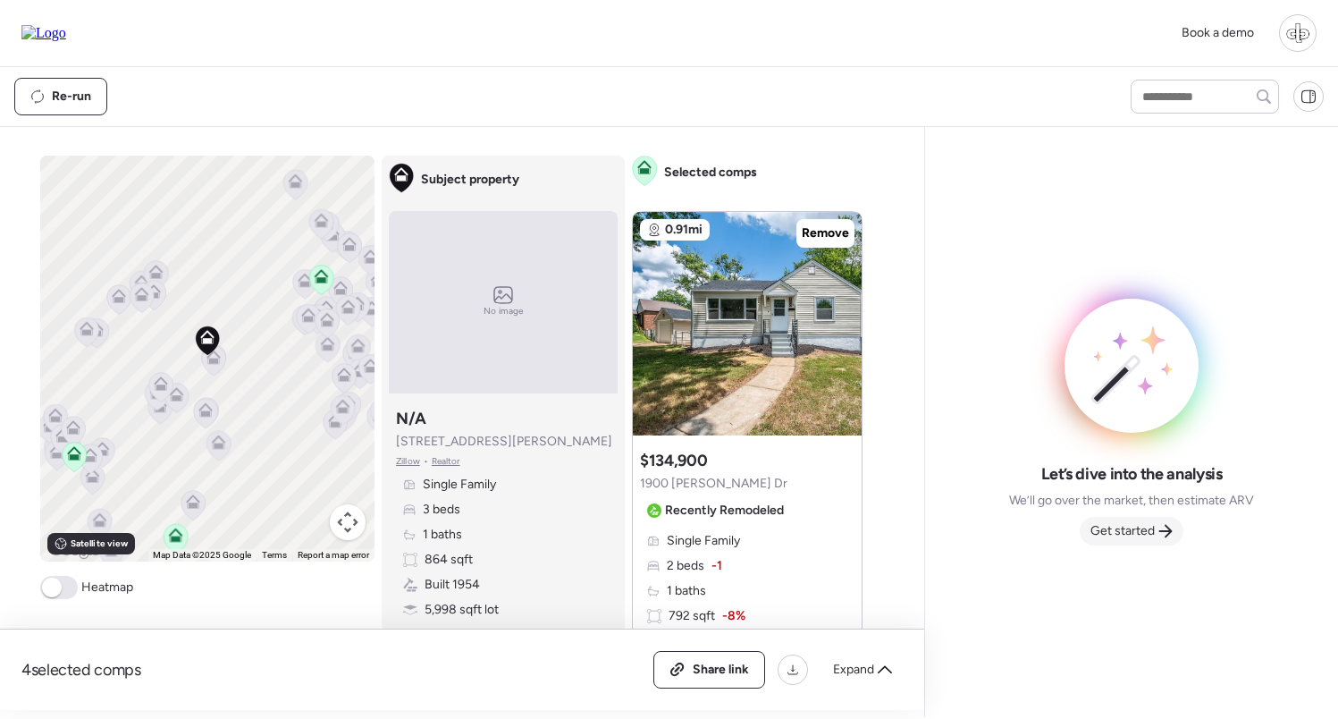
click at [1146, 532] on span "Get started" at bounding box center [1123, 531] width 64 height 18
